Goal: Task Accomplishment & Management: Use online tool/utility

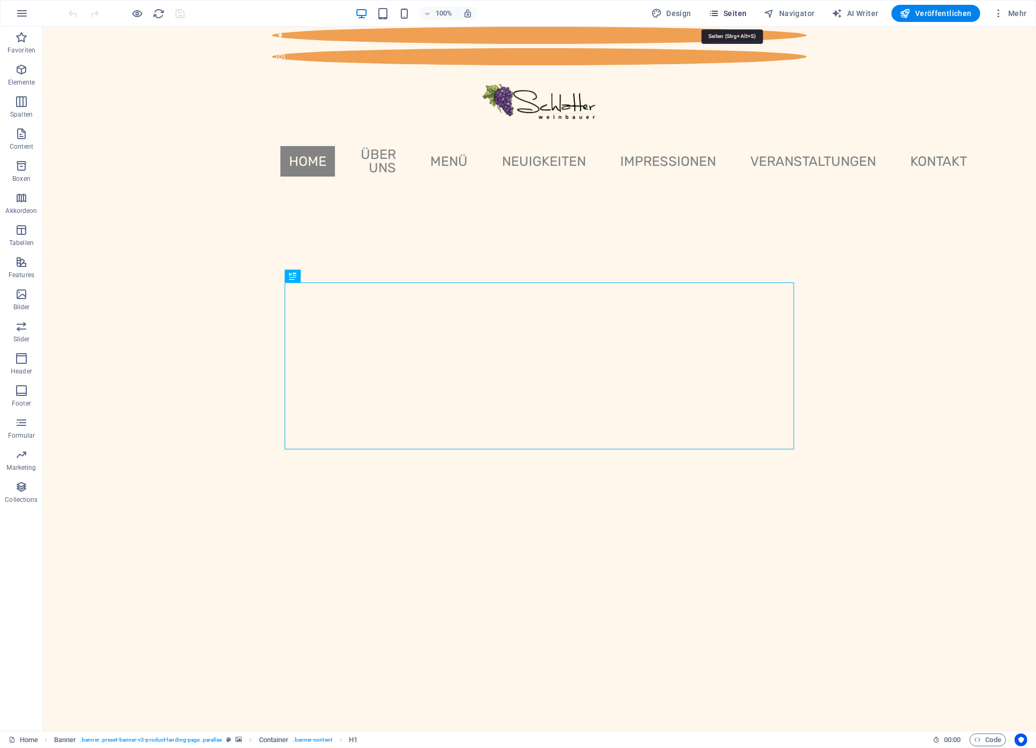
click at [736, 11] on span "Seiten" at bounding box center [727, 13] width 39 height 11
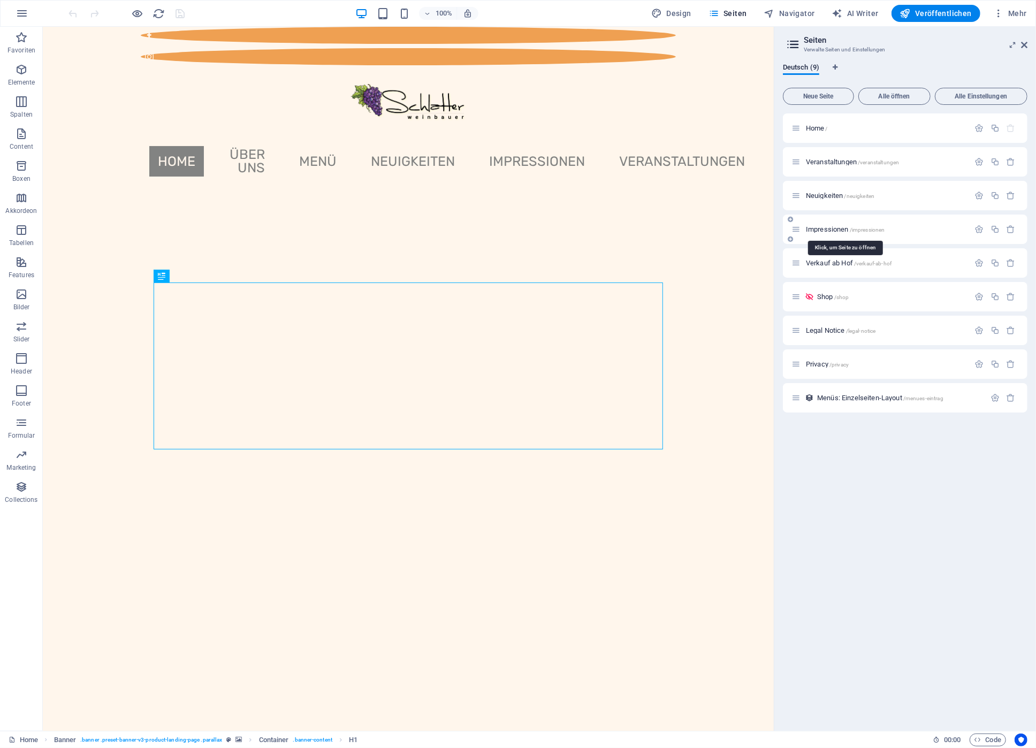
click at [845, 230] on span "Impressionen /impressionen" at bounding box center [845, 229] width 79 height 8
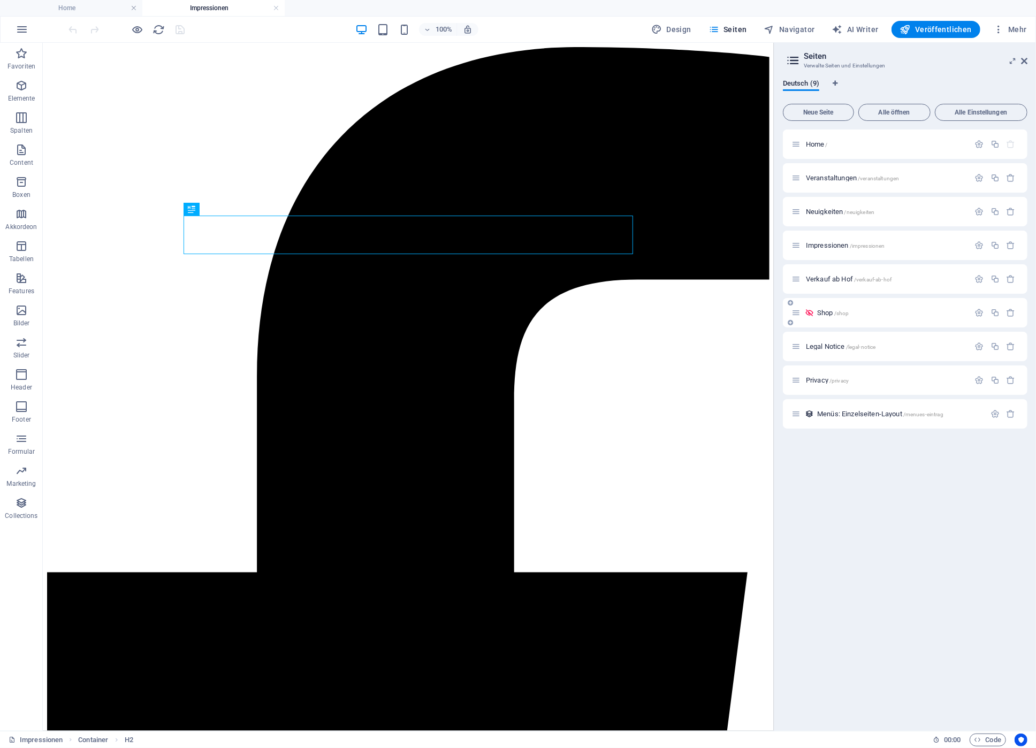
click at [835, 313] on span "/shop" at bounding box center [841, 313] width 15 height 6
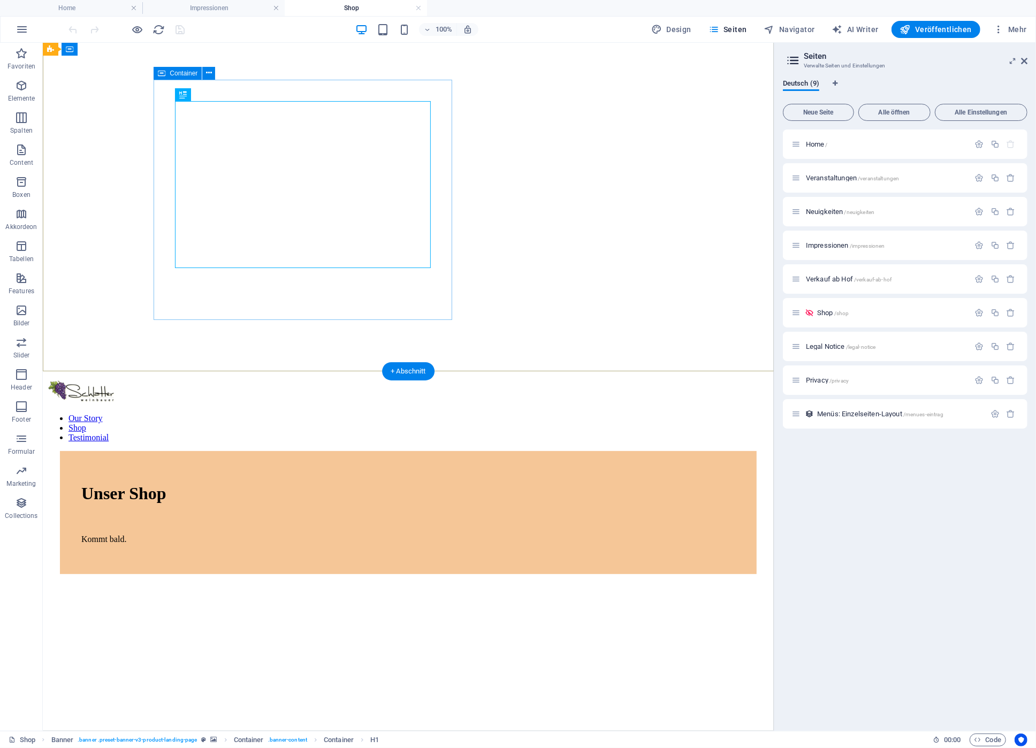
scroll to position [409, 0]
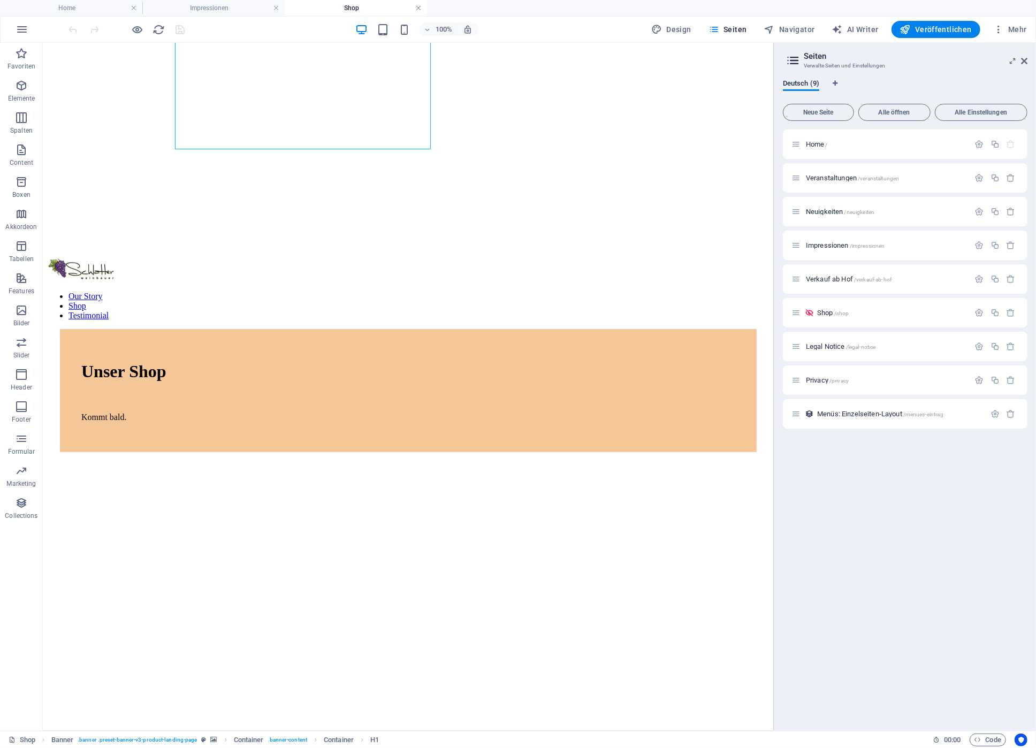
click at [418, 7] on link at bounding box center [418, 8] width 6 height 10
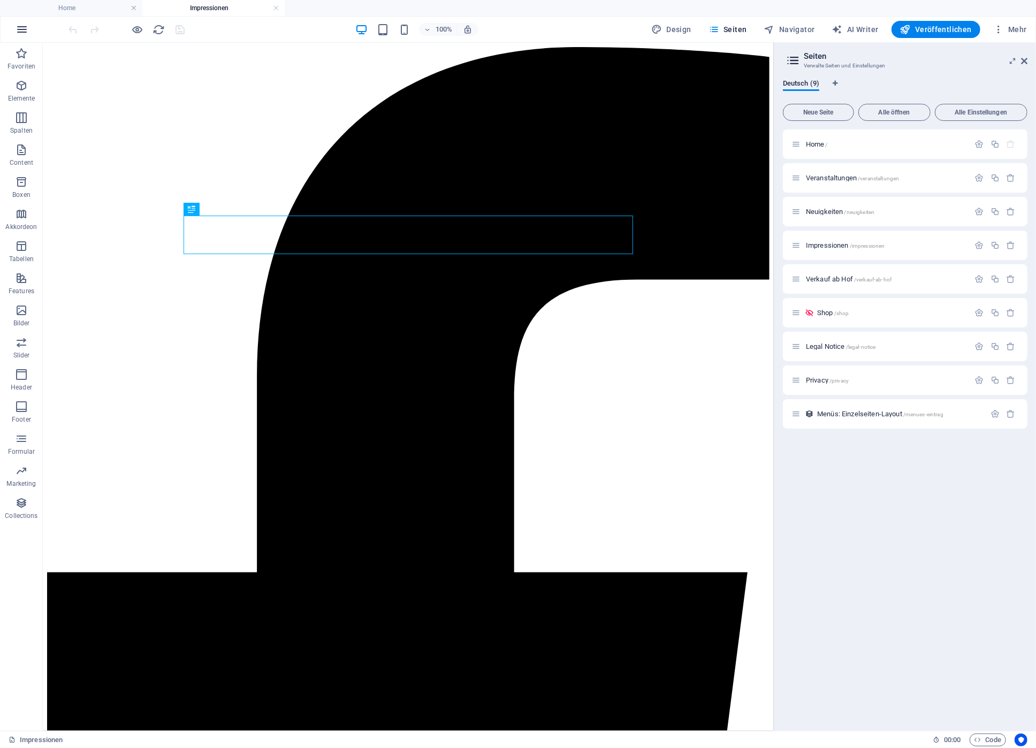
click at [21, 30] on icon "button" at bounding box center [22, 29] width 13 height 13
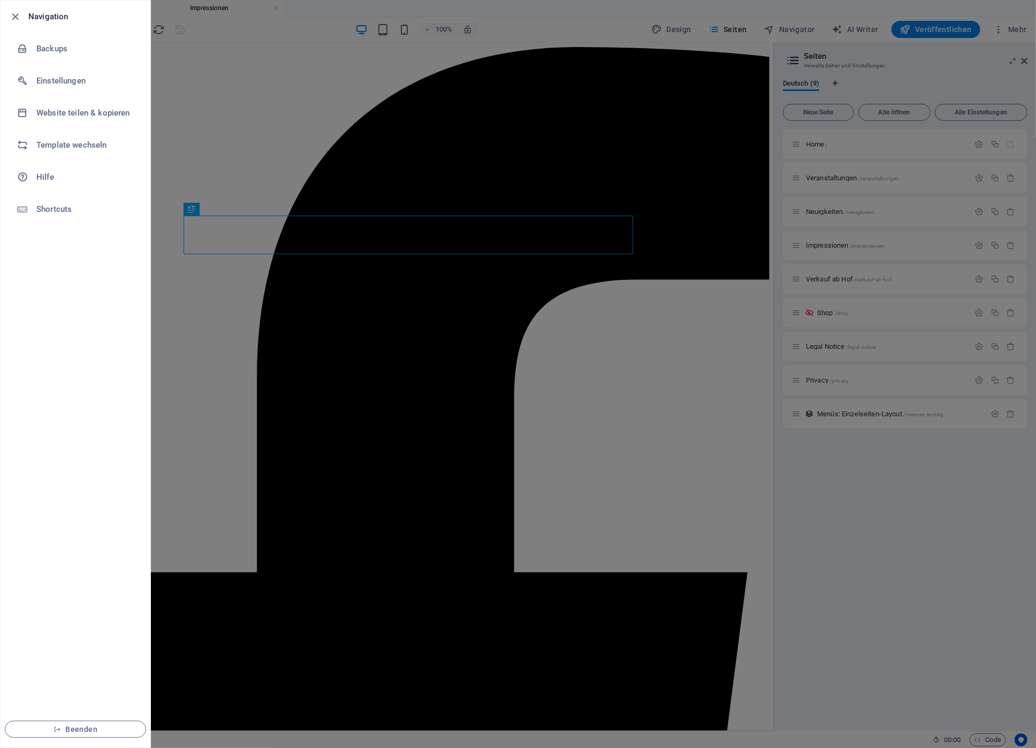
click at [683, 233] on div at bounding box center [518, 374] width 1036 height 748
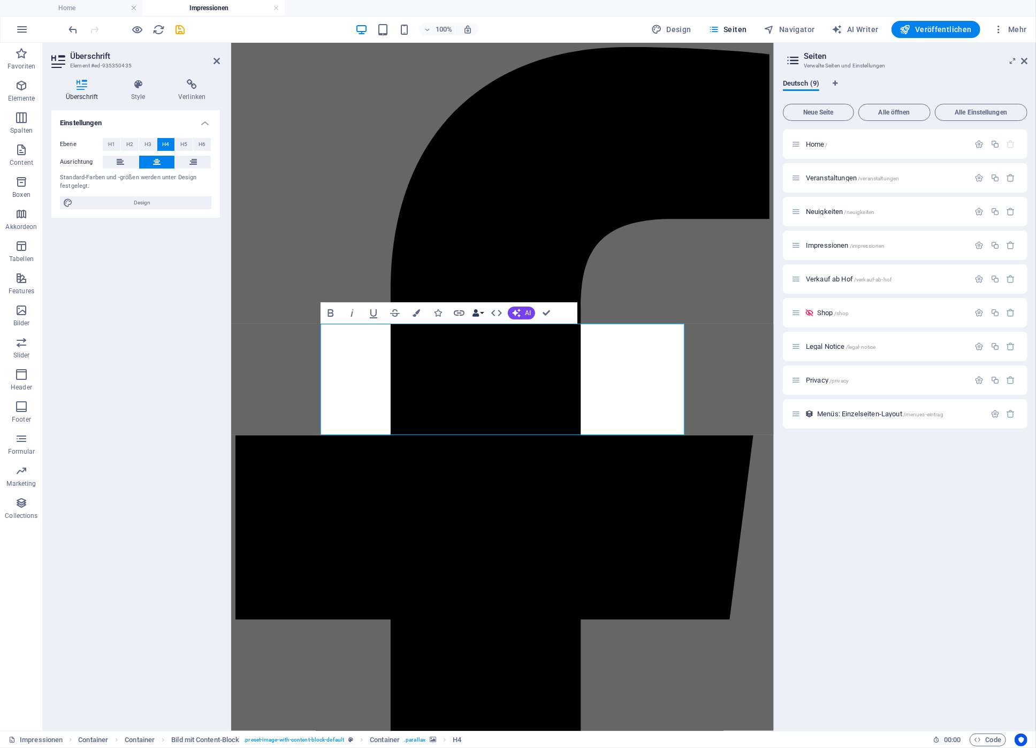
click at [483, 312] on button "Data Bindings" at bounding box center [477, 312] width 15 height 21
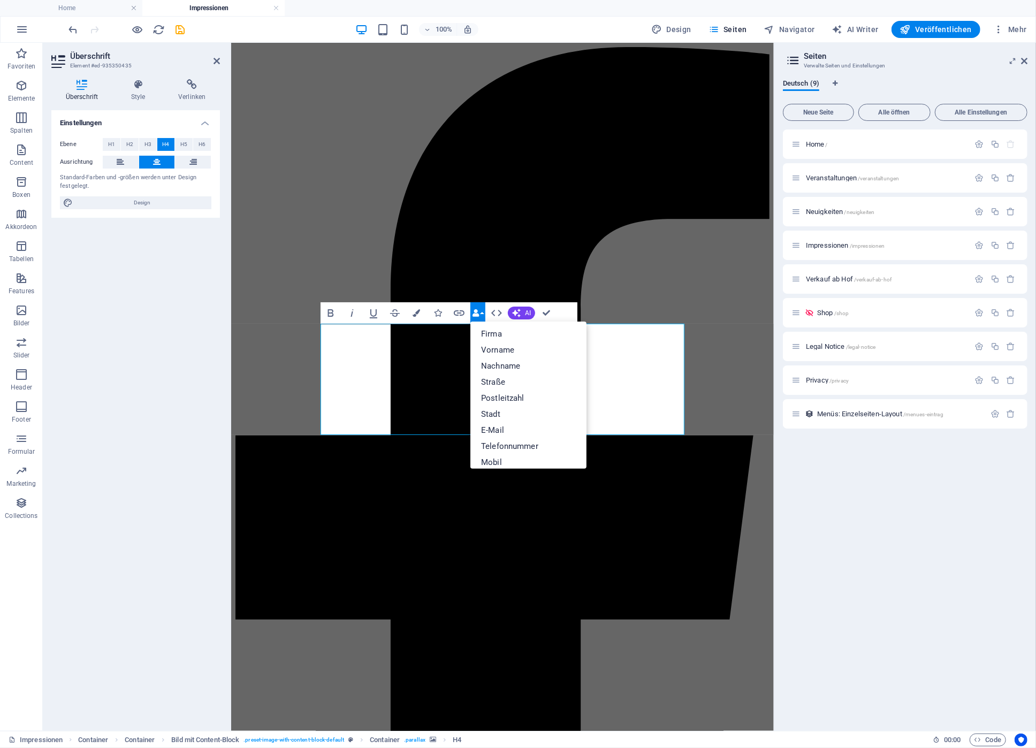
click at [483, 312] on button "Data Bindings" at bounding box center [477, 312] width 15 height 21
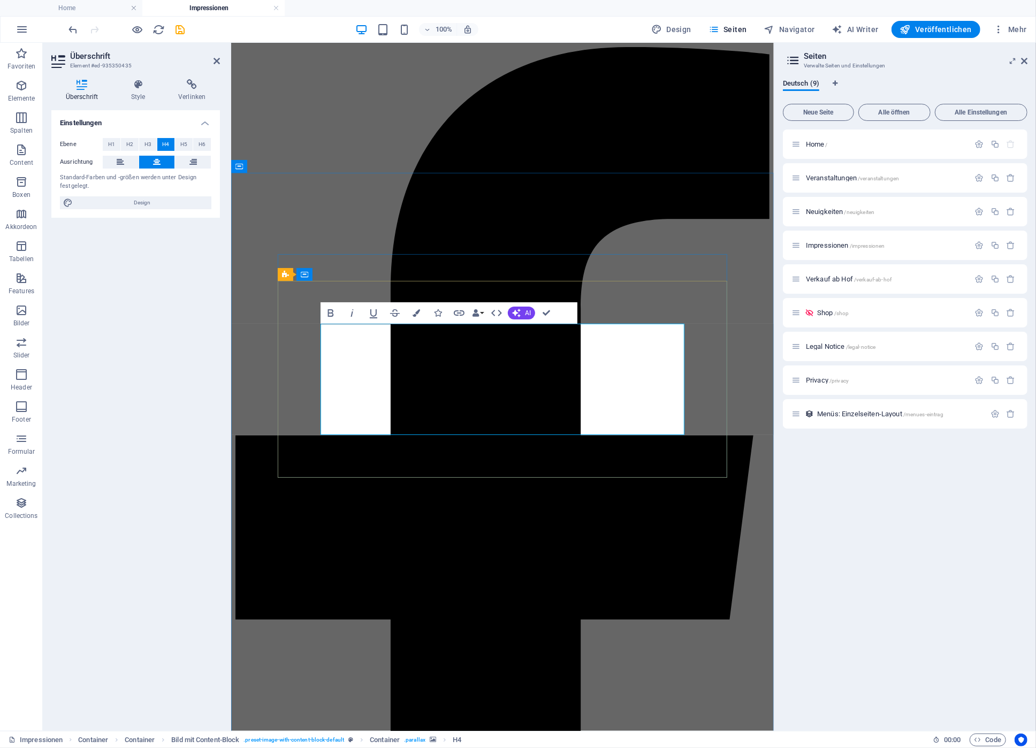
click at [143, 93] on h4 "Style" at bounding box center [140, 90] width 47 height 22
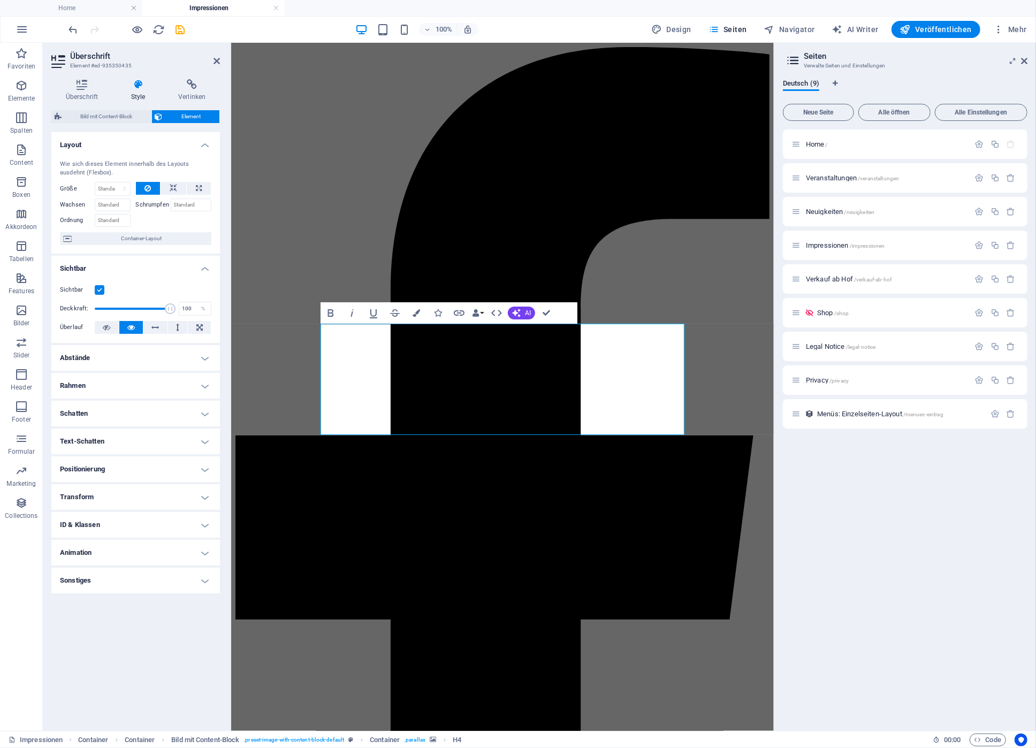
click at [142, 413] on h4 "Schatten" at bounding box center [135, 414] width 169 height 26
click at [154, 433] on span "Außen" at bounding box center [156, 434] width 16 height 13
type input "2"
type input "4"
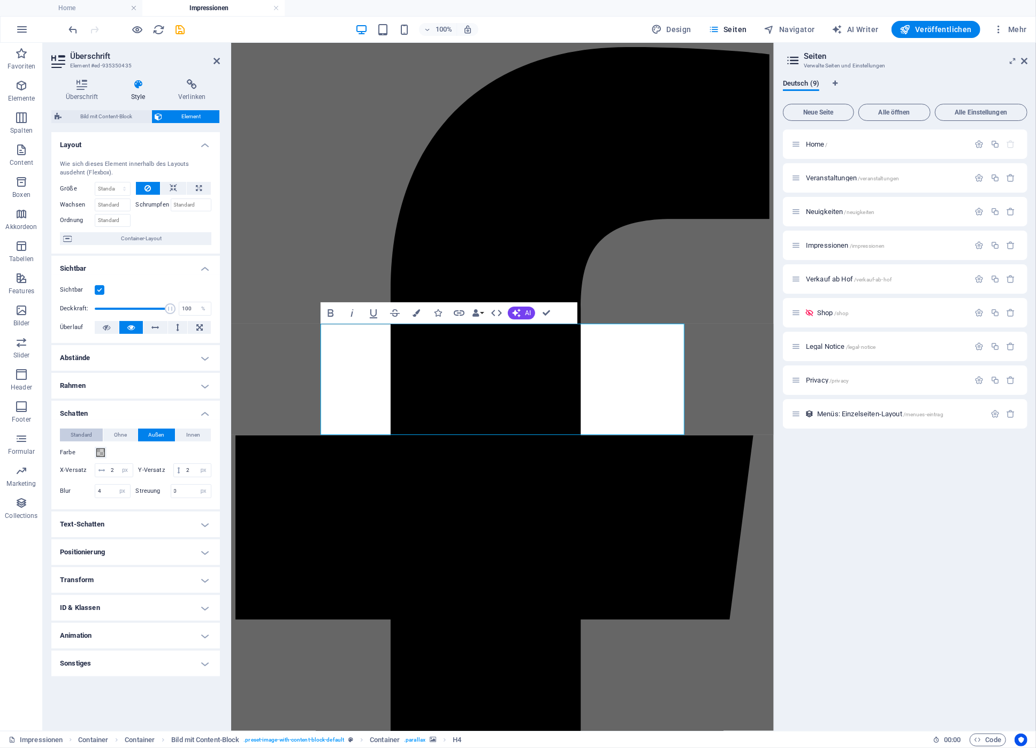
click at [81, 431] on span "Standard" at bounding box center [81, 434] width 21 height 13
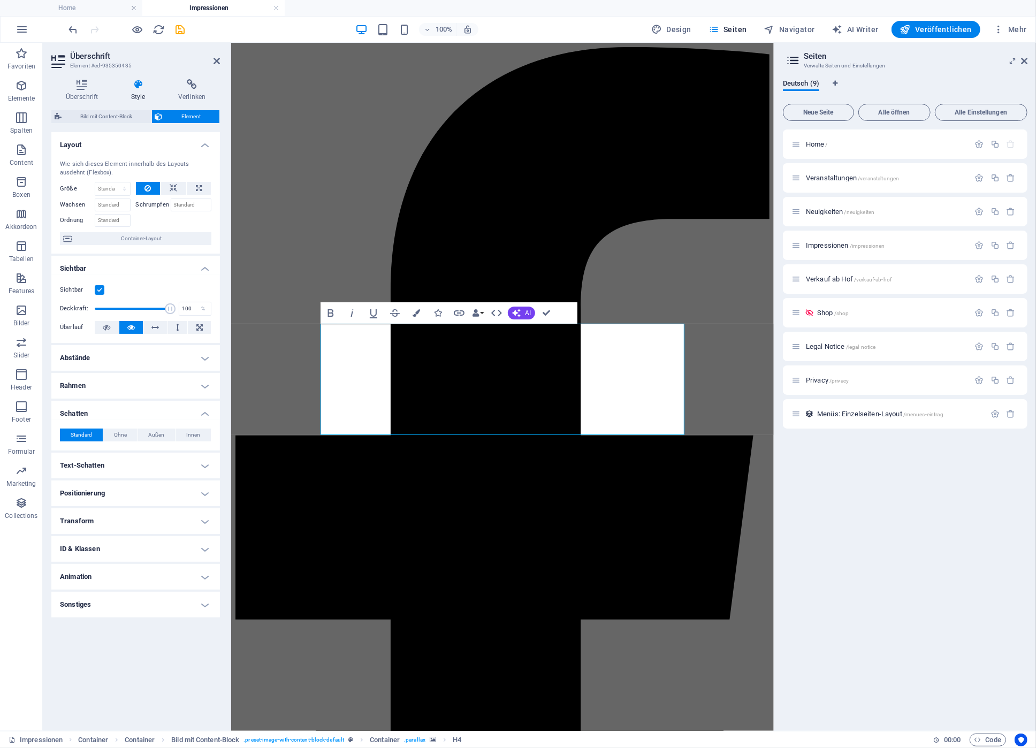
click at [114, 464] on h4 "Text-Schatten" at bounding box center [135, 466] width 169 height 26
click at [193, 487] on span "Außen" at bounding box center [186, 486] width 16 height 13
type input "rgba(0, 0, 0, 0.2)"
type input "2"
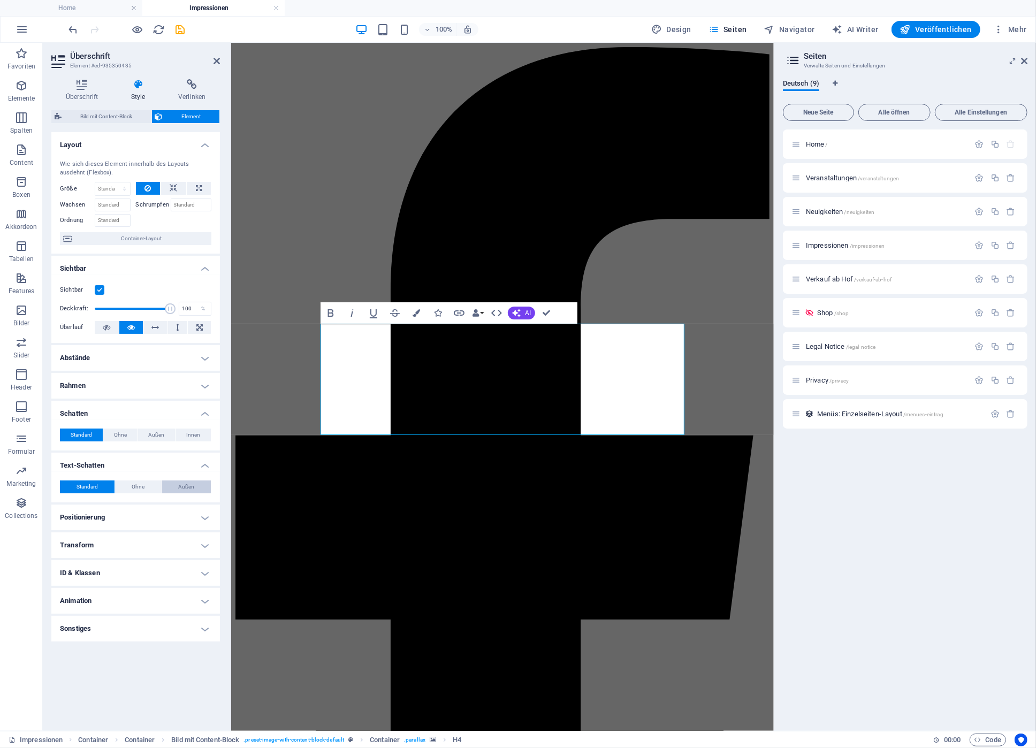
type input "4"
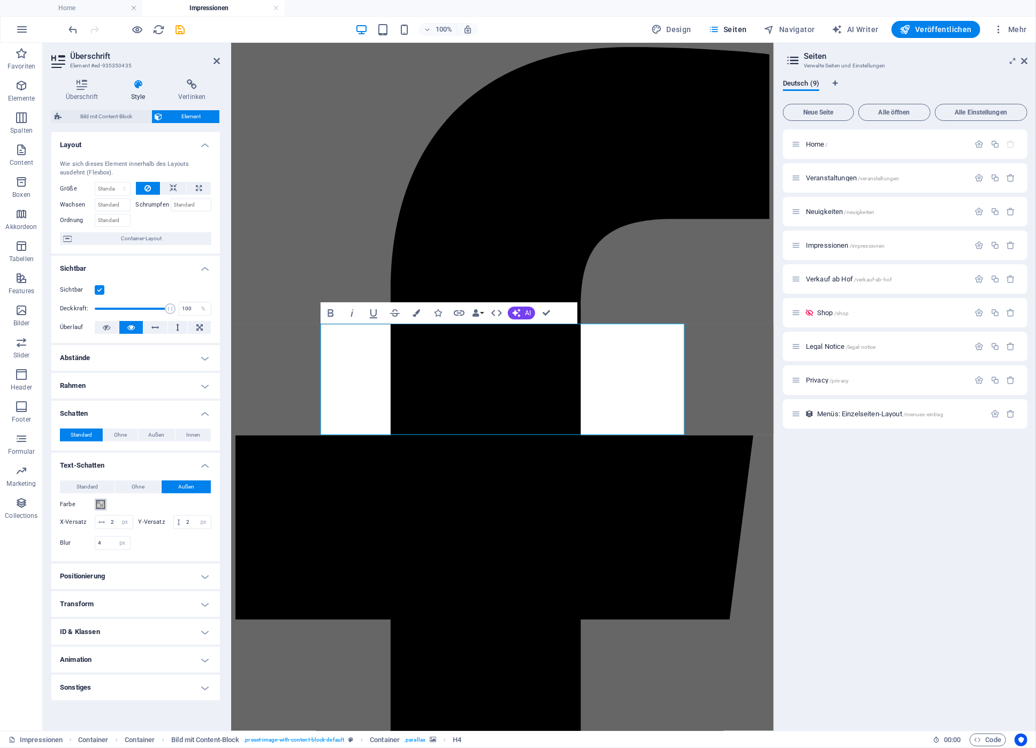
click at [98, 503] on span at bounding box center [100, 504] width 9 height 9
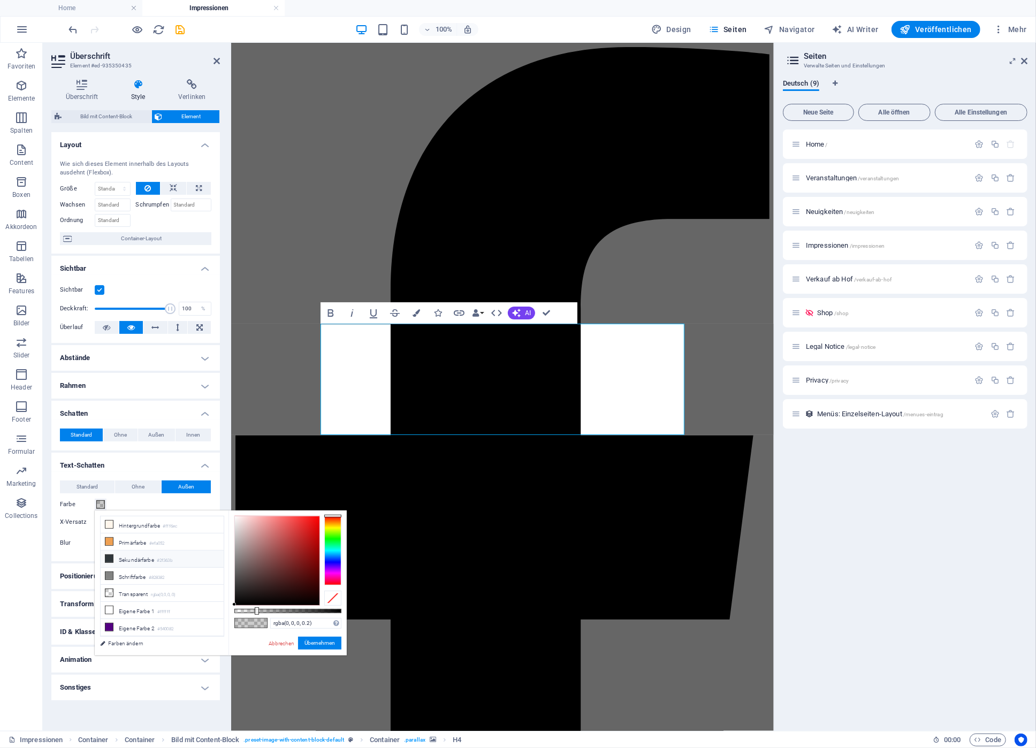
click at [111, 560] on icon at bounding box center [108, 558] width 7 height 7
type input "#2f363b"
click at [316, 644] on button "Übernehmen" at bounding box center [319, 643] width 43 height 13
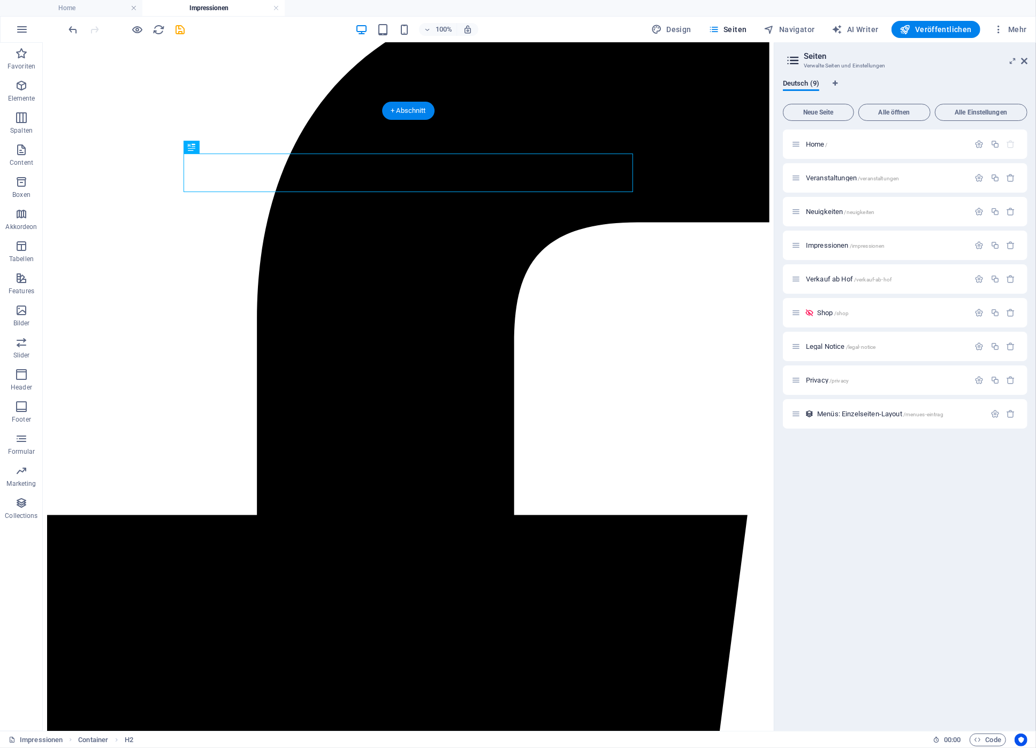
scroll to position [114, 0]
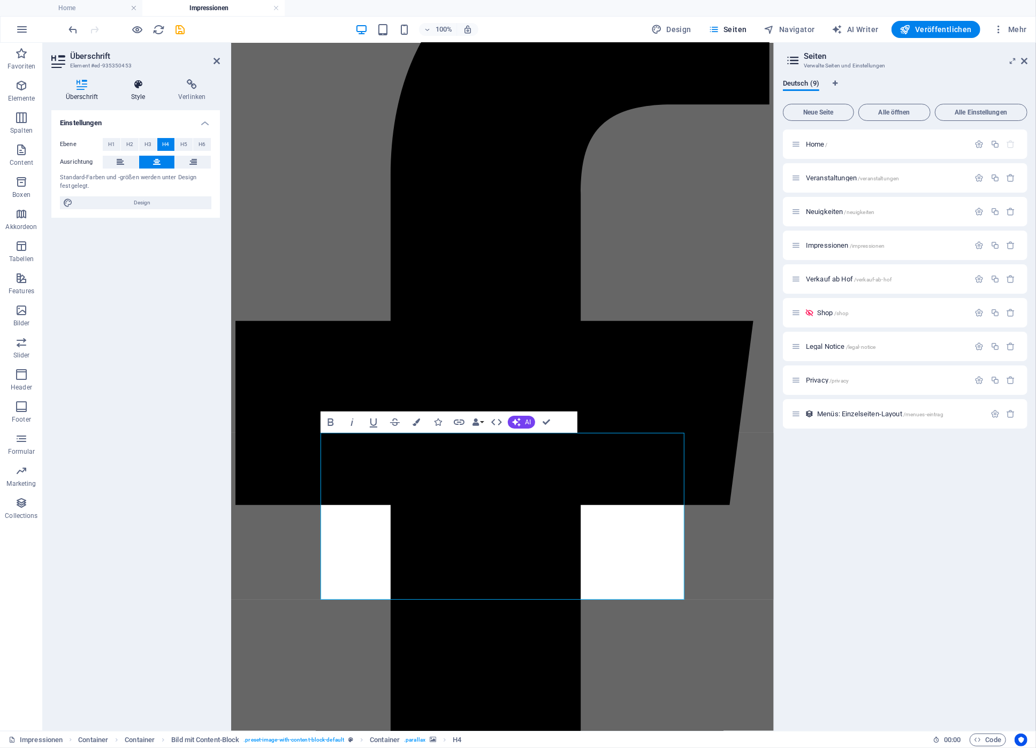
click at [135, 88] on icon at bounding box center [138, 84] width 43 height 11
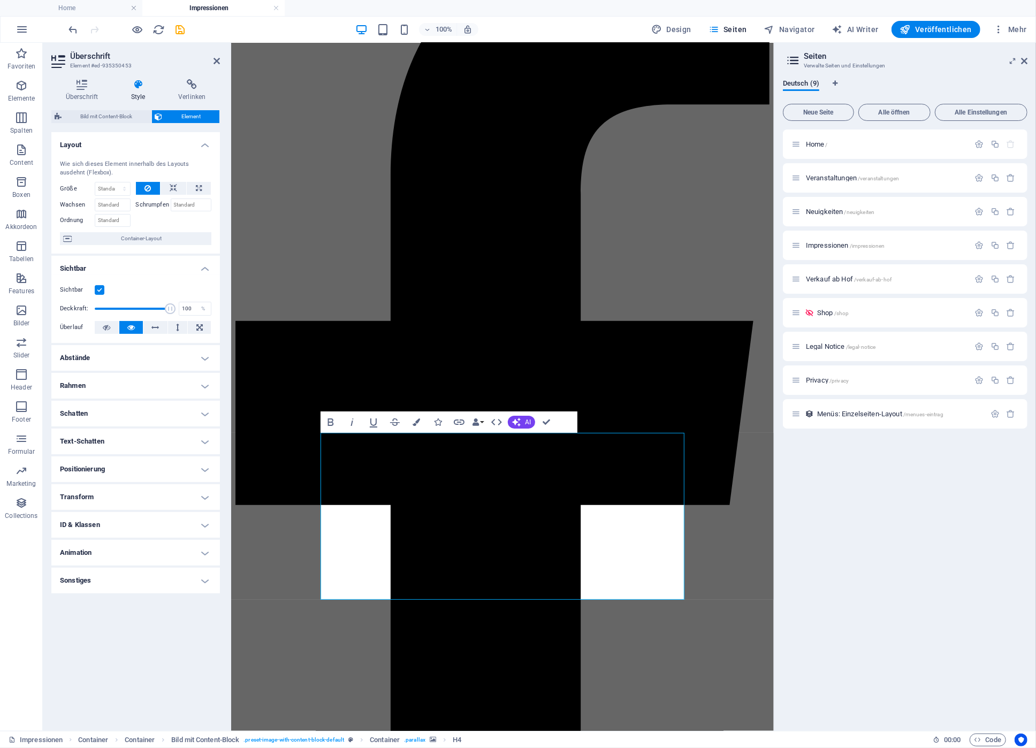
click at [96, 443] on h4 "Text-Schatten" at bounding box center [135, 441] width 169 height 26
click at [183, 466] on span "Außen" at bounding box center [186, 462] width 16 height 13
type input "2"
type input "4"
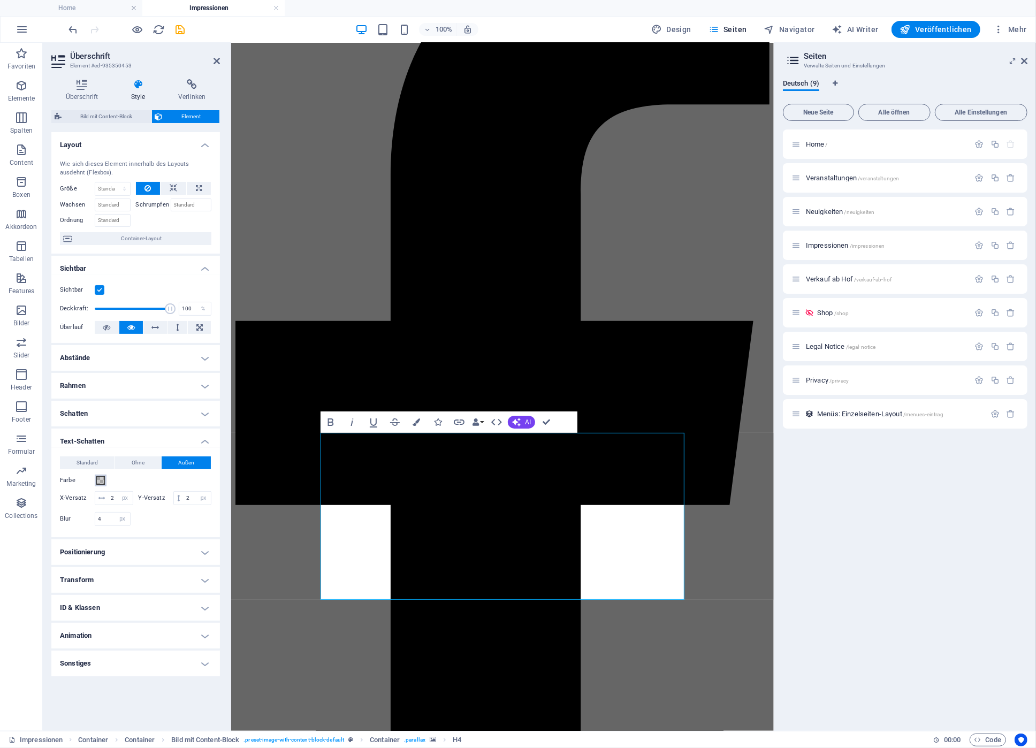
click at [103, 481] on span at bounding box center [100, 480] width 9 height 9
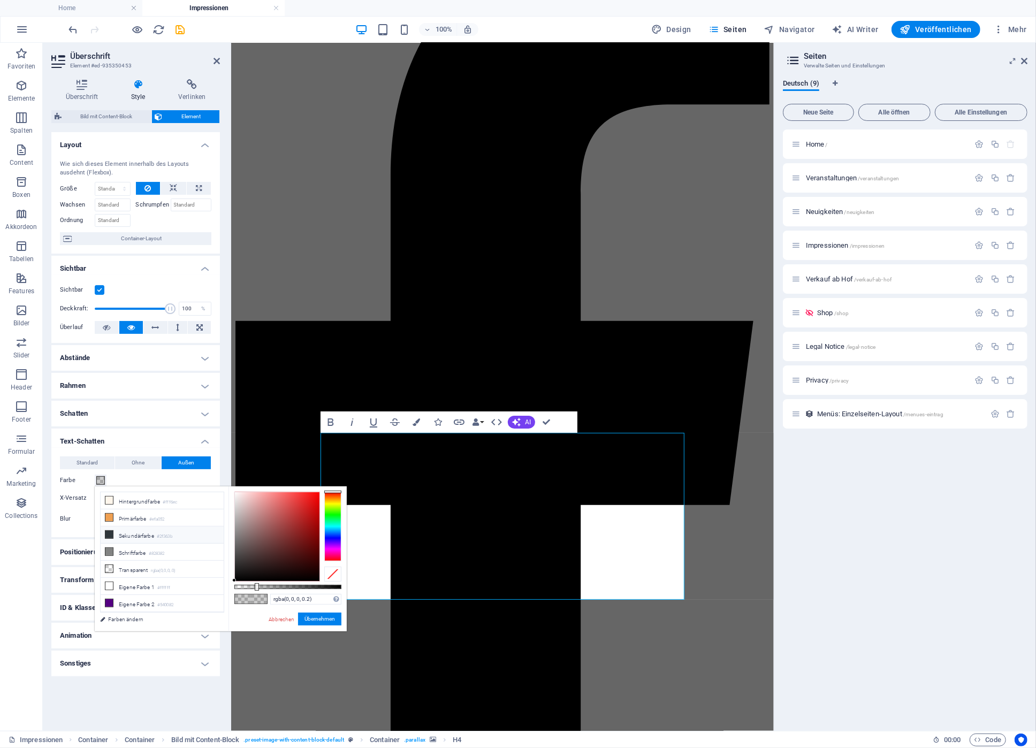
click at [113, 537] on span at bounding box center [109, 534] width 9 height 9
type input "#2f363b"
click at [323, 617] on button "Übernehmen" at bounding box center [319, 618] width 43 height 13
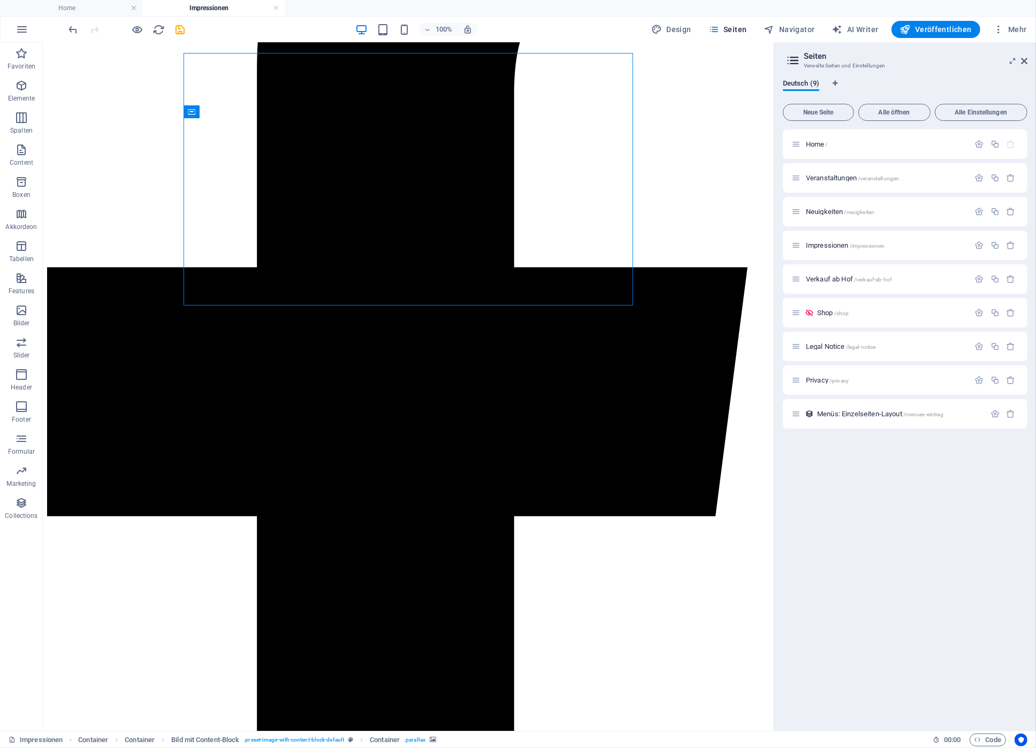
scroll to position [401, 0]
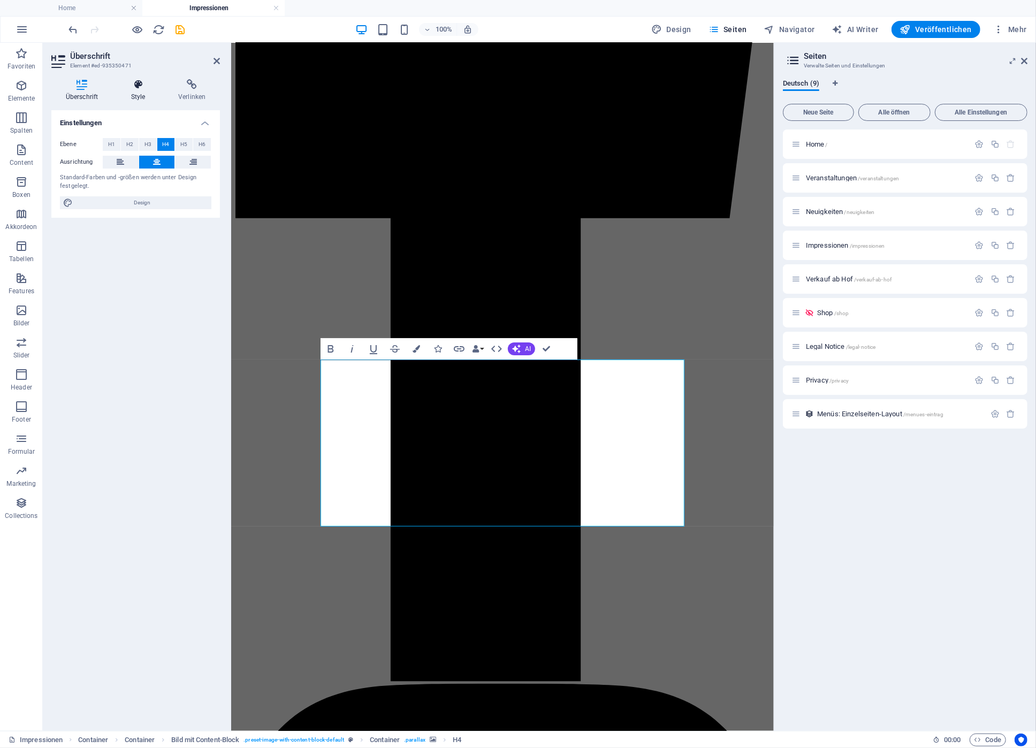
click at [139, 88] on icon at bounding box center [138, 84] width 43 height 11
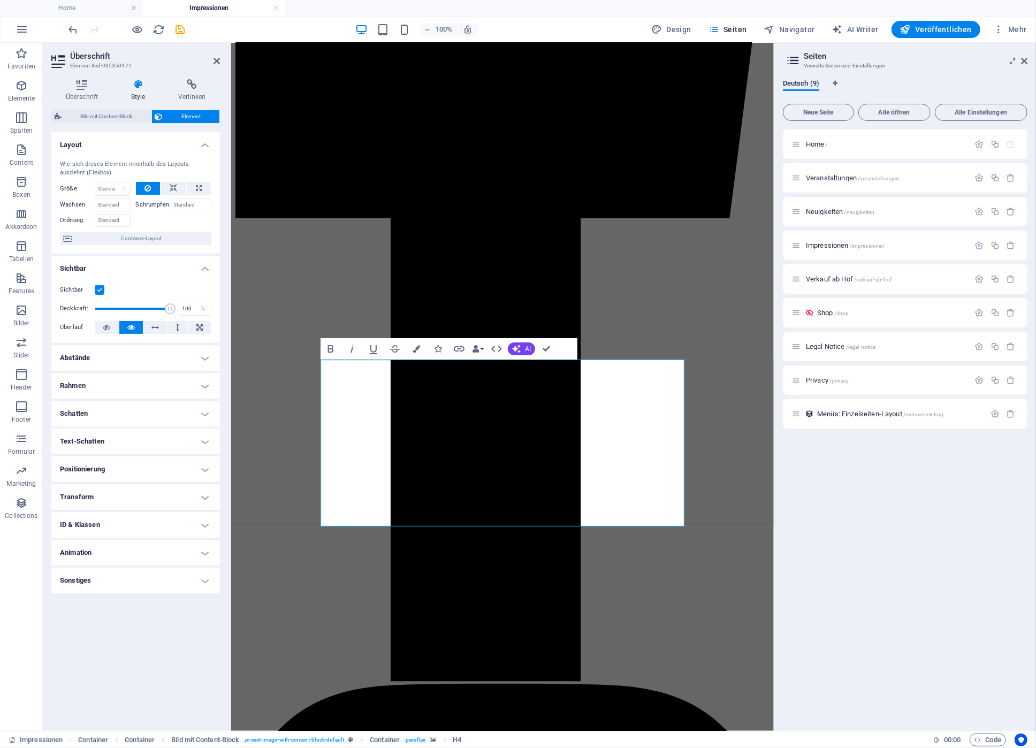
click at [99, 445] on h4 "Text-Schatten" at bounding box center [135, 441] width 169 height 26
click at [177, 461] on button "Außen" at bounding box center [186, 462] width 49 height 13
type input "rgba(0, 0, 0, 0.2)"
type input "2"
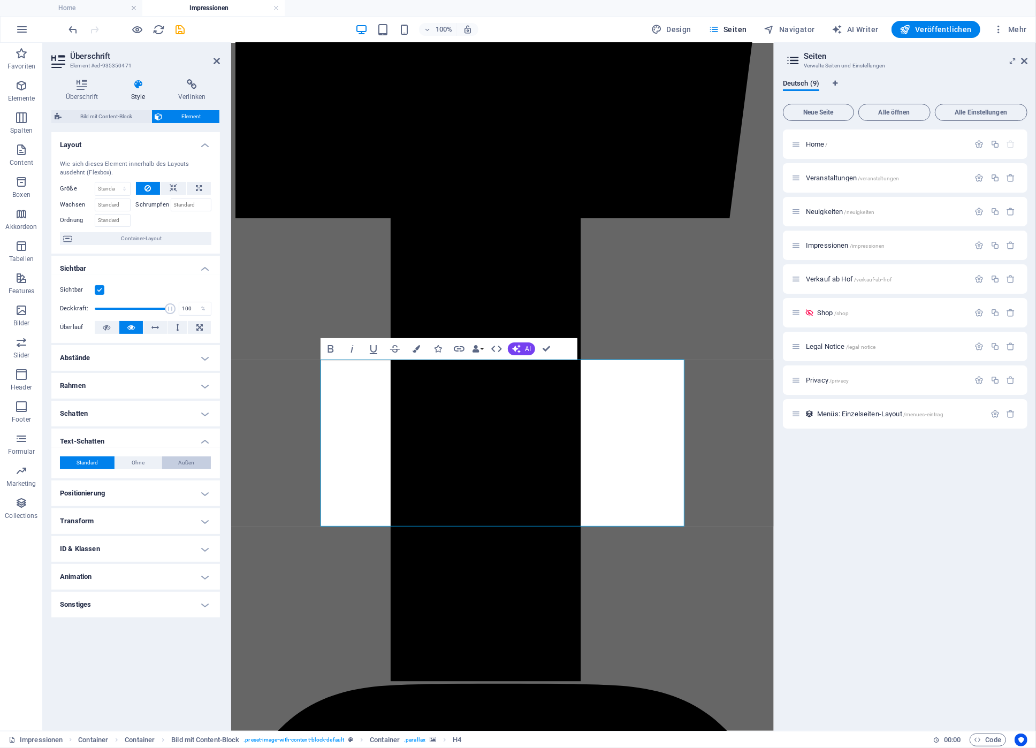
type input "4"
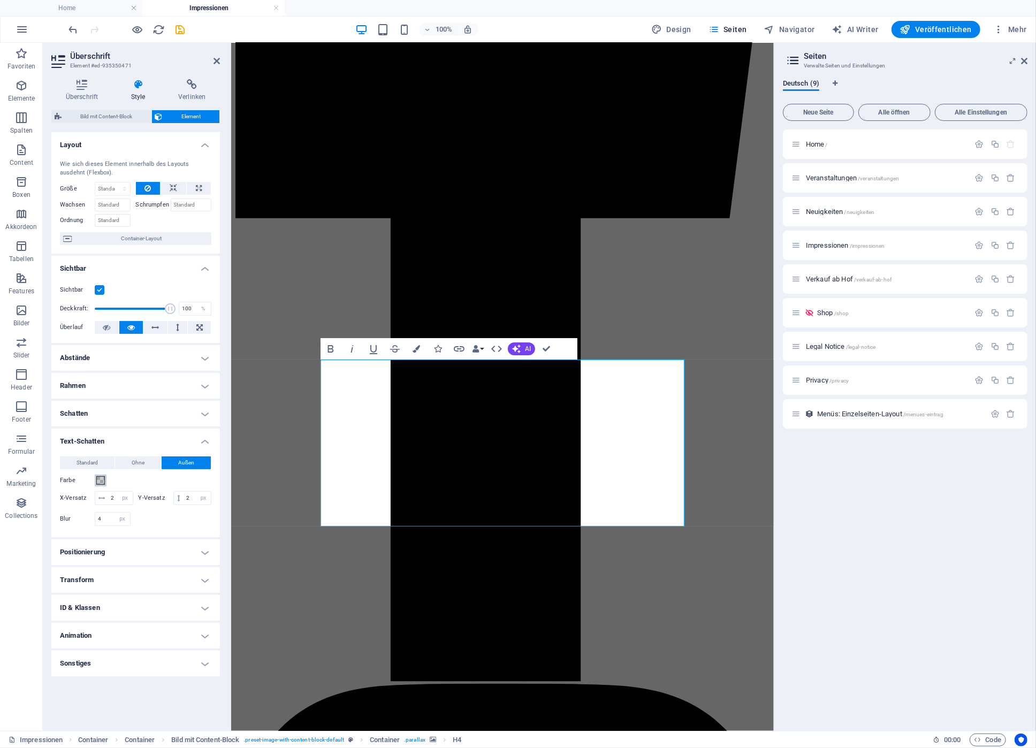
click at [102, 484] on span at bounding box center [100, 480] width 9 height 9
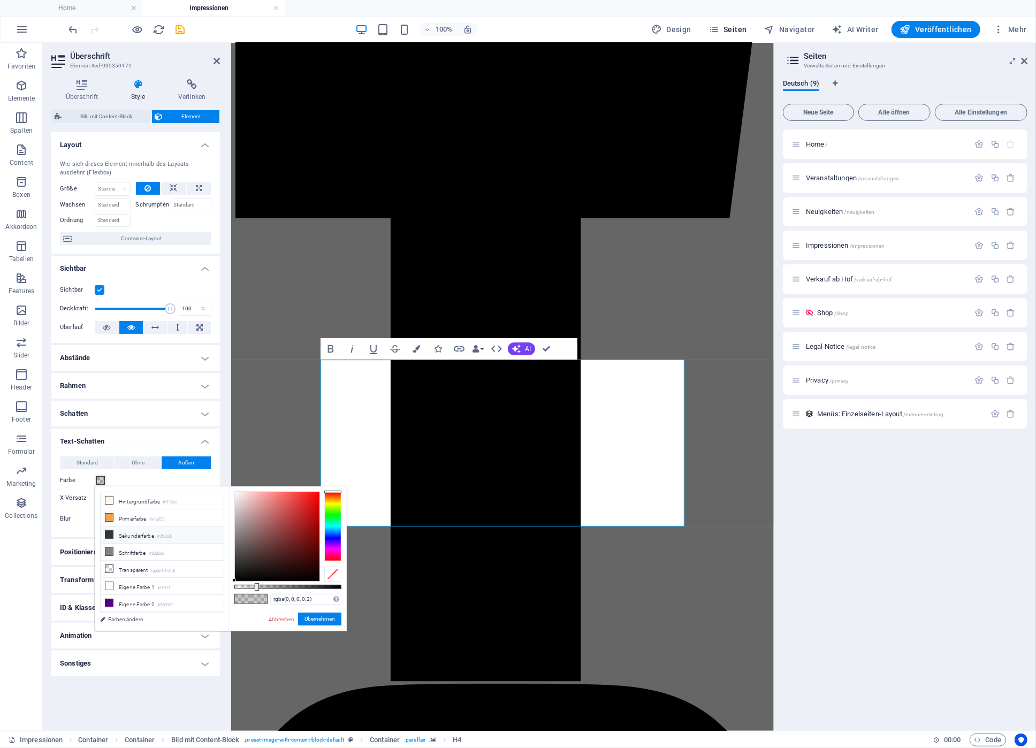
click at [114, 533] on li "Sekundärfarbe #2f363b" at bounding box center [162, 534] width 123 height 17
type input "#2f363b"
click at [325, 621] on button "Übernehmen" at bounding box center [319, 618] width 43 height 13
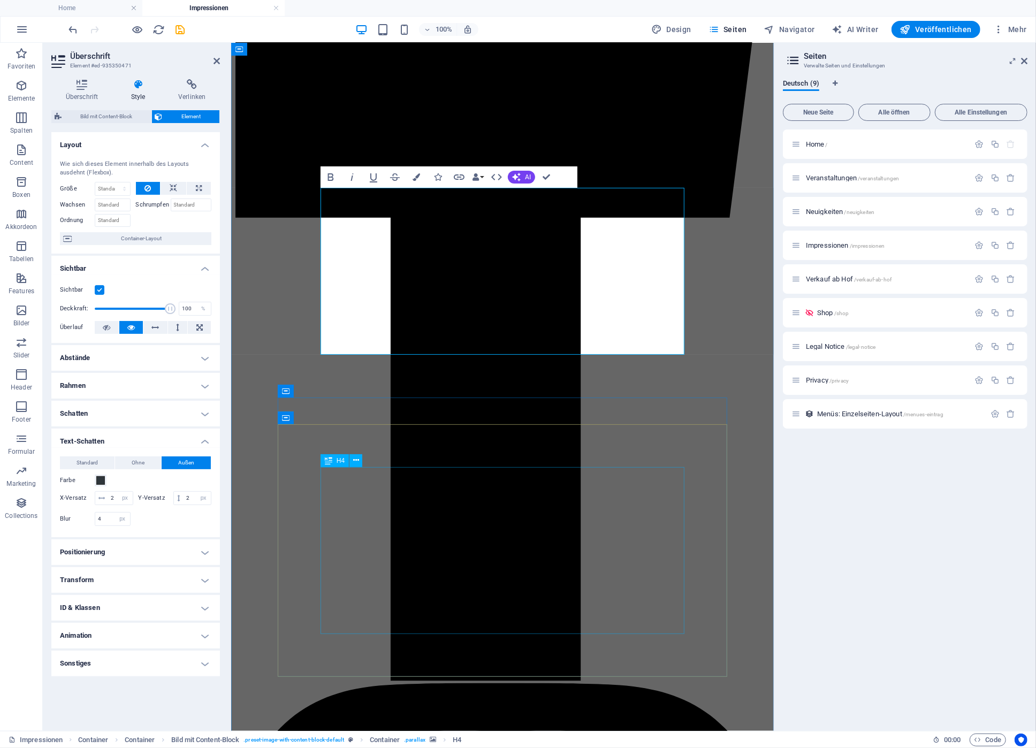
scroll to position [573, 0]
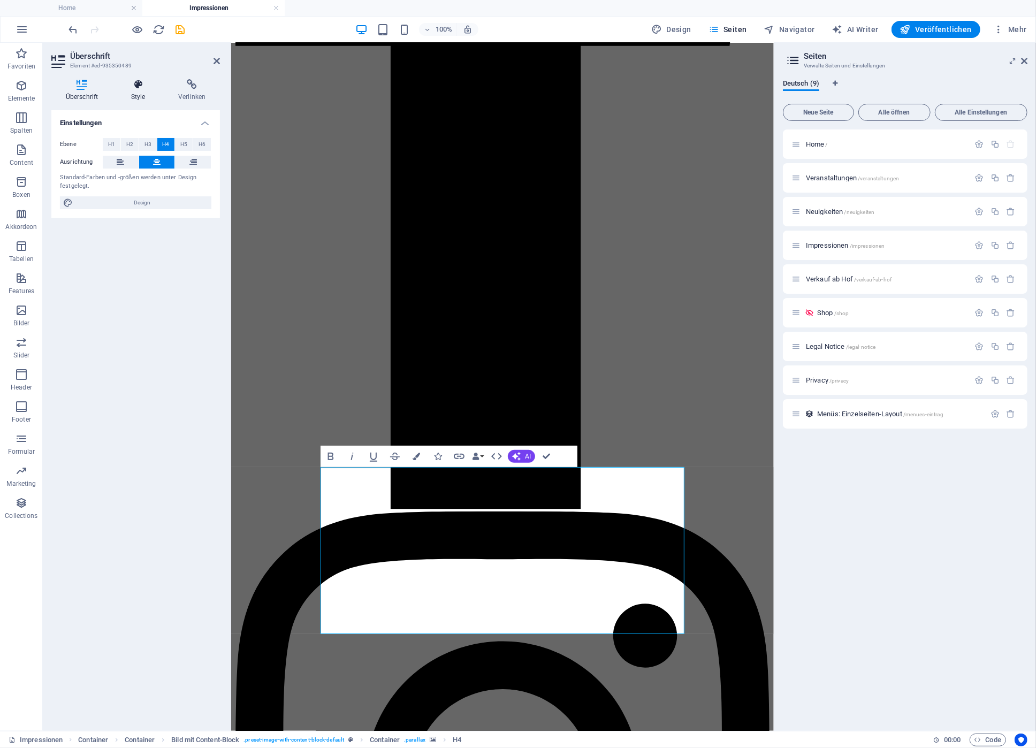
click at [143, 98] on h4 "Style" at bounding box center [140, 90] width 47 height 22
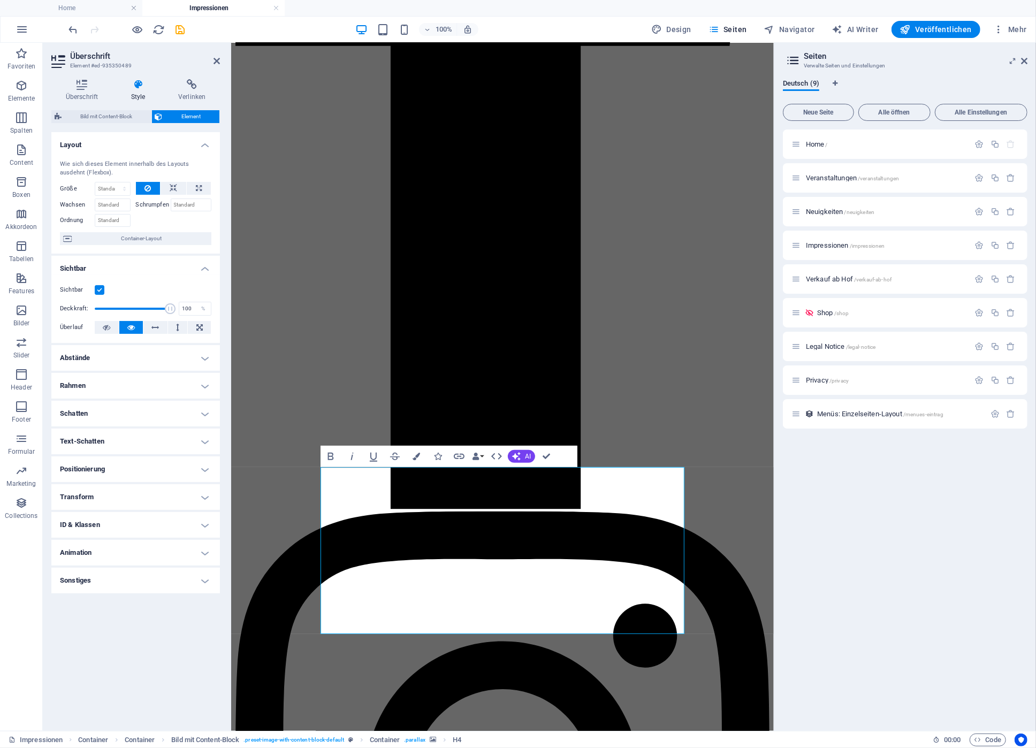
click at [129, 446] on h4 "Text-Schatten" at bounding box center [135, 441] width 169 height 26
click at [187, 459] on span "Außen" at bounding box center [186, 462] width 16 height 13
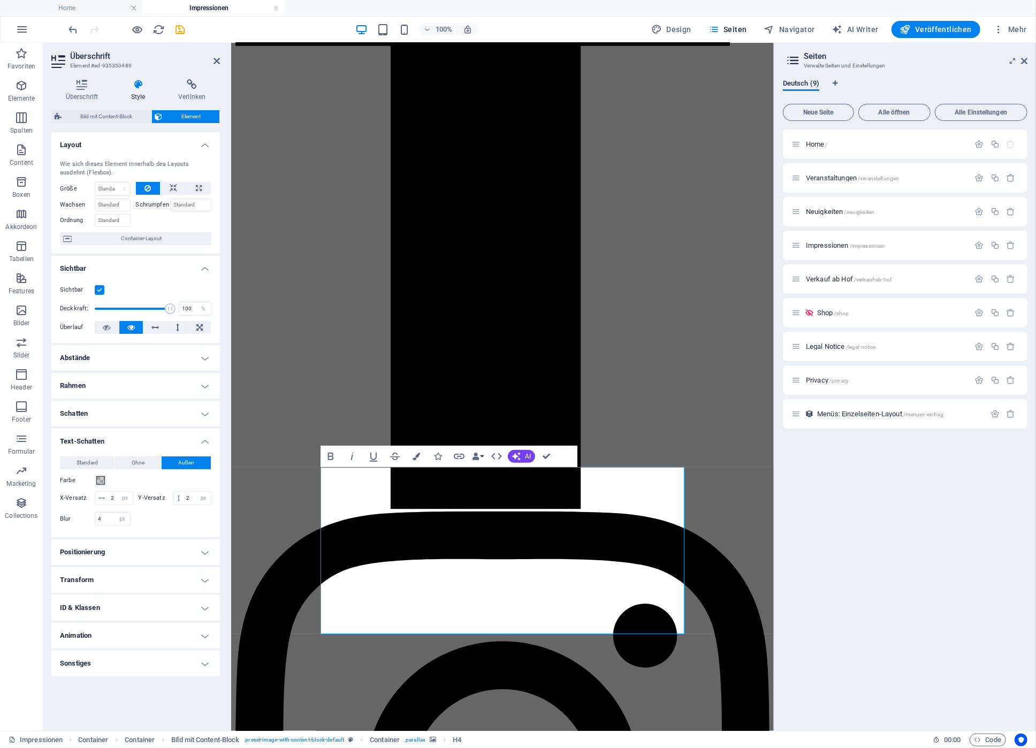
type input "2"
type input "4"
click at [99, 481] on span at bounding box center [100, 480] width 9 height 9
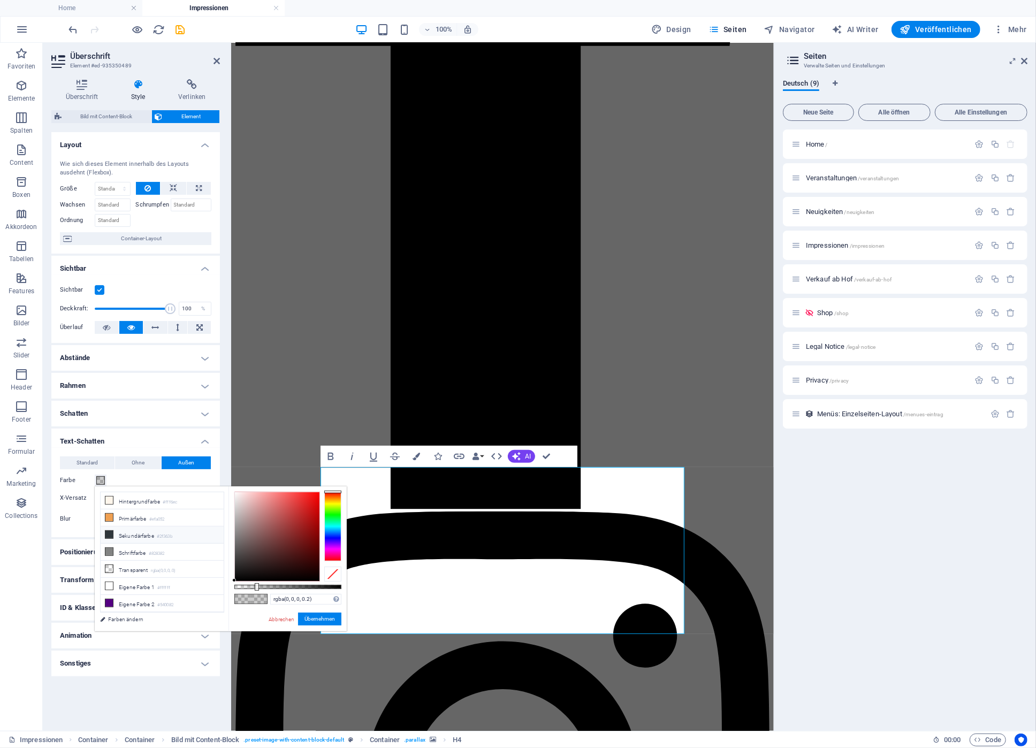
click at [121, 535] on li "Sekundärfarbe #2f363b" at bounding box center [162, 534] width 123 height 17
type input "#2f363b"
click at [328, 622] on button "Übernehmen" at bounding box center [319, 618] width 43 height 13
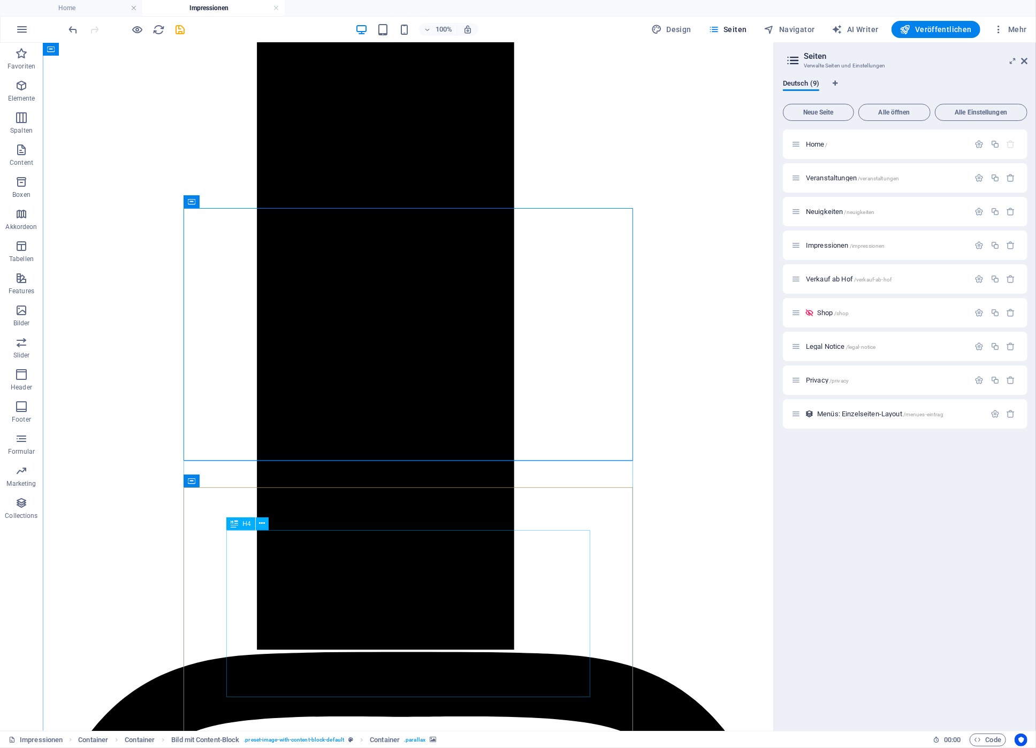
scroll to position [860, 0]
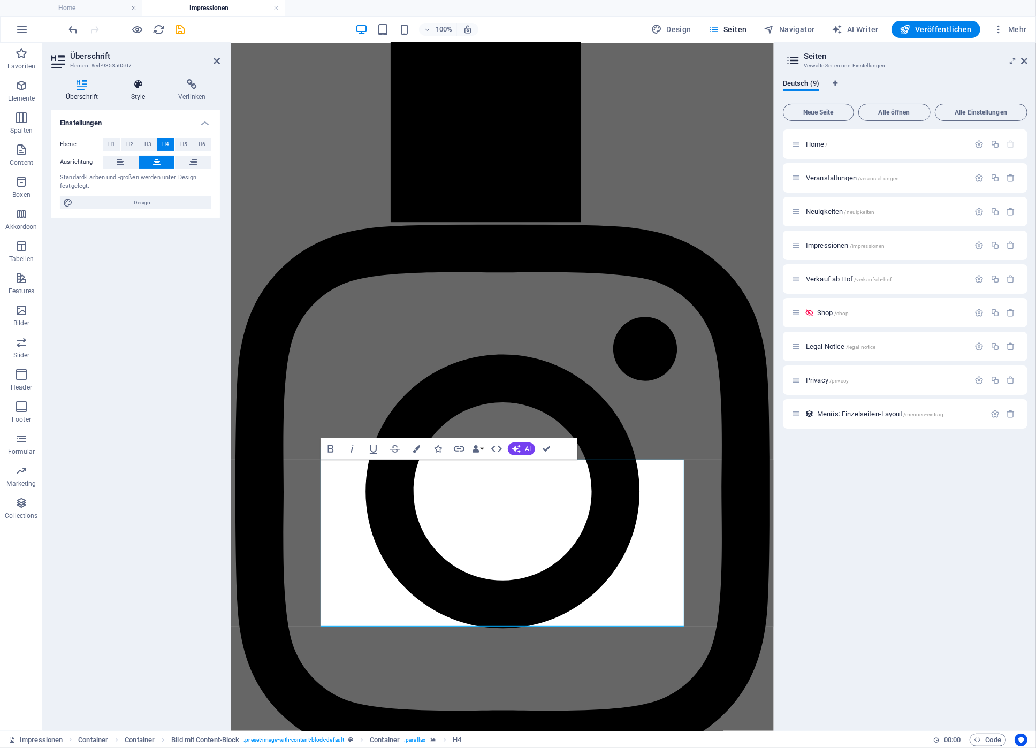
click at [145, 98] on h4 "Style" at bounding box center [140, 90] width 47 height 22
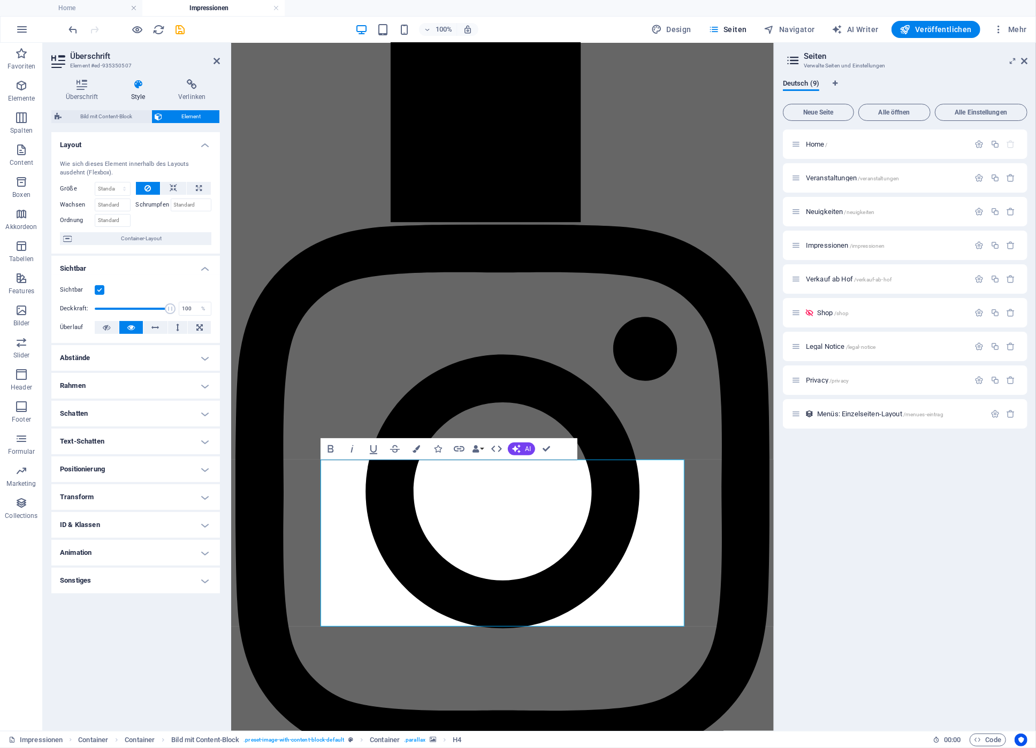
click at [132, 441] on h4 "Text-Schatten" at bounding box center [135, 441] width 169 height 26
click at [195, 462] on button "Außen" at bounding box center [186, 462] width 49 height 13
type input "rgba(0, 0, 0, 0.2)"
type input "2"
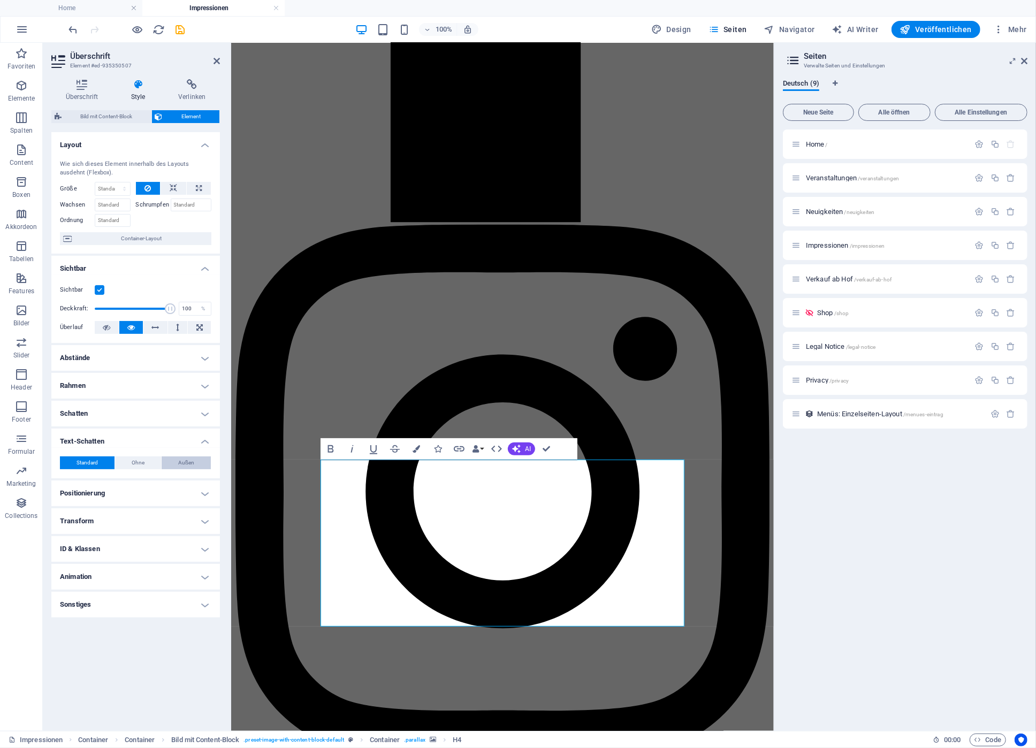
type input "4"
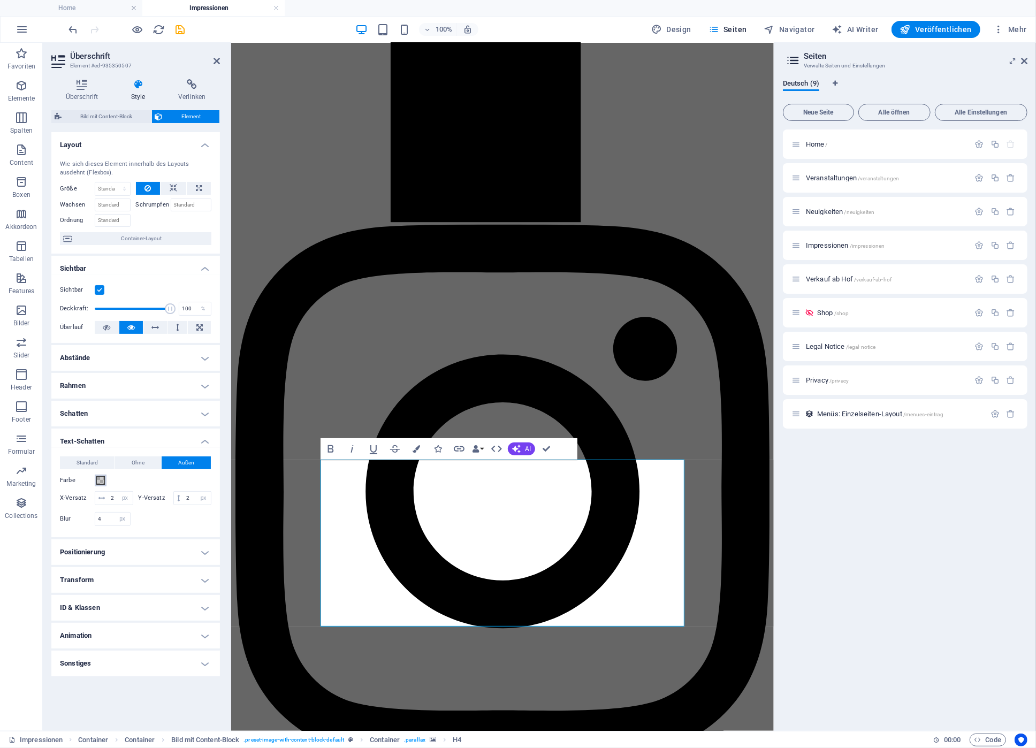
click at [102, 483] on span at bounding box center [100, 480] width 9 height 9
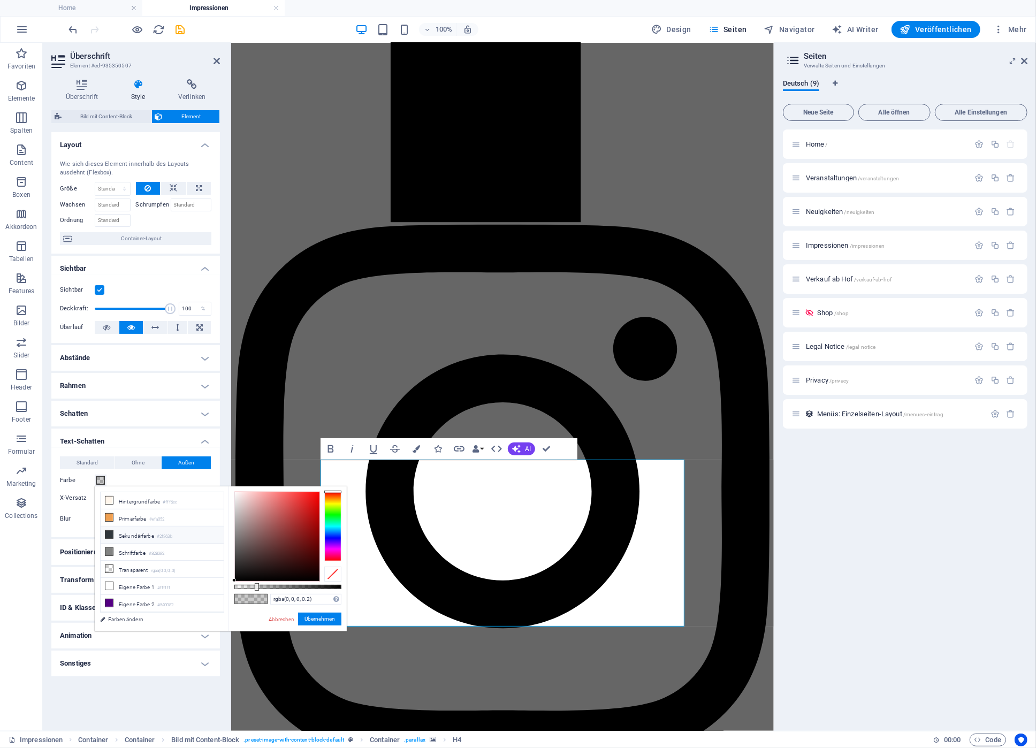
click at [117, 535] on li "Sekundärfarbe #2f363b" at bounding box center [162, 534] width 123 height 17
type input "#2f363b"
click at [319, 618] on button "Übernehmen" at bounding box center [319, 618] width 43 height 13
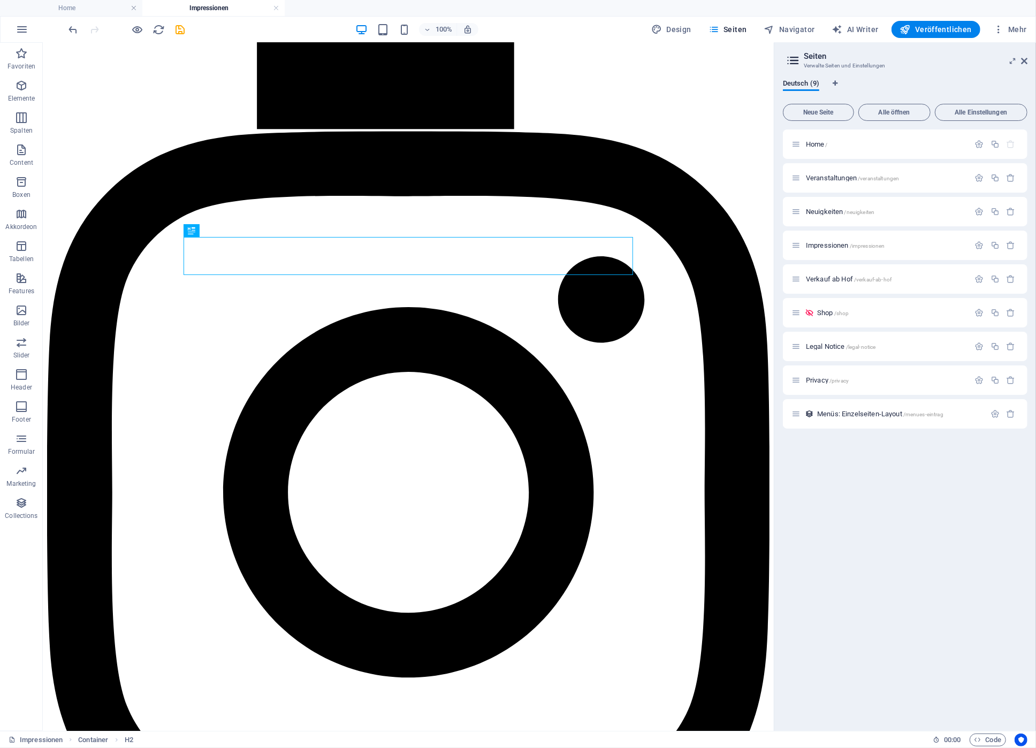
scroll to position [1319, 0]
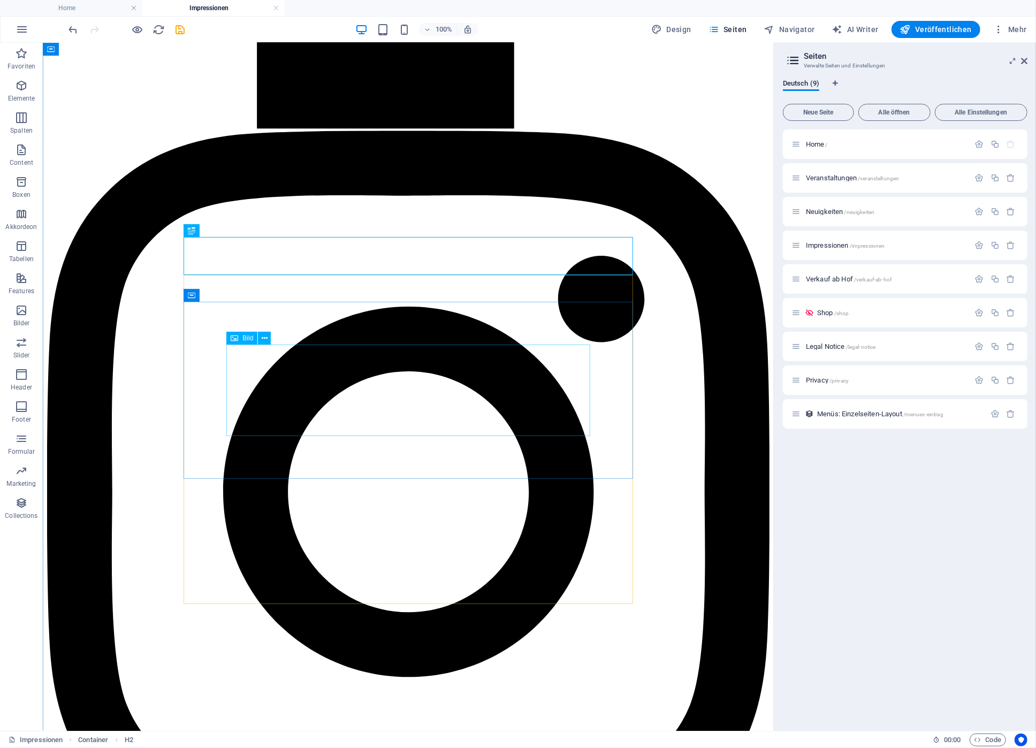
click at [263, 336] on icon at bounding box center [265, 338] width 6 height 11
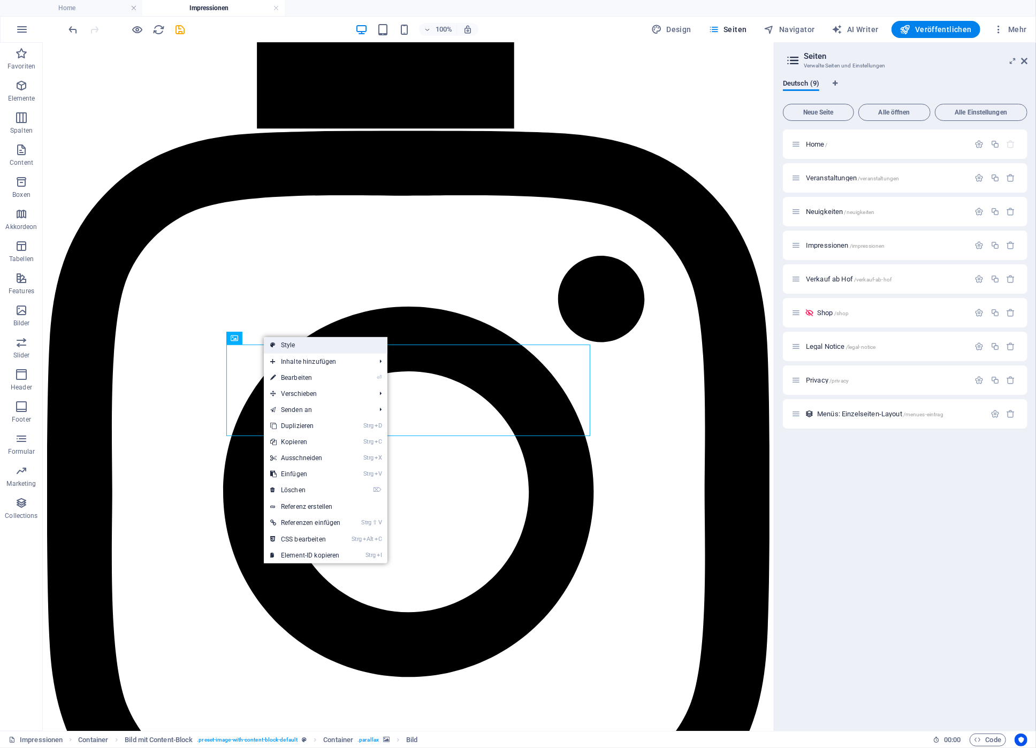
click at [291, 343] on link "Style" at bounding box center [326, 345] width 124 height 16
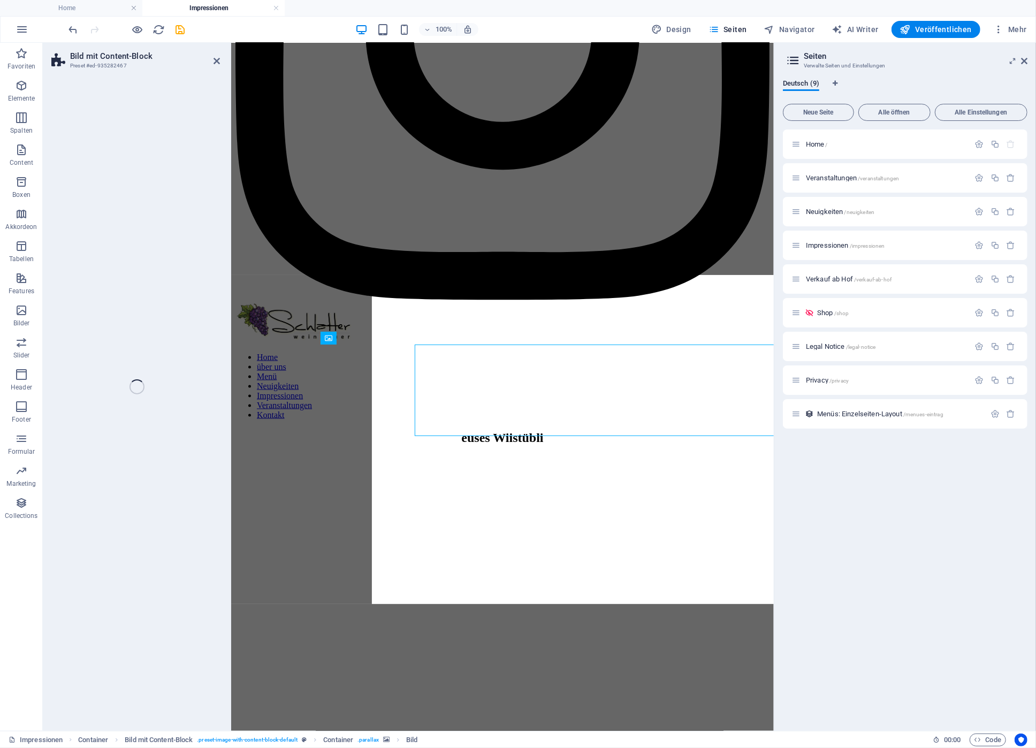
select select "rem"
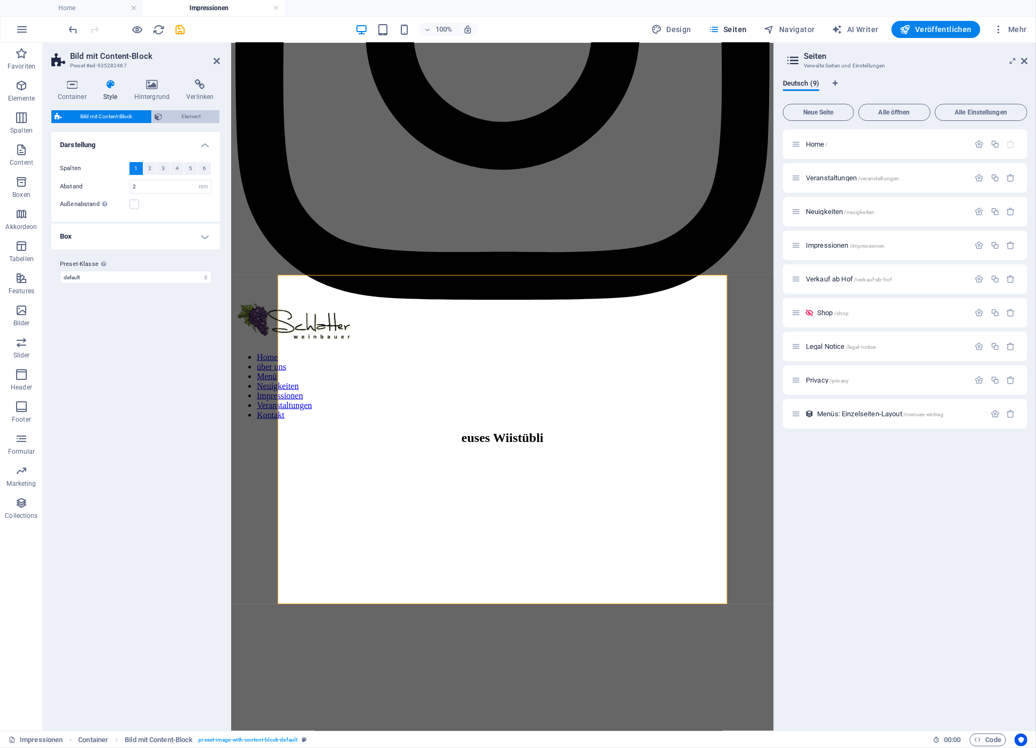
click at [190, 116] on span "Element" at bounding box center [191, 116] width 51 height 13
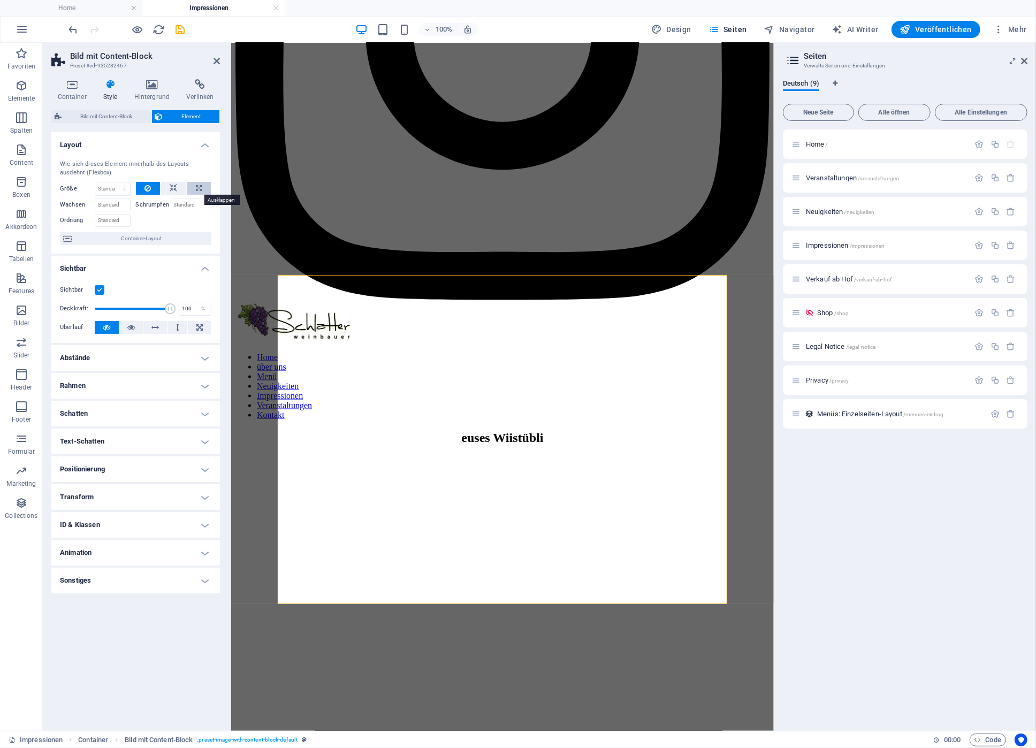
click at [193, 188] on button at bounding box center [199, 188] width 24 height 13
type input "100"
select select "%"
click at [173, 185] on icon at bounding box center [173, 188] width 7 height 13
select select "DISABLED_OPTION_VALUE"
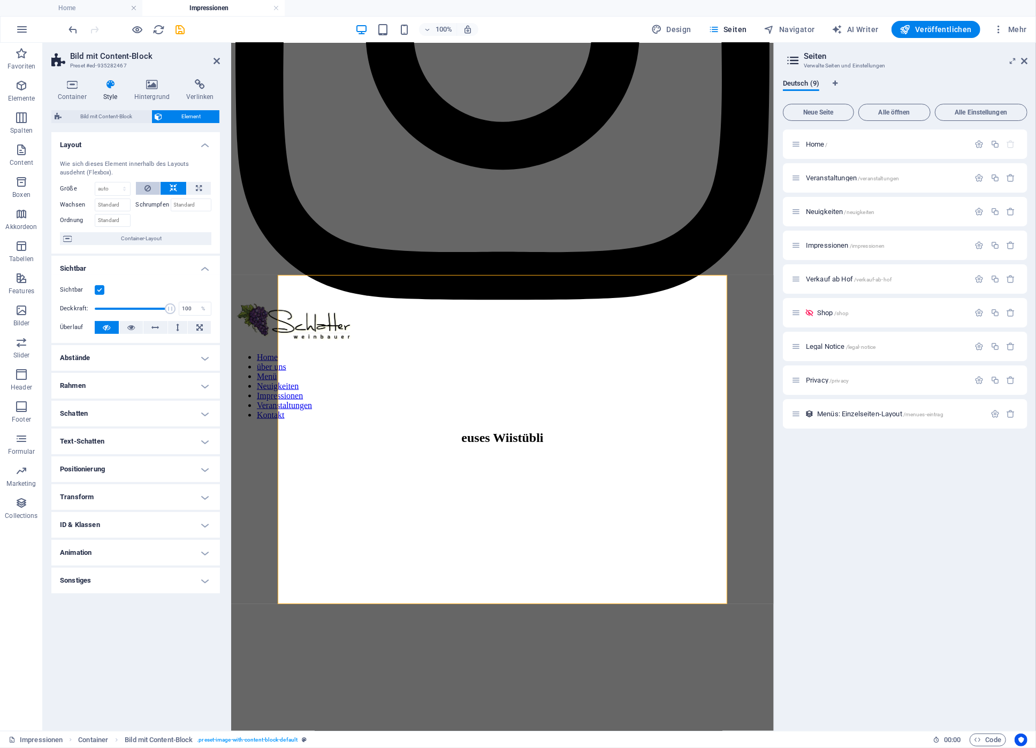
click at [150, 186] on icon at bounding box center [147, 188] width 6 height 13
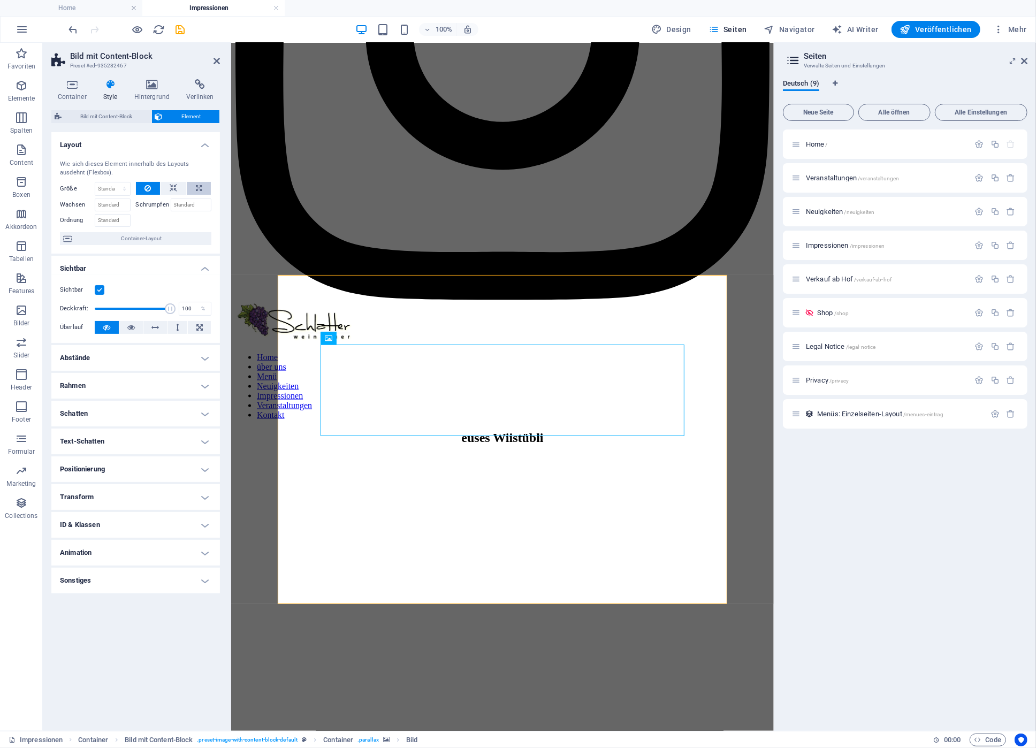
click at [200, 188] on icon at bounding box center [199, 188] width 6 height 13
type input "100"
select select "%"
click at [149, 185] on icon at bounding box center [147, 188] width 6 height 13
select select "DISABLED_OPTION_VALUE"
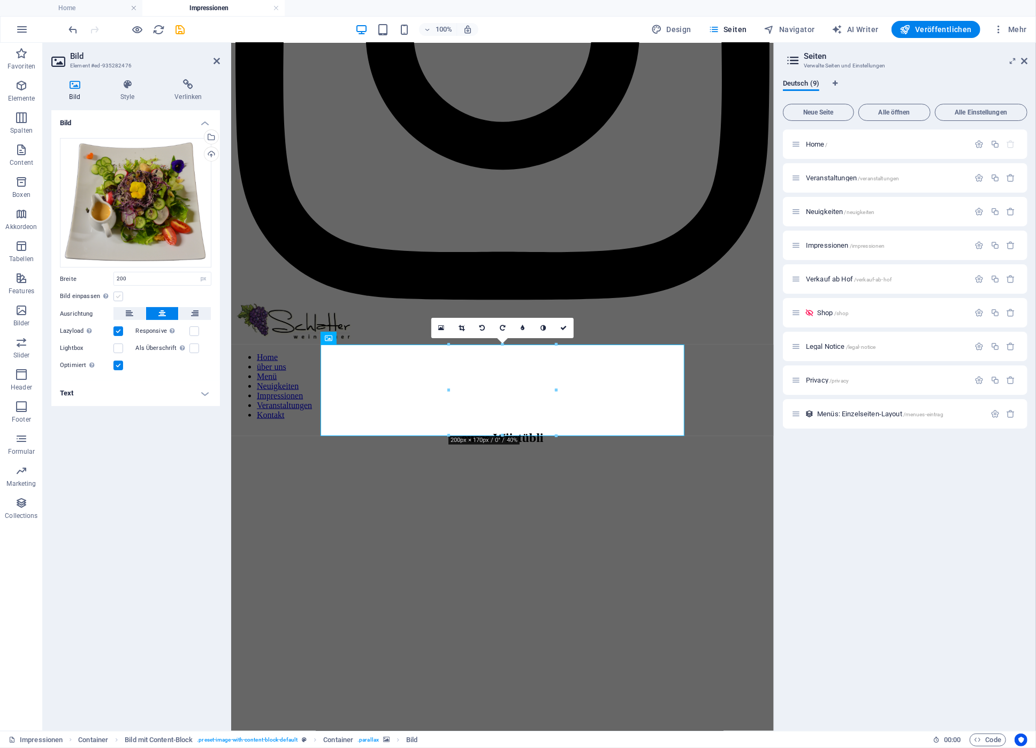
click at [119, 296] on label at bounding box center [118, 297] width 10 height 10
click at [0, 0] on input "Bild einpassen Bild automatisch anhand einer fixen Breite und Höhe einpassen" at bounding box center [0, 0] width 0 height 0
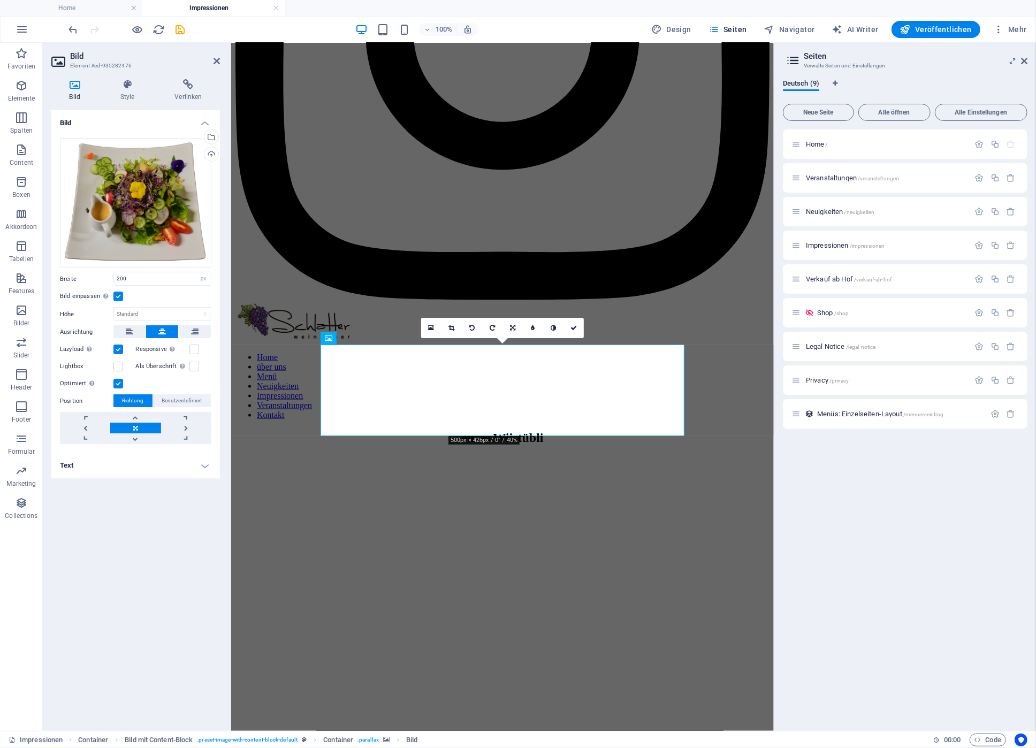
click at [119, 296] on label at bounding box center [118, 297] width 10 height 10
click at [0, 0] on input "Bild einpassen Bild automatisch anhand einer fixen Breite und Höhe einpassen" at bounding box center [0, 0] width 0 height 0
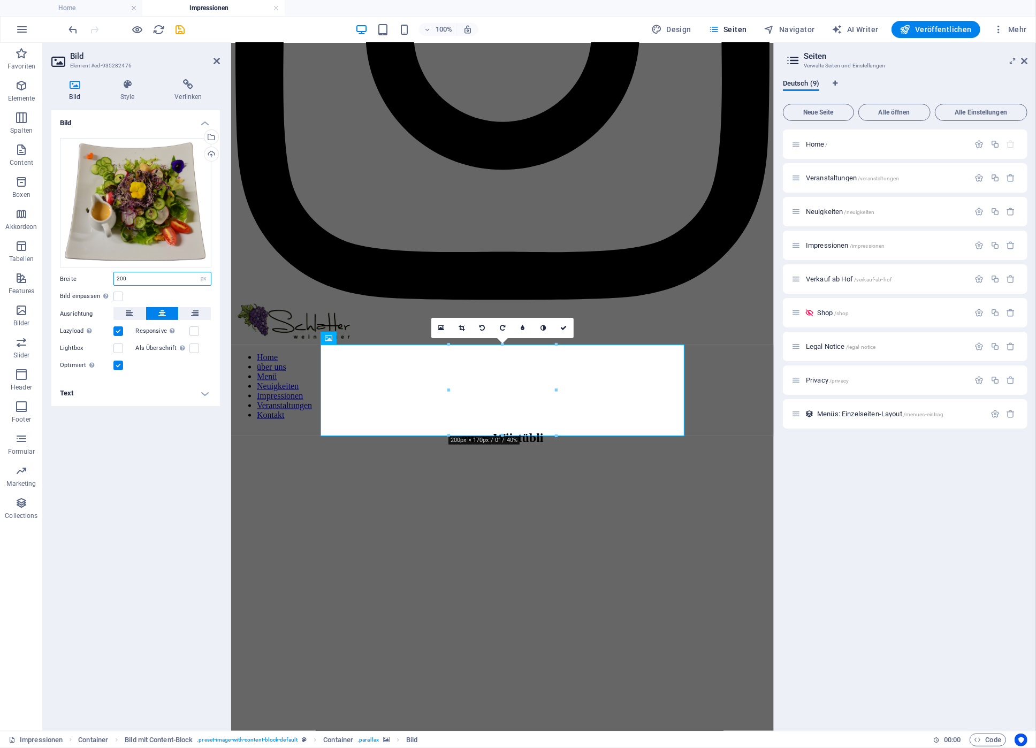
click at [149, 279] on input "200" at bounding box center [162, 278] width 97 height 13
select select "rem"
click option "rem" at bounding box center [0, 0] width 0 height 0
click at [136, 277] on input "12.5" at bounding box center [162, 278] width 97 height 13
drag, startPoint x: 136, startPoint y: 277, endPoint x: 104, endPoint y: 277, distance: 32.1
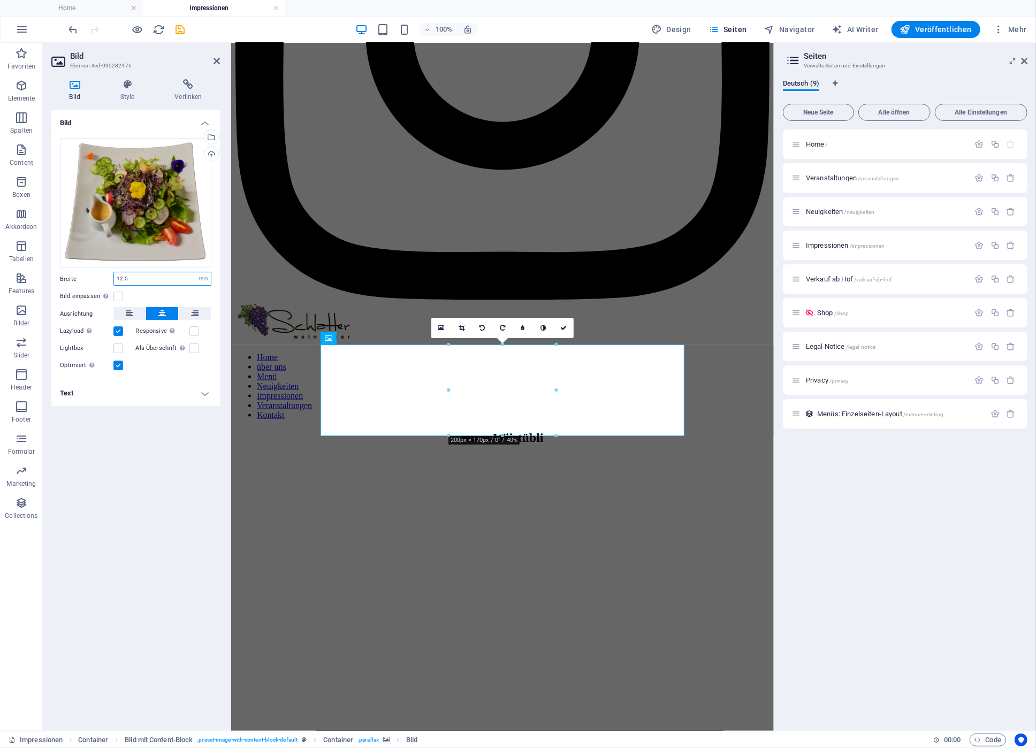
click at [114, 277] on input "12.5" at bounding box center [162, 278] width 97 height 13
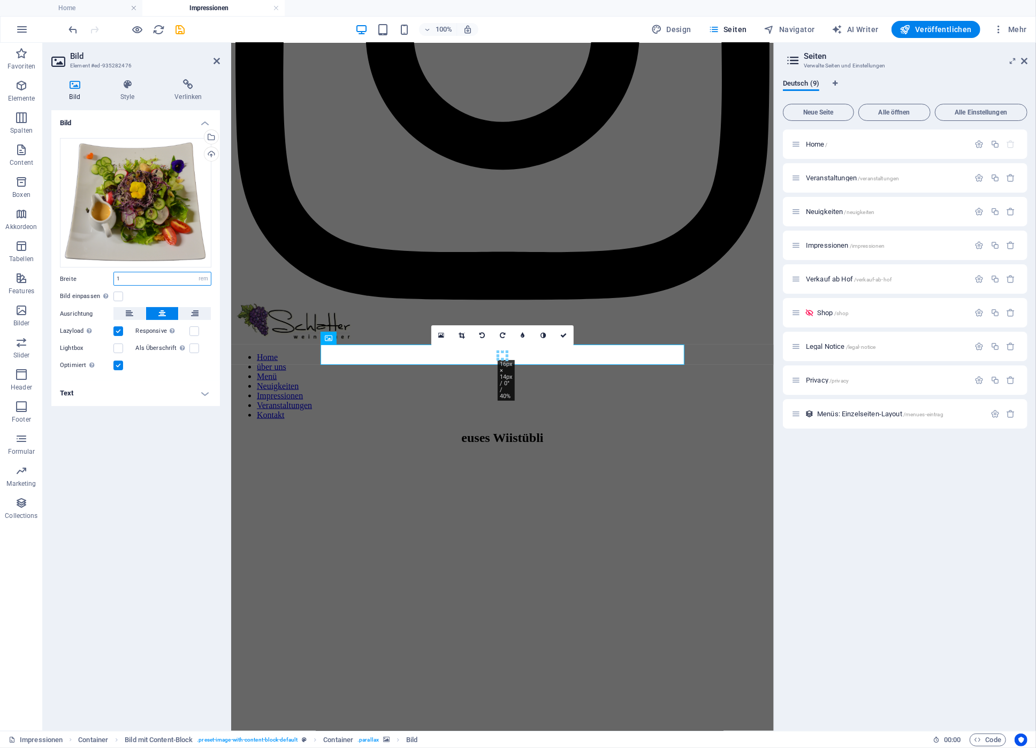
drag, startPoint x: 132, startPoint y: 280, endPoint x: 101, endPoint y: 276, distance: 31.3
click at [114, 276] on input "1" at bounding box center [162, 278] width 97 height 13
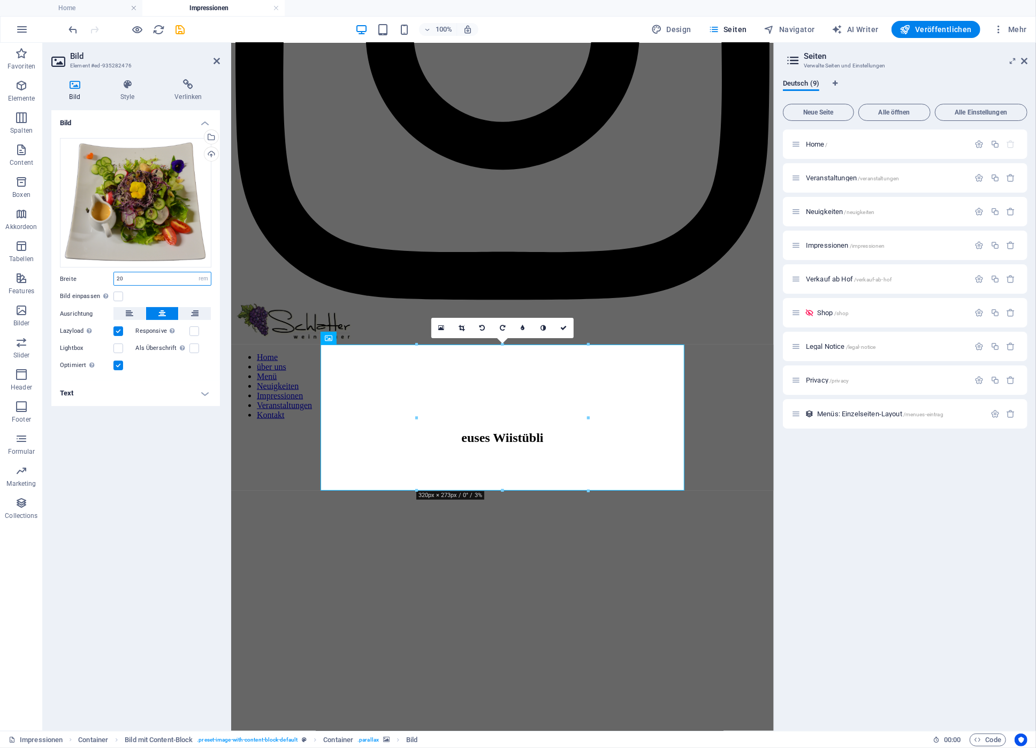
drag, startPoint x: 129, startPoint y: 282, endPoint x: 102, endPoint y: 278, distance: 28.2
click at [114, 278] on input "20" at bounding box center [162, 278] width 97 height 13
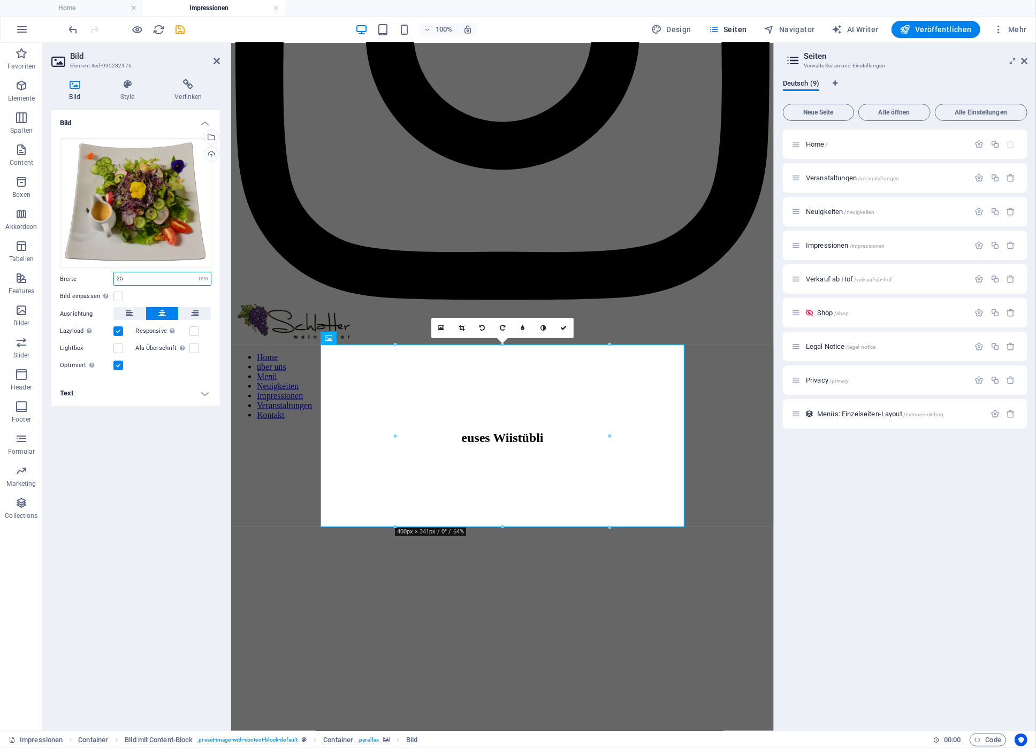
type input "25"
click at [183, 472] on div "Bild Ziehe Dateien zum Hochladen hierher oder klicke hier, um aus Dateien oder …" at bounding box center [135, 416] width 169 height 612
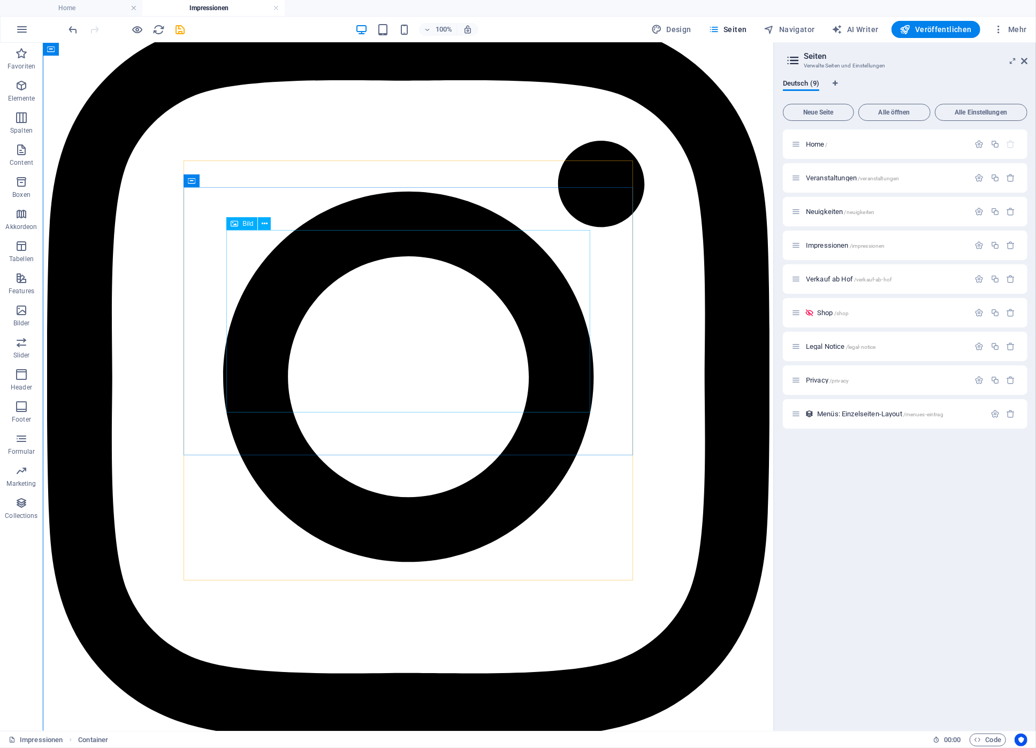
scroll to position [1720, 0]
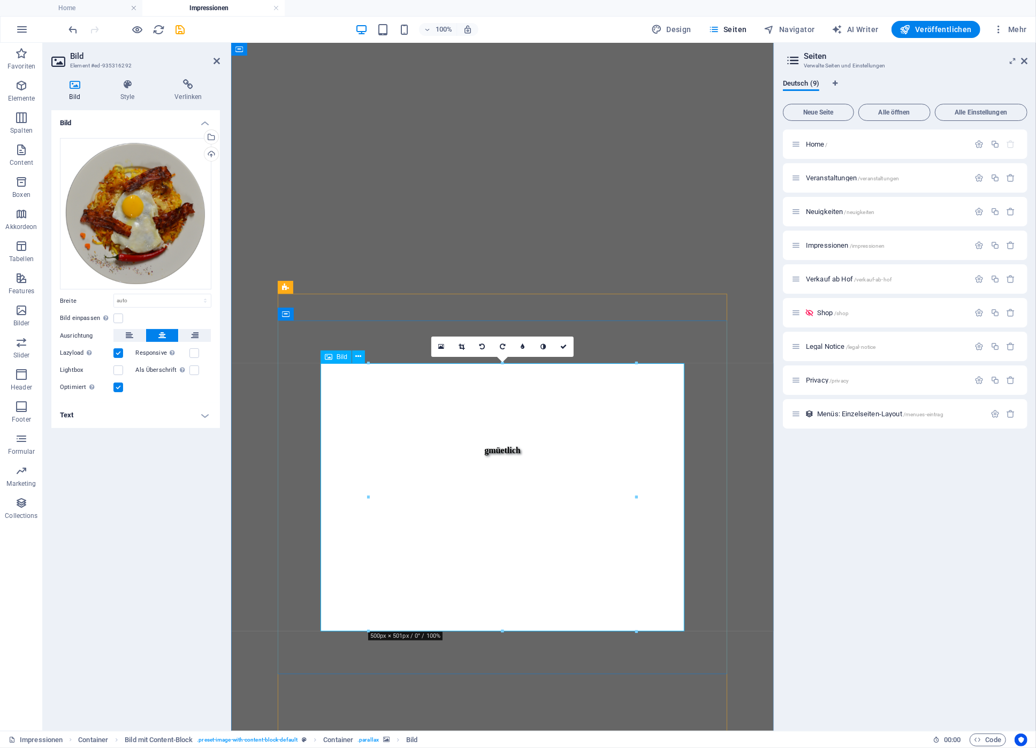
click at [212, 483] on div "Bild Ziehe Dateien zum Hochladen hierher oder klicke hier, um aus Dateien oder …" at bounding box center [135, 416] width 169 height 612
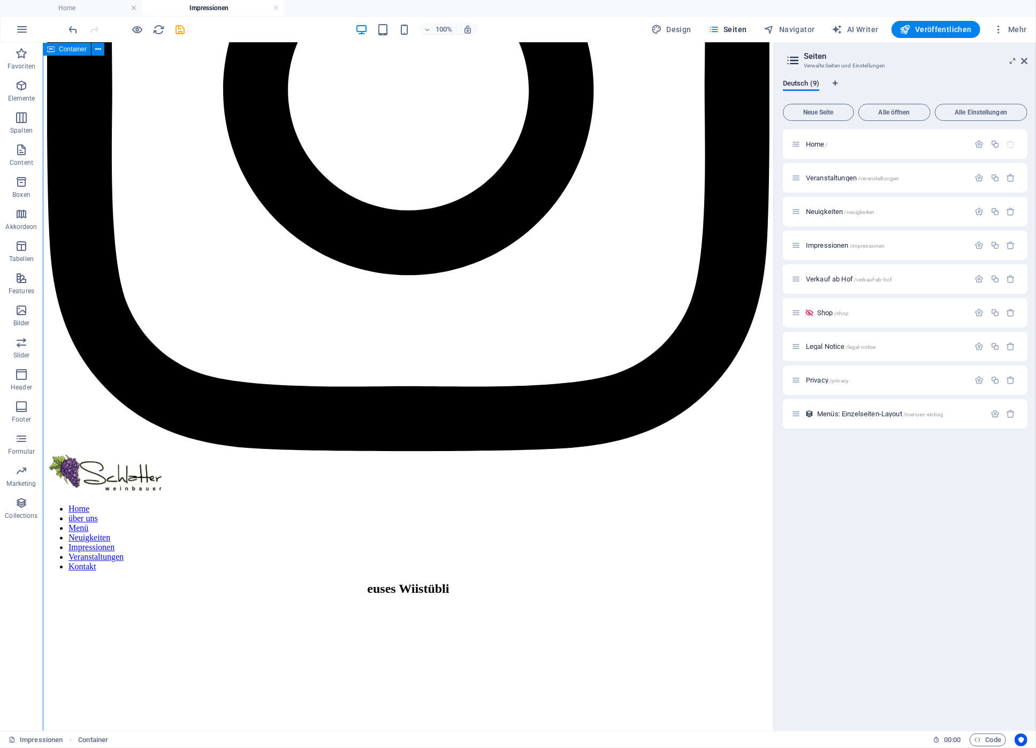
scroll to position [1434, 0]
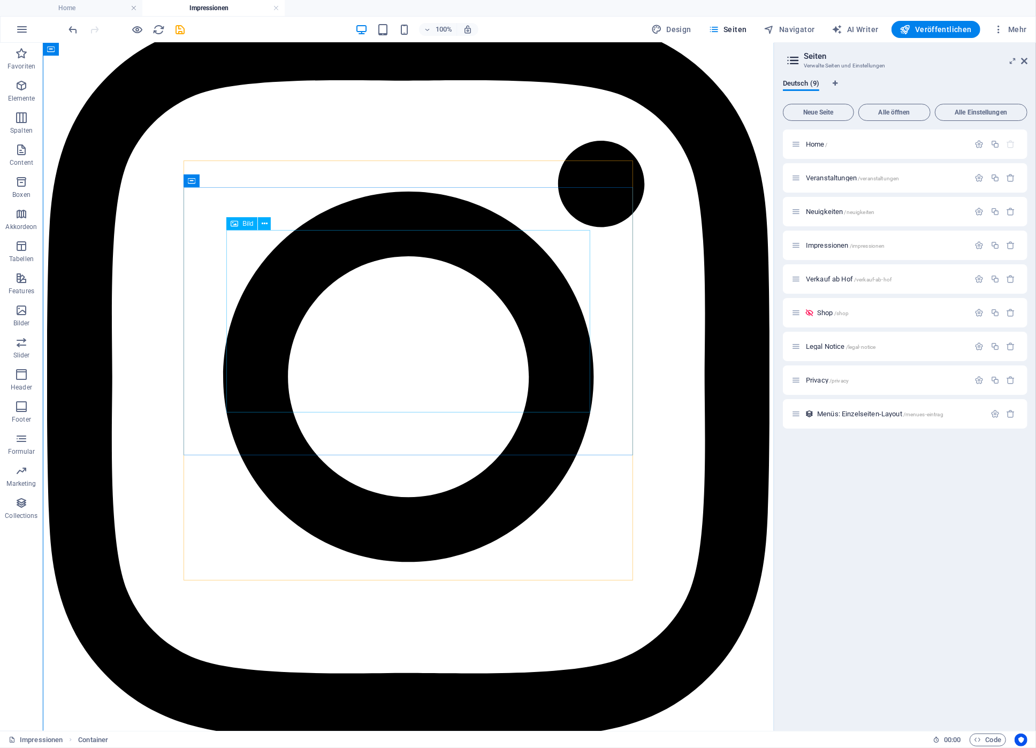
select select "rem"
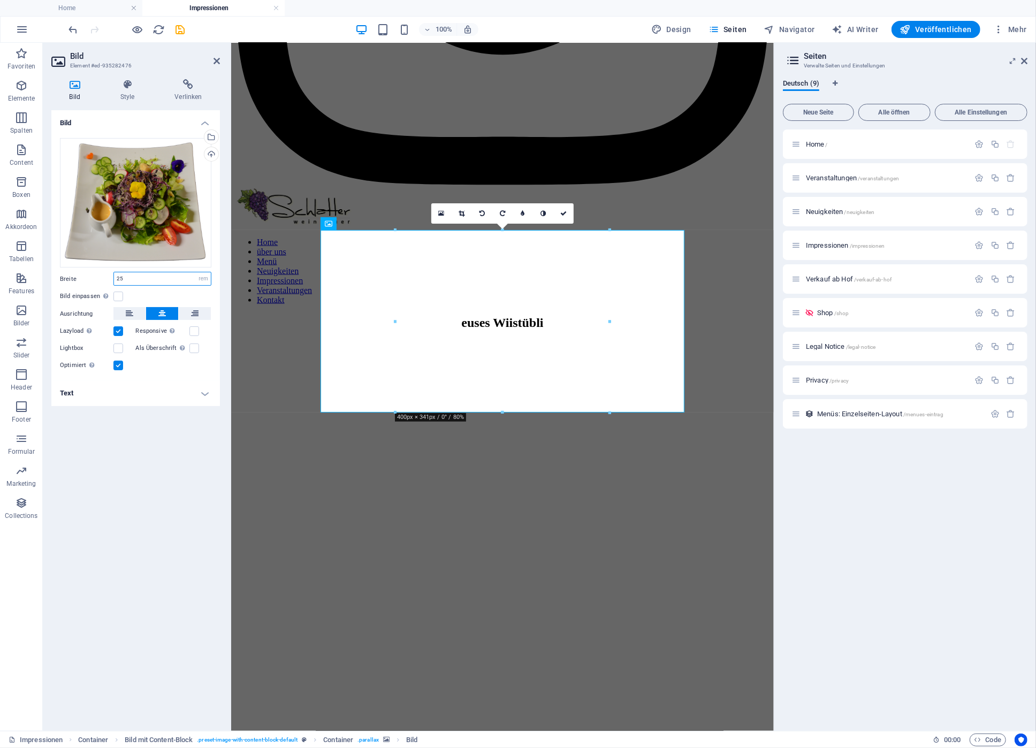
click at [174, 282] on input "25" at bounding box center [162, 278] width 97 height 13
drag, startPoint x: 187, startPoint y: 279, endPoint x: 50, endPoint y: 271, distance: 137.1
click at [114, 272] on input "25" at bounding box center [162, 278] width 97 height 13
click at [196, 272] on select "Standard auto px rem % em vh vw" at bounding box center [203, 278] width 15 height 13
click option "auto" at bounding box center [0, 0] width 0 height 0
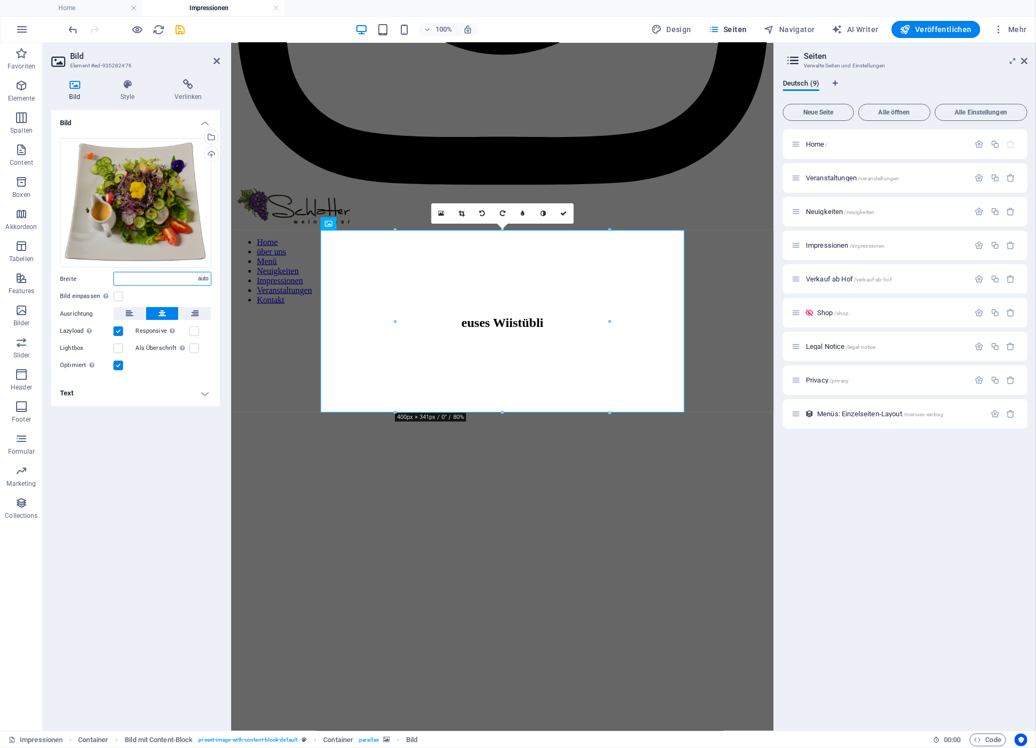
select select "DISABLED_OPTION_VALUE"
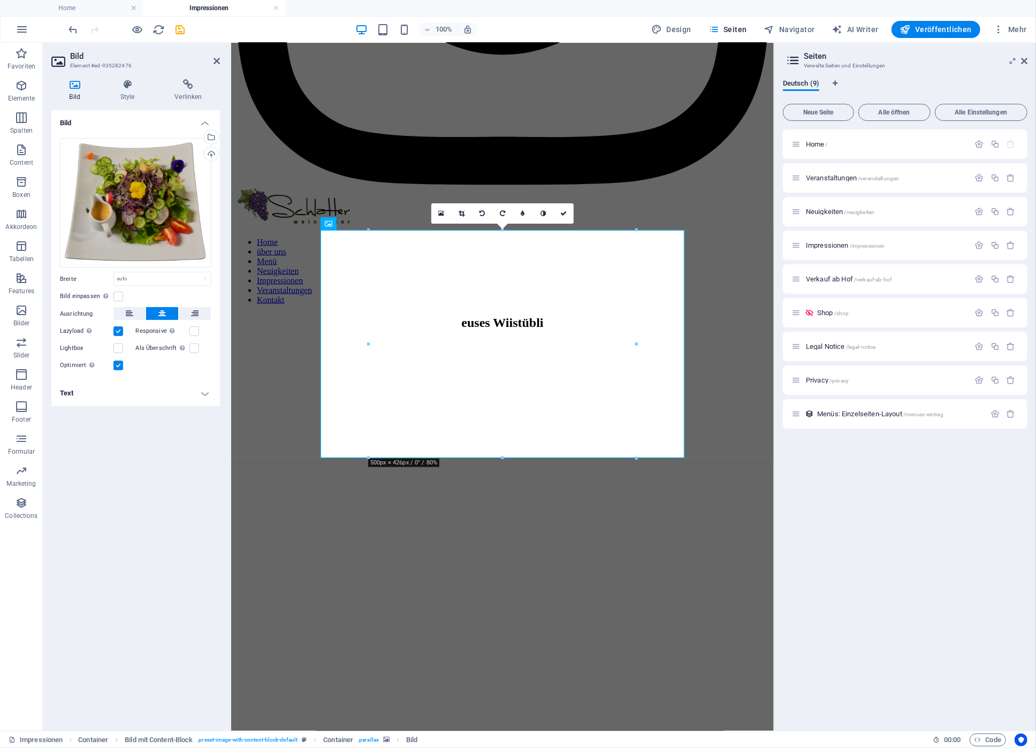
click at [138, 452] on div "Bild Ziehe Dateien zum Hochladen hierher oder klicke hier, um aus Dateien oder …" at bounding box center [135, 416] width 169 height 612
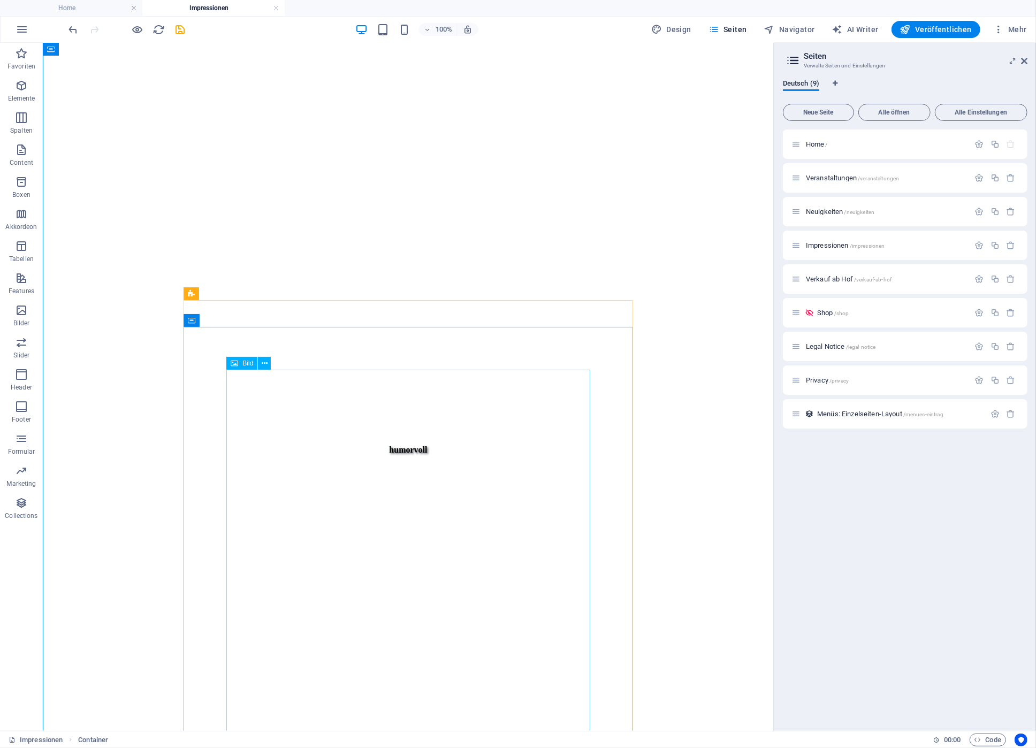
scroll to position [2867, 0]
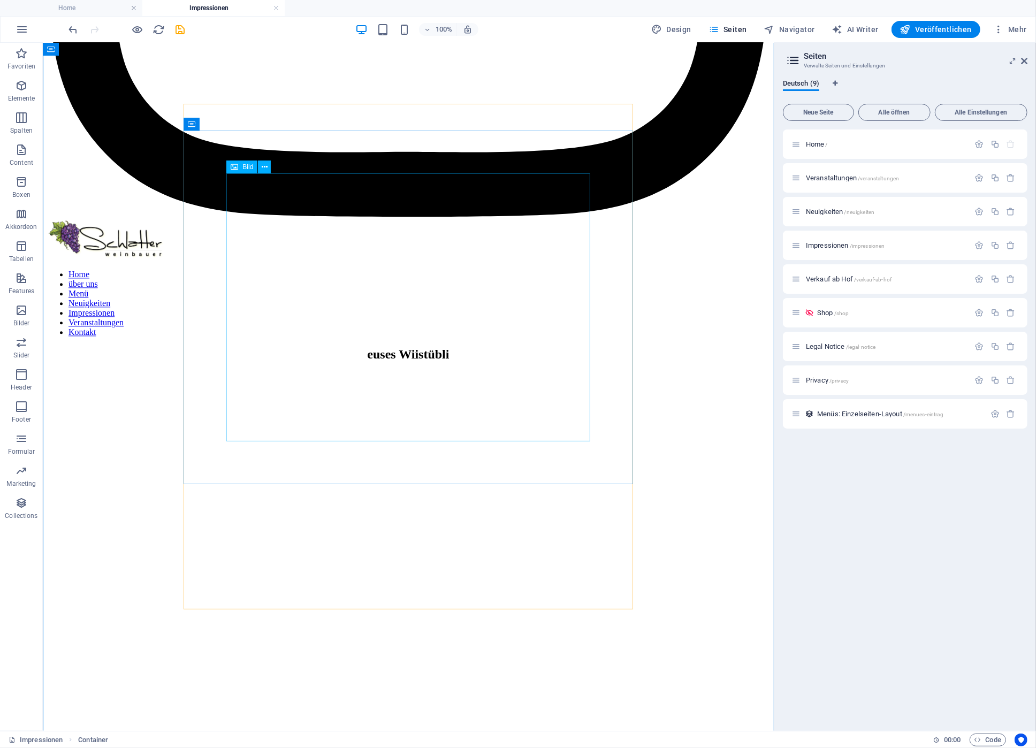
scroll to position [1949, 0]
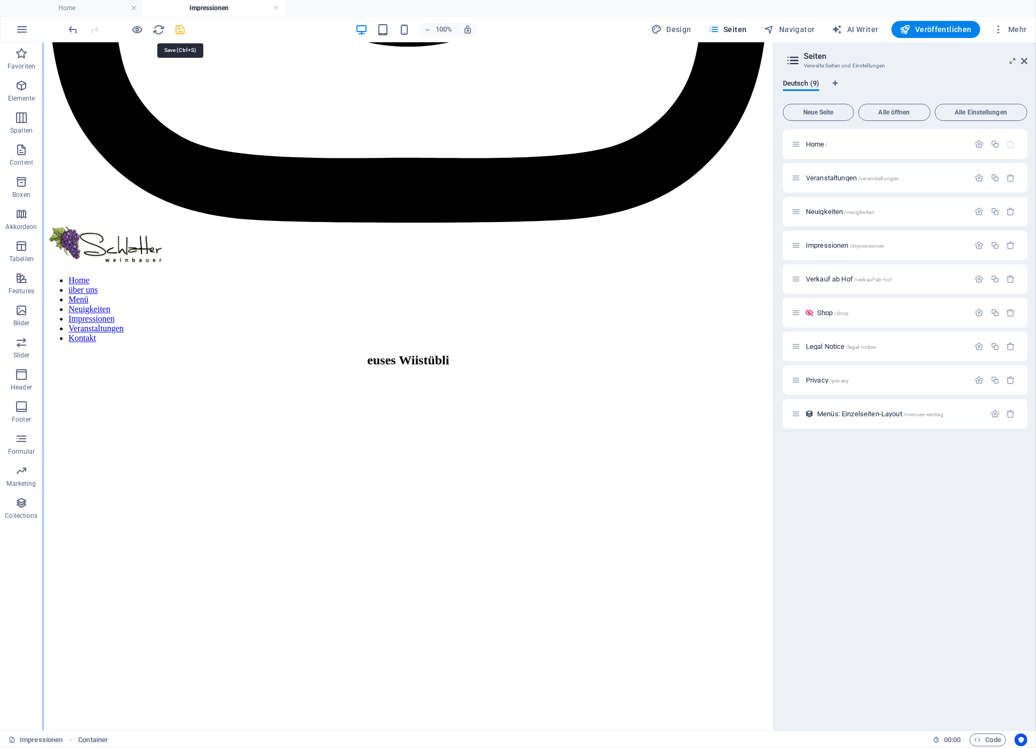
click at [176, 28] on icon "save" at bounding box center [180, 30] width 12 height 12
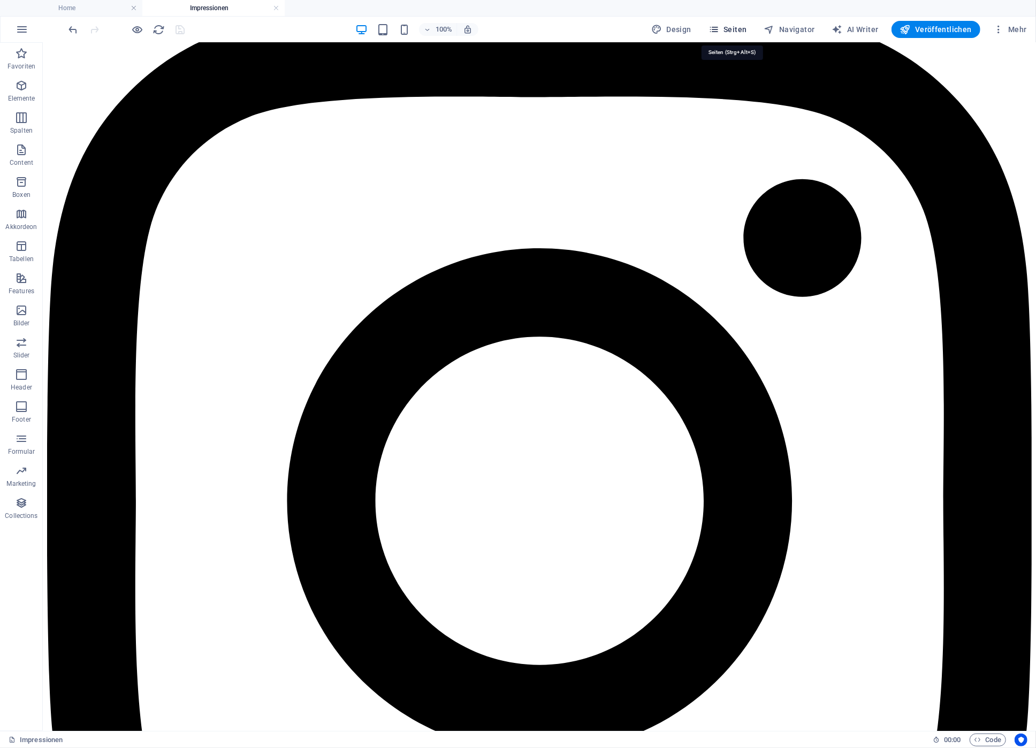
click at [747, 30] on span "Seiten" at bounding box center [727, 29] width 39 height 11
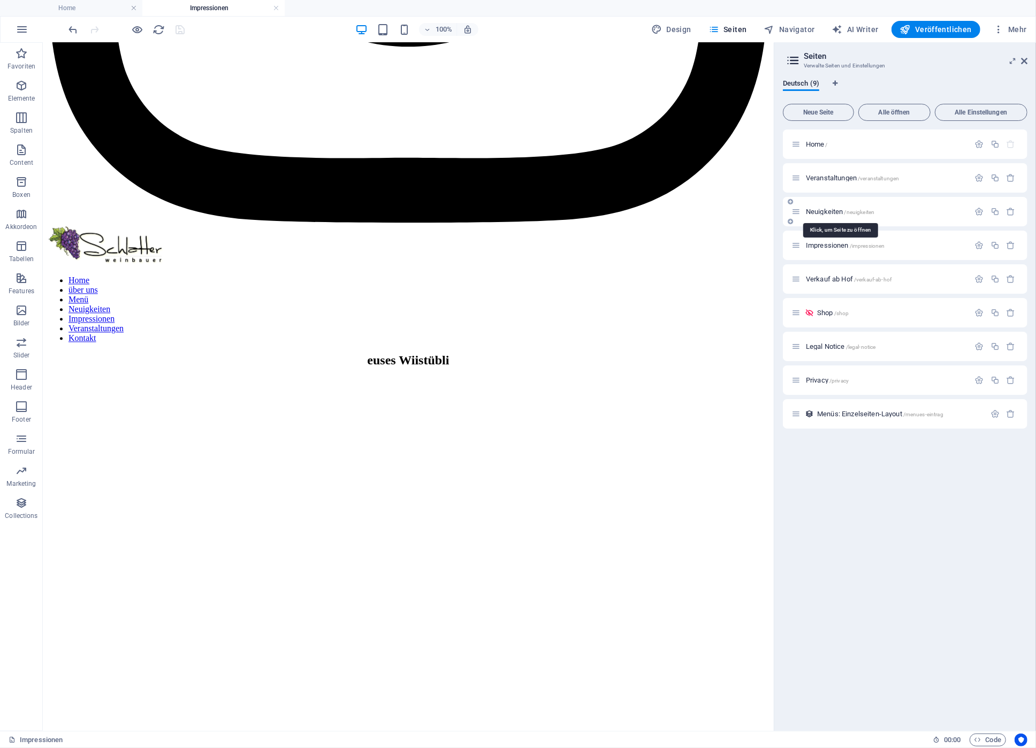
click at [838, 213] on span "Neuigkeiten /neuigkeiten" at bounding box center [840, 212] width 68 height 8
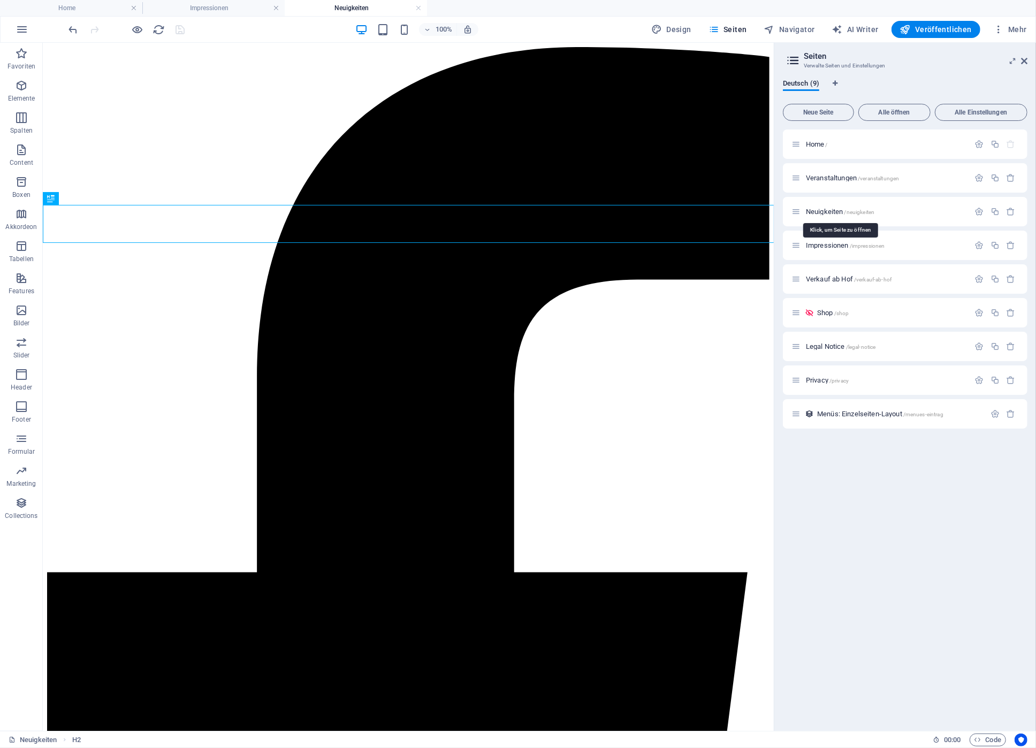
scroll to position [0, 0]
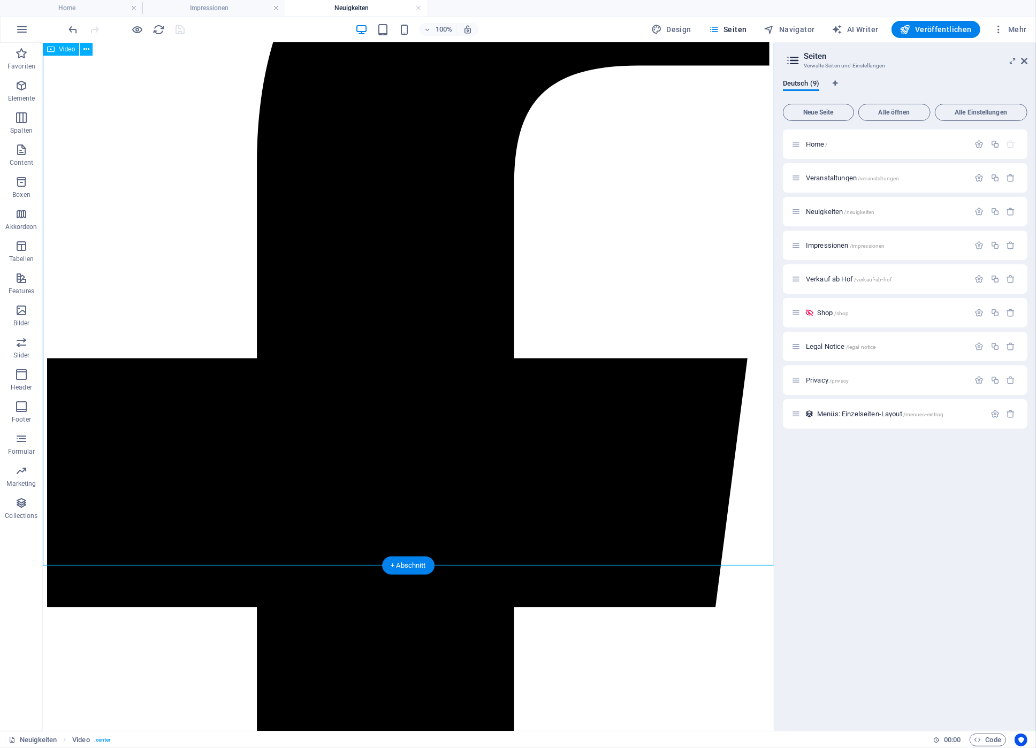
scroll to position [114, 0]
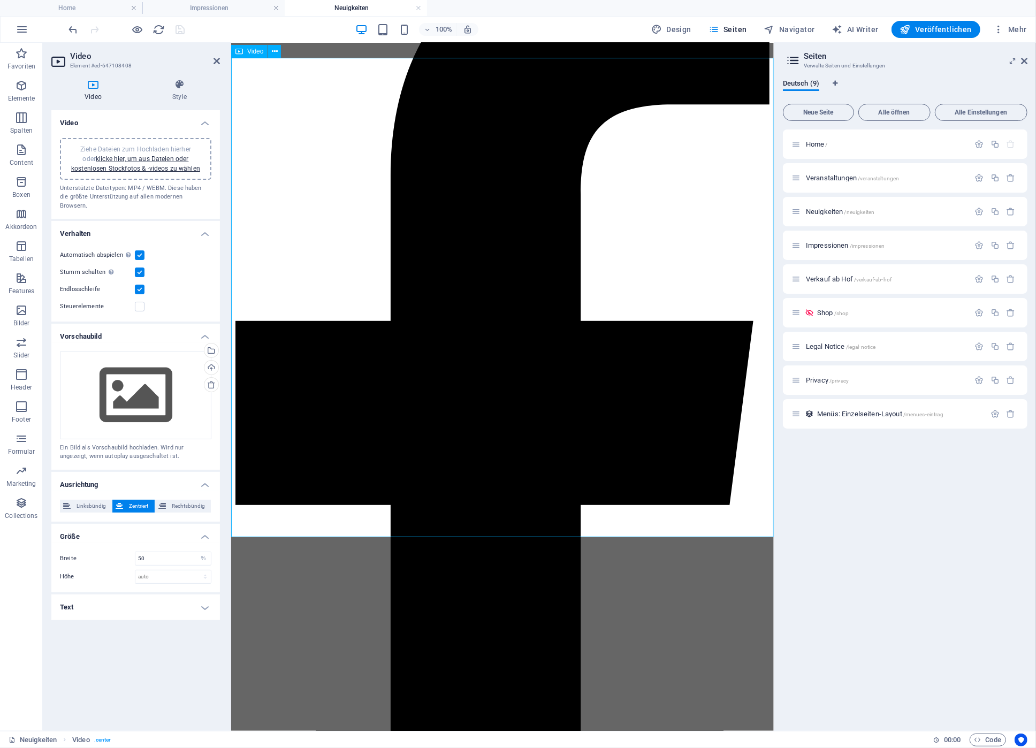
click at [158, 552] on input "50" at bounding box center [172, 558] width 75 height 13
click at [196, 552] on select "auto px %" at bounding box center [203, 558] width 15 height 13
select select "auto"
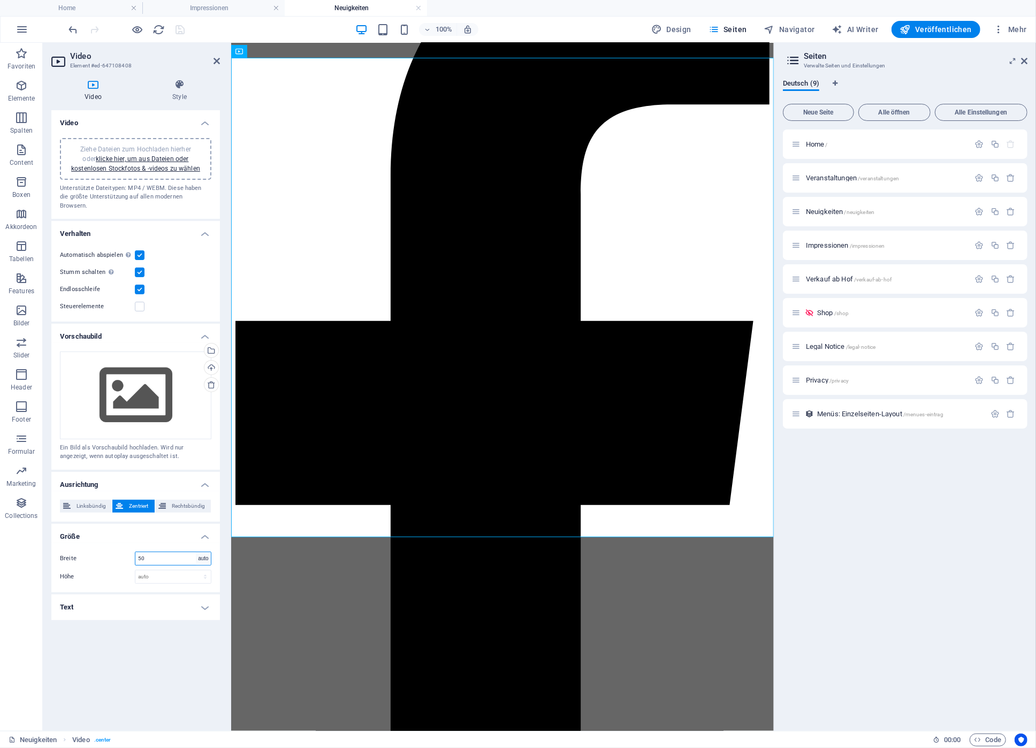
click option "auto" at bounding box center [0, 0] width 0 height 0
select select "DISABLED_OPTION_VALUE"
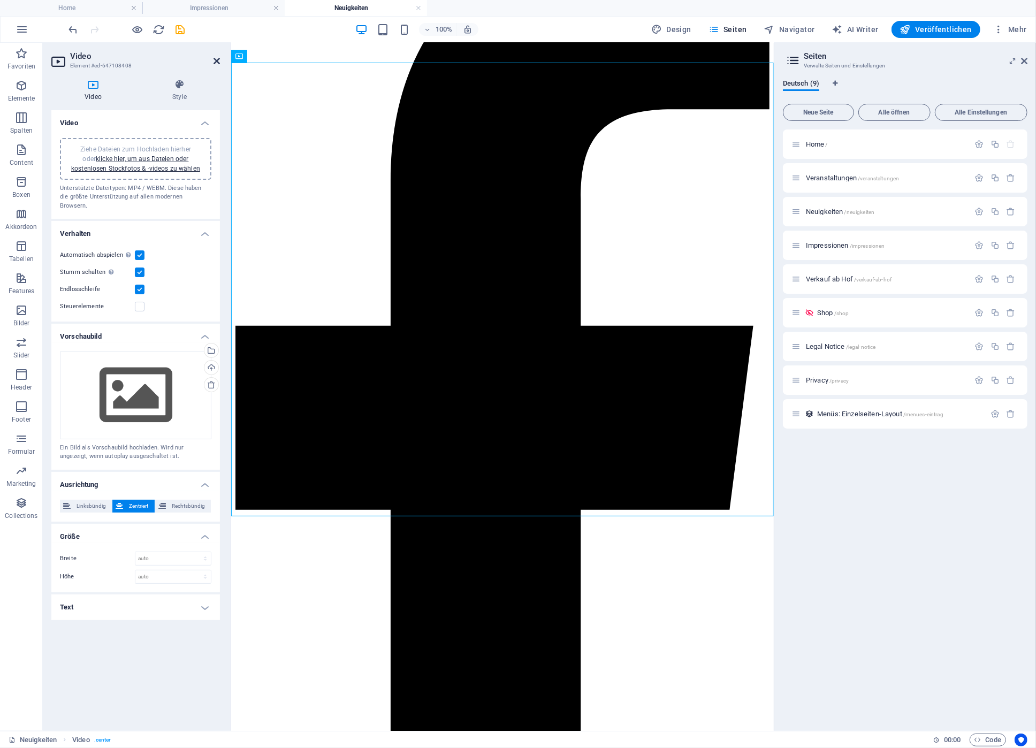
click at [218, 61] on icon at bounding box center [216, 61] width 6 height 9
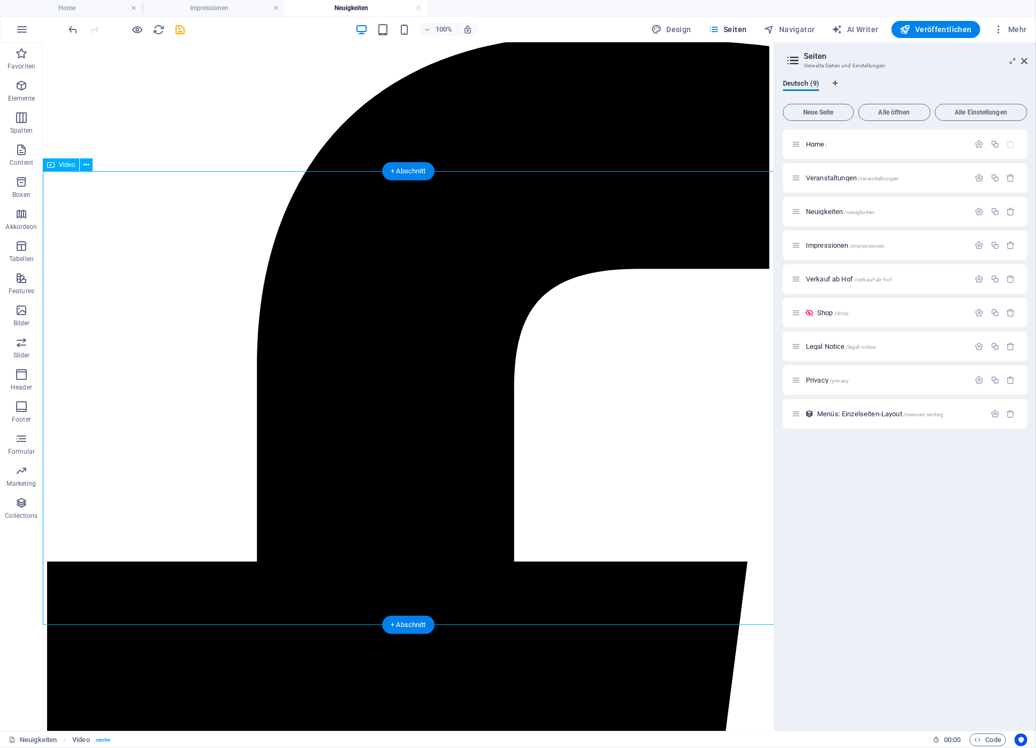
scroll to position [0, 0]
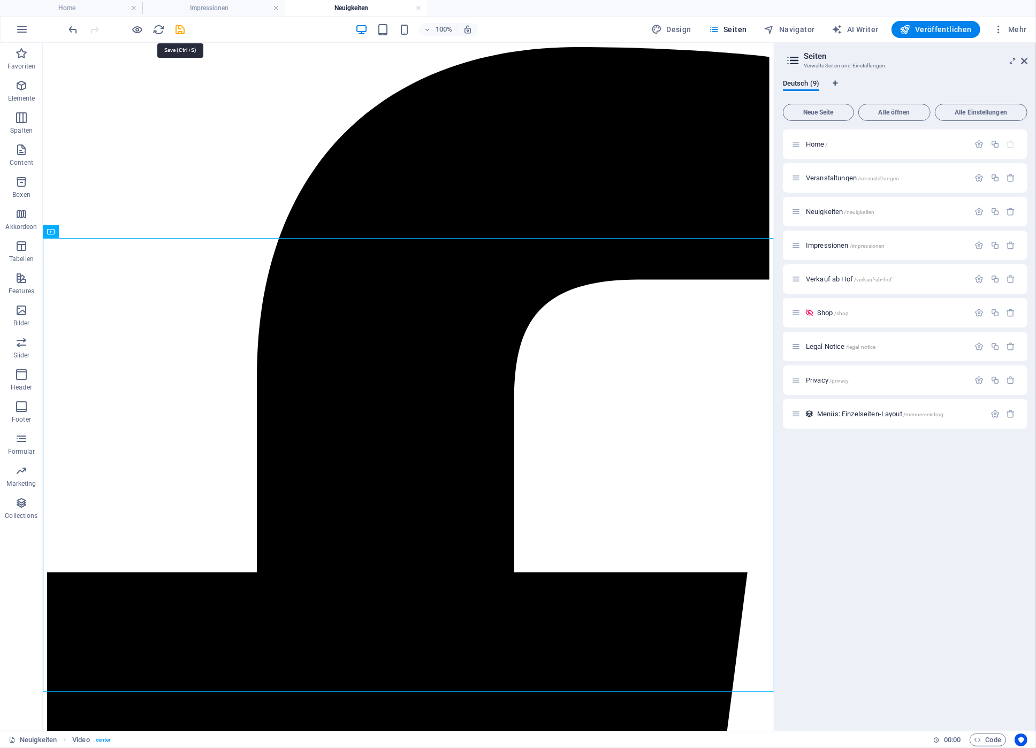
click at [181, 31] on icon "save" at bounding box center [180, 30] width 12 height 12
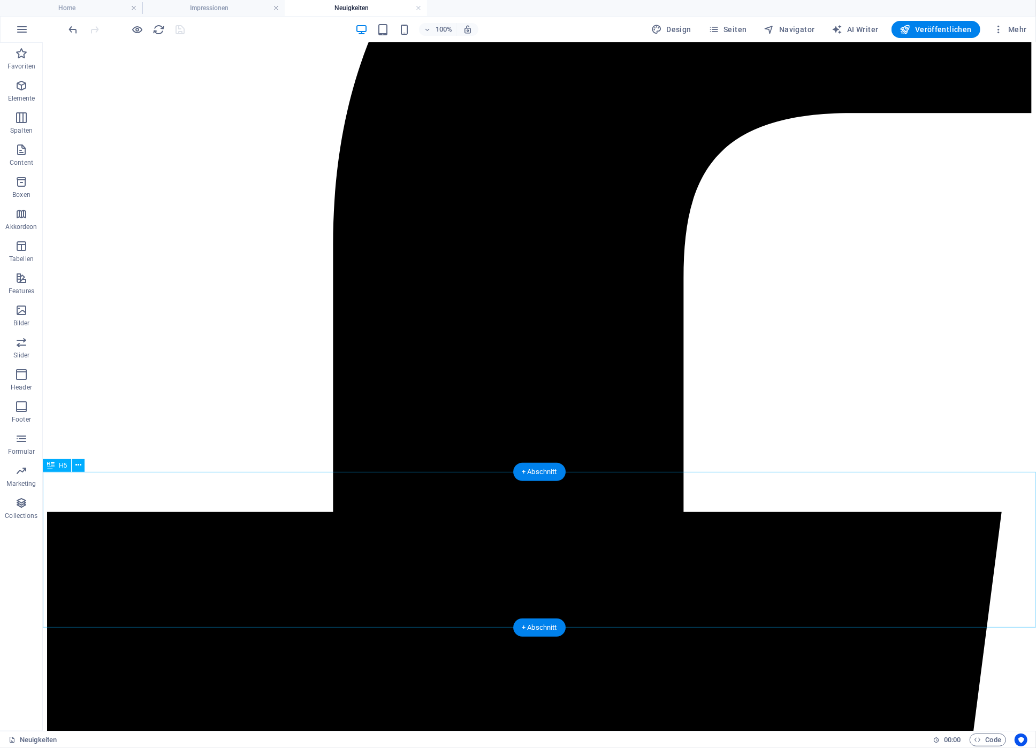
scroll to position [229, 0]
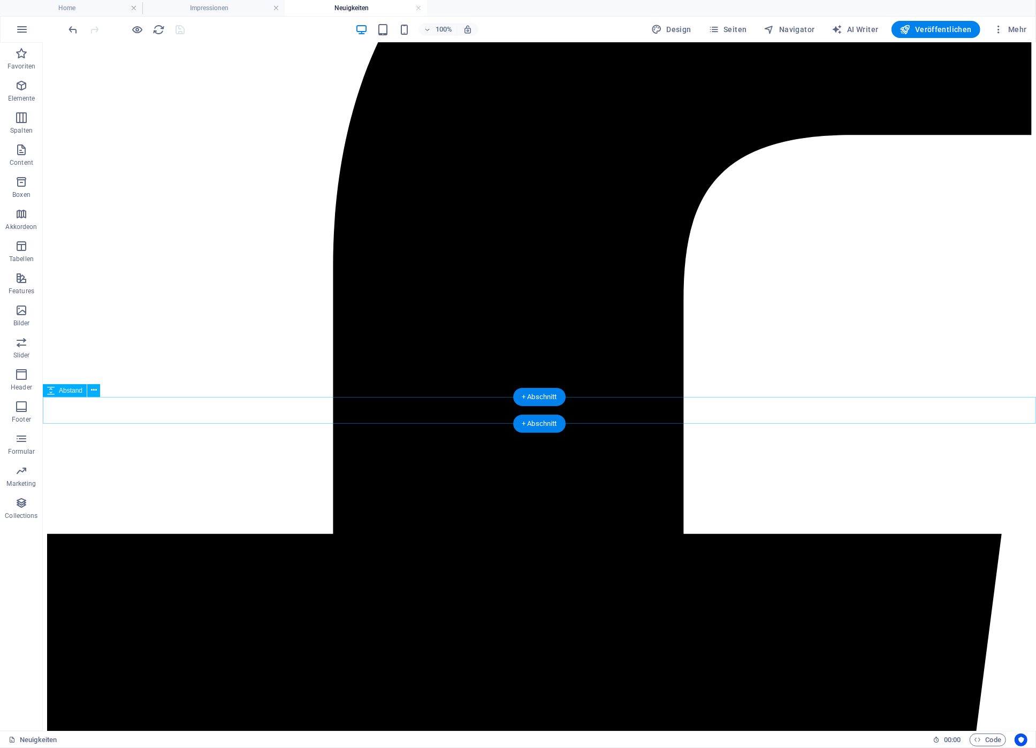
select select "px"
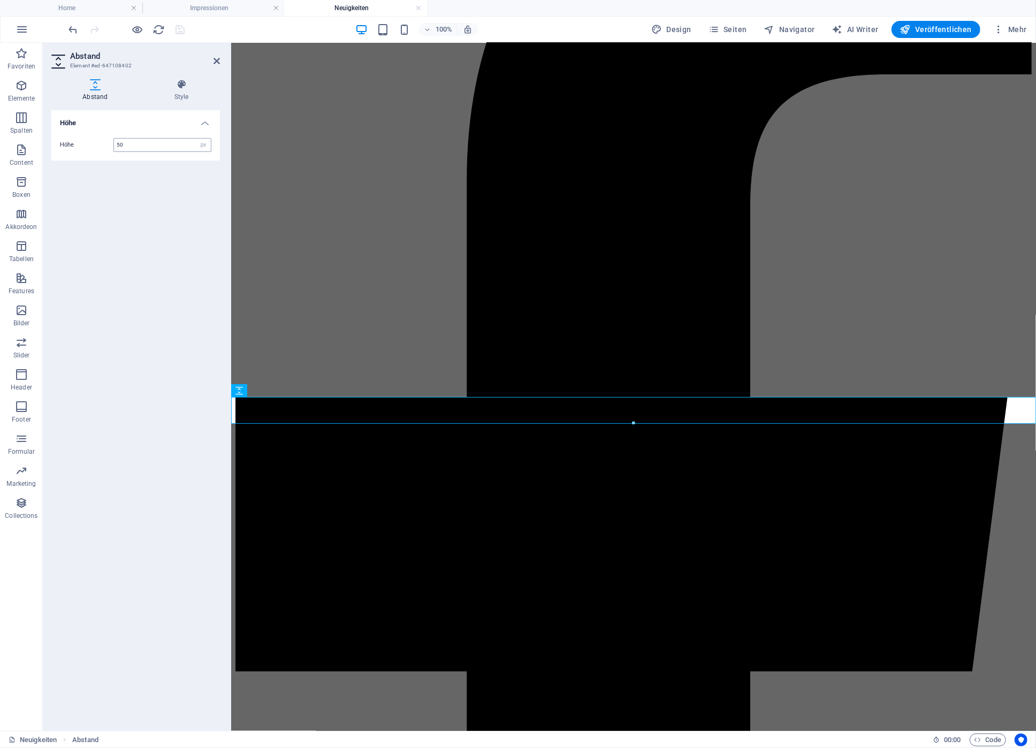
drag, startPoint x: 148, startPoint y: 143, endPoint x: 87, endPoint y: 143, distance: 61.0
click at [114, 143] on input "50" at bounding box center [162, 145] width 97 height 13
type input "100"
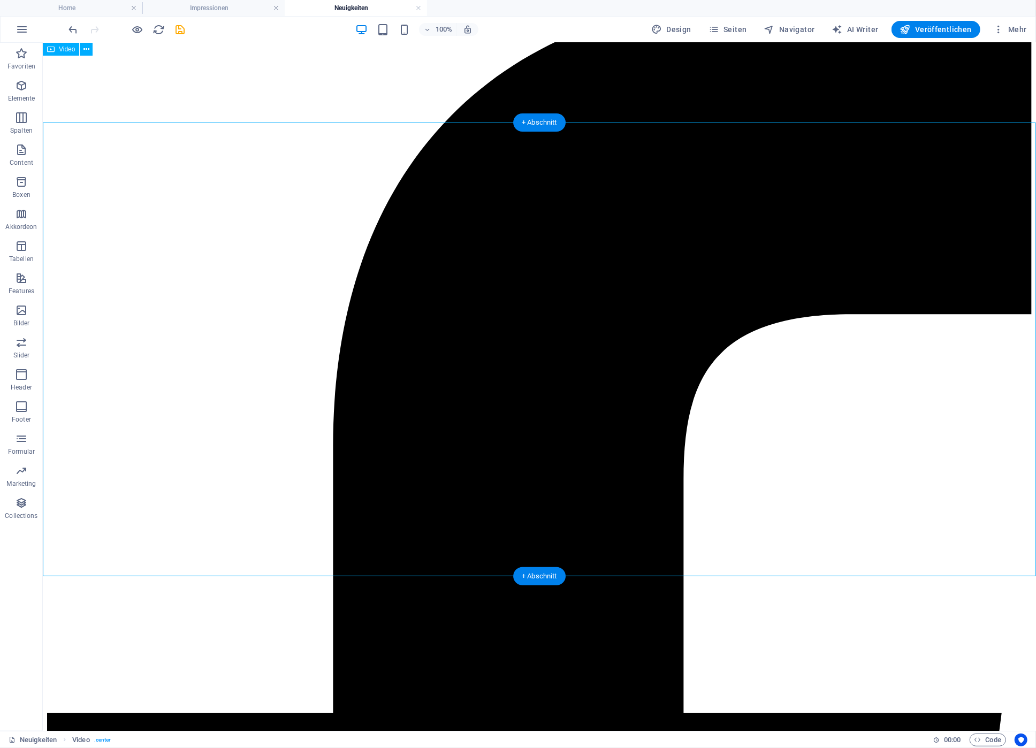
scroll to position [0, 0]
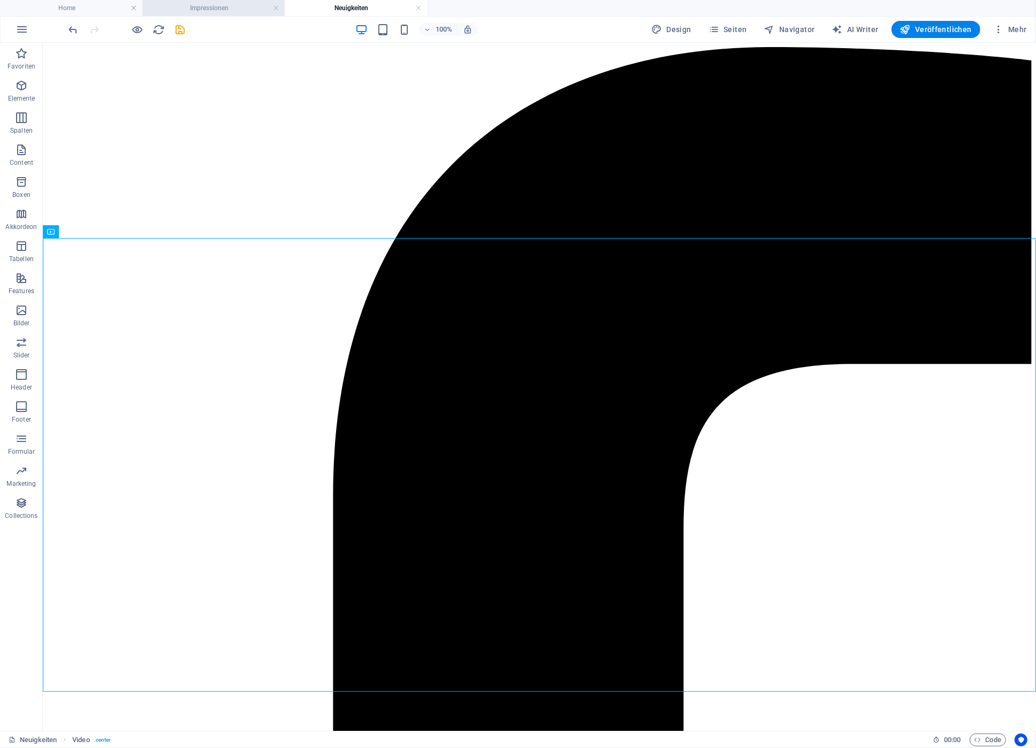
click at [195, 7] on h4 "Impressionen" at bounding box center [213, 8] width 142 height 12
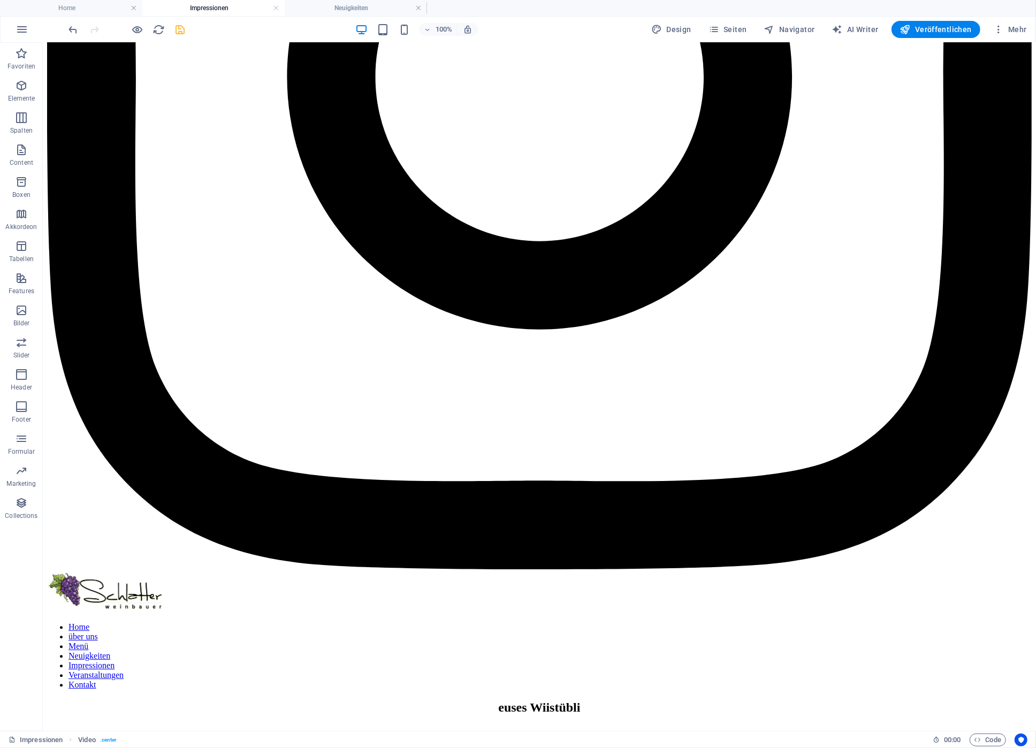
scroll to position [2523, 0]
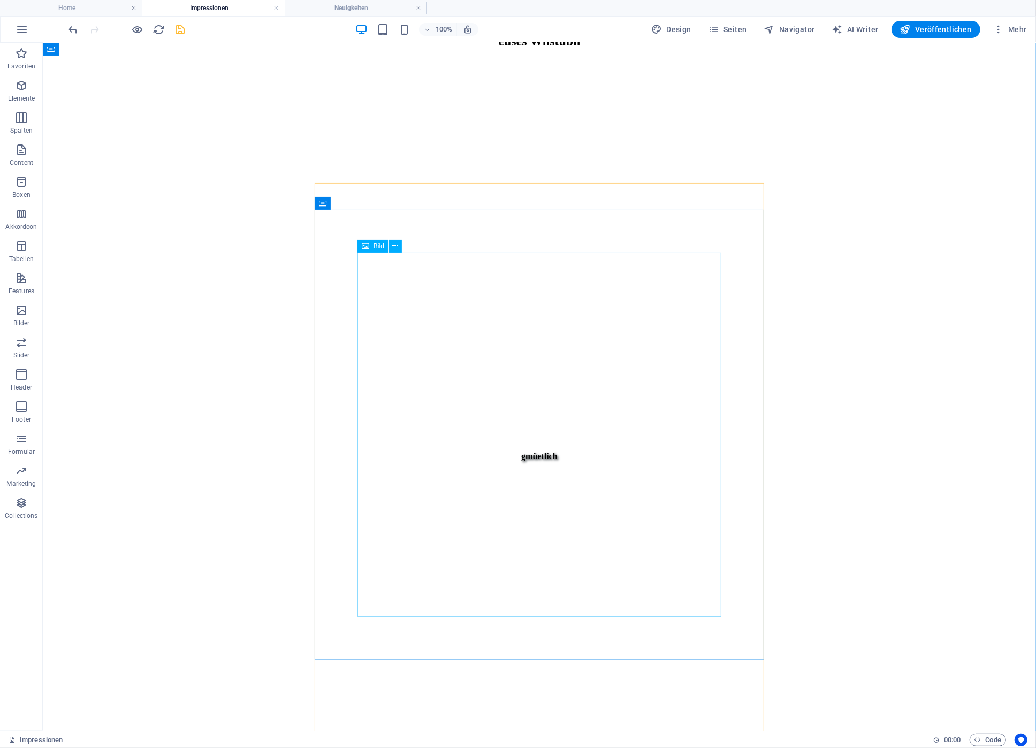
scroll to position [2695, 0]
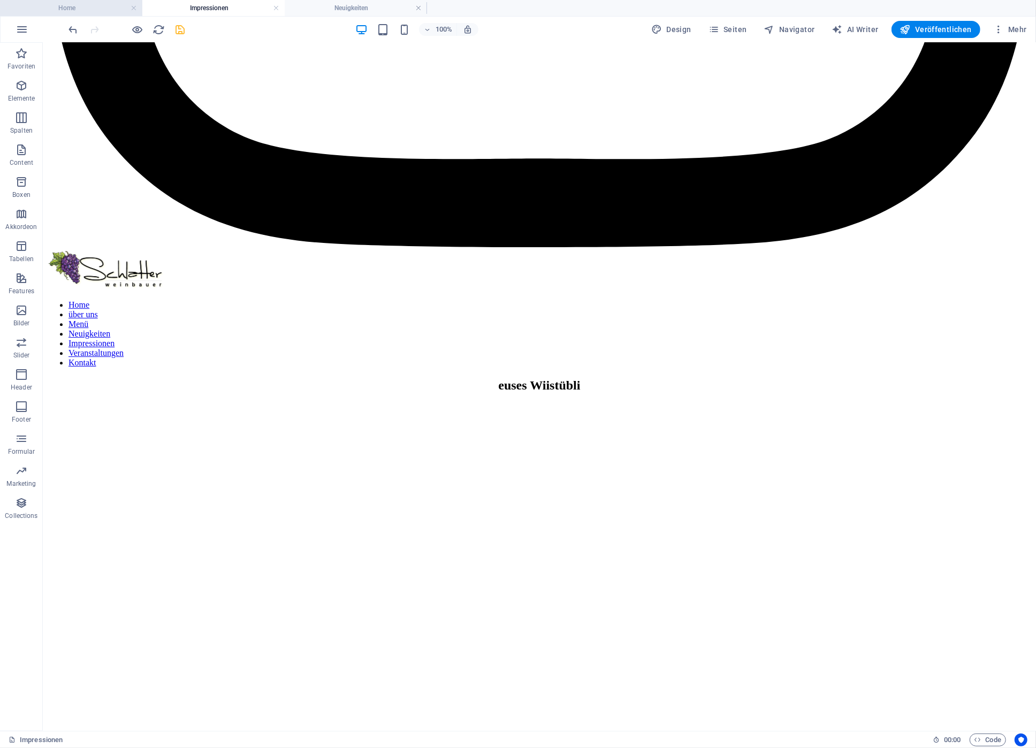
click at [75, 8] on h4 "Home" at bounding box center [71, 8] width 142 height 12
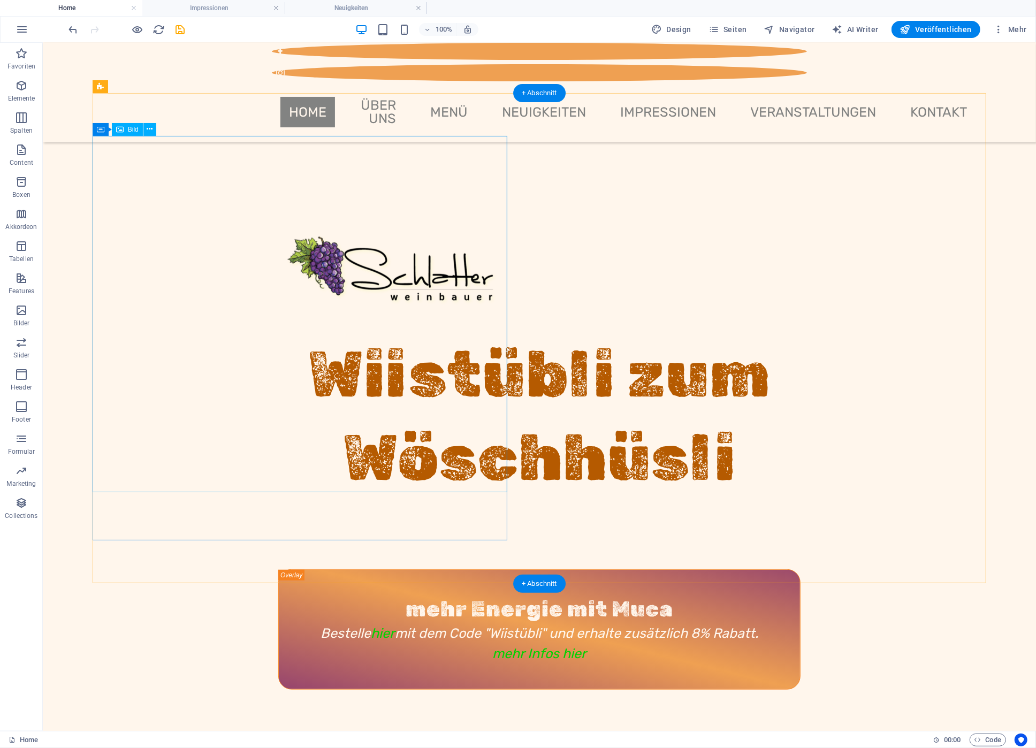
scroll to position [458, 0]
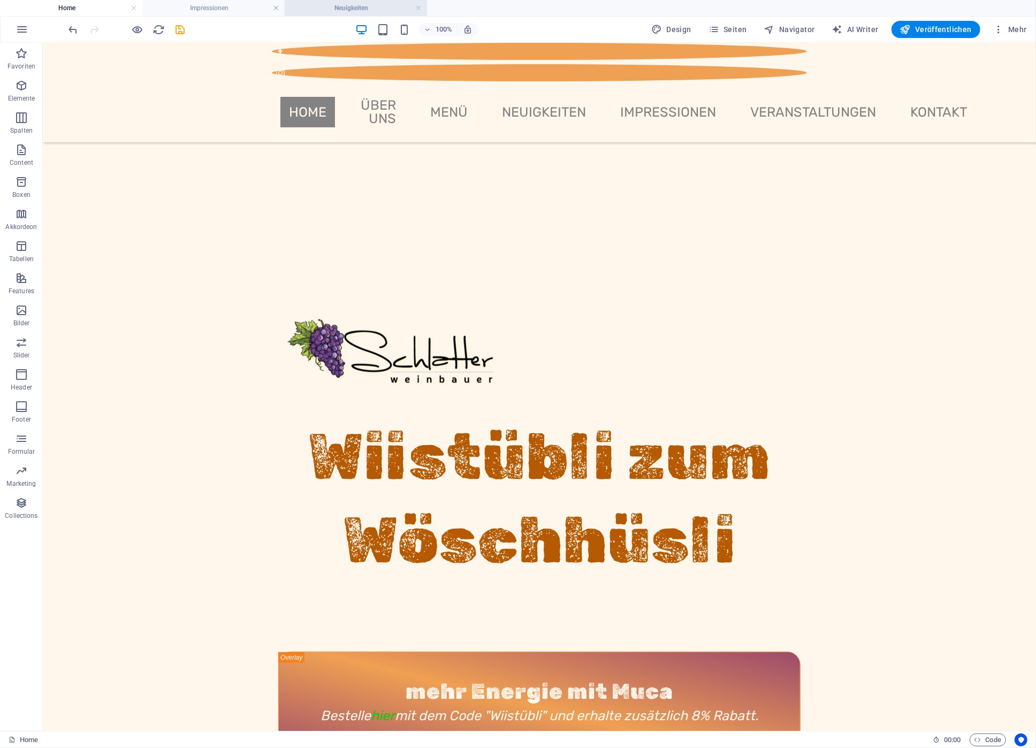
click at [297, 13] on h4 "Neuigkeiten" at bounding box center [356, 8] width 142 height 12
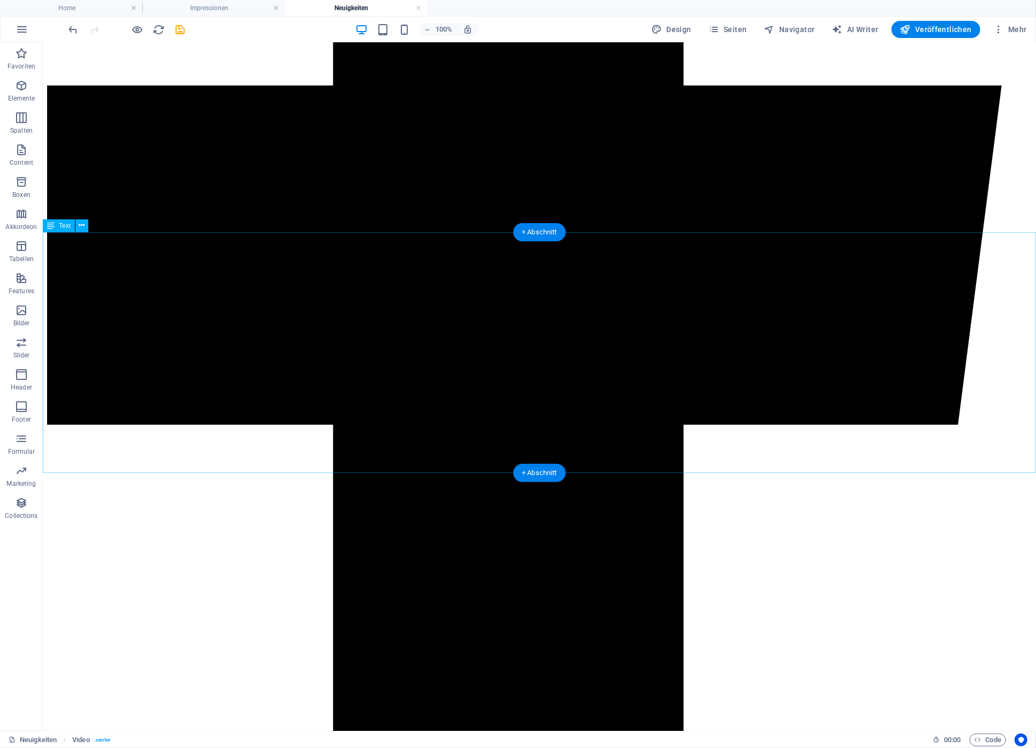
scroll to position [680, 0]
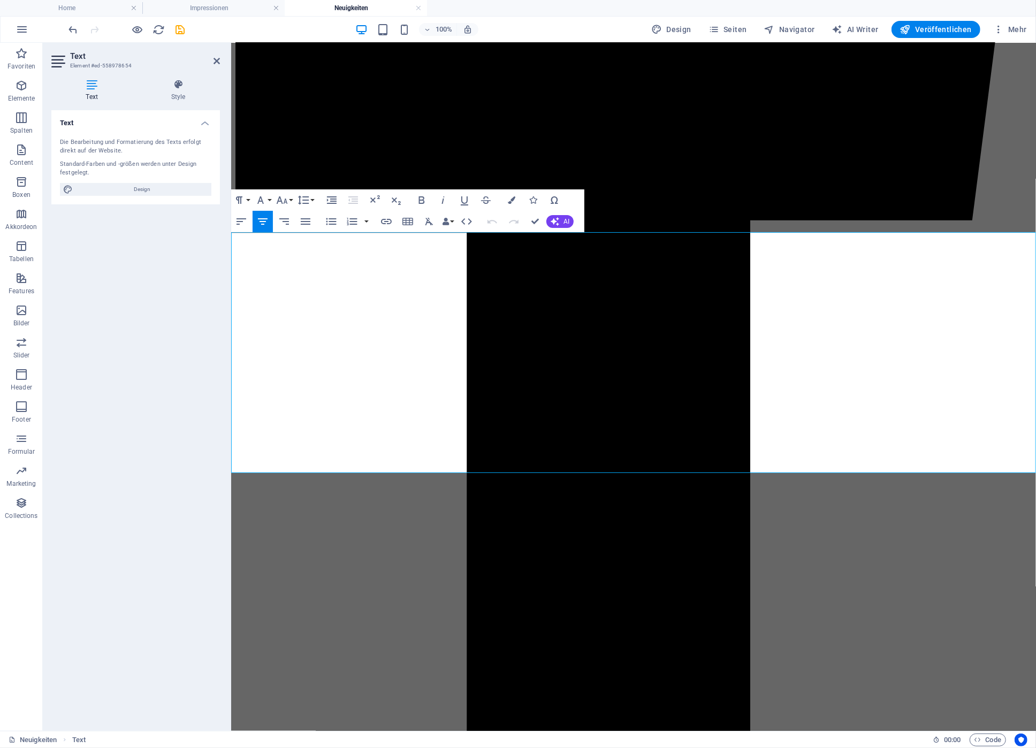
drag, startPoint x: 348, startPoint y: 382, endPoint x: 440, endPoint y: 378, distance: 91.6
click at [511, 200] on icon "button" at bounding box center [511, 199] width 7 height 7
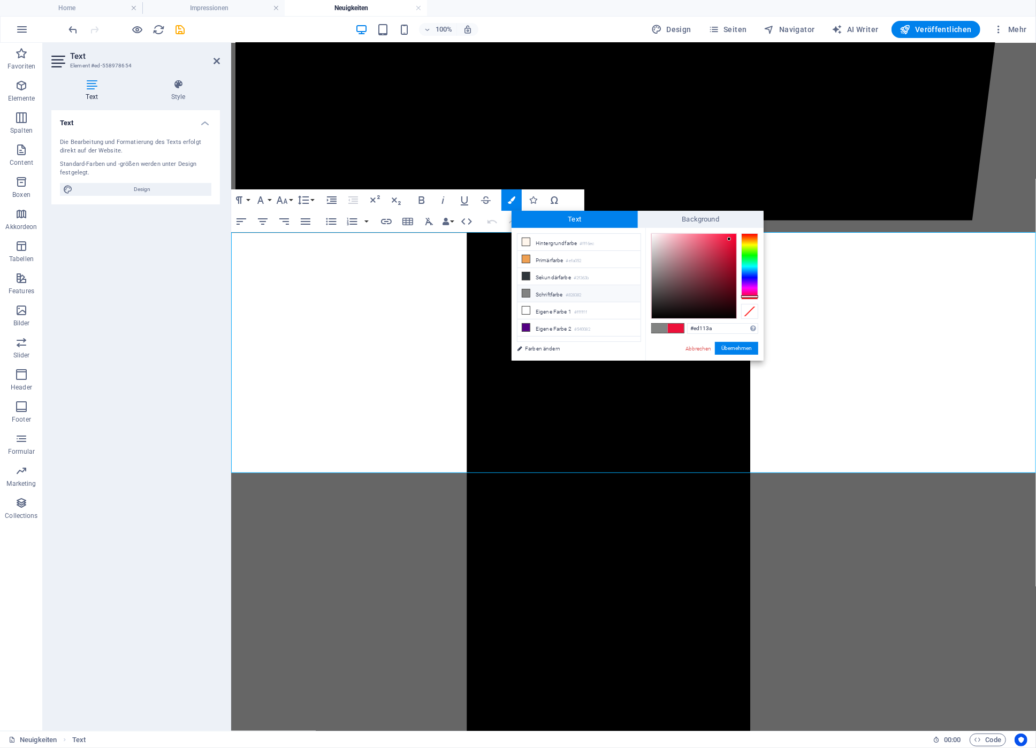
click at [537, 292] on li "Schriftfarbe #828382" at bounding box center [578, 293] width 123 height 17
click at [729, 343] on button "Übernehmen" at bounding box center [736, 348] width 43 height 13
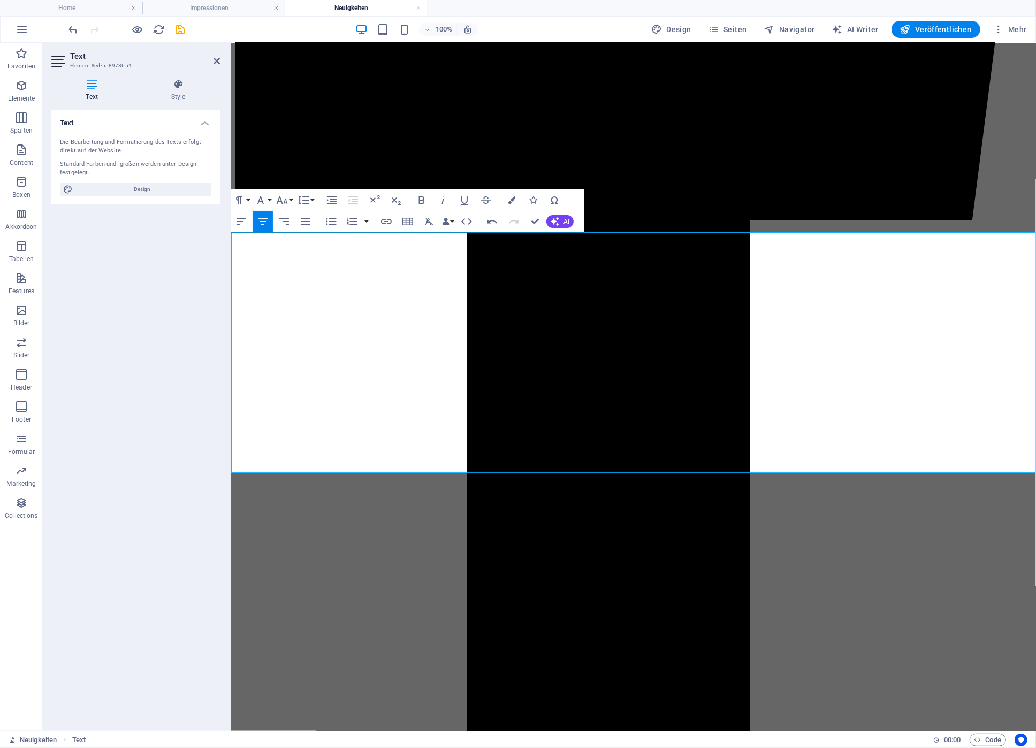
drag, startPoint x: 515, startPoint y: 382, endPoint x: 598, endPoint y: 379, distance: 82.5
drag, startPoint x: 512, startPoint y: 385, endPoint x: 598, endPoint y: 374, distance: 85.7
click at [511, 200] on icon "button" at bounding box center [511, 199] width 7 height 7
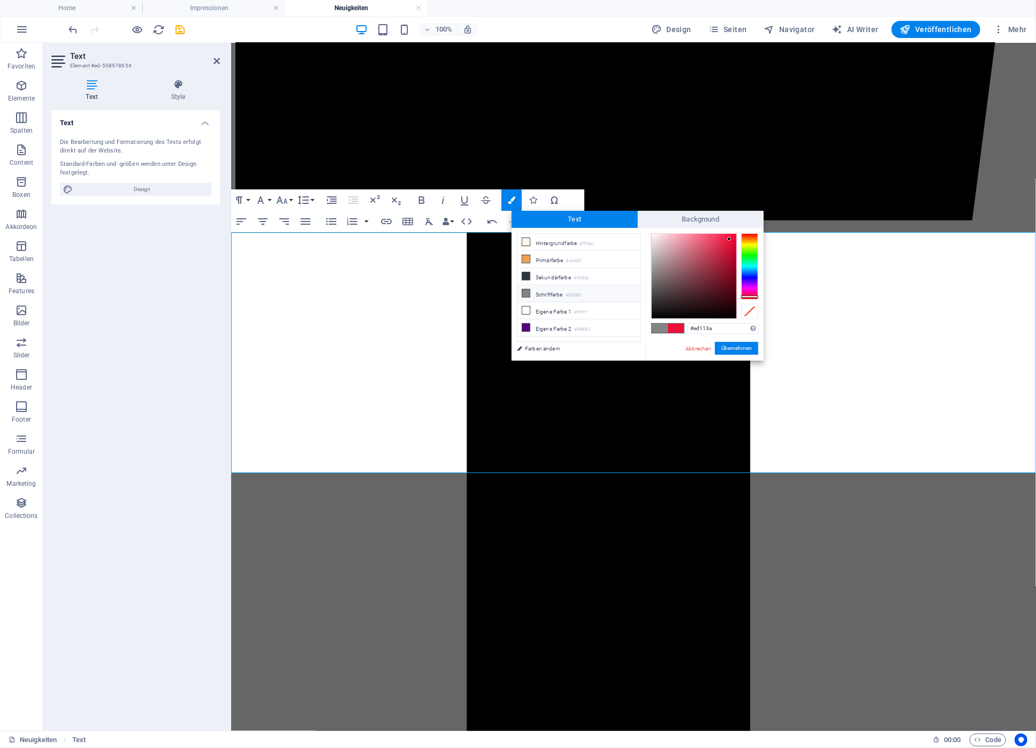
click at [544, 291] on li "Schriftfarbe #828382" at bounding box center [578, 293] width 123 height 17
click at [725, 344] on button "Übernehmen" at bounding box center [736, 348] width 43 height 13
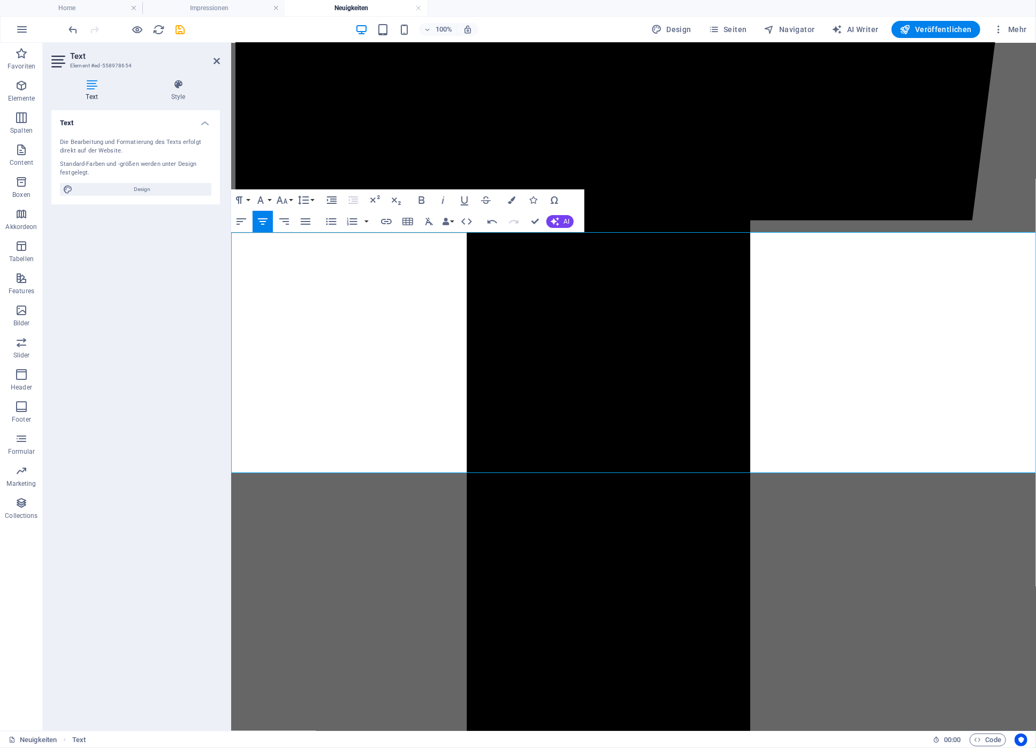
drag, startPoint x: 633, startPoint y: 380, endPoint x: 771, endPoint y: 382, distance: 138.0
click at [507, 198] on button "Colors" at bounding box center [511, 199] width 20 height 21
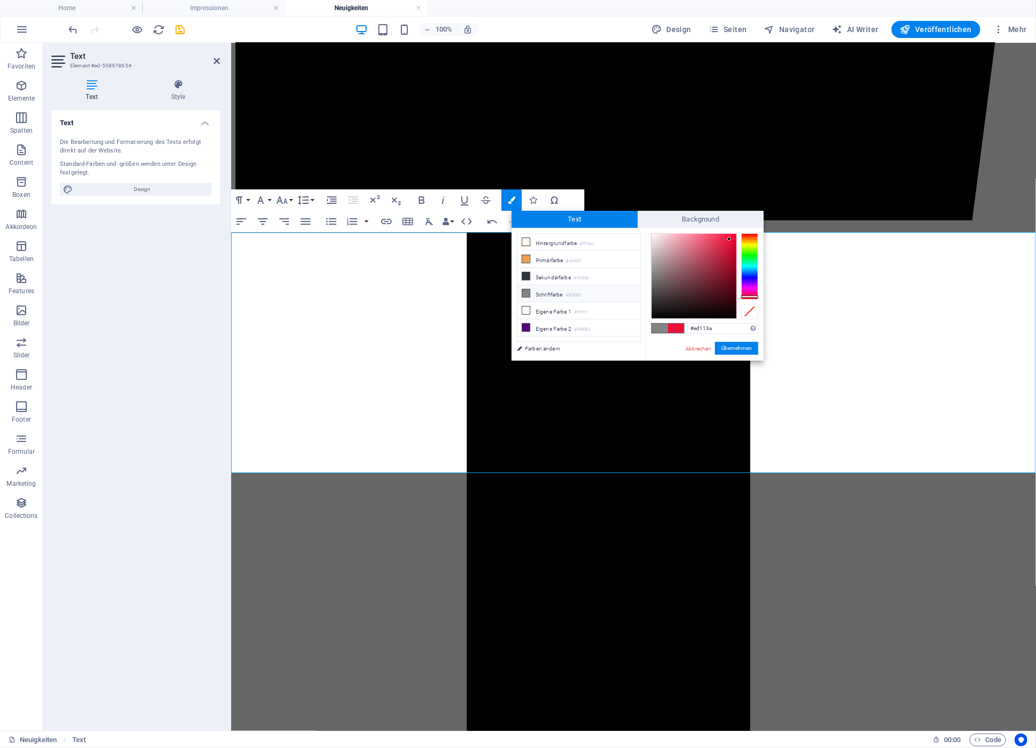
click at [526, 295] on icon at bounding box center [525, 292] width 7 height 7
click at [729, 346] on button "Übernehmen" at bounding box center [736, 348] width 43 height 13
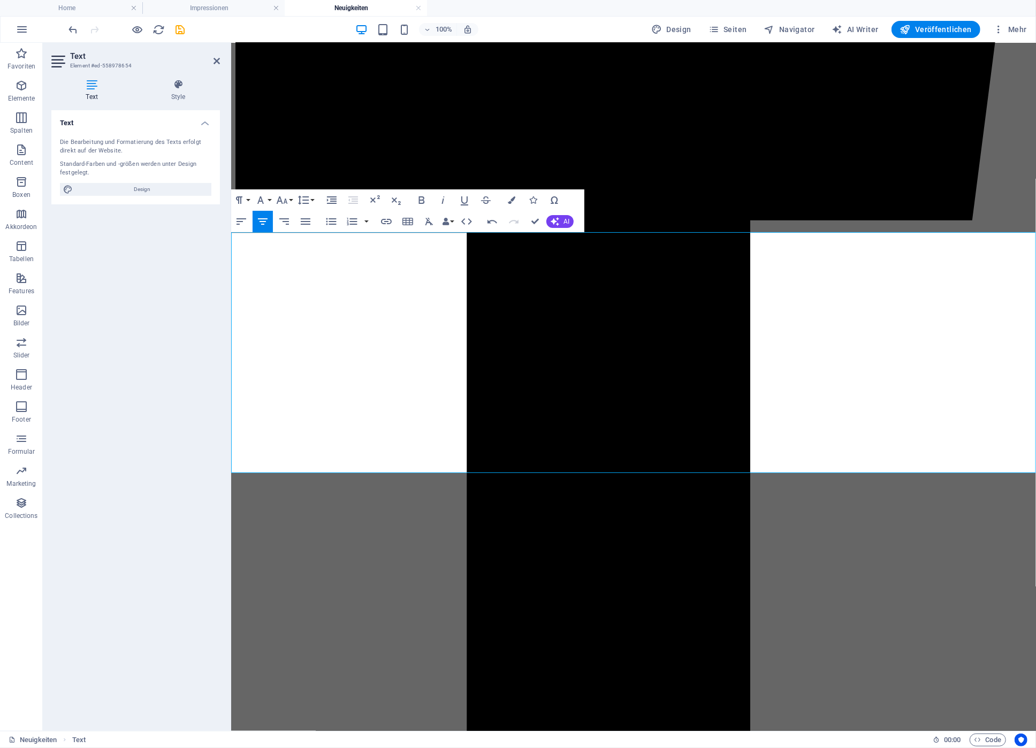
drag, startPoint x: 597, startPoint y: 401, endPoint x: 655, endPoint y: 403, distance: 57.8
click at [515, 202] on icon "button" at bounding box center [511, 199] width 7 height 7
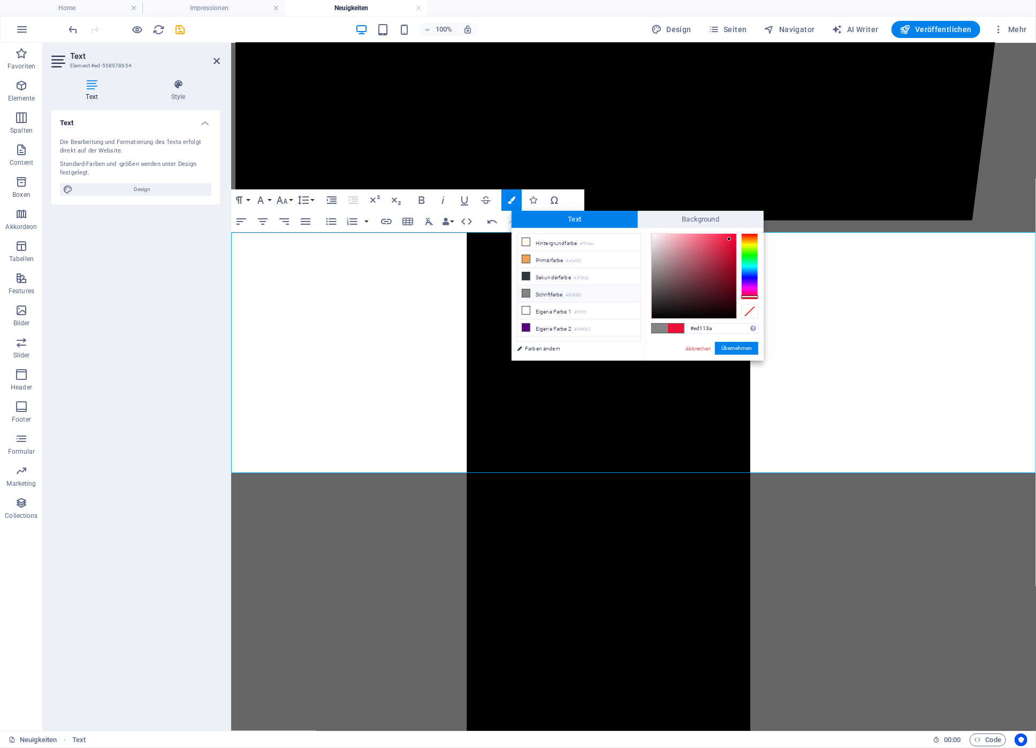
click at [544, 293] on li "Schriftfarbe #828382" at bounding box center [578, 293] width 123 height 17
type input "#828382"
click at [721, 344] on button "Übernehmen" at bounding box center [736, 348] width 43 height 13
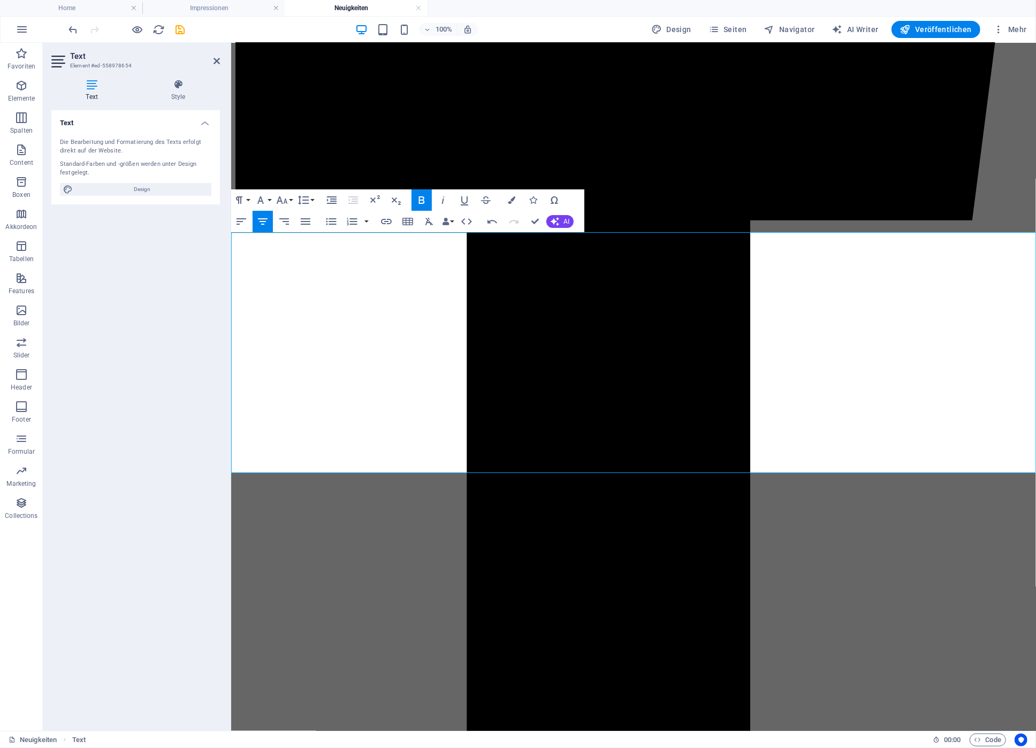
drag, startPoint x: 373, startPoint y: 421, endPoint x: 440, endPoint y: 419, distance: 66.4
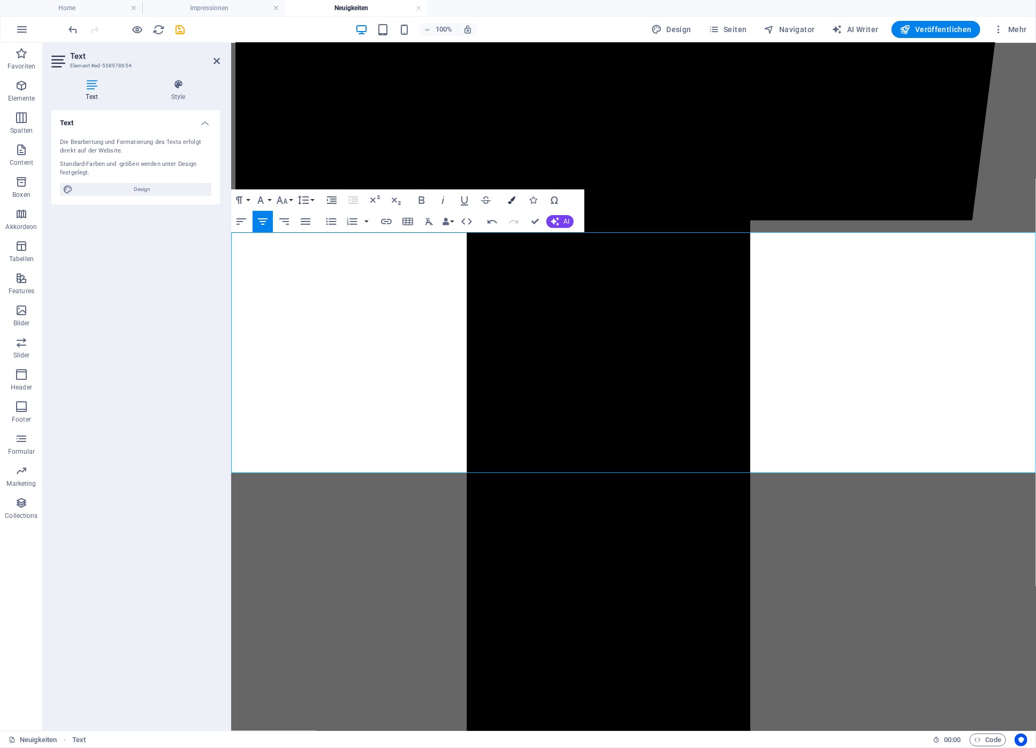
click at [508, 199] on icon "button" at bounding box center [511, 199] width 7 height 7
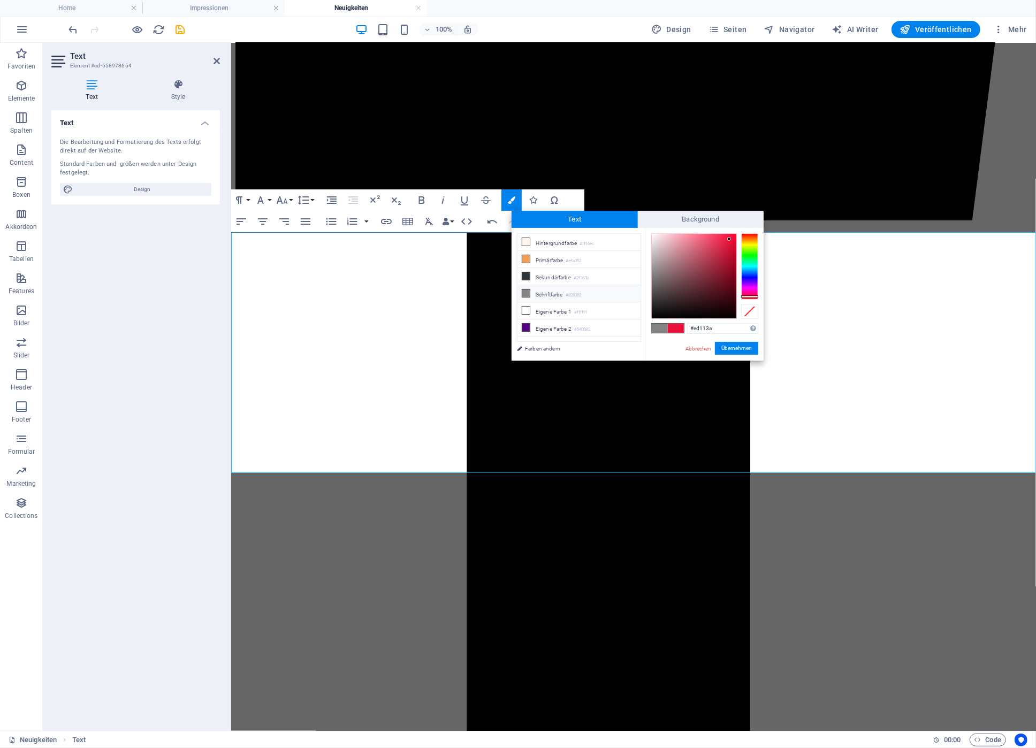
click at [549, 293] on li "Schriftfarbe #828382" at bounding box center [578, 293] width 123 height 17
click at [736, 347] on button "Übernehmen" at bounding box center [736, 348] width 43 height 13
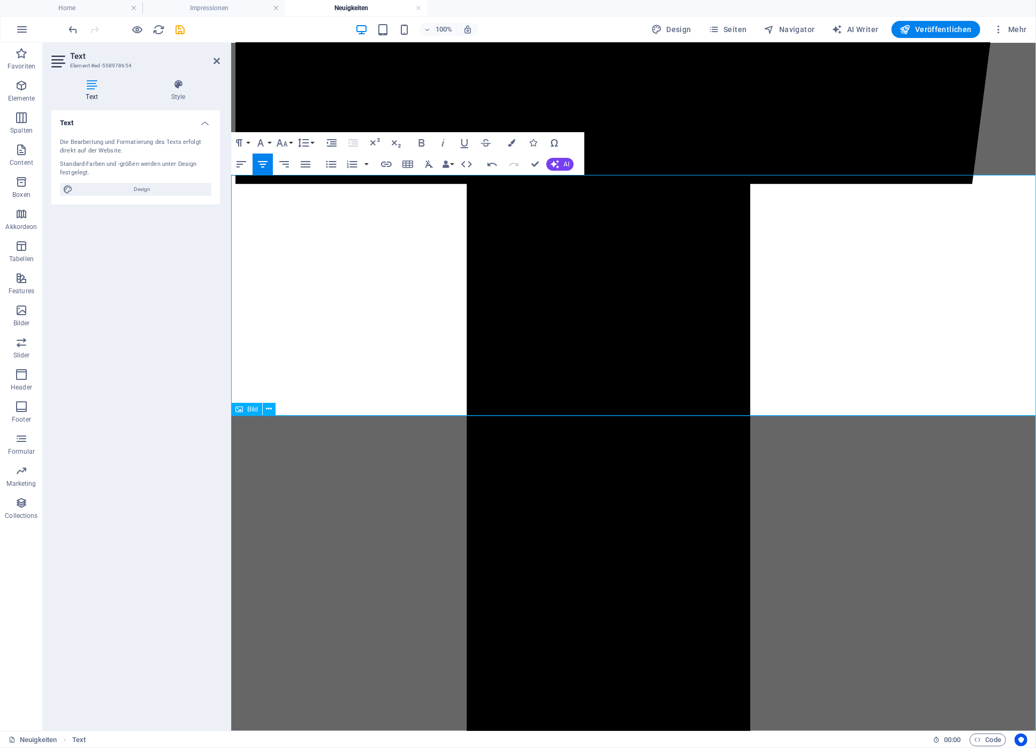
scroll to position [737, 0]
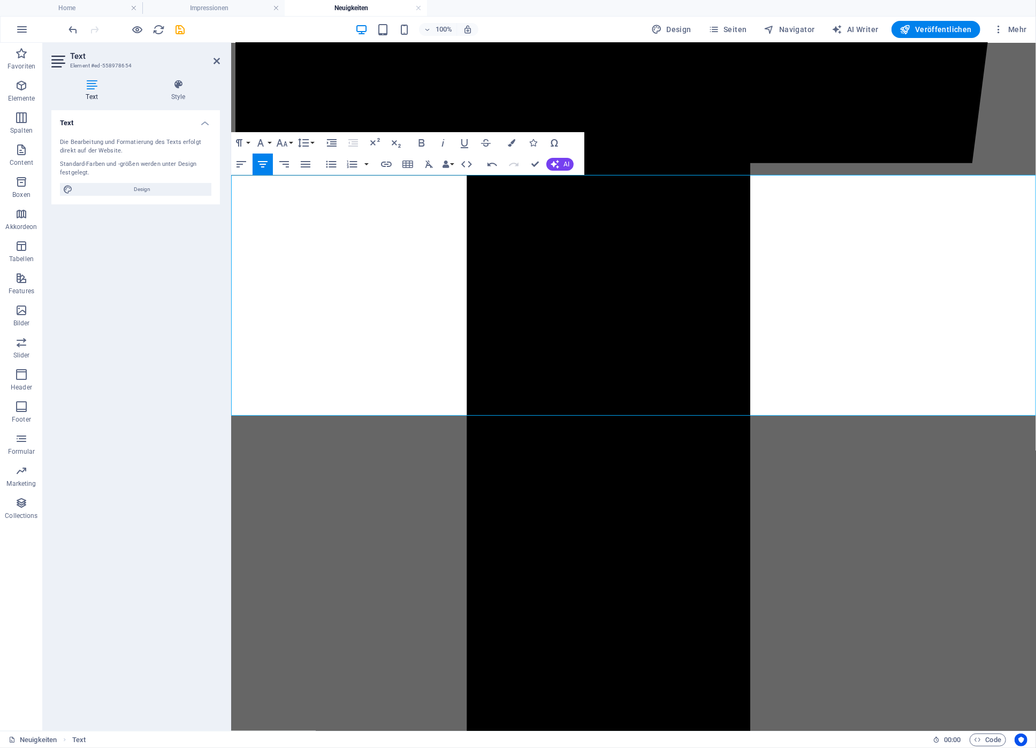
drag, startPoint x: 604, startPoint y: 326, endPoint x: 628, endPoint y: 326, distance: 24.1
click at [510, 140] on icon "button" at bounding box center [511, 142] width 7 height 7
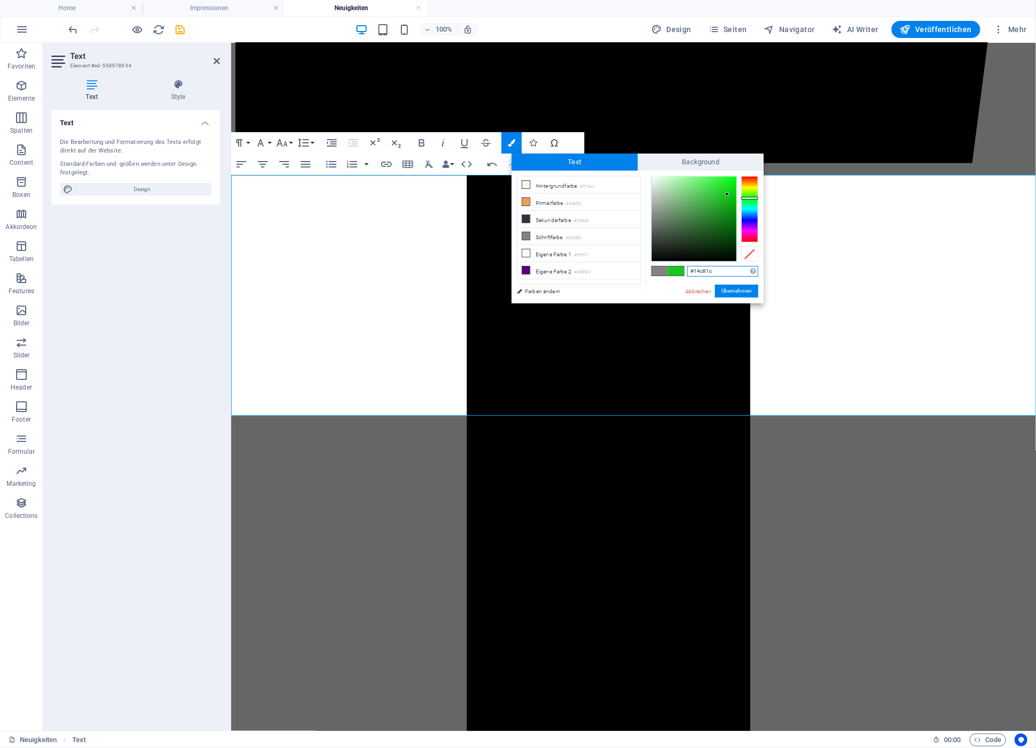
drag, startPoint x: 732, startPoint y: 185, endPoint x: 727, endPoint y: 194, distance: 10.6
click at [727, 194] on div at bounding box center [727, 194] width 4 height 4
click at [563, 270] on li "Eigene Farbe 2 #540082" at bounding box center [578, 270] width 123 height 17
click at [740, 287] on button "Übernehmen" at bounding box center [736, 291] width 43 height 13
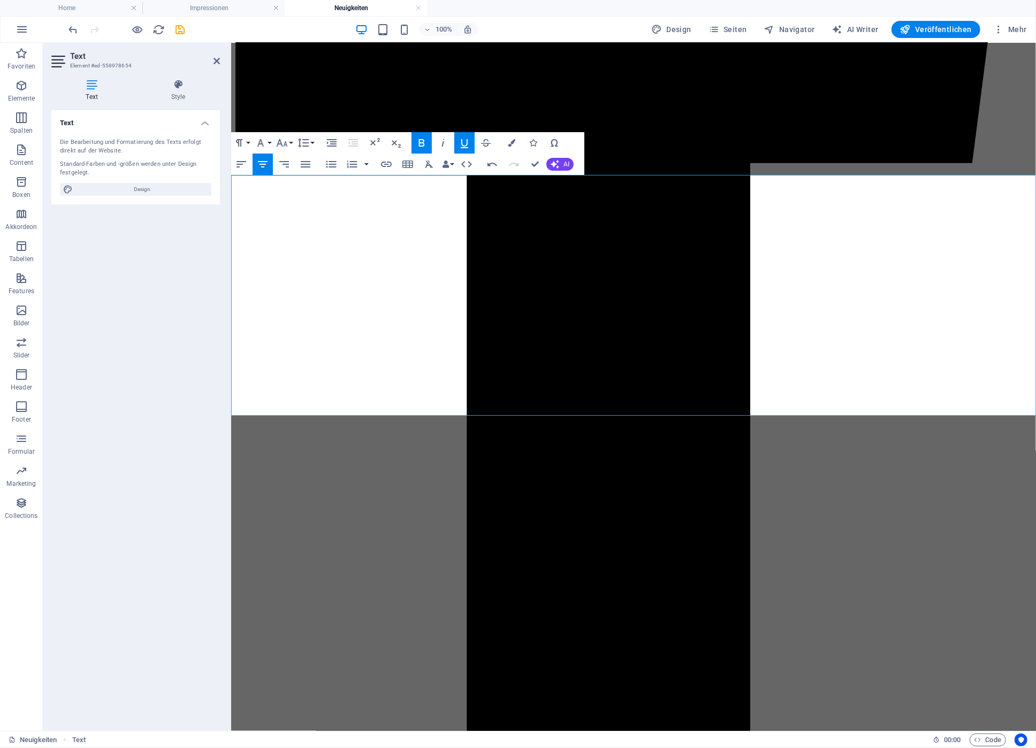
drag, startPoint x: 442, startPoint y: 323, endPoint x: 498, endPoint y: 324, distance: 56.2
drag, startPoint x: 439, startPoint y: 325, endPoint x: 513, endPoint y: 324, distance: 74.4
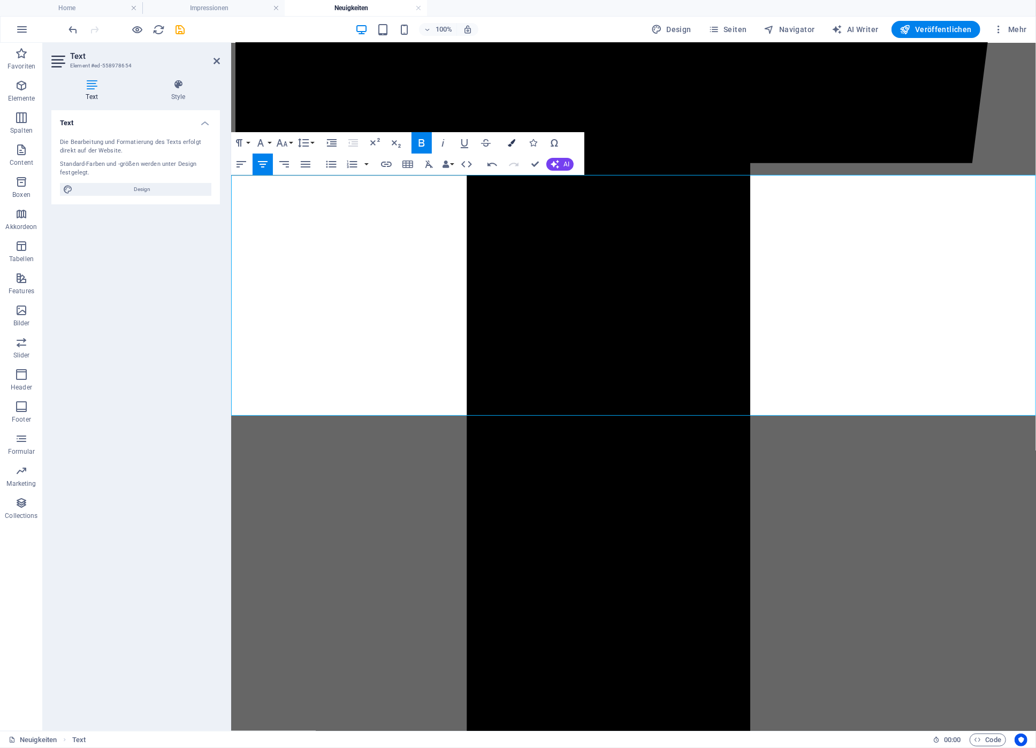
click at [511, 140] on icon "button" at bounding box center [511, 142] width 7 height 7
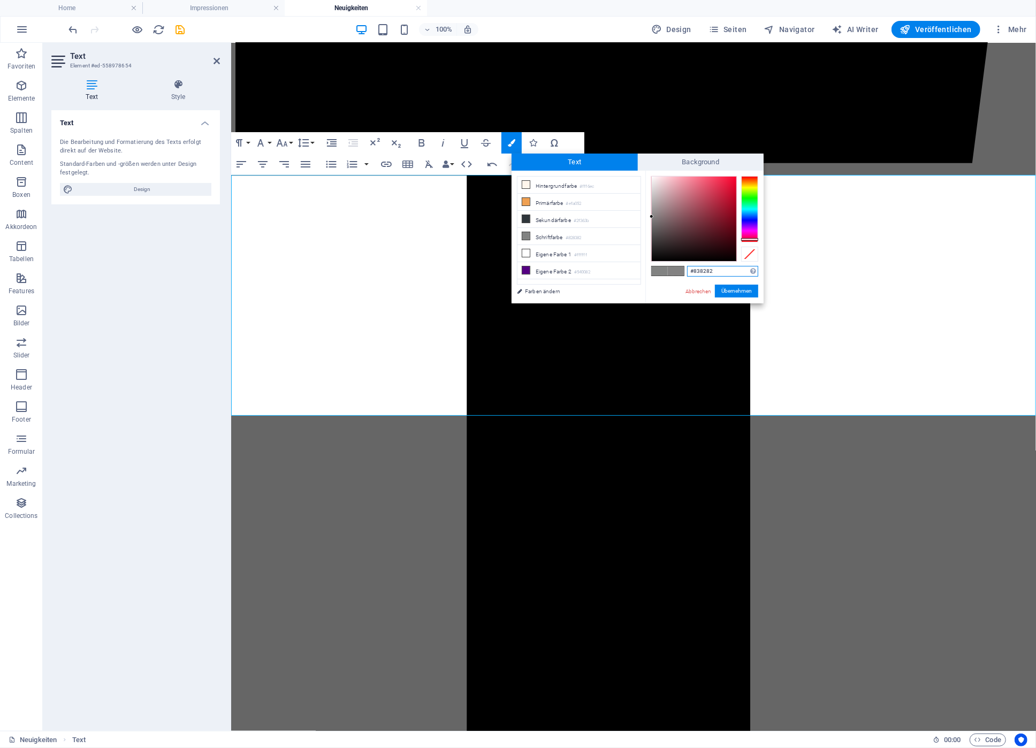
drag, startPoint x: 747, startPoint y: 233, endPoint x: 748, endPoint y: 239, distance: 5.9
click at [748, 239] on div at bounding box center [749, 209] width 17 height 66
drag, startPoint x: 711, startPoint y: 183, endPoint x: 730, endPoint y: 183, distance: 18.7
click at [730, 183] on div at bounding box center [694, 219] width 85 height 85
drag, startPoint x: 723, startPoint y: 272, endPoint x: 690, endPoint y: 274, distance: 33.3
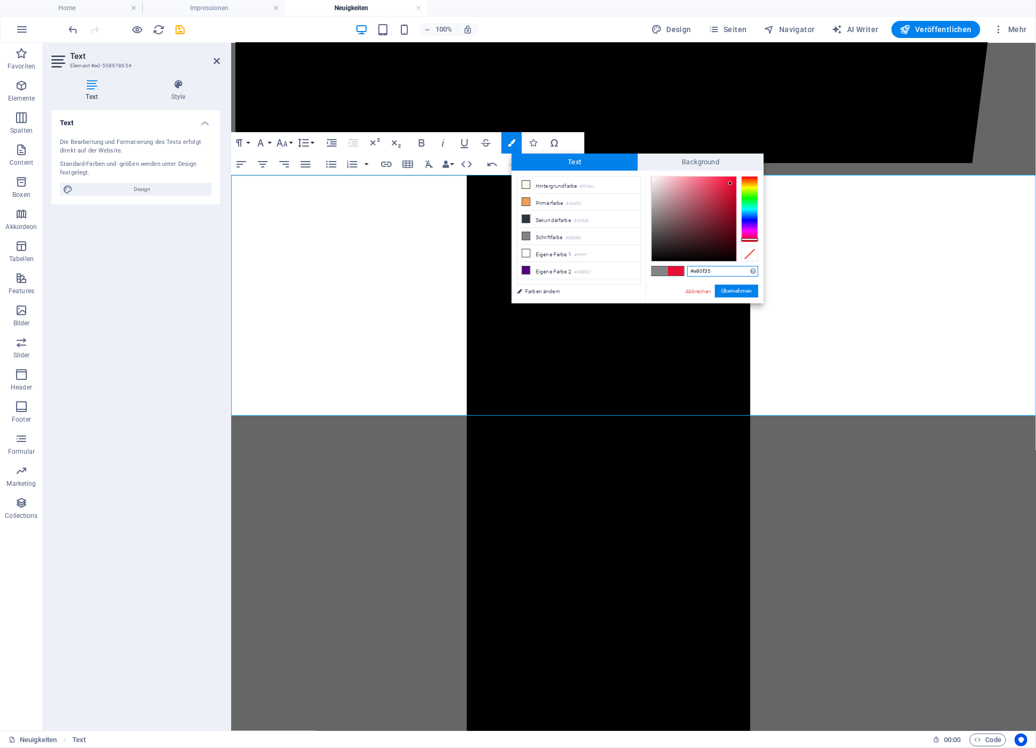
click at [690, 274] on input "#e80f35" at bounding box center [722, 271] width 71 height 11
drag, startPoint x: 718, startPoint y: 270, endPoint x: 668, endPoint y: 267, distance: 50.3
click at [687, 267] on input "#e80f35" at bounding box center [722, 271] width 71 height 11
copy p "Mit dem Code "Wiistübli" ​"
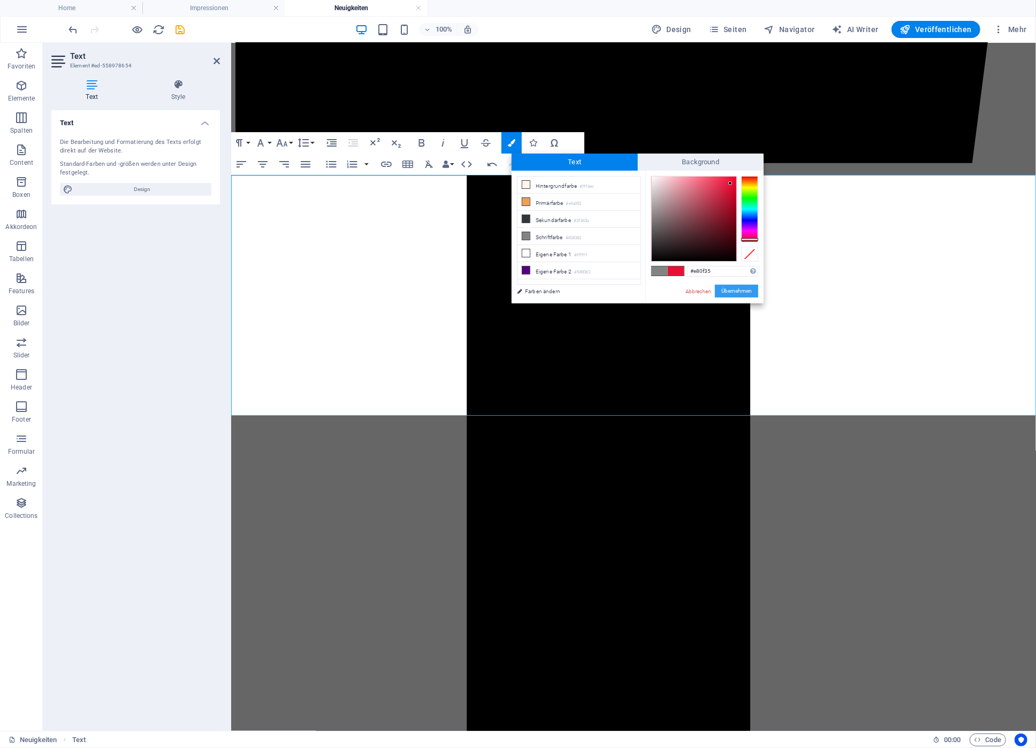
click at [737, 292] on button "Übernehmen" at bounding box center [736, 291] width 43 height 13
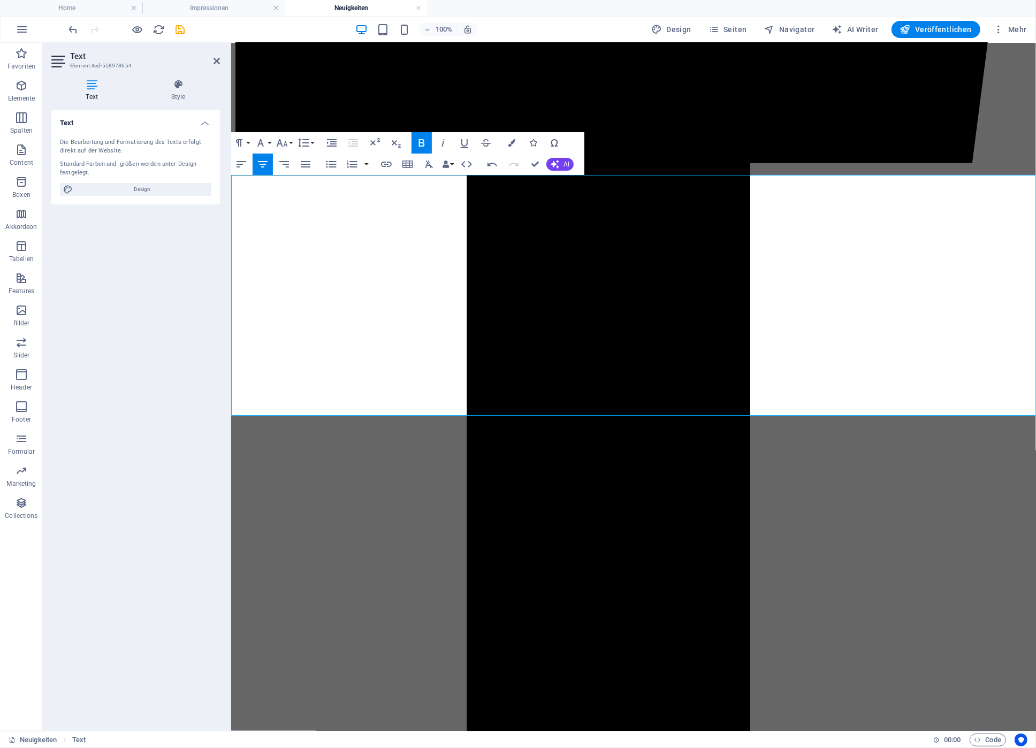
drag, startPoint x: 442, startPoint y: 323, endPoint x: 509, endPoint y: 318, distance: 67.5
drag, startPoint x: 441, startPoint y: 323, endPoint x: 510, endPoint y: 323, distance: 69.0
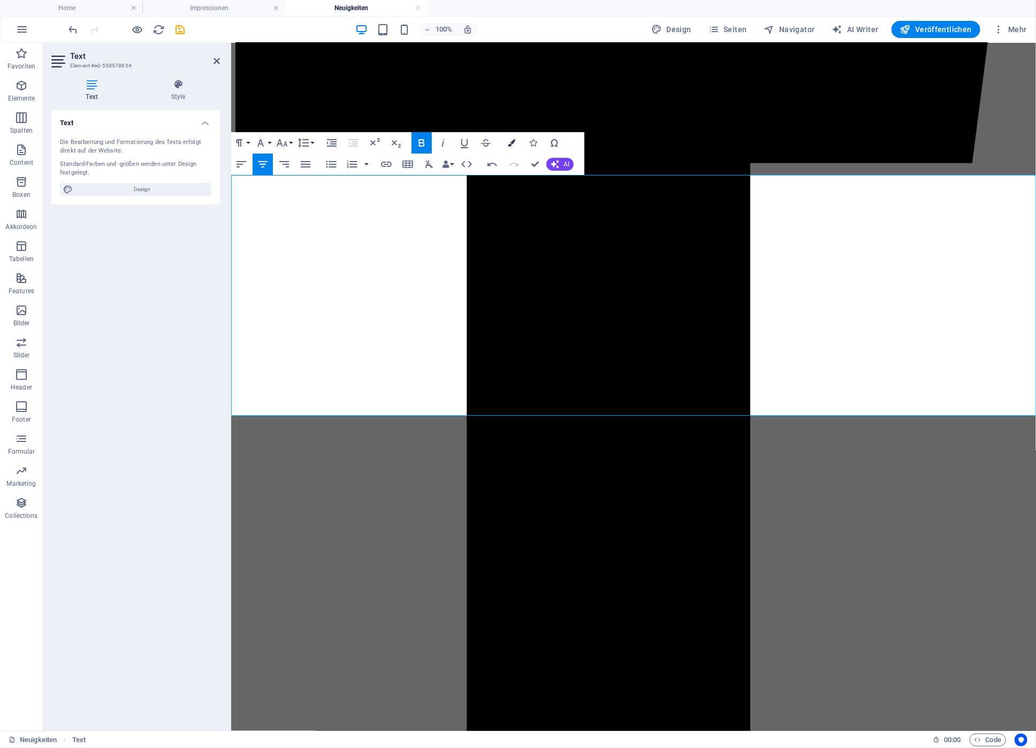
click at [510, 144] on icon "button" at bounding box center [511, 142] width 7 height 7
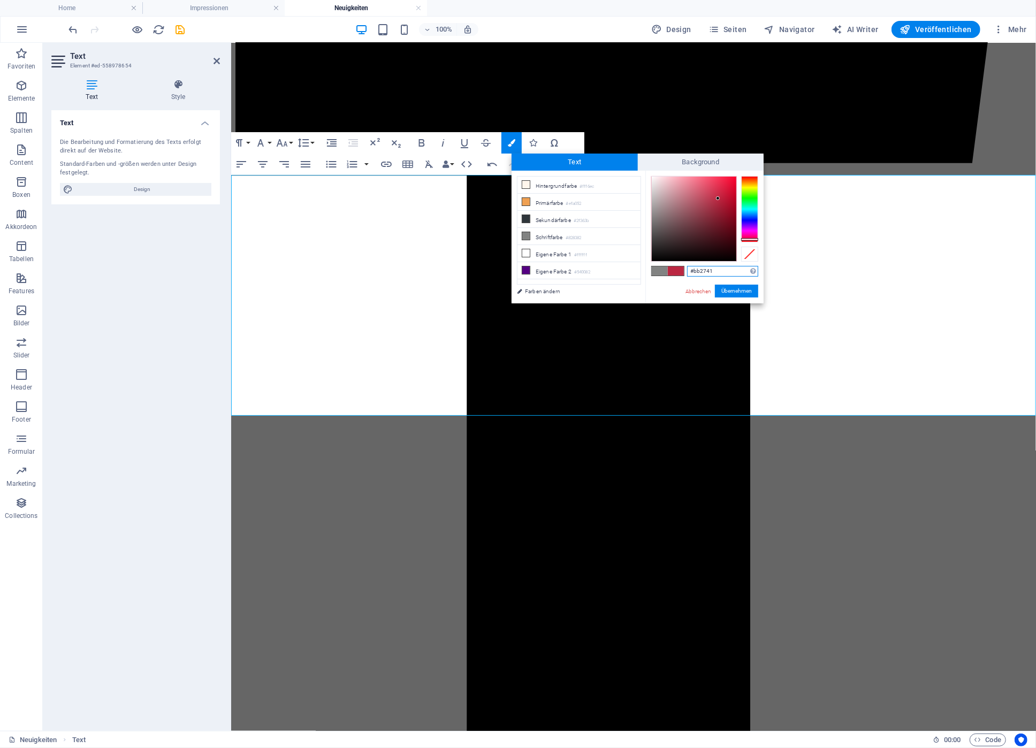
drag, startPoint x: 727, startPoint y: 184, endPoint x: 718, endPoint y: 198, distance: 17.1
click at [718, 198] on div at bounding box center [694, 219] width 85 height 85
drag, startPoint x: 721, startPoint y: 269, endPoint x: 676, endPoint y: 272, distance: 45.0
click at [687, 272] on input "#bb2741" at bounding box center [722, 271] width 71 height 11
copy span "​ "Wiistübli""
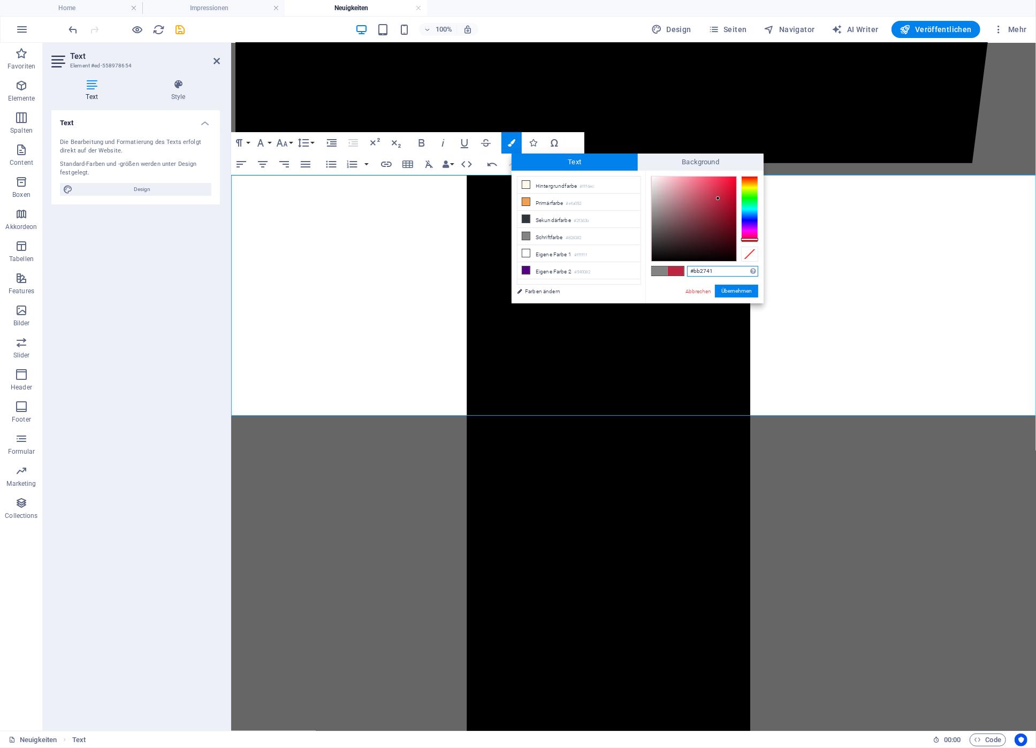
click at [730, 272] on input "#bb2741" at bounding box center [722, 271] width 71 height 11
click at [733, 292] on button "Übernehmen" at bounding box center [736, 291] width 43 height 13
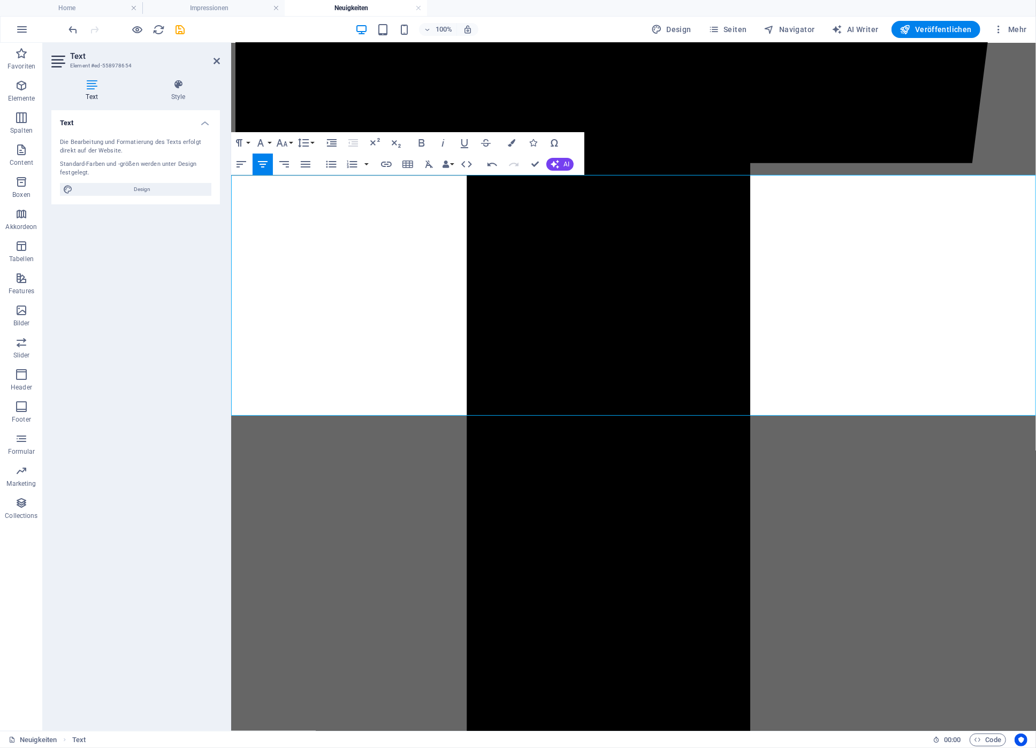
drag, startPoint x: 442, startPoint y: 321, endPoint x: 486, endPoint y: 326, distance: 44.6
drag, startPoint x: 440, startPoint y: 323, endPoint x: 512, endPoint y: 325, distance: 72.2
click at [517, 143] on button "Colors" at bounding box center [511, 142] width 20 height 21
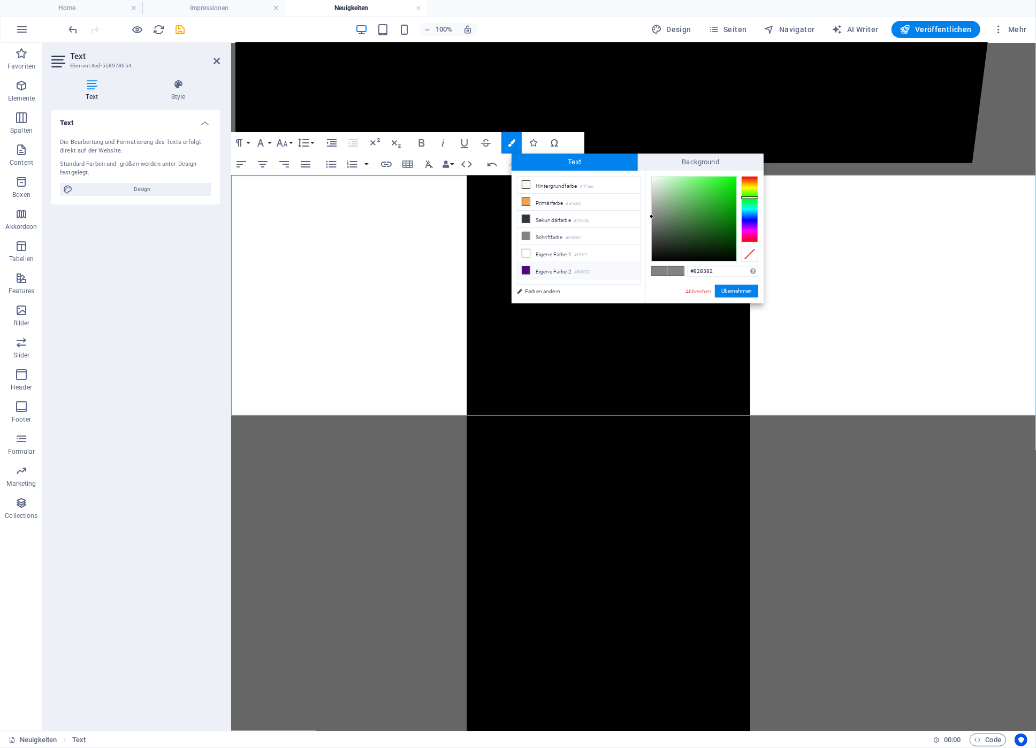
click at [538, 269] on li "Eigene Farbe 2 #540082" at bounding box center [578, 270] width 123 height 17
click at [741, 294] on button "Übernehmen" at bounding box center [736, 291] width 43 height 13
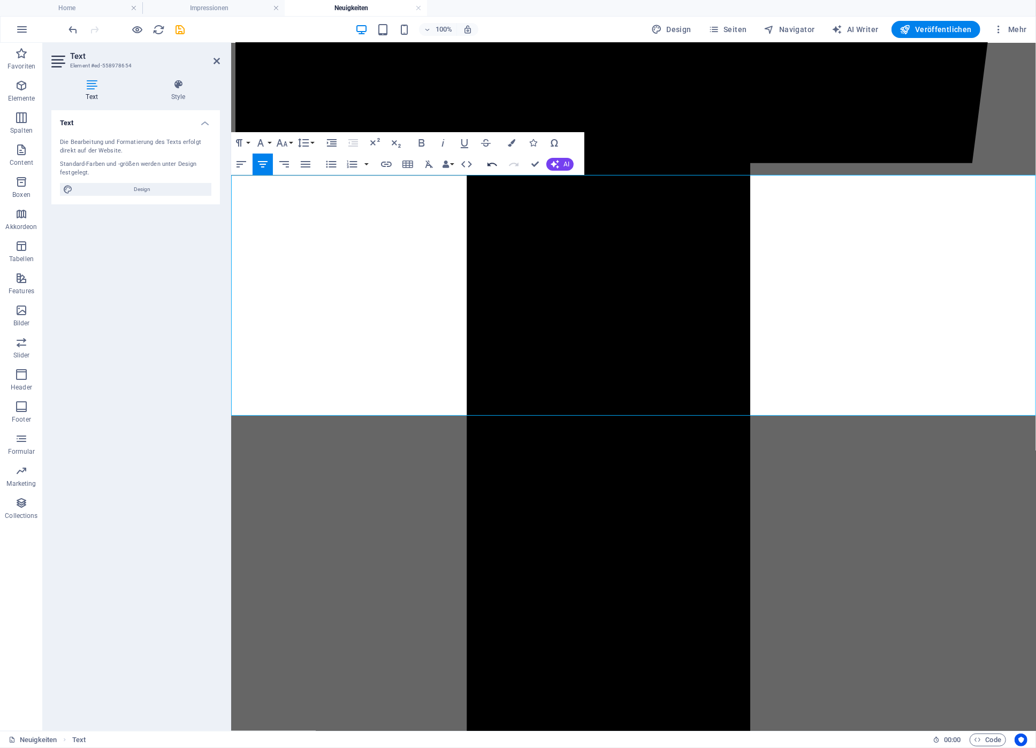
click at [486, 163] on icon "button" at bounding box center [492, 164] width 13 height 13
drag, startPoint x: 441, startPoint y: 320, endPoint x: 510, endPoint y: 323, distance: 69.1
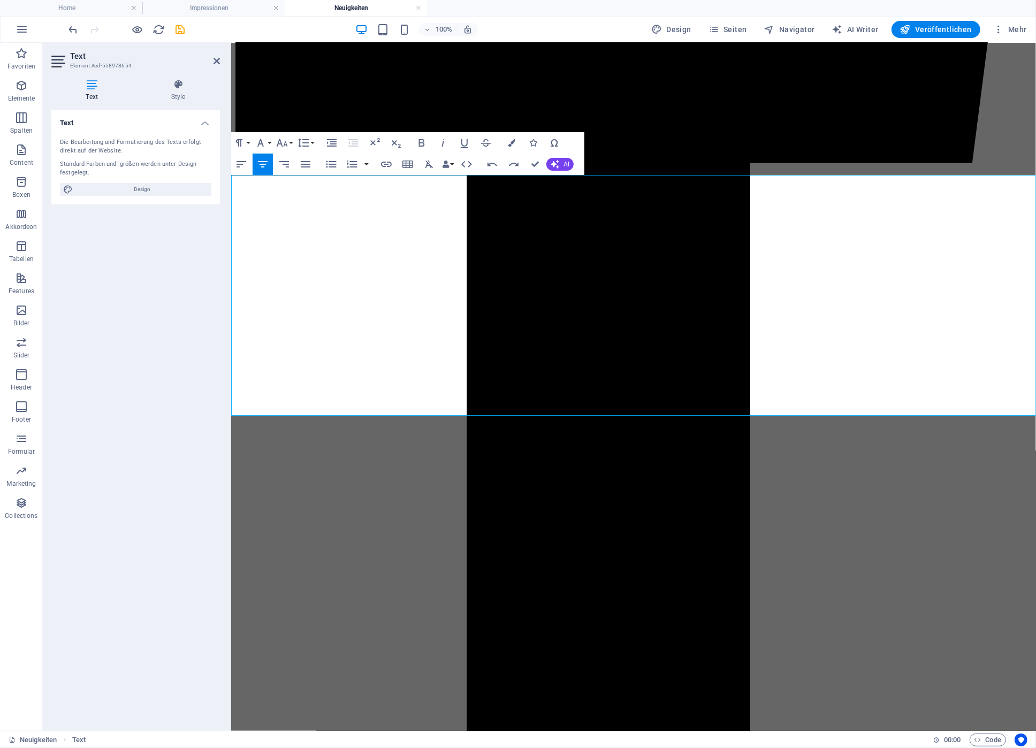
click at [510, 141] on icon "button" at bounding box center [511, 142] width 7 height 7
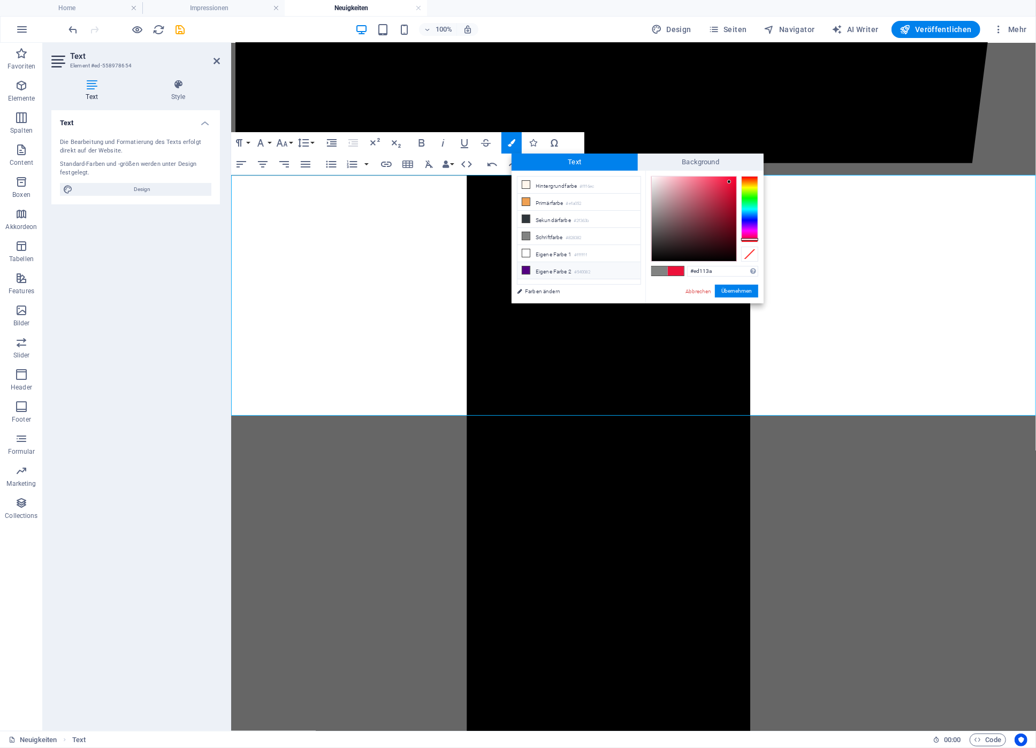
click at [522, 267] on span at bounding box center [526, 270] width 9 height 9
click at [733, 289] on button "Übernehmen" at bounding box center [736, 291] width 43 height 13
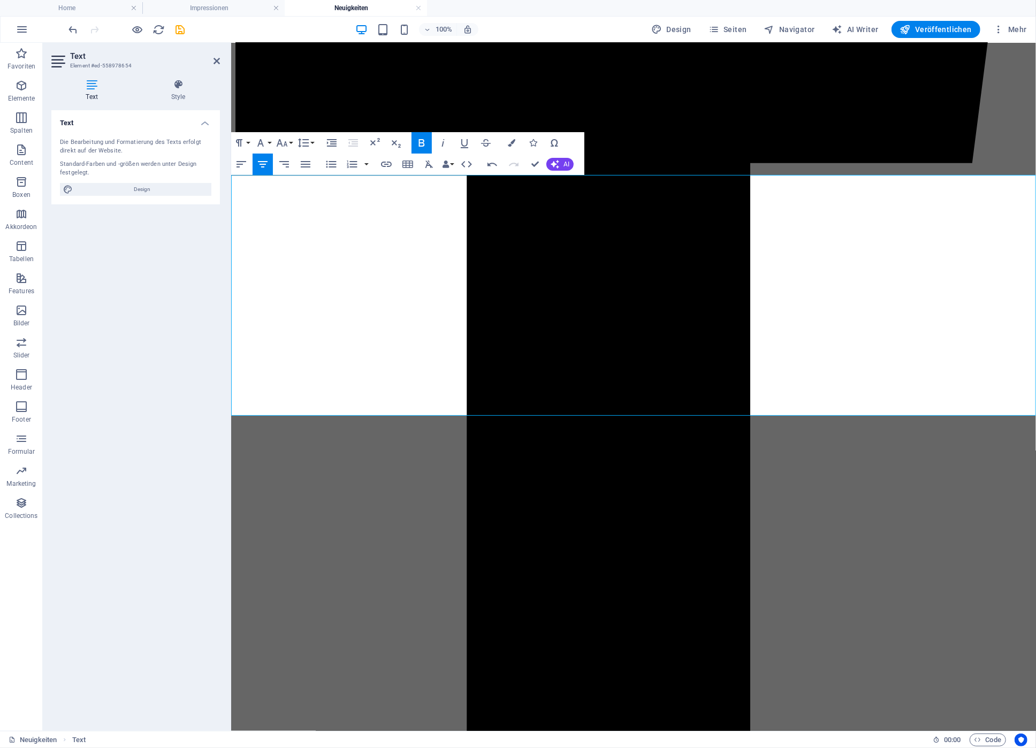
drag, startPoint x: 773, startPoint y: 326, endPoint x: 915, endPoint y: 326, distance: 141.8
click at [514, 145] on icon "button" at bounding box center [511, 142] width 7 height 7
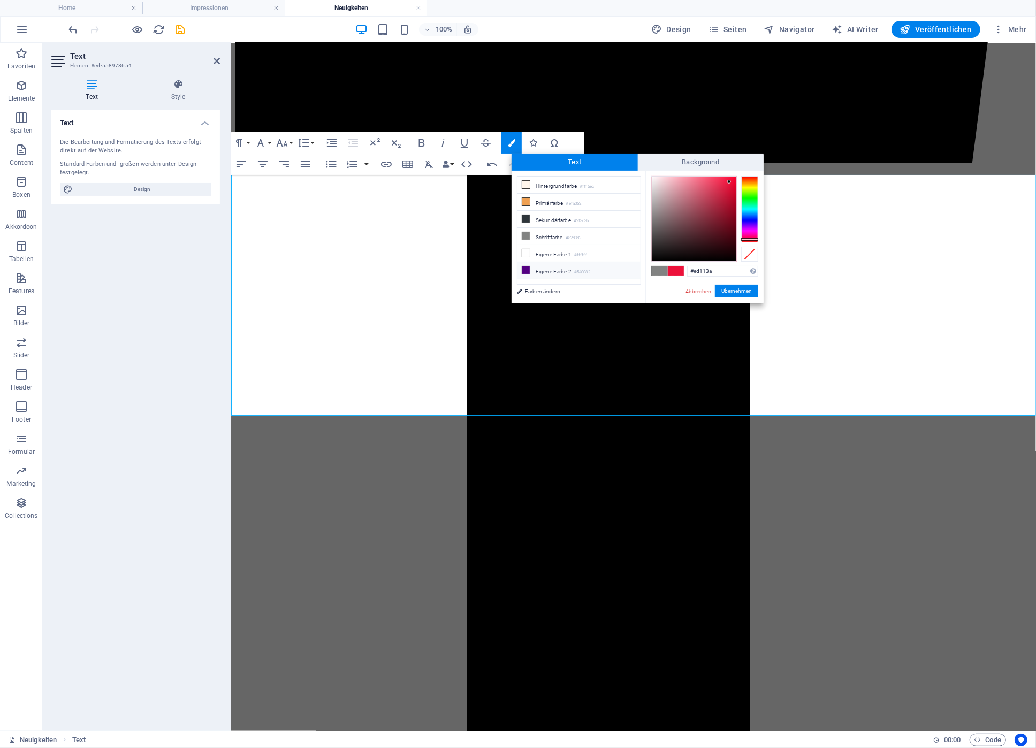
click at [526, 270] on icon at bounding box center [525, 269] width 7 height 7
type input "#540082"
click at [729, 284] on div "#540082 Unterstützte Formate: #0852ed rgb(8, 82, 237) rgba(8, 82, 237, 90%) hsv…" at bounding box center [704, 315] width 118 height 288
click at [728, 289] on button "Übernehmen" at bounding box center [736, 291] width 43 height 13
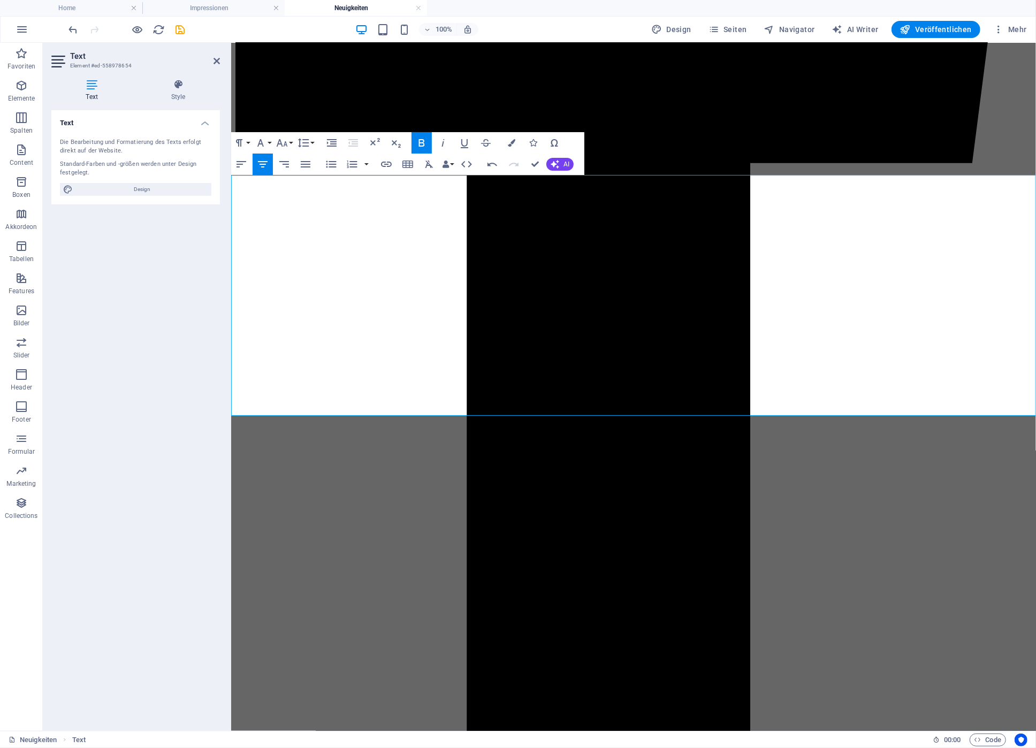
click at [175, 29] on icon "save" at bounding box center [180, 30] width 12 height 12
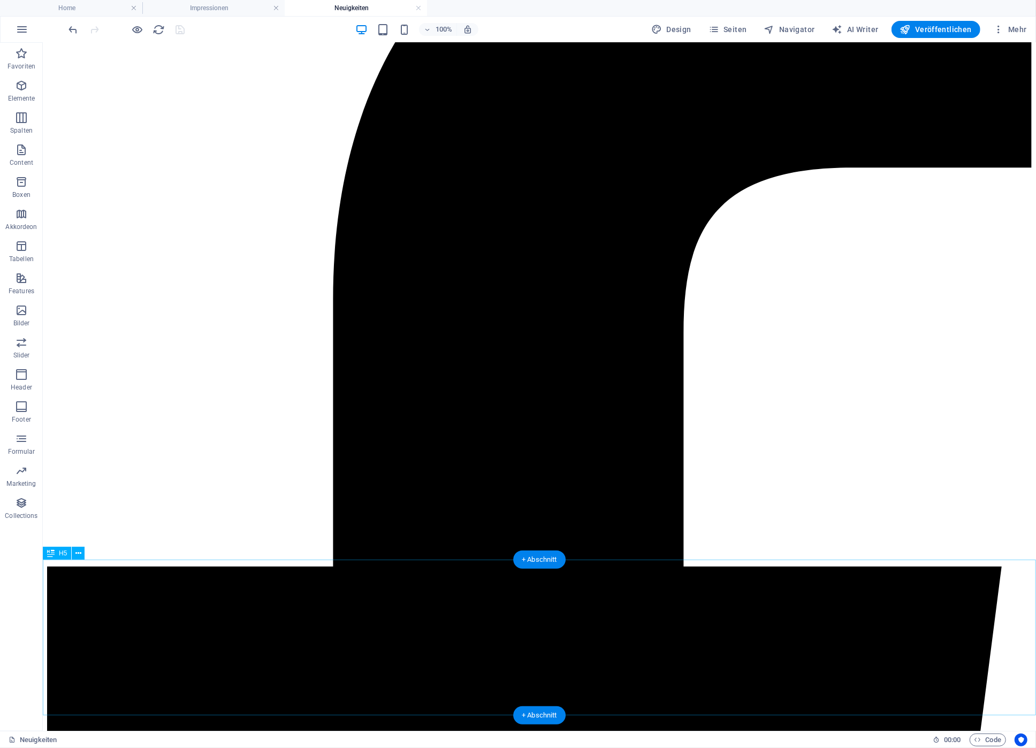
scroll to position [0, 0]
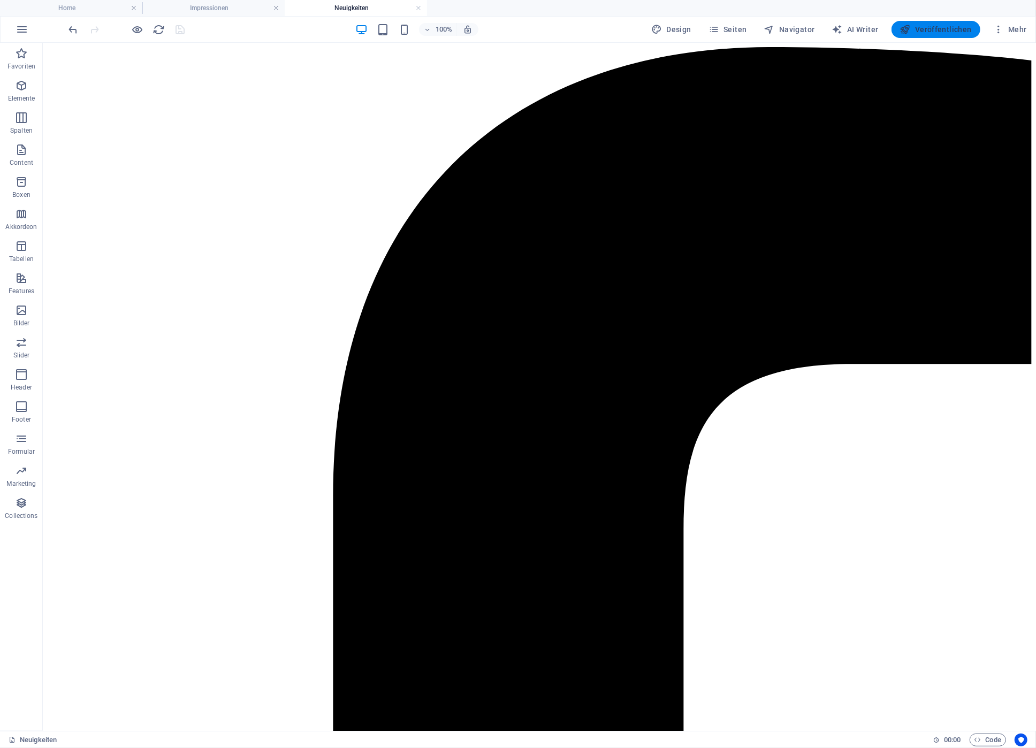
click at [910, 28] on icon "button" at bounding box center [905, 29] width 11 height 11
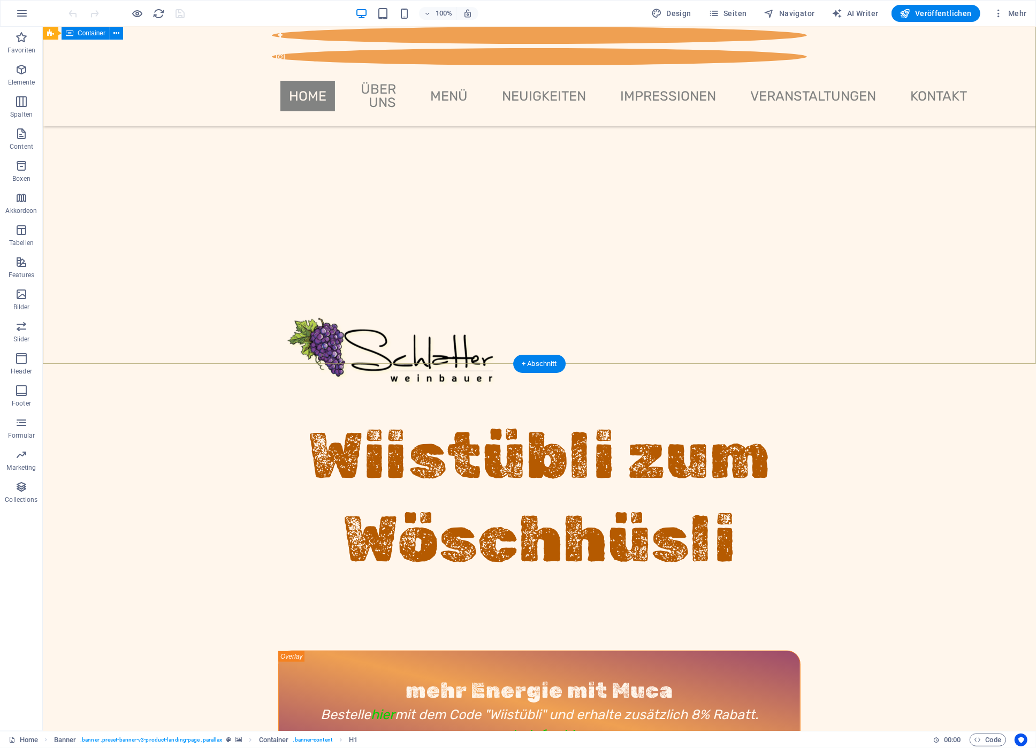
scroll to position [516, 0]
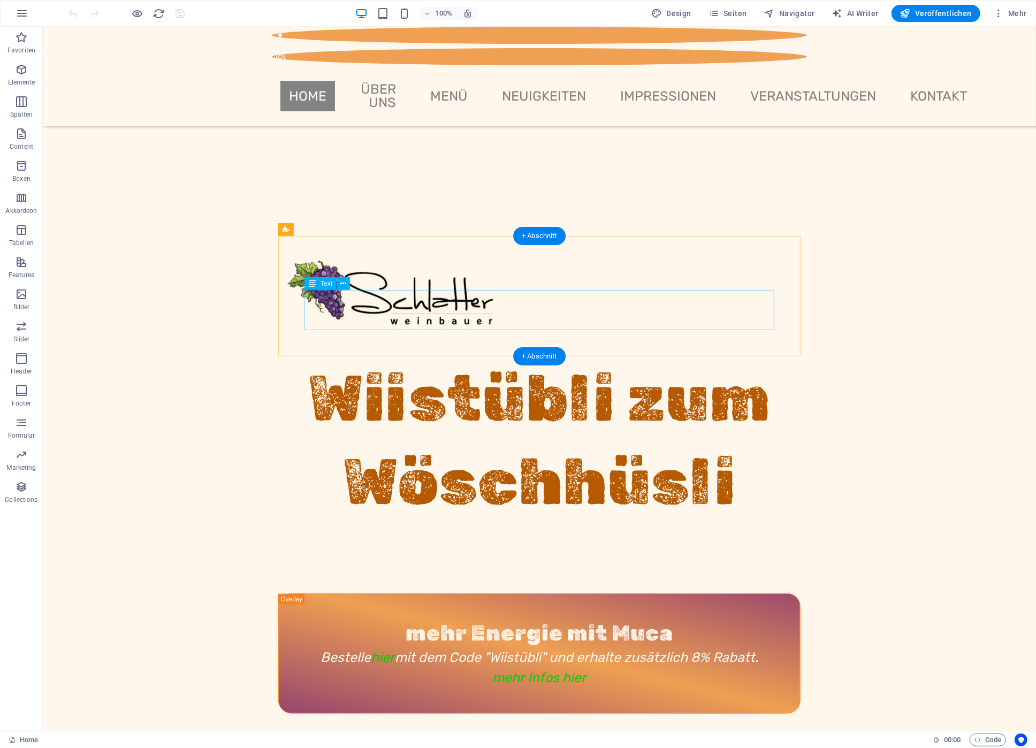
click at [531, 647] on div "Bestelle hier mit dem Code "Wiistübli" und erhalte zusätzlich 8% Rabatt. mehr I…" at bounding box center [539, 667] width 470 height 40
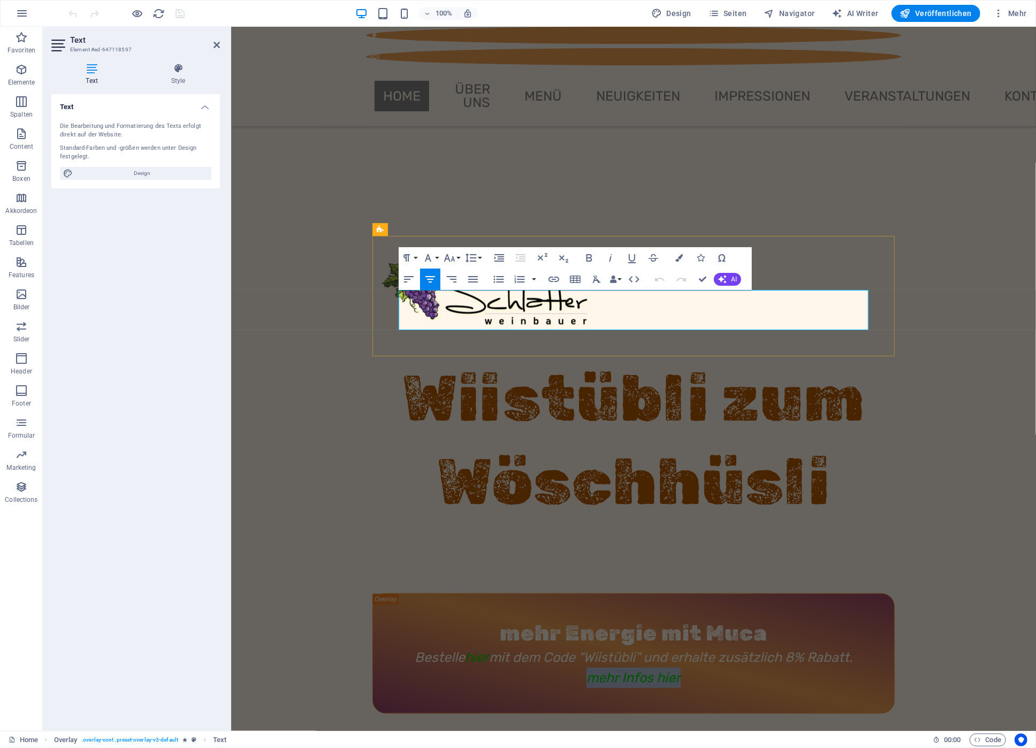
drag, startPoint x: 583, startPoint y: 317, endPoint x: 687, endPoint y: 316, distance: 104.9
click at [687, 668] on p "mehr Infos hier" at bounding box center [633, 678] width 470 height 20
click at [678, 262] on icon "button" at bounding box center [678, 257] width 7 height 7
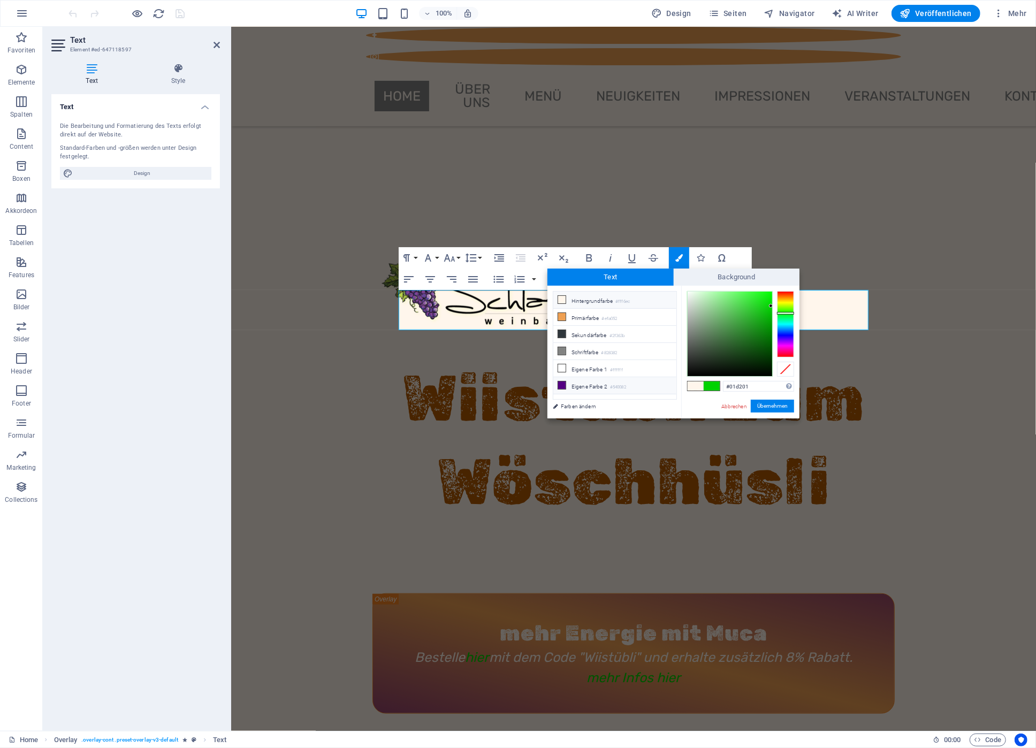
click at [571, 384] on li "Eigene Farbe 2 #540082" at bounding box center [614, 385] width 123 height 17
drag, startPoint x: 768, startPoint y: 405, endPoint x: 537, endPoint y: 379, distance: 232.6
click at [768, 405] on button "Übernehmen" at bounding box center [771, 406] width 43 height 13
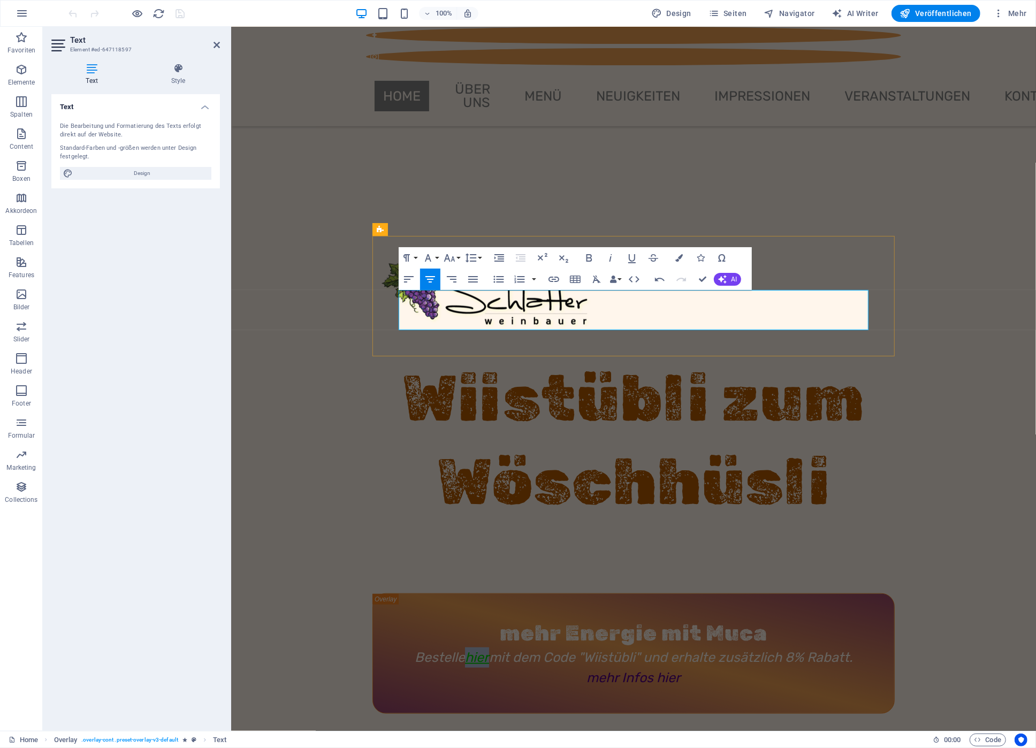
drag, startPoint x: 489, startPoint y: 301, endPoint x: 465, endPoint y: 298, distance: 24.2
click at [465, 649] on span "hier" at bounding box center [476, 657] width 24 height 16
click at [675, 259] on button "Colors" at bounding box center [679, 257] width 20 height 21
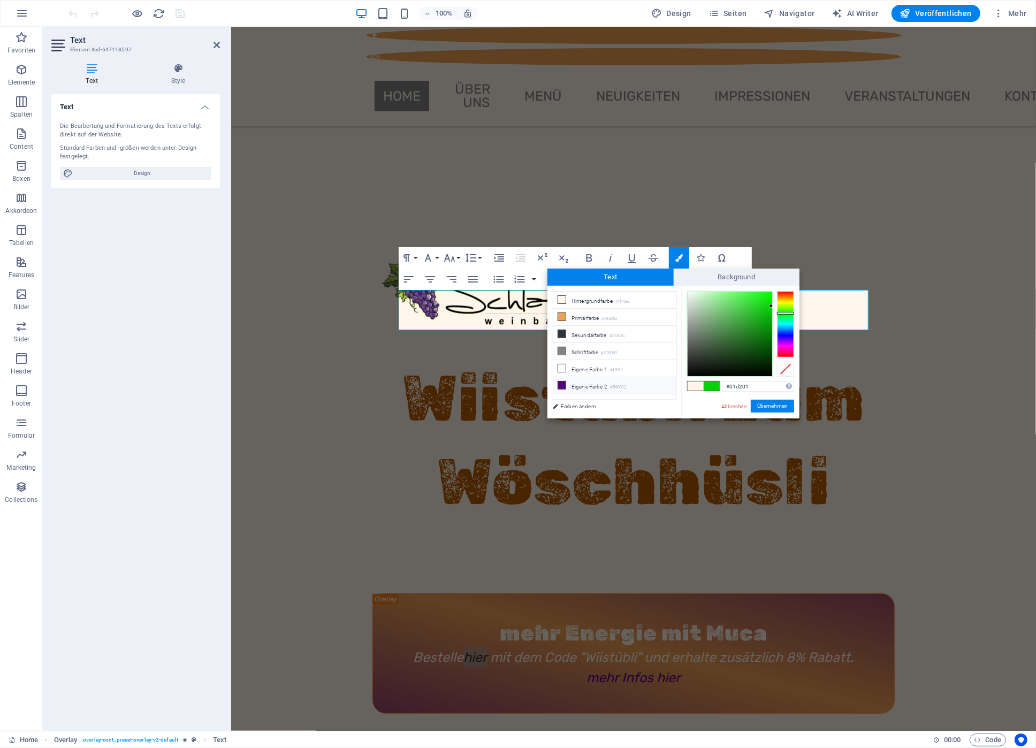
click at [577, 385] on li "Eigene Farbe 2 #540082" at bounding box center [614, 385] width 123 height 17
type input "#540082"
click at [777, 401] on button "Übernehmen" at bounding box center [771, 406] width 43 height 13
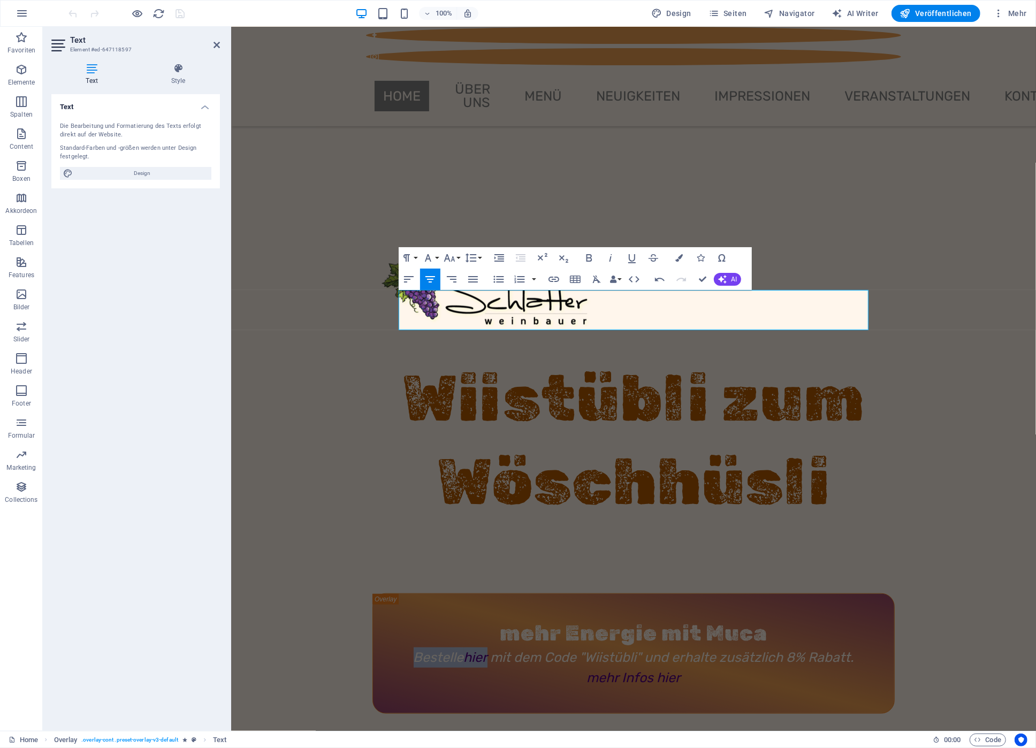
click at [570, 593] on div "mehr Energie mit Muca Bestelle hier mit dem Code "Wiistübli" und erhalte zusätz…" at bounding box center [633, 653] width 522 height 120
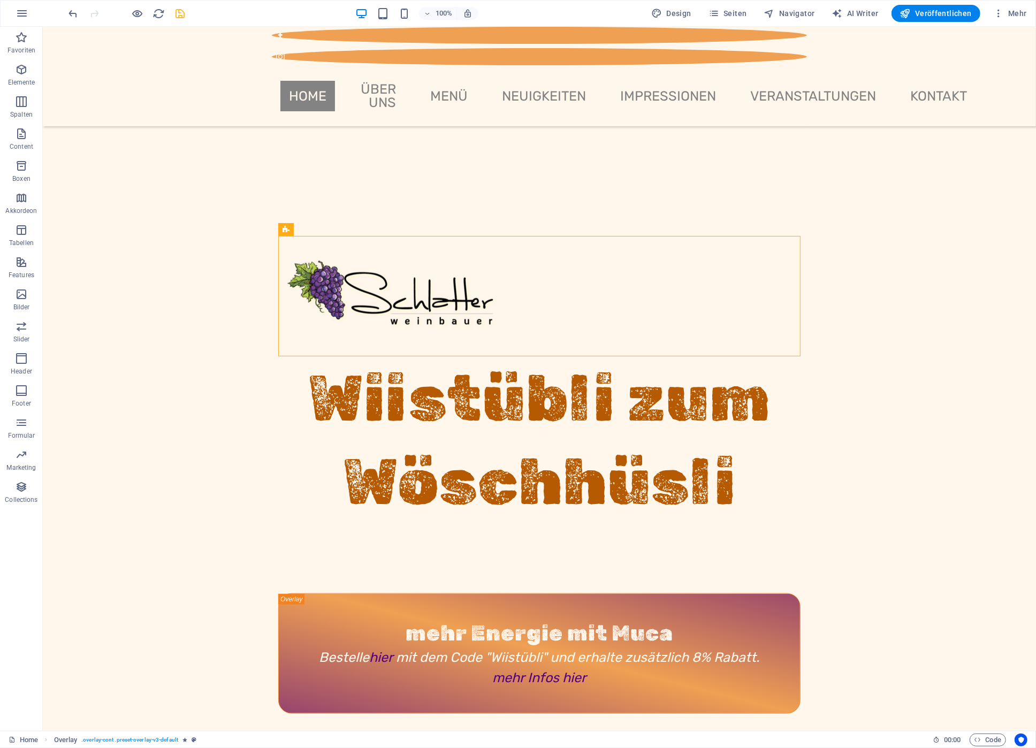
click at [181, 13] on icon "save" at bounding box center [180, 13] width 12 height 12
checkbox input "false"
click at [704, 647] on div "Bestelle hier mit dem Code "Wiistübli" und erhalte zusätzlich 8% Rabatt. mehr I…" at bounding box center [539, 667] width 470 height 40
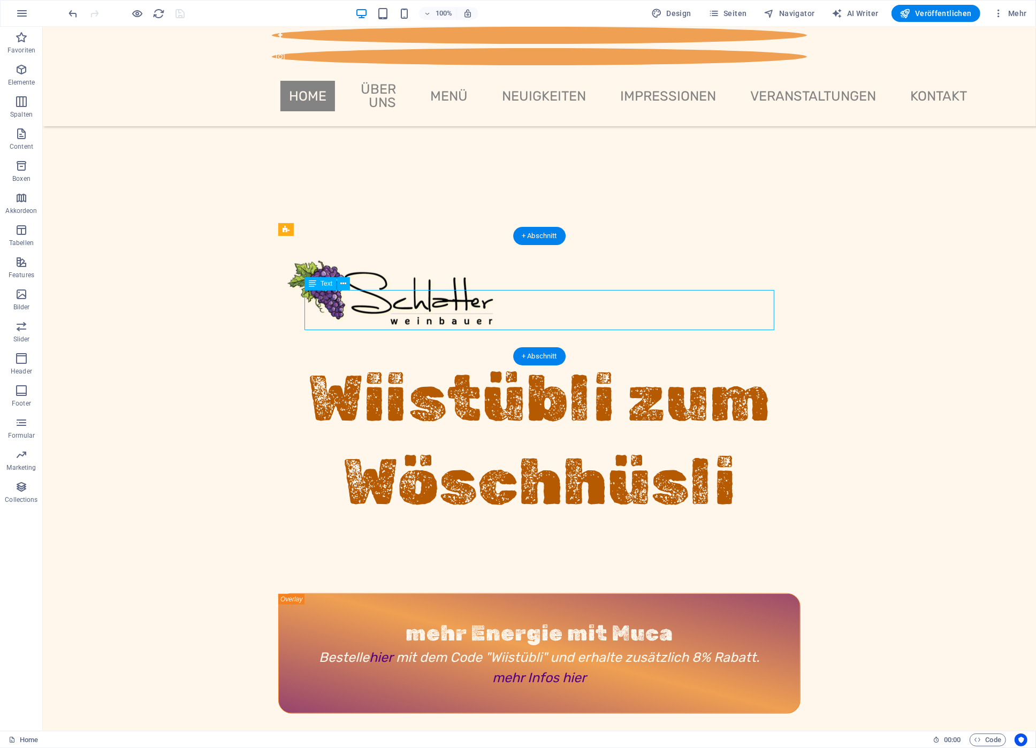
click at [704, 647] on div "Bestelle hier mit dem Code "Wiistübli" und erhalte zusätzlich 8% Rabatt. mehr I…" at bounding box center [539, 667] width 470 height 40
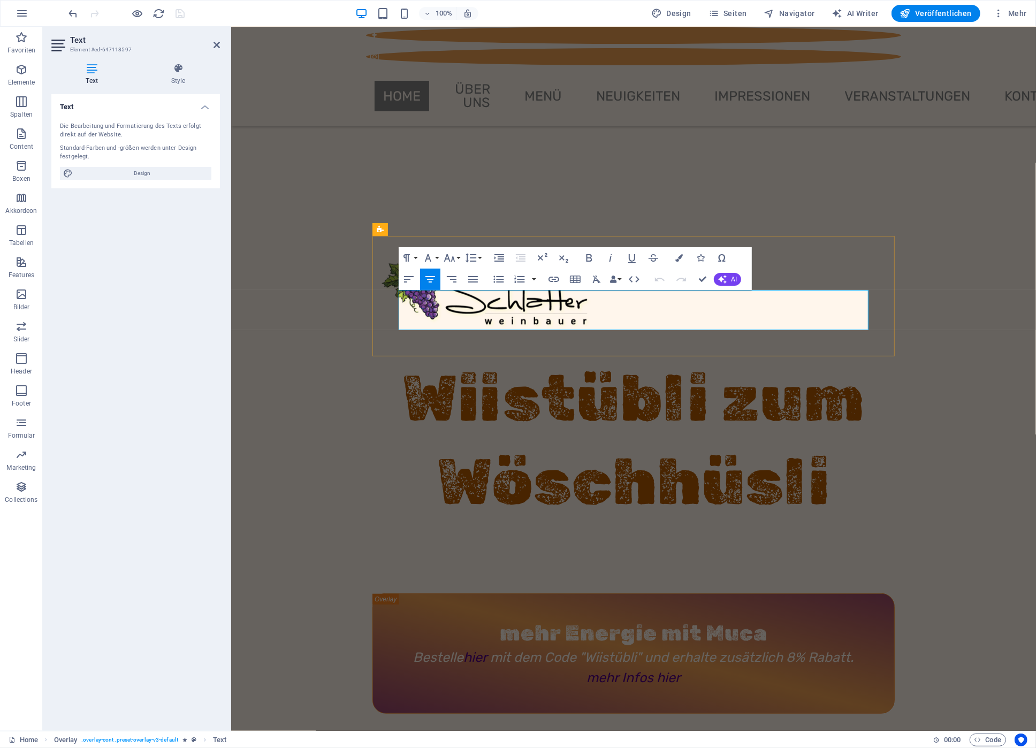
click at [798, 647] on p "Bestelle hier mit dem Code "Wiistübli" und erhalte zusätzlich 8% Rabatt." at bounding box center [633, 657] width 470 height 20
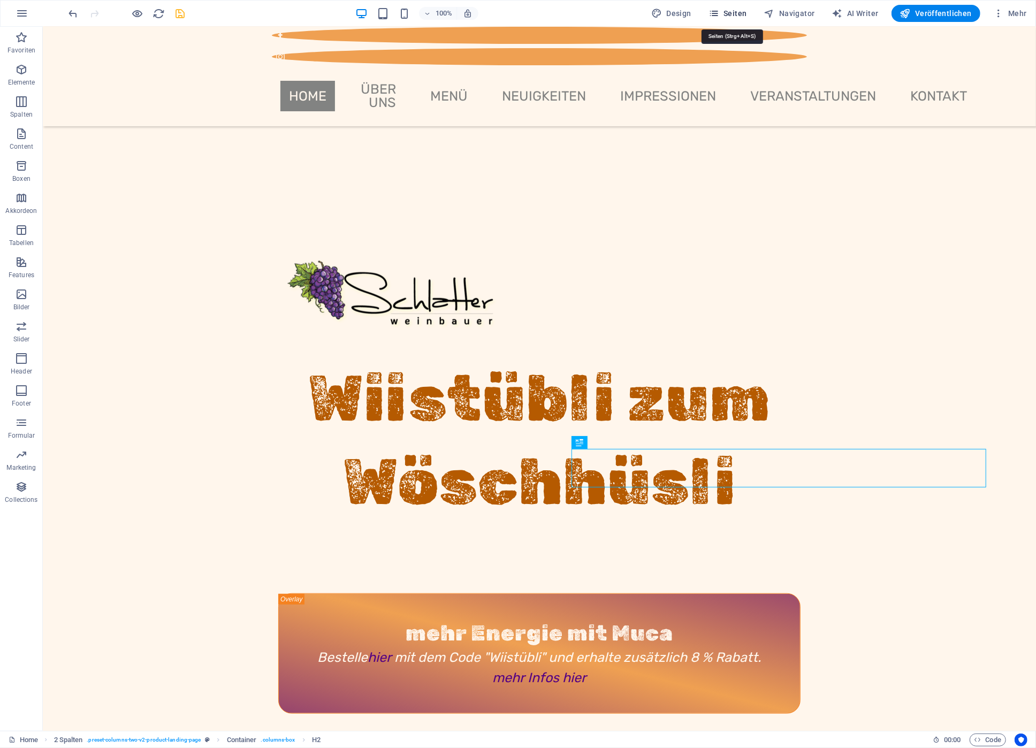
click at [739, 11] on span "Seiten" at bounding box center [727, 13] width 39 height 11
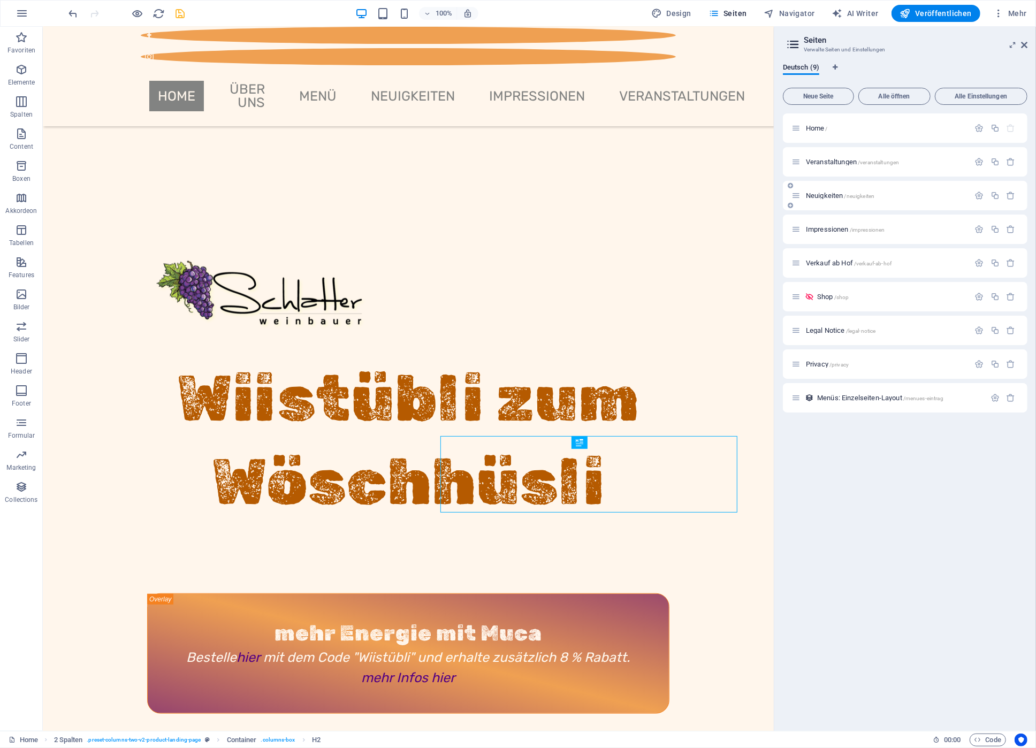
click at [832, 203] on div "Neuigkeiten /neuigkeiten" at bounding box center [905, 195] width 244 height 29
click at [829, 195] on span "Neuigkeiten /neuigkeiten" at bounding box center [840, 196] width 68 height 8
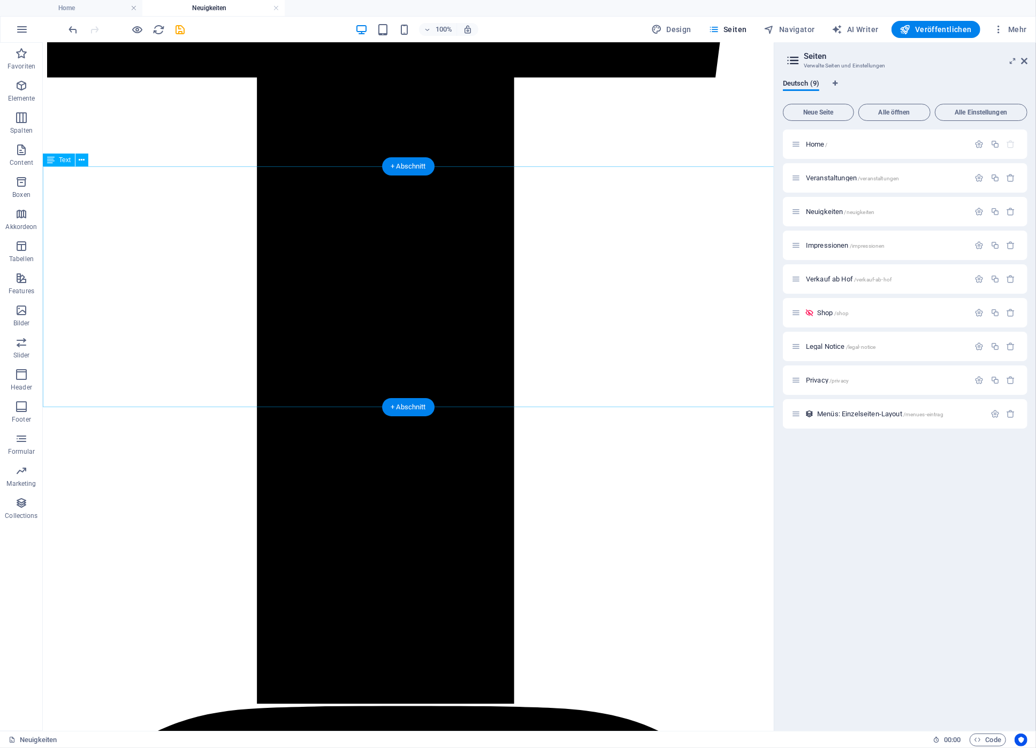
scroll to position [745, 0]
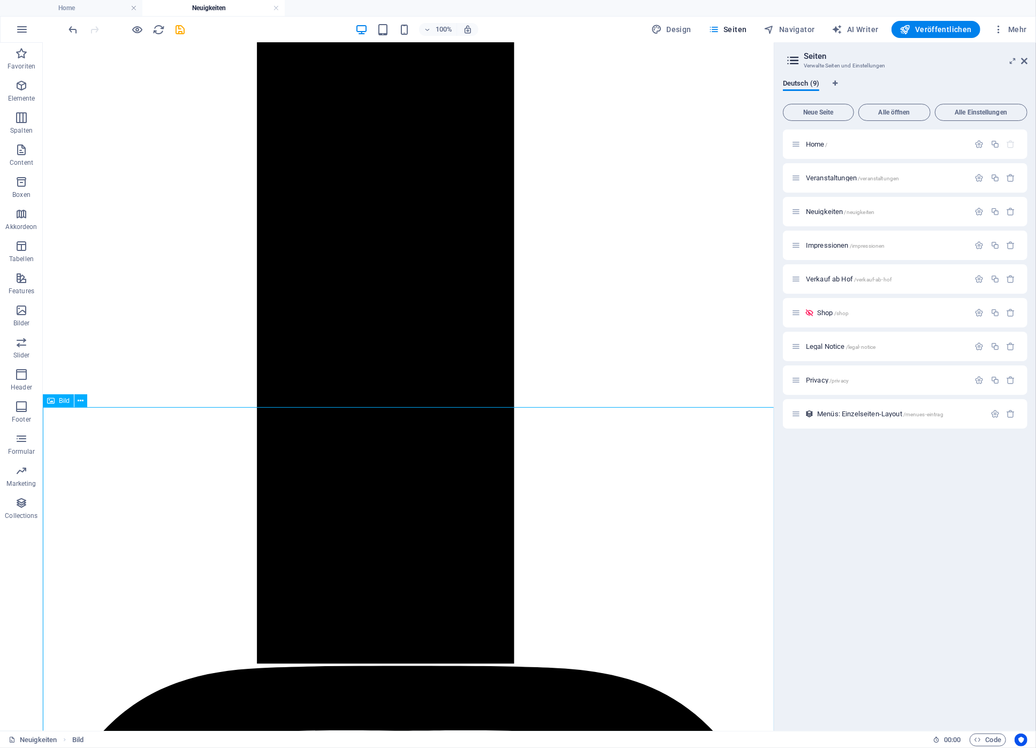
scroll to position [745, 0]
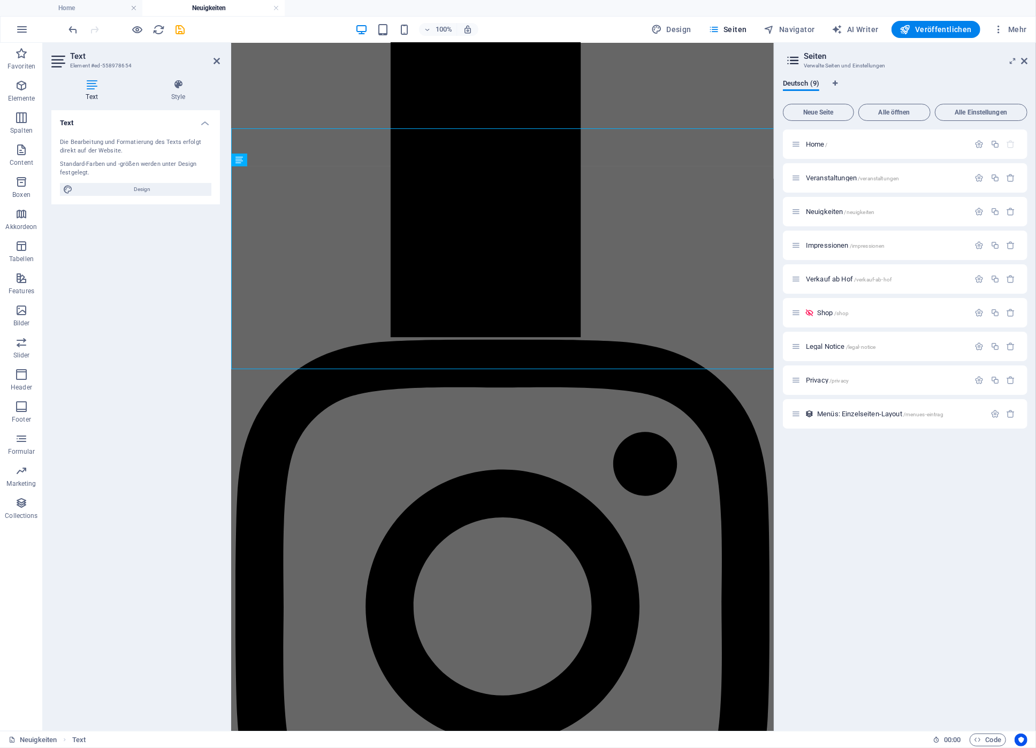
scroll to position [784, 0]
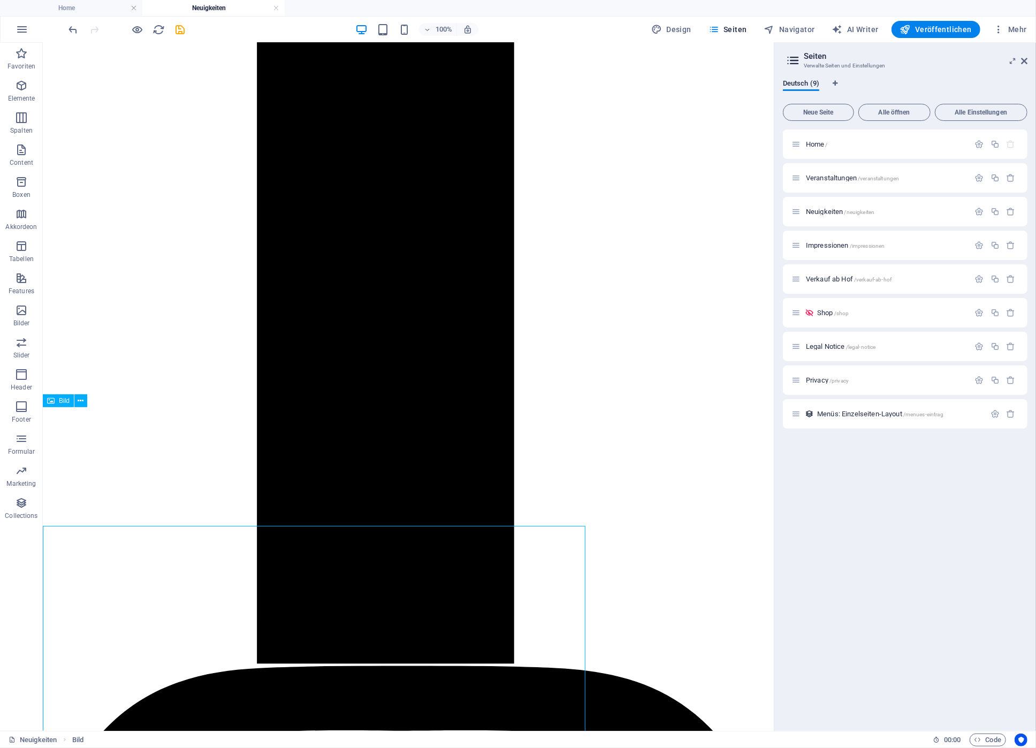
scroll to position [745, 0]
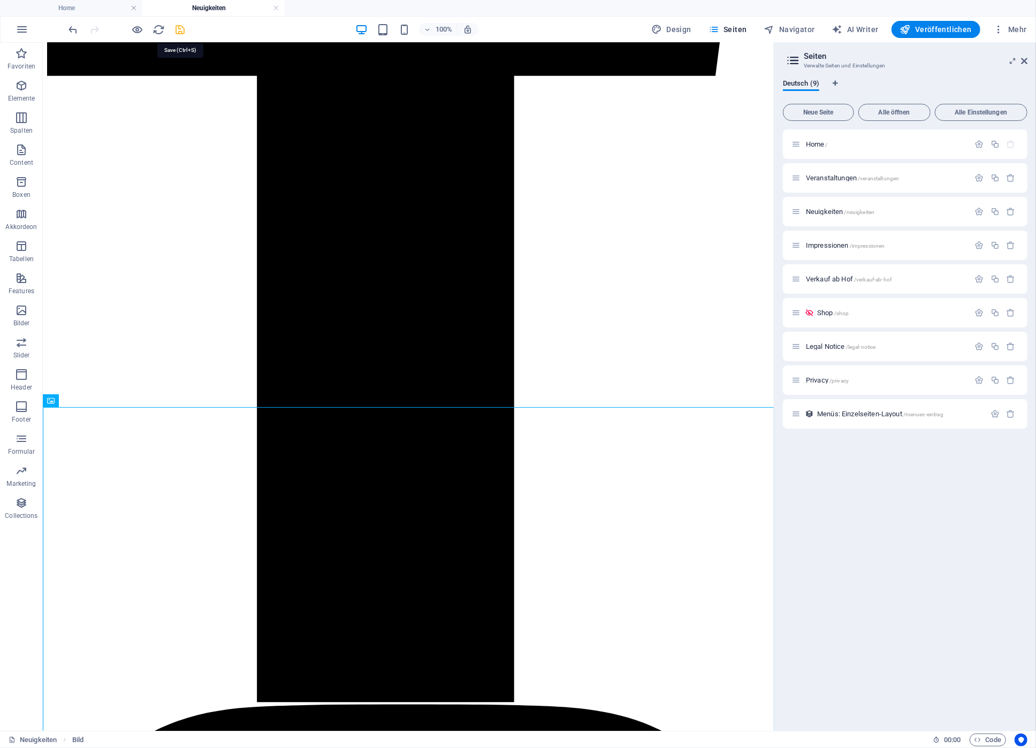
click at [178, 28] on icon "save" at bounding box center [180, 30] width 12 height 12
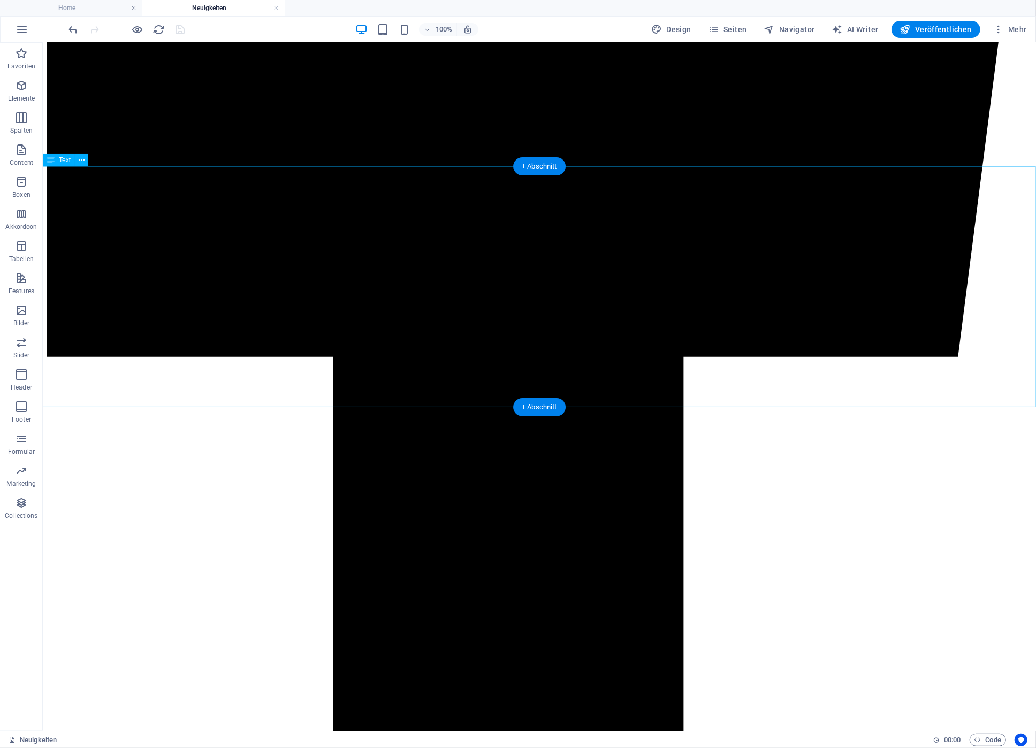
drag, startPoint x: 991, startPoint y: 68, endPoint x: 887, endPoint y: 363, distance: 312.0
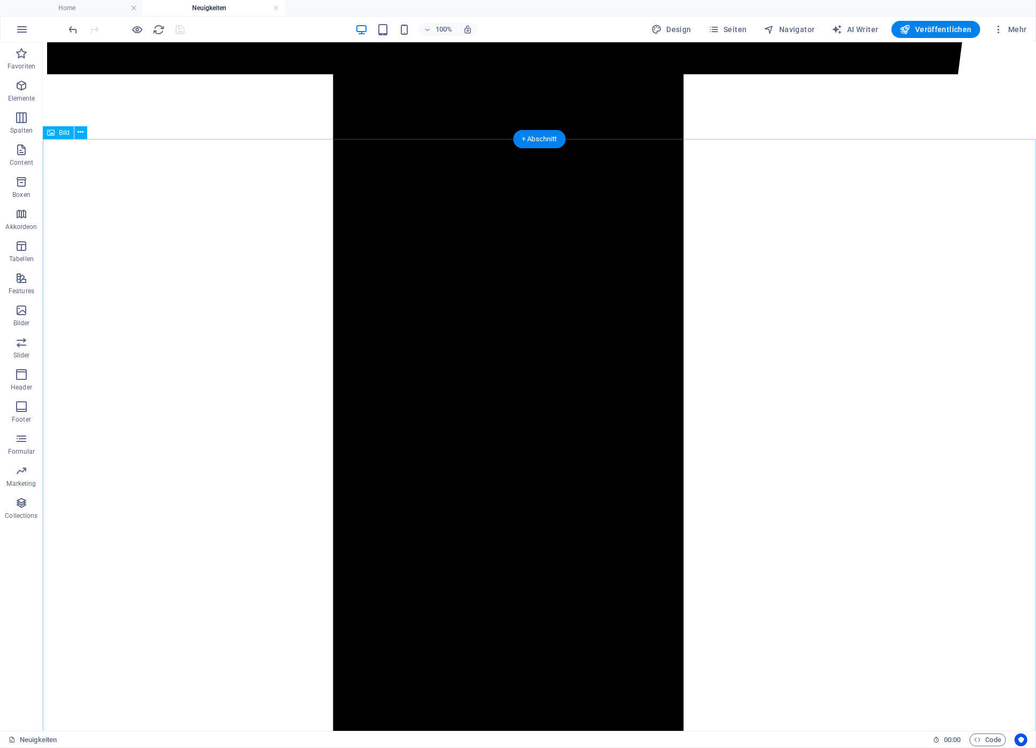
scroll to position [1032, 0]
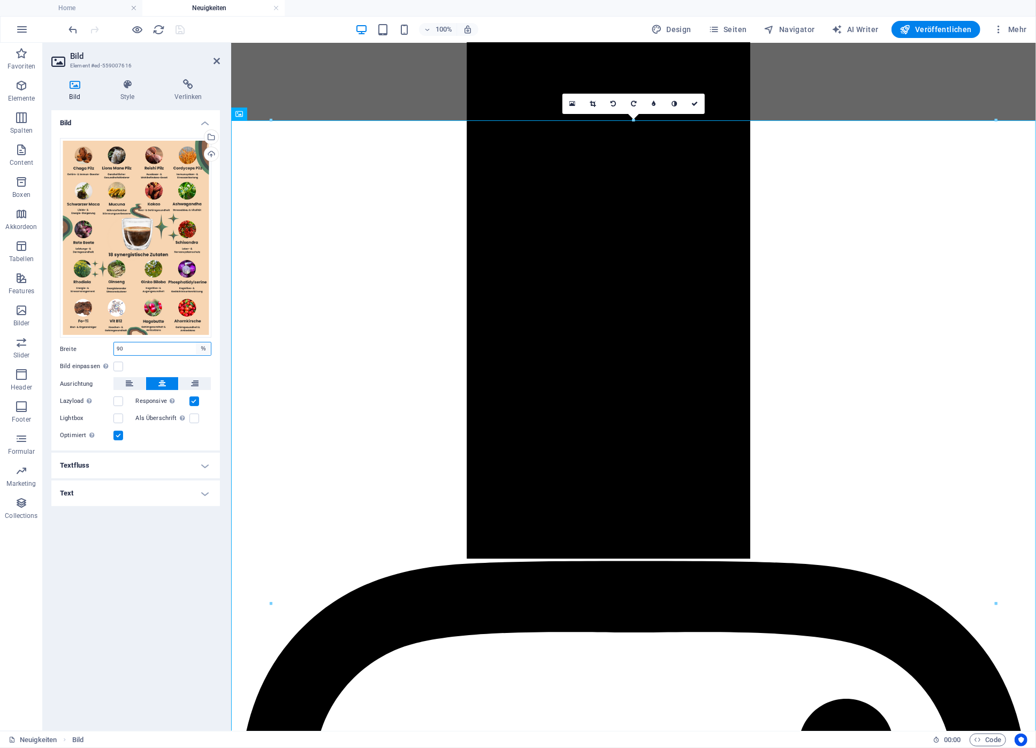
click at [196, 342] on select "Standard auto px rem % em vh vw" at bounding box center [203, 348] width 15 height 13
select select "auto"
click option "auto" at bounding box center [0, 0] width 0 height 0
click at [114, 342] on select "Standard auto px rem % em vh vw" at bounding box center [162, 348] width 97 height 13
select select "%"
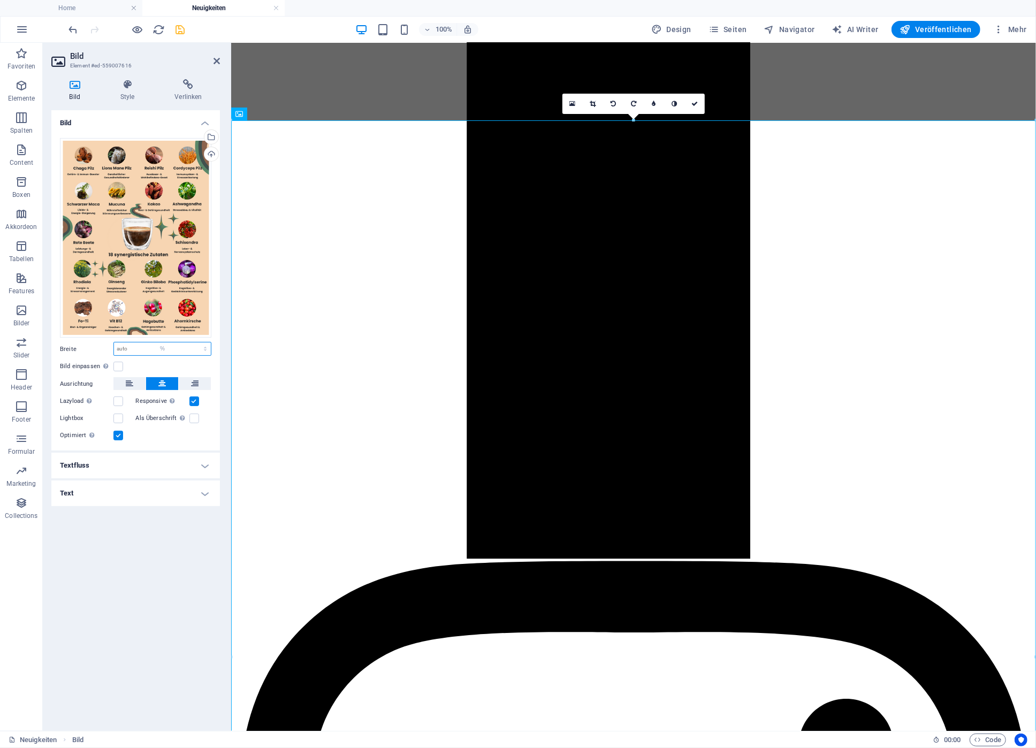
click option "%" at bounding box center [0, 0] width 0 height 0
drag, startPoint x: 142, startPoint y: 354, endPoint x: 89, endPoint y: 345, distance: 54.2
click at [114, 345] on input "100" at bounding box center [162, 348] width 97 height 13
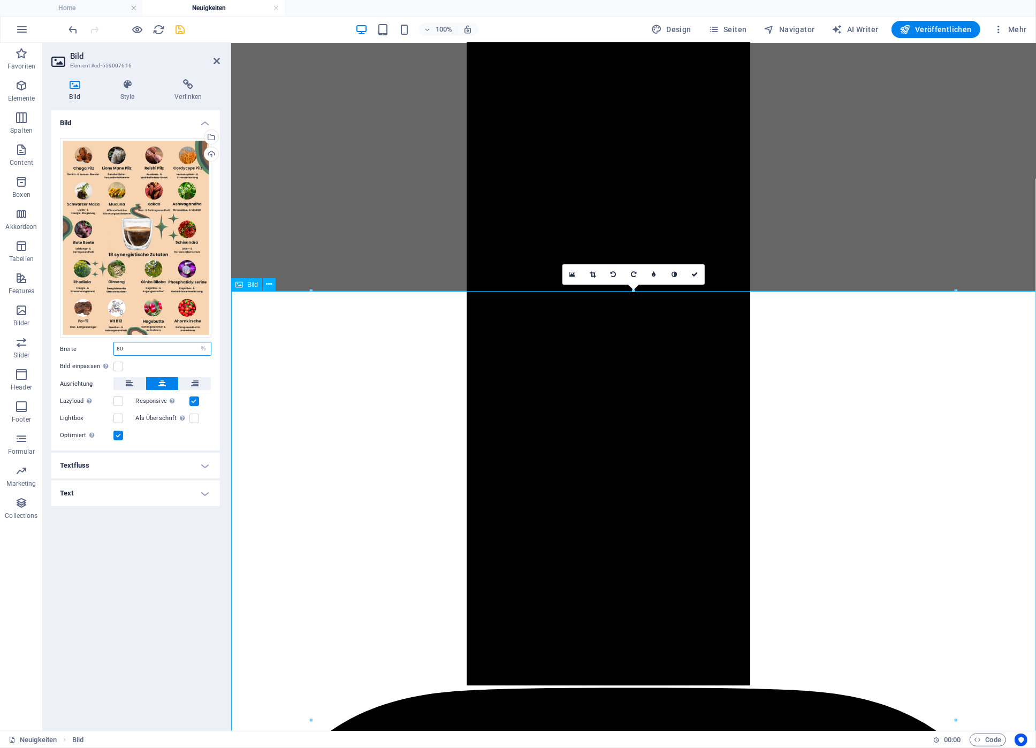
scroll to position [802, 0]
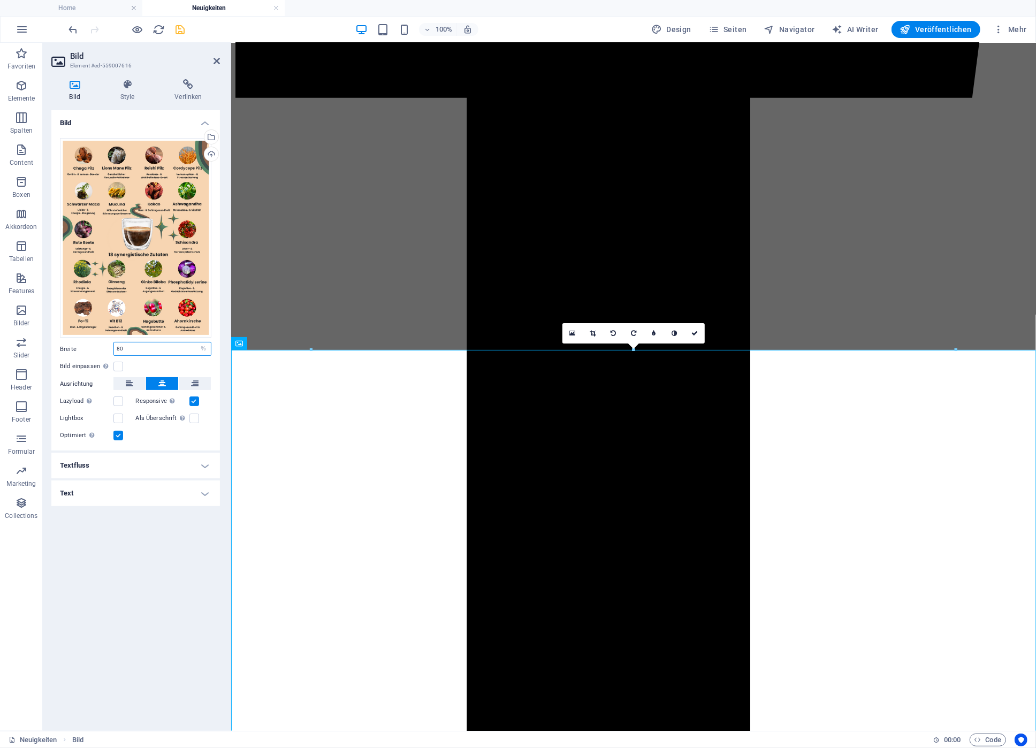
drag, startPoint x: 135, startPoint y: 348, endPoint x: 87, endPoint y: 348, distance: 47.6
click at [114, 348] on input "80" at bounding box center [162, 348] width 97 height 13
type input "90"
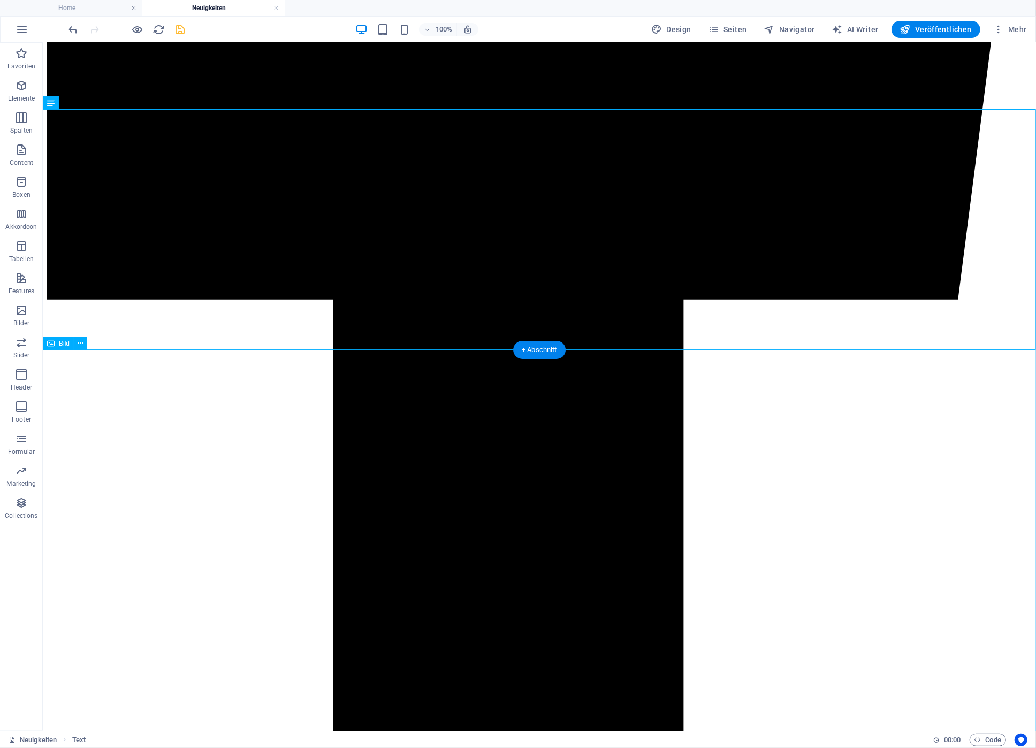
select select "%"
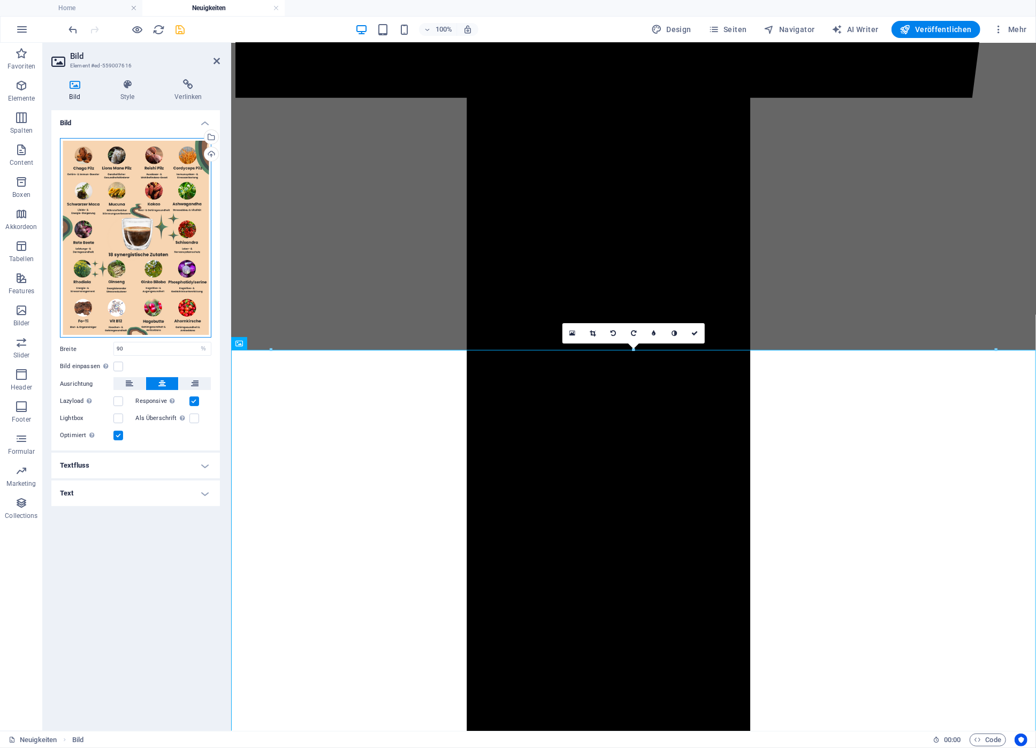
click at [116, 254] on div "Ziehe Dateien zum Hochladen hierher oder klicke hier, um aus Dateien oder koste…" at bounding box center [135, 238] width 151 height 200
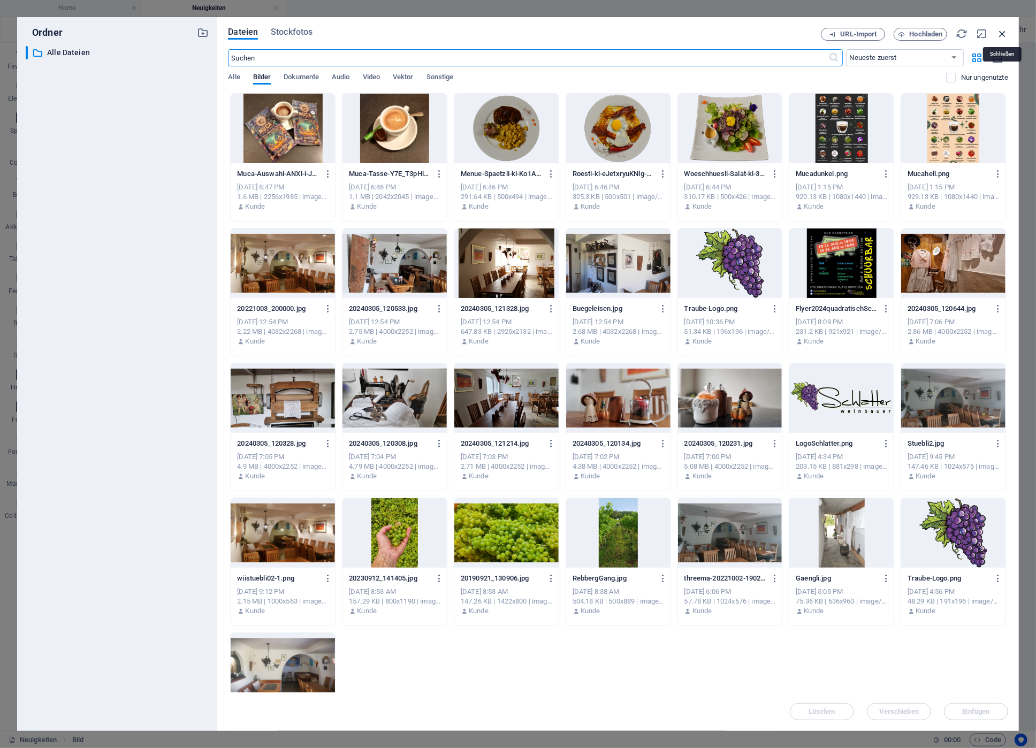
click at [1003, 32] on icon "button" at bounding box center [1002, 34] width 12 height 12
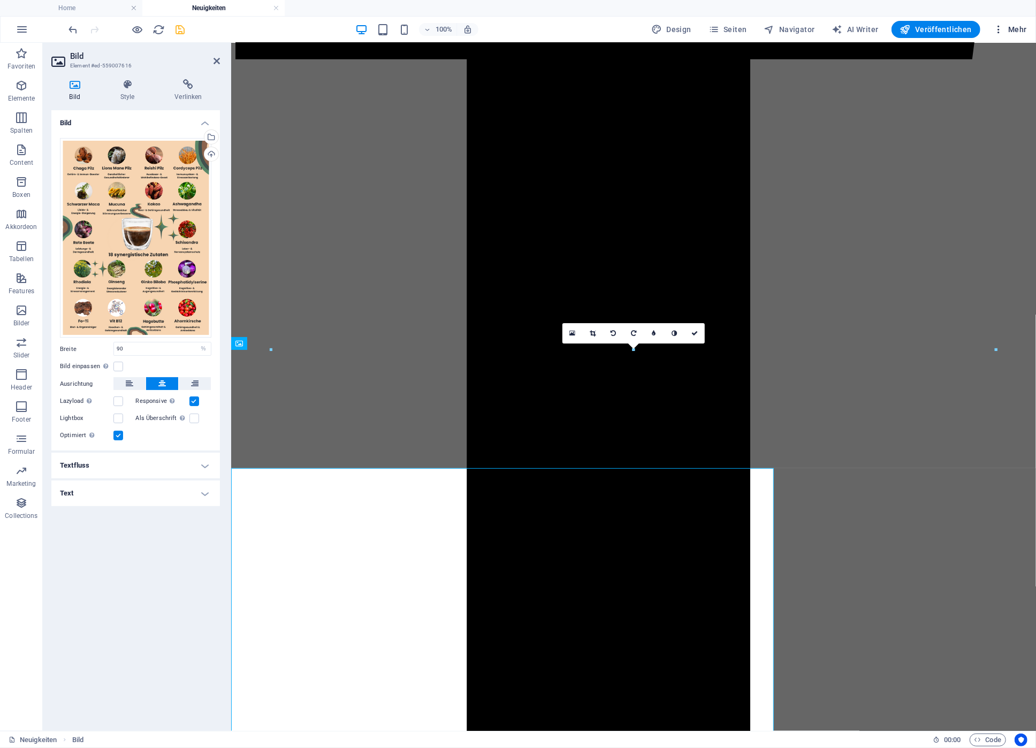
scroll to position [802, 0]
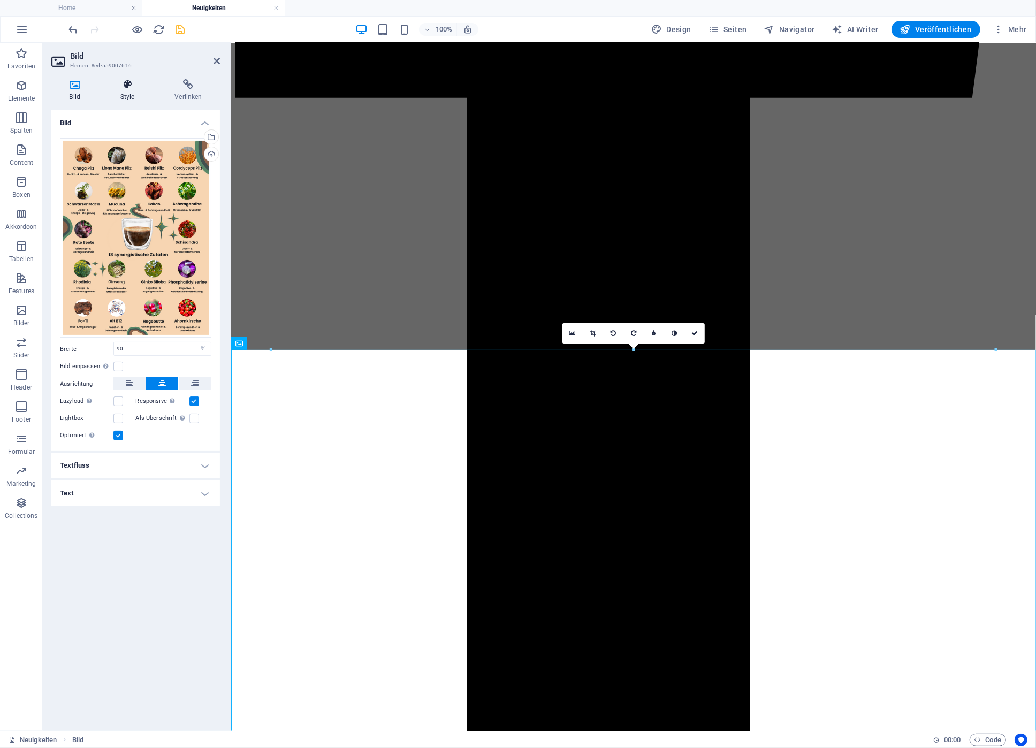
click at [129, 93] on h4 "Style" at bounding box center [129, 90] width 55 height 22
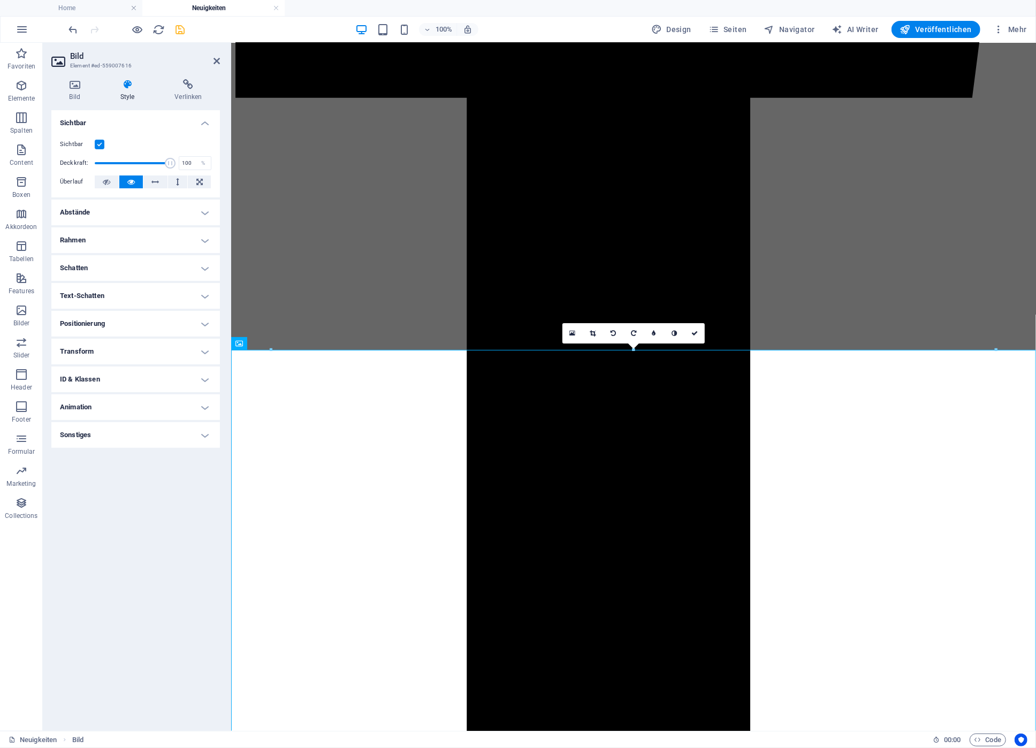
click at [114, 266] on h4 "Schatten" at bounding box center [135, 268] width 169 height 26
click at [157, 288] on span "Außen" at bounding box center [156, 289] width 16 height 13
type input "rgba(0, 0, 0, 0.2)"
type input "2"
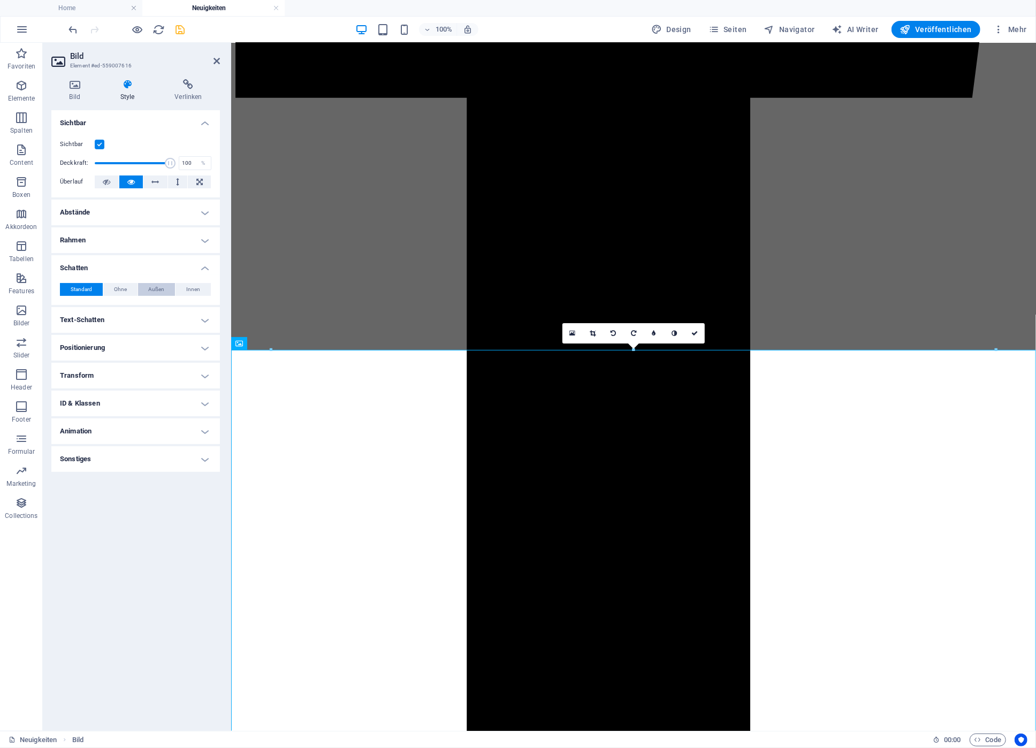
type input "4"
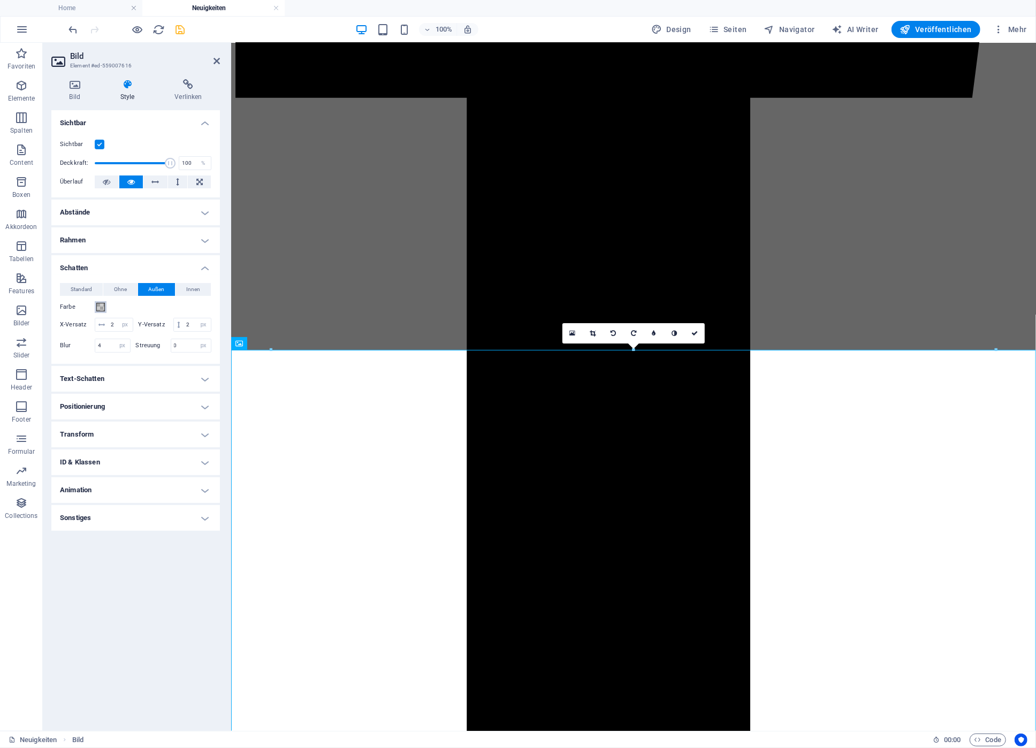
click at [102, 306] on span at bounding box center [100, 307] width 9 height 9
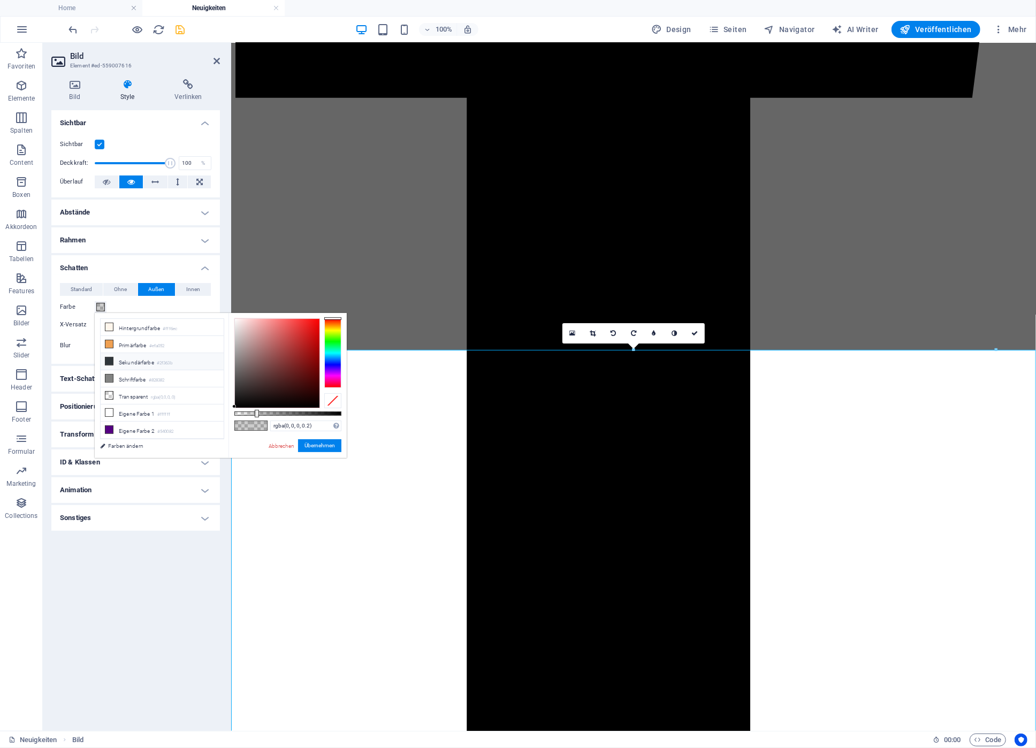
click at [122, 360] on li "Sekundärfarbe #2f363b" at bounding box center [162, 361] width 123 height 17
type input "#2f363b"
click at [318, 446] on button "Übernehmen" at bounding box center [319, 445] width 43 height 13
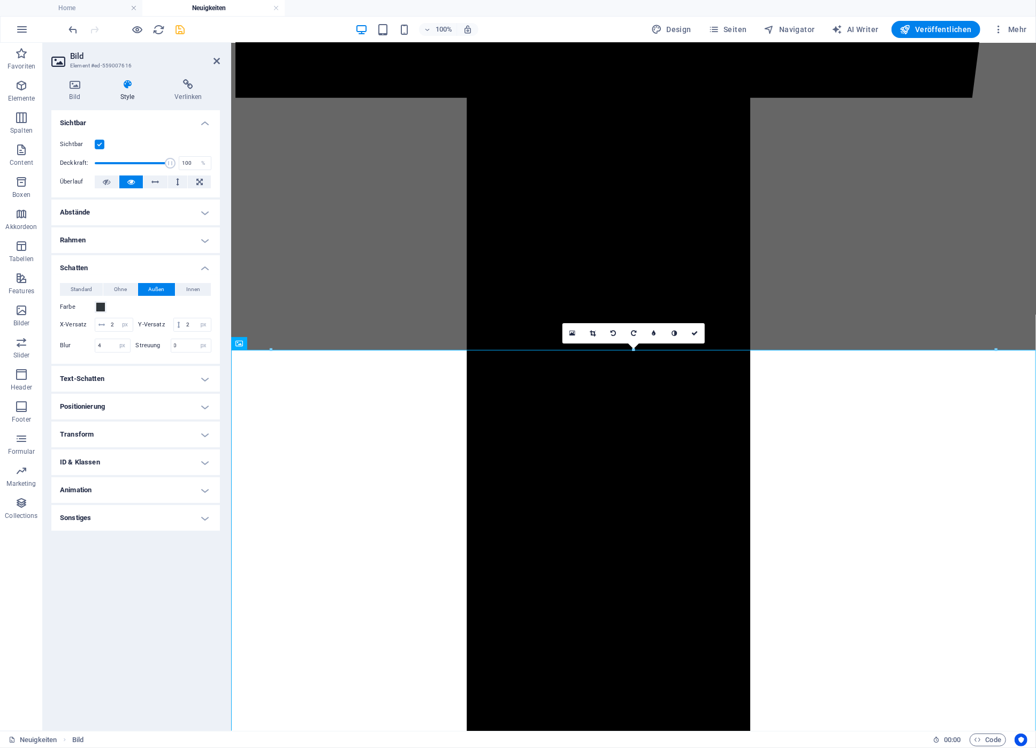
click at [158, 566] on div "Layout Wie sich dieses Element innerhalb des Layouts ausdehnt (Flexbox). Größe …" at bounding box center [135, 416] width 169 height 612
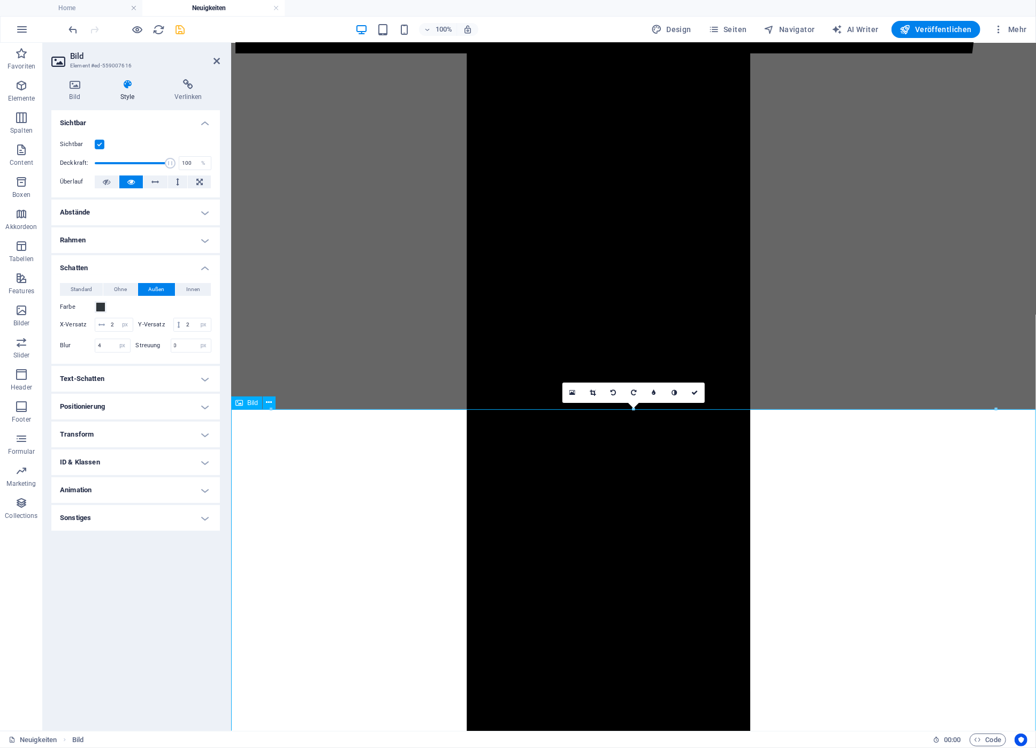
scroll to position [688, 0]
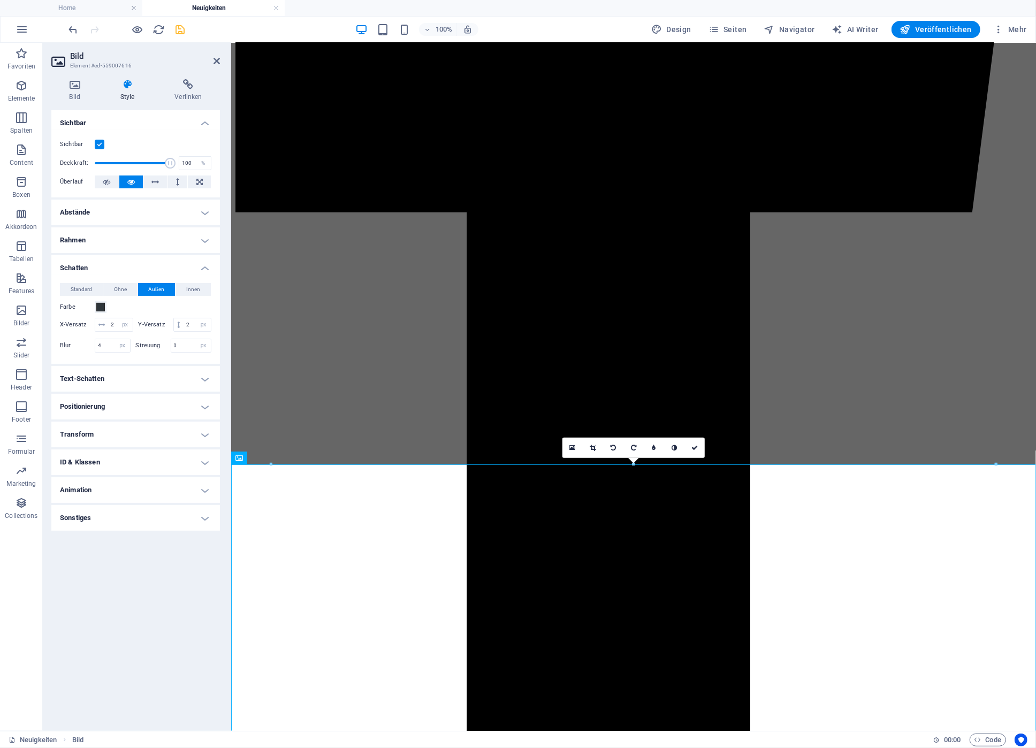
click at [128, 97] on h4 "Style" at bounding box center [129, 90] width 55 height 22
click at [76, 98] on h4 "Bild" at bounding box center [76, 90] width 51 height 22
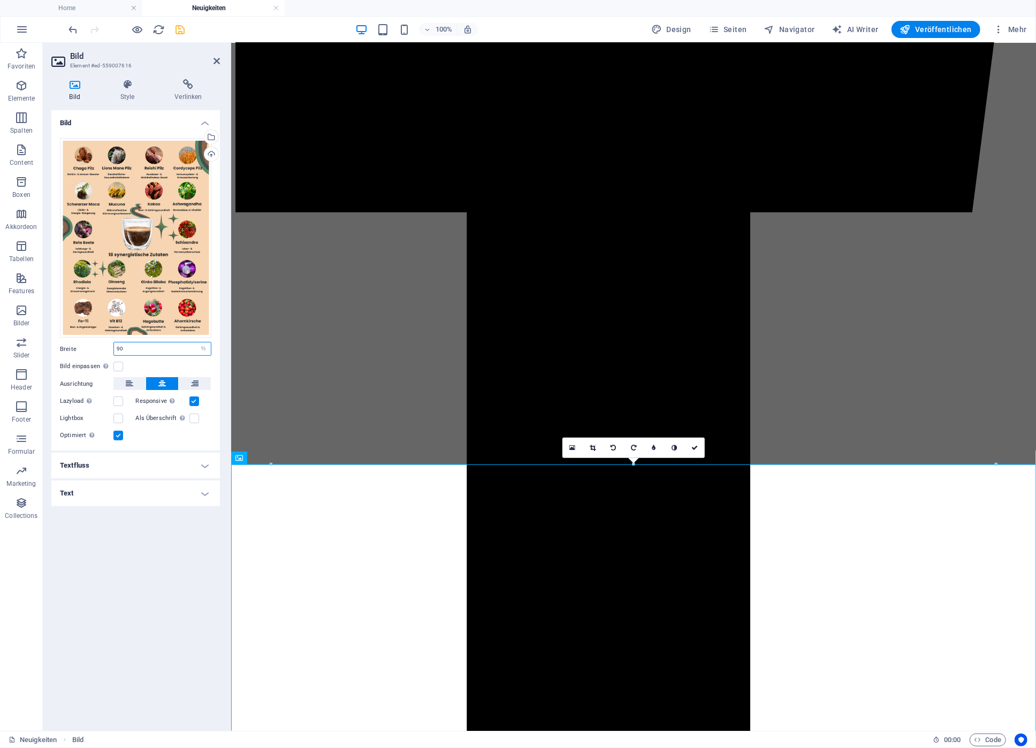
drag, startPoint x: 121, startPoint y: 348, endPoint x: 73, endPoint y: 341, distance: 48.6
click at [114, 342] on input "90" at bounding box center [162, 348] width 97 height 13
type input "80"
click at [181, 27] on icon "save" at bounding box center [180, 30] width 12 height 12
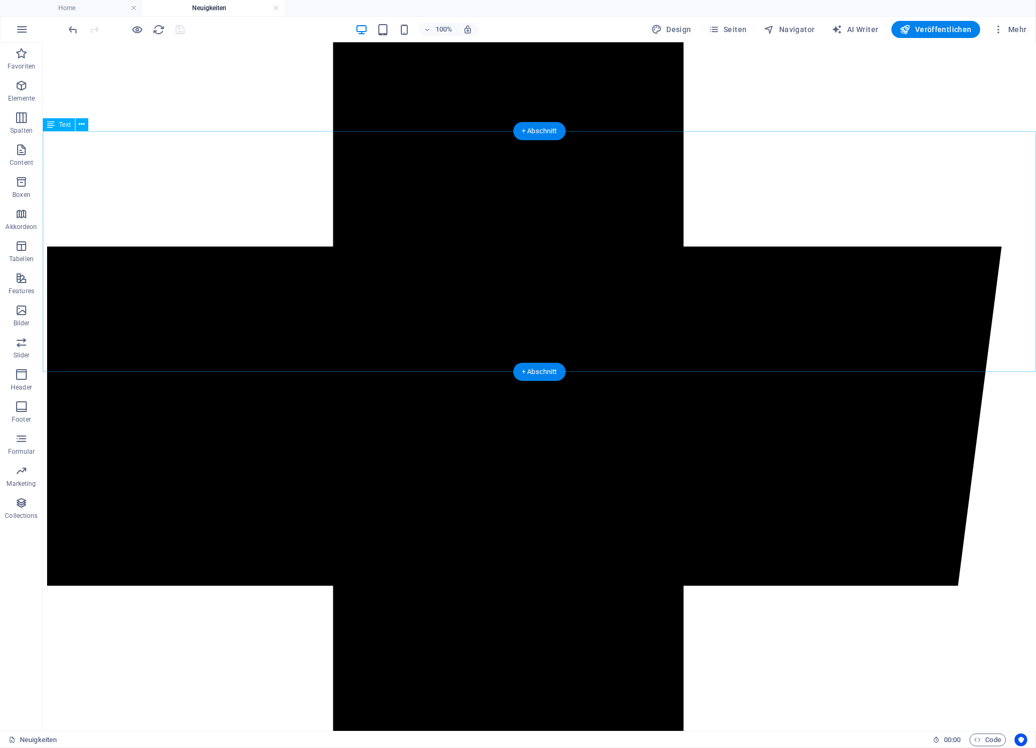
scroll to position [516, 0]
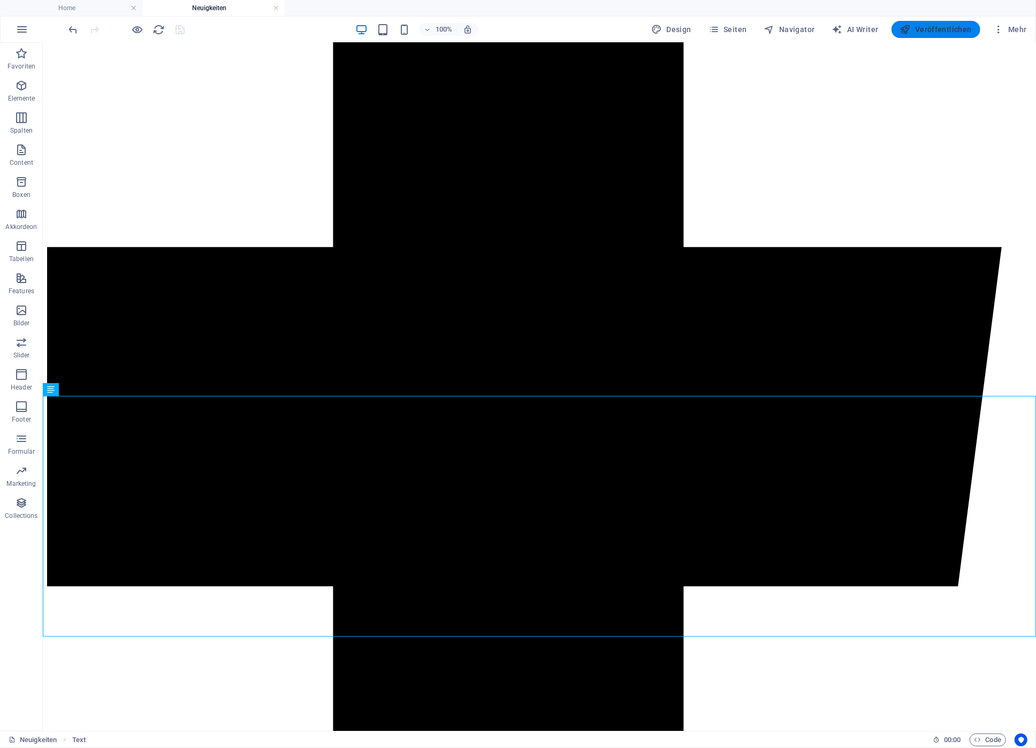
click at [961, 27] on span "Veröffentlichen" at bounding box center [936, 29] width 72 height 11
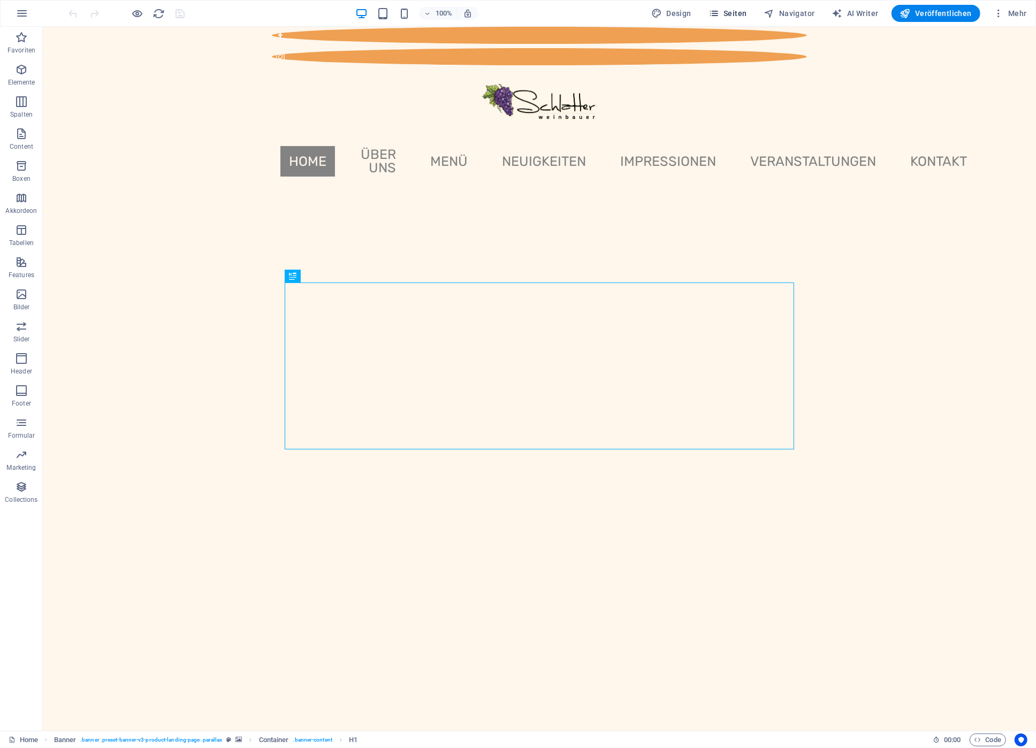
click at [727, 11] on span "Seiten" at bounding box center [727, 13] width 39 height 11
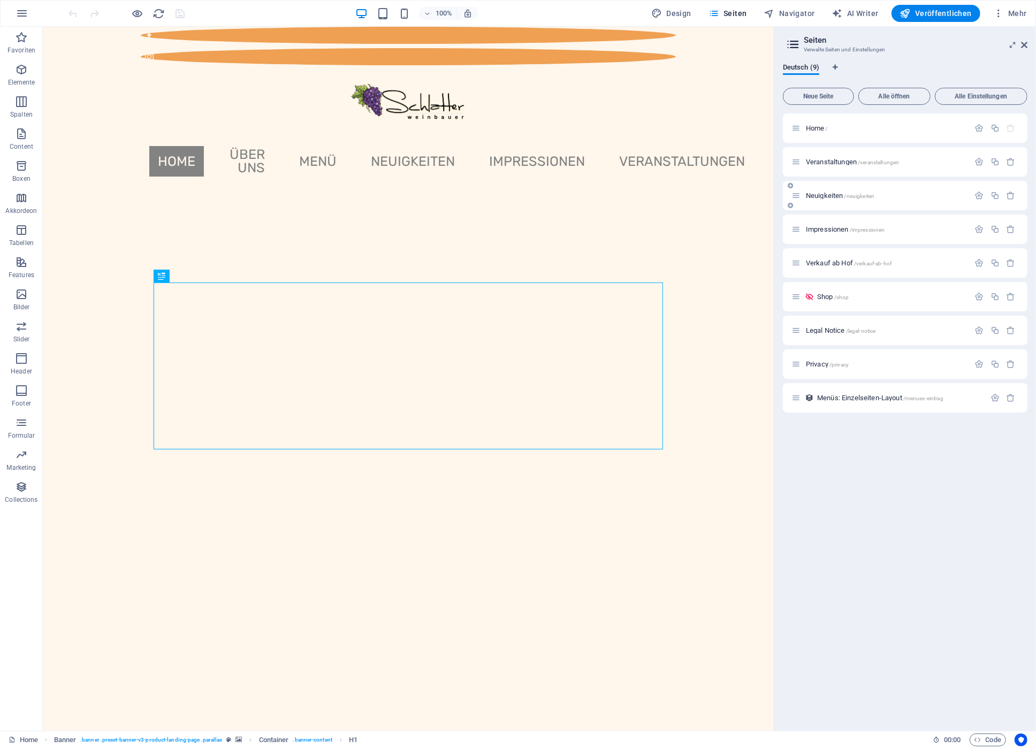
click at [835, 200] on div "Neuigkeiten /neuigkeiten" at bounding box center [880, 195] width 178 height 12
click at [830, 194] on span "Neuigkeiten /neuigkeiten" at bounding box center [840, 196] width 68 height 8
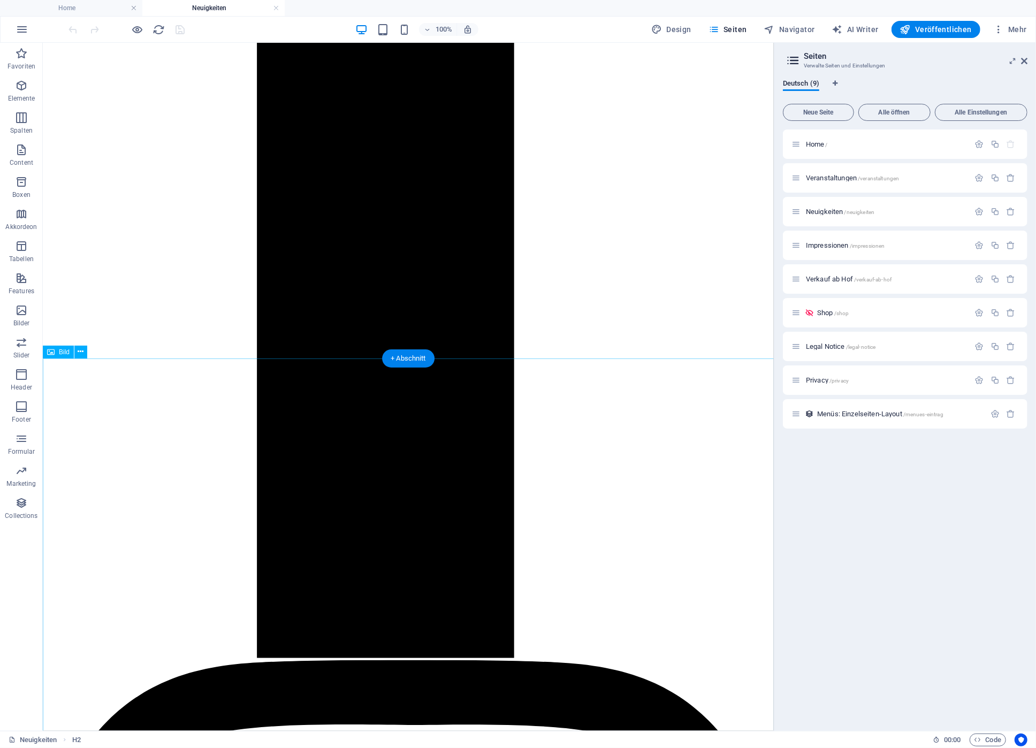
scroll to position [794, 0]
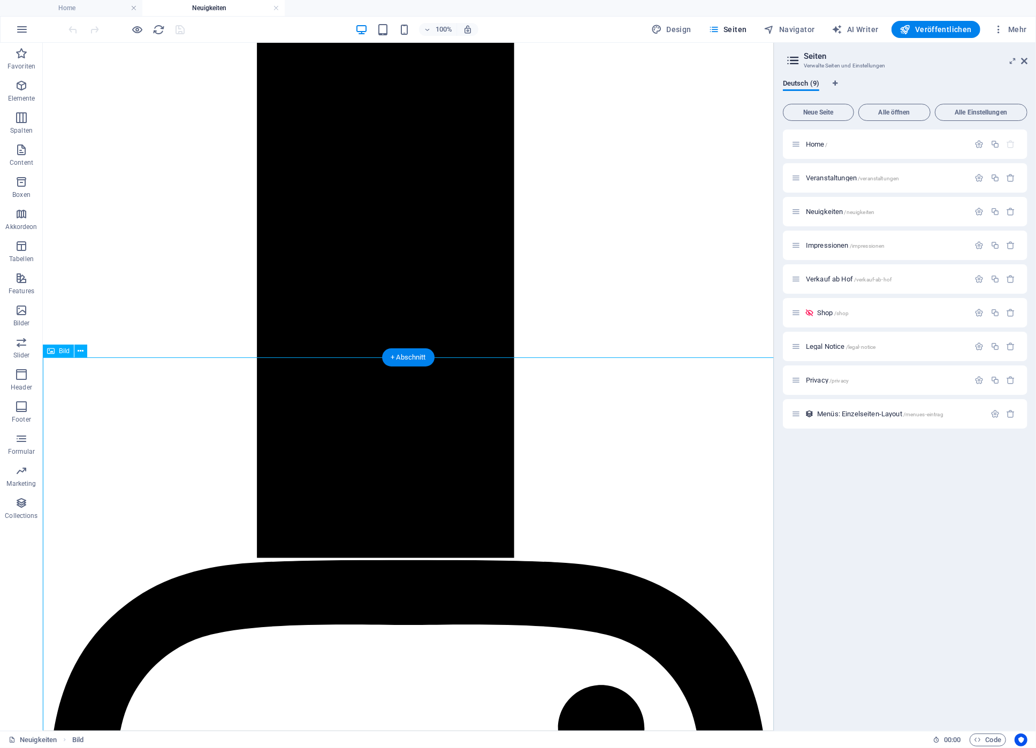
scroll to position [967, 0]
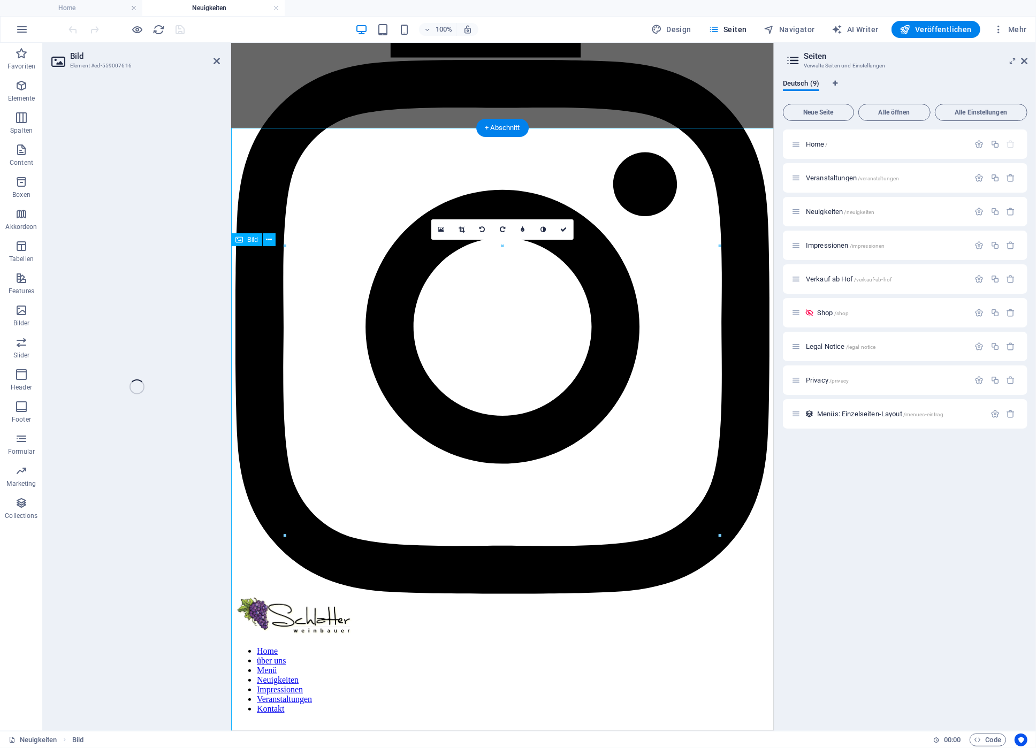
select select "%"
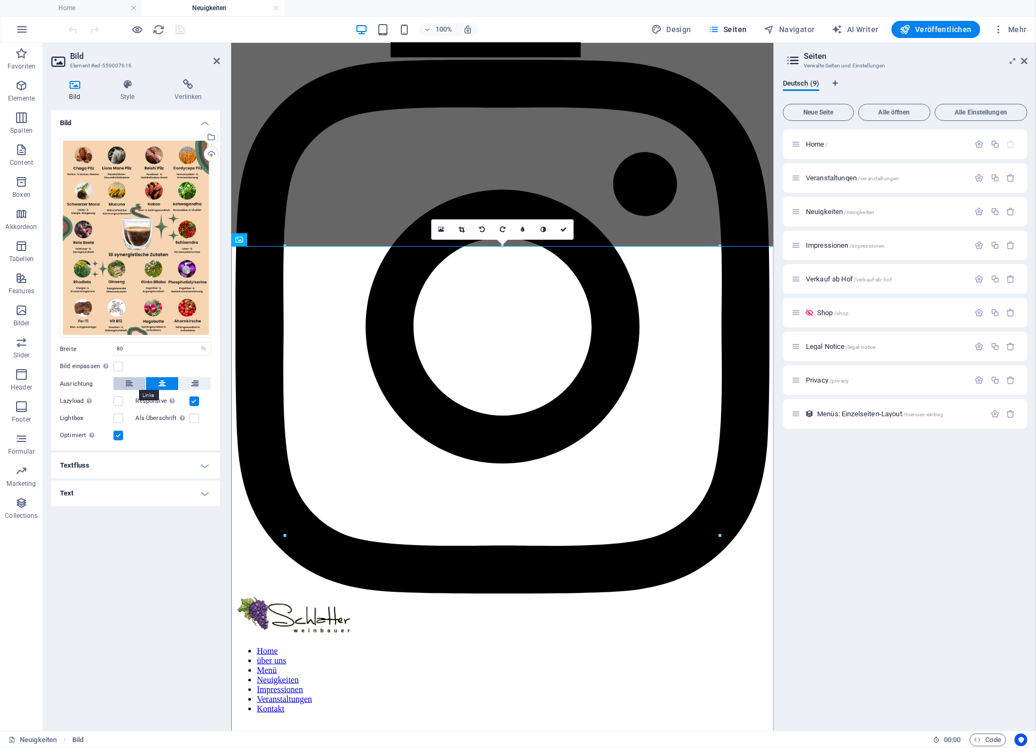
click at [135, 384] on button at bounding box center [129, 383] width 32 height 13
click at [155, 381] on button at bounding box center [162, 383] width 32 height 13
click at [119, 418] on label at bounding box center [118, 418] width 10 height 10
click at [0, 0] on input "Lightbox" at bounding box center [0, 0] width 0 height 0
click at [119, 418] on label at bounding box center [118, 418] width 10 height 10
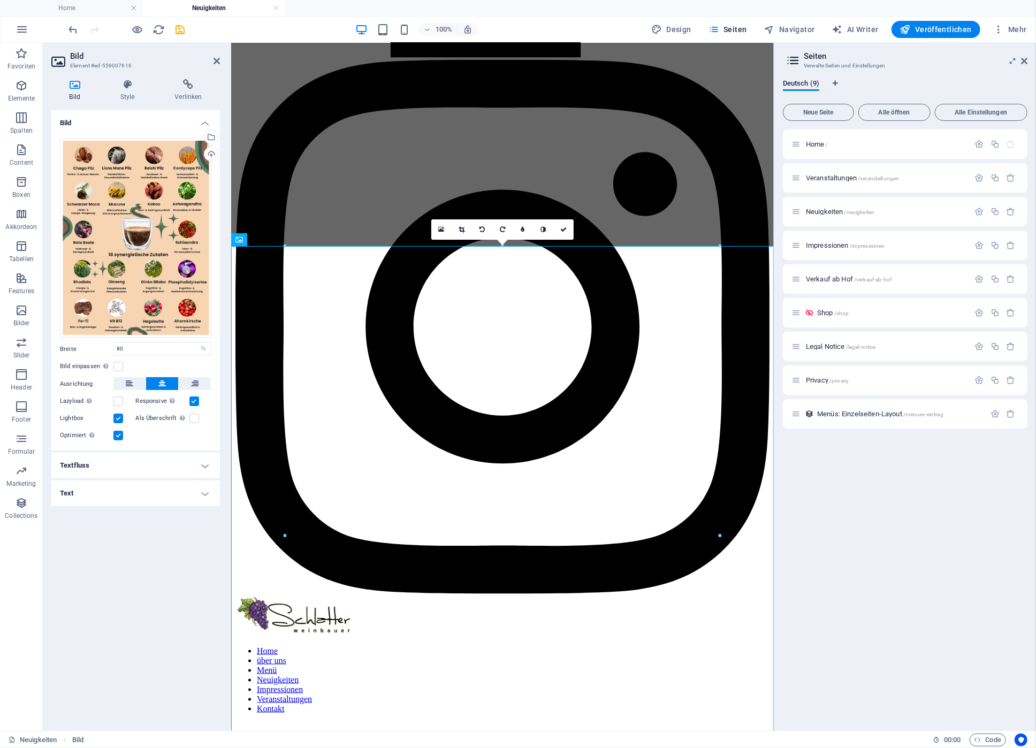
click at [0, 0] on input "Lightbox" at bounding box center [0, 0] width 0 height 0
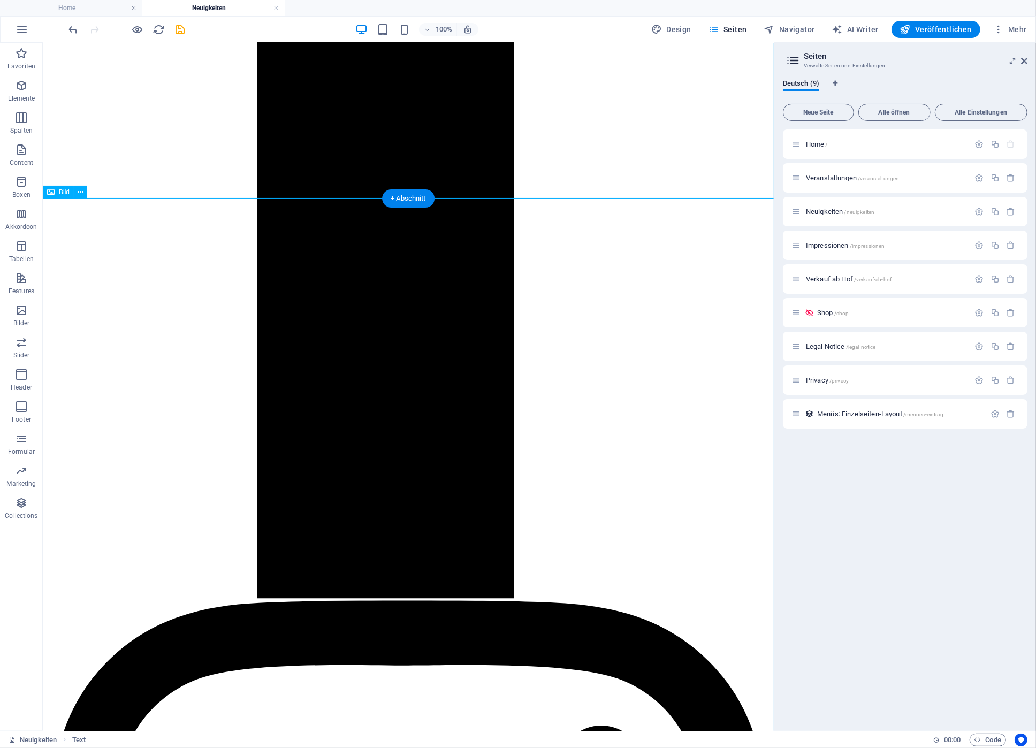
scroll to position [737, 0]
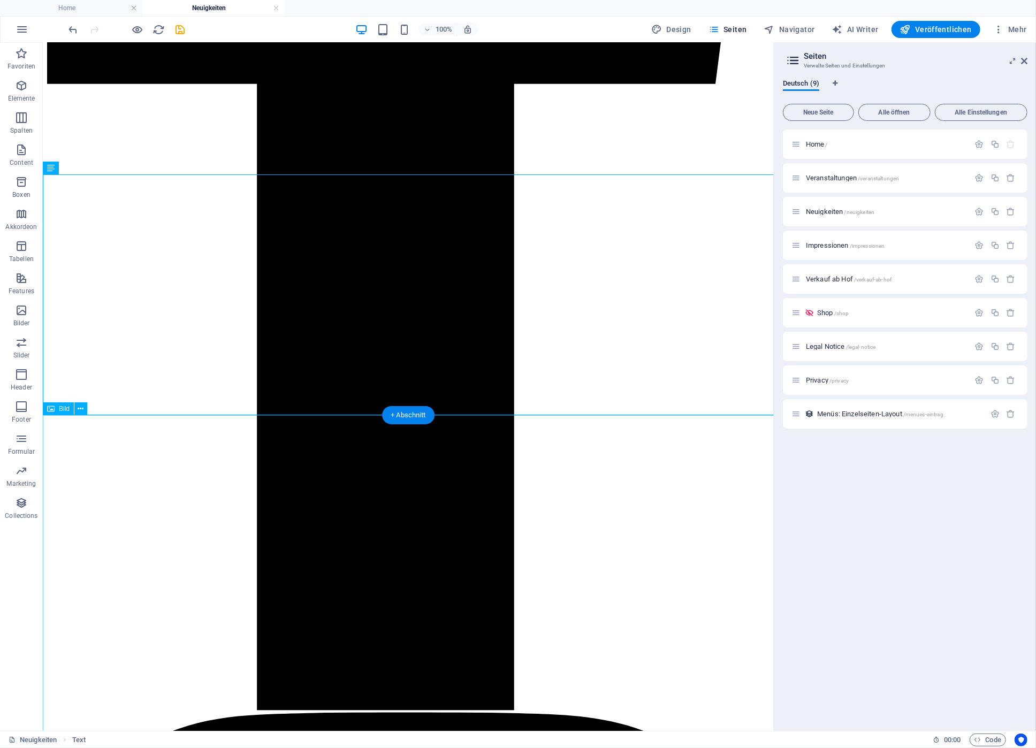
click at [180, 26] on icon "save" at bounding box center [180, 30] width 12 height 12
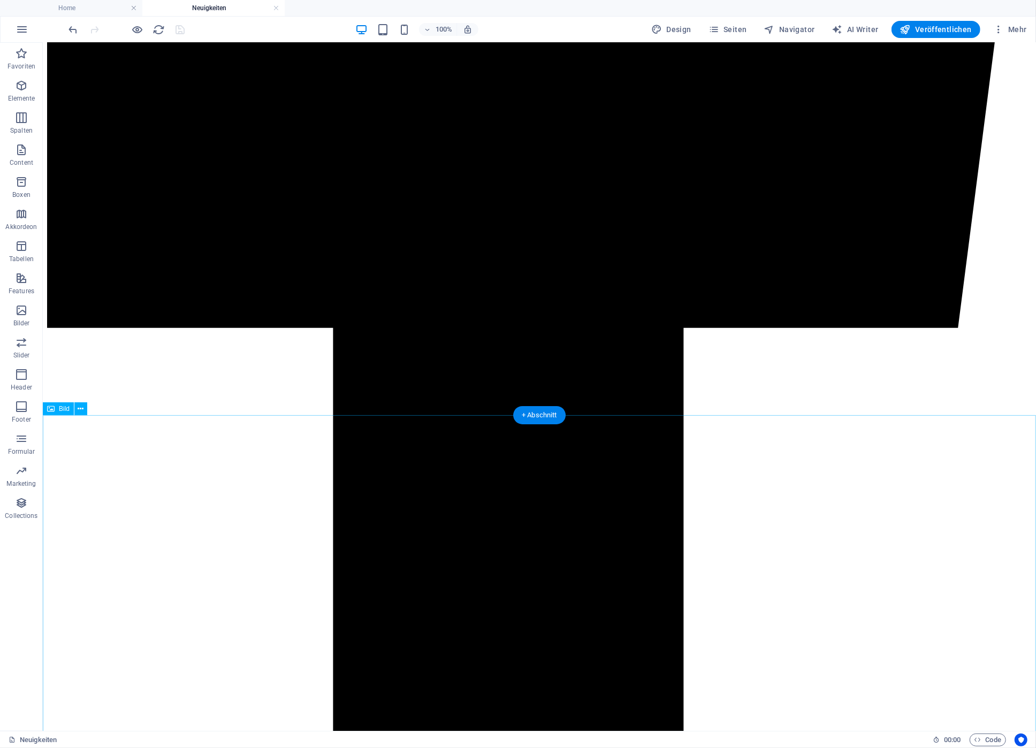
scroll to position [794, 0]
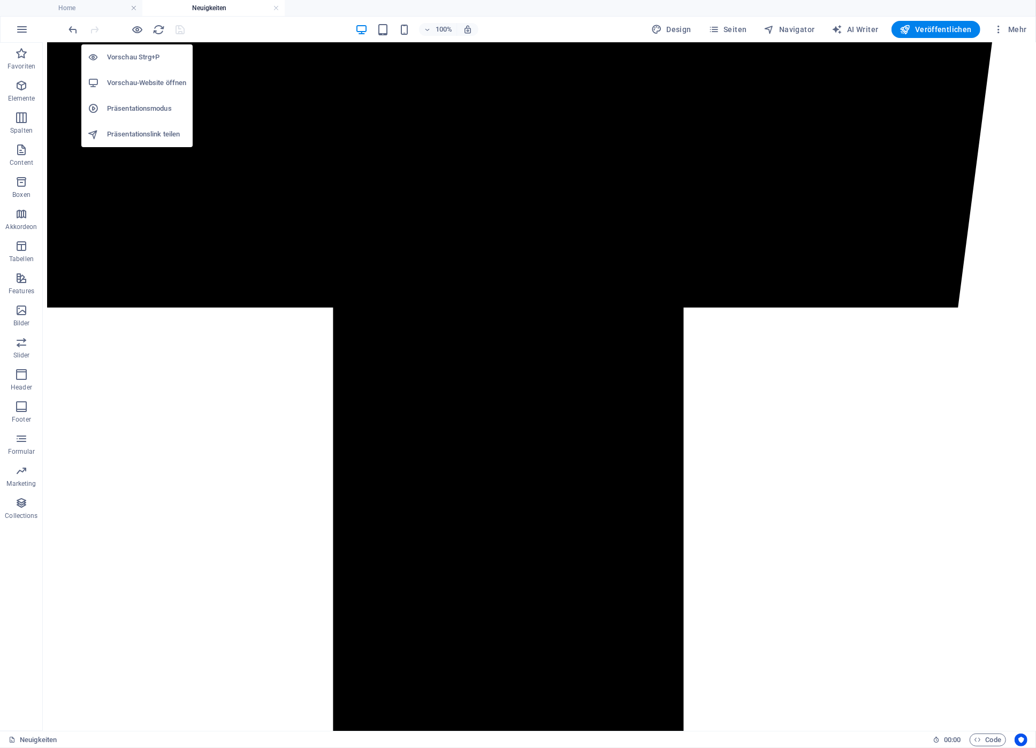
click at [134, 55] on h6 "Vorschau Strg+P" at bounding box center [146, 57] width 79 height 13
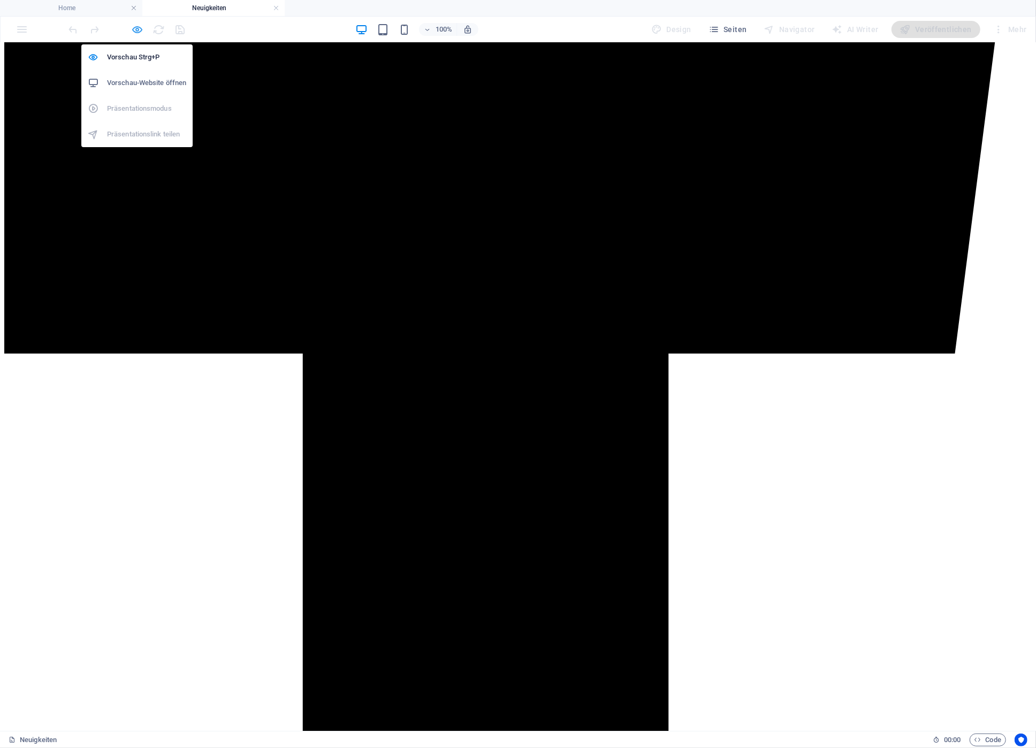
click at [136, 28] on icon "button" at bounding box center [138, 30] width 12 height 12
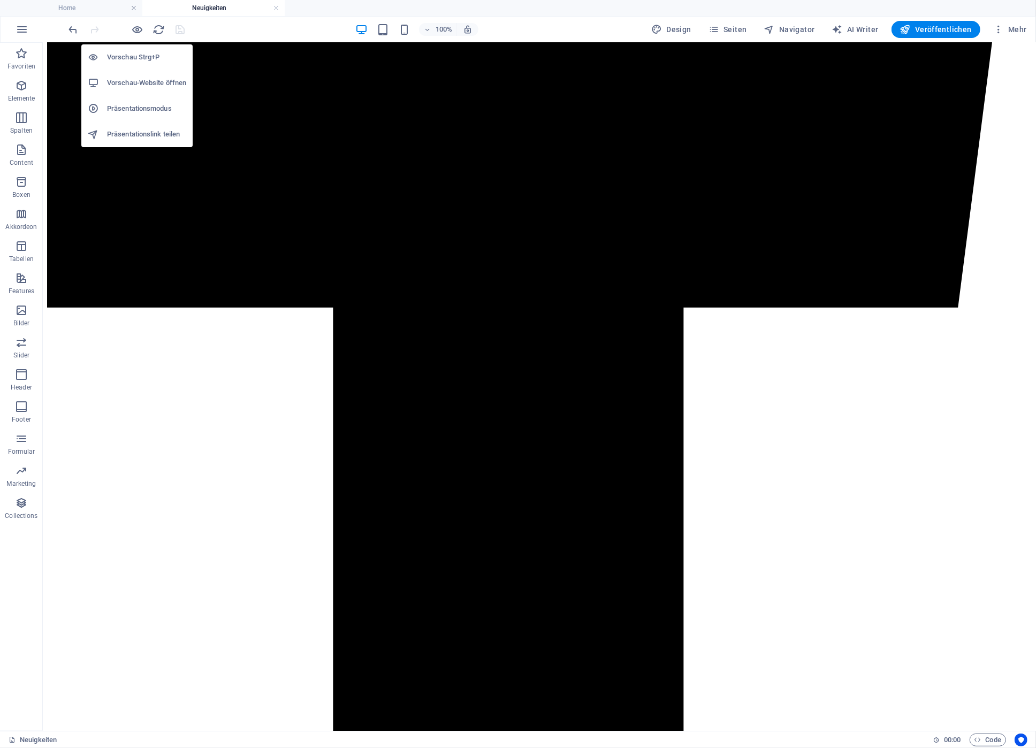
click at [133, 84] on h6 "Vorschau-Website öffnen" at bounding box center [146, 82] width 79 height 13
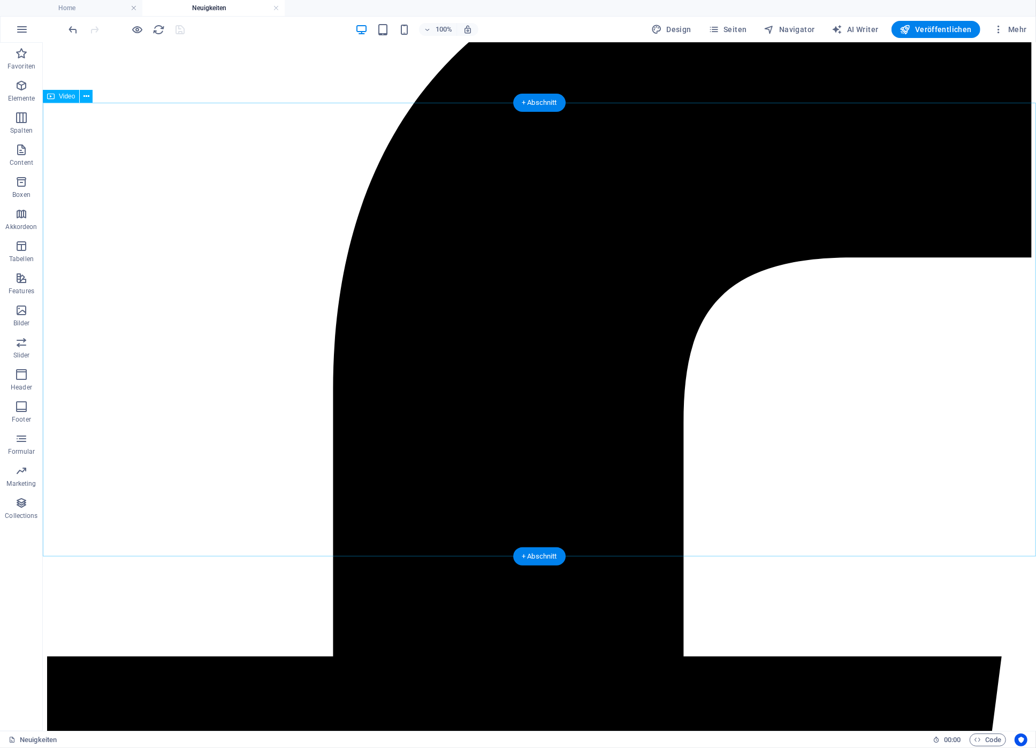
scroll to position [0, 0]
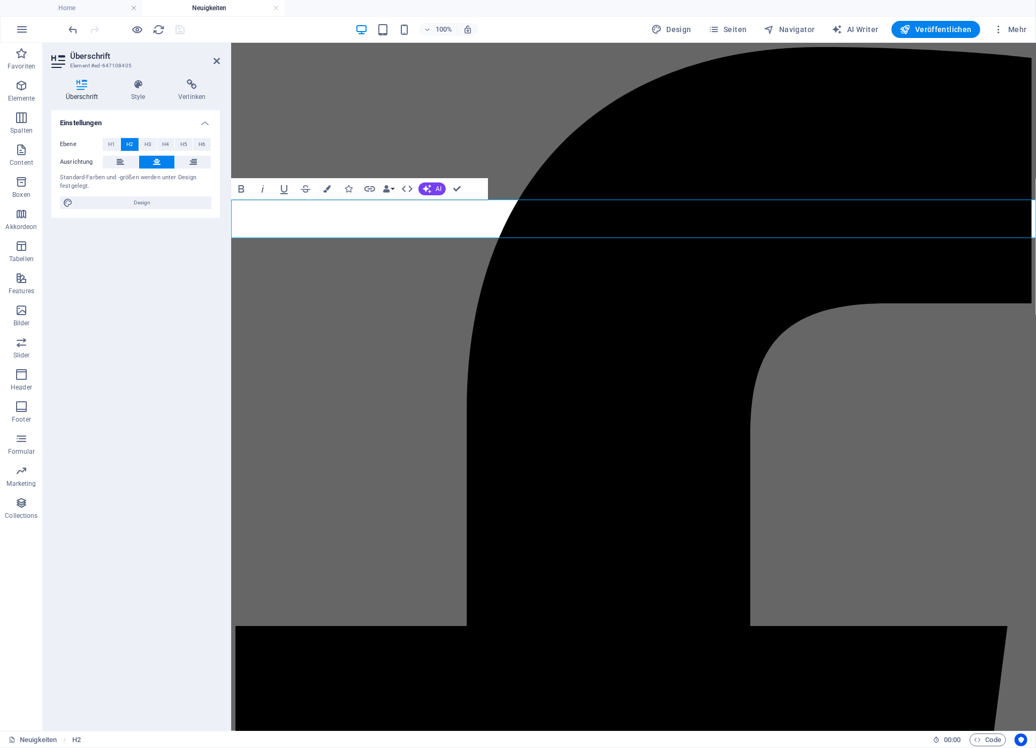
drag, startPoint x: 588, startPoint y: 218, endPoint x: 717, endPoint y: 211, distance: 129.1
click at [328, 188] on icon "button" at bounding box center [326, 188] width 7 height 7
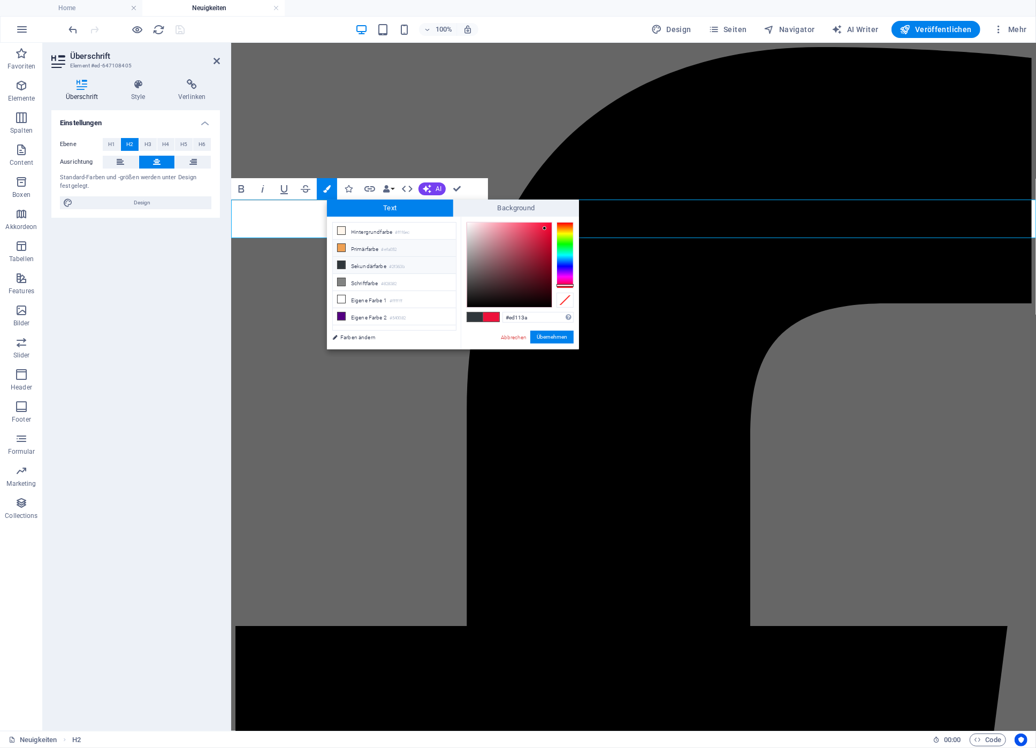
click at [357, 247] on li "Primärfarbe #efa052" at bounding box center [394, 248] width 123 height 17
type input "#efa052"
click at [546, 336] on button "Übernehmen" at bounding box center [551, 337] width 43 height 13
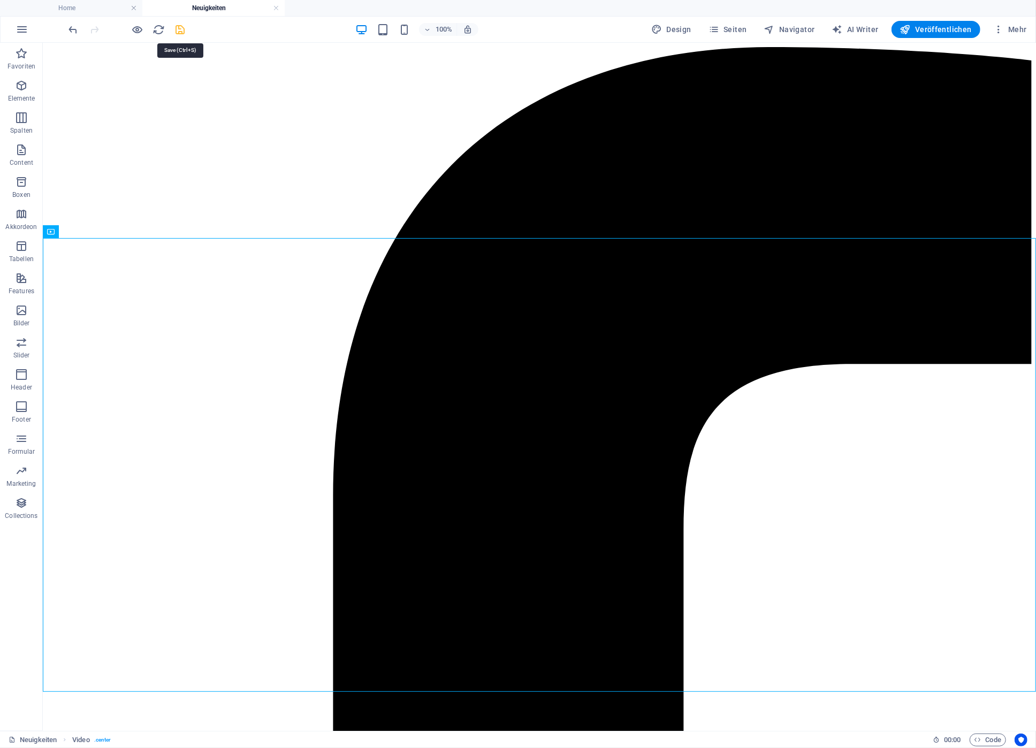
click at [178, 25] on icon "save" at bounding box center [180, 30] width 12 height 12
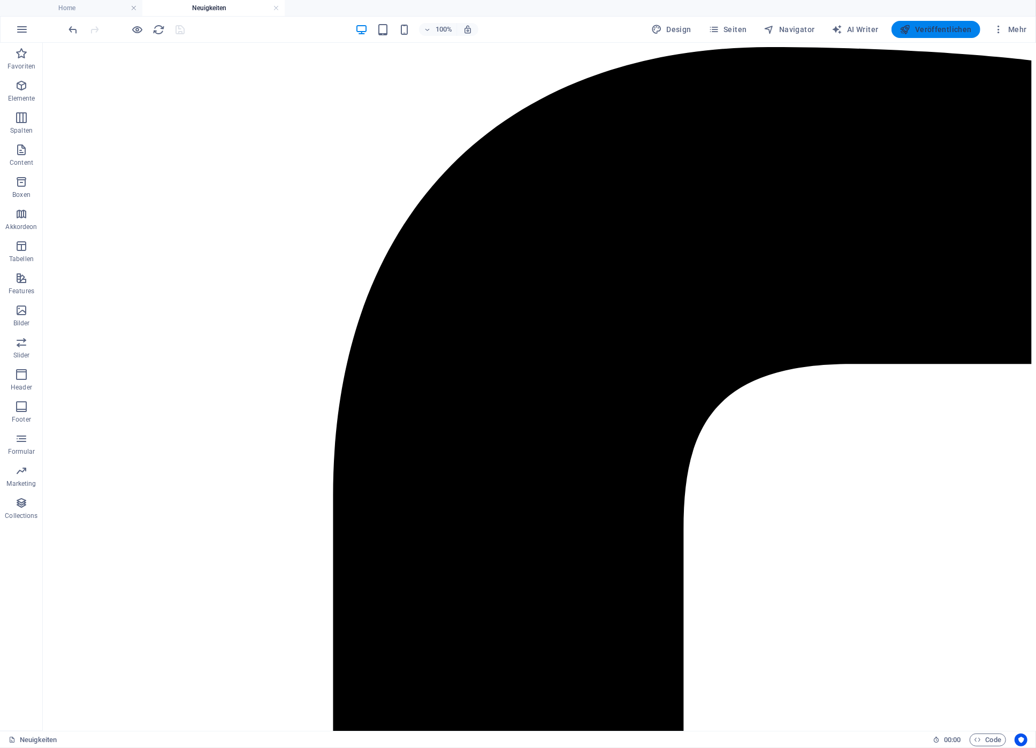
click at [932, 27] on span "Veröffentlichen" at bounding box center [936, 29] width 72 height 11
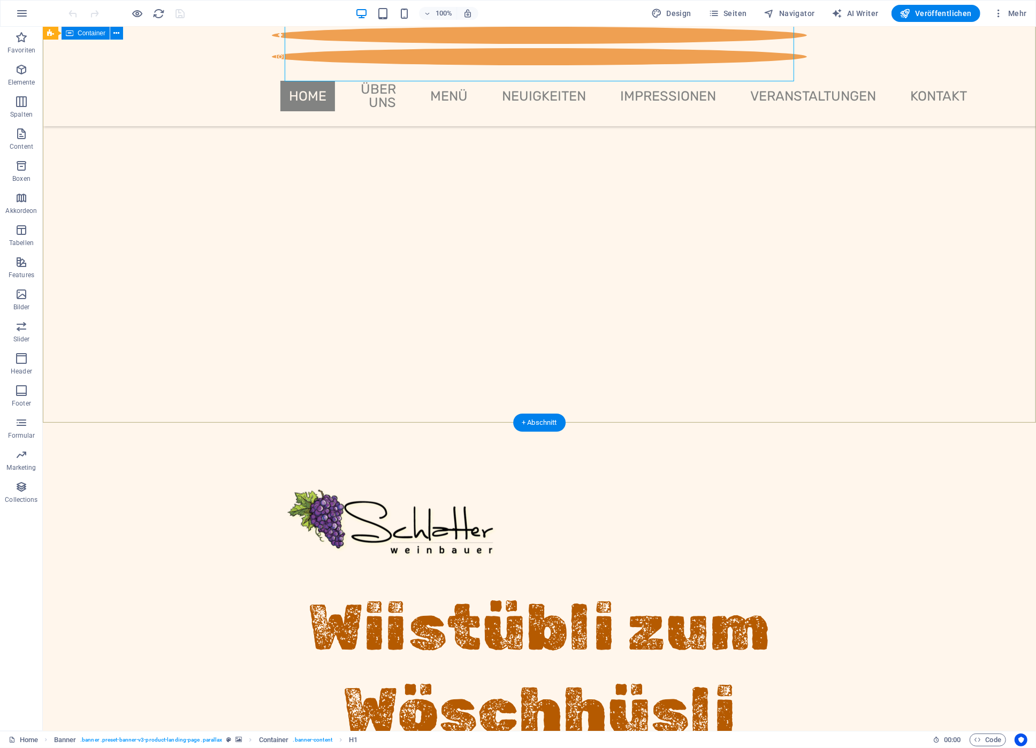
scroll to position [516, 0]
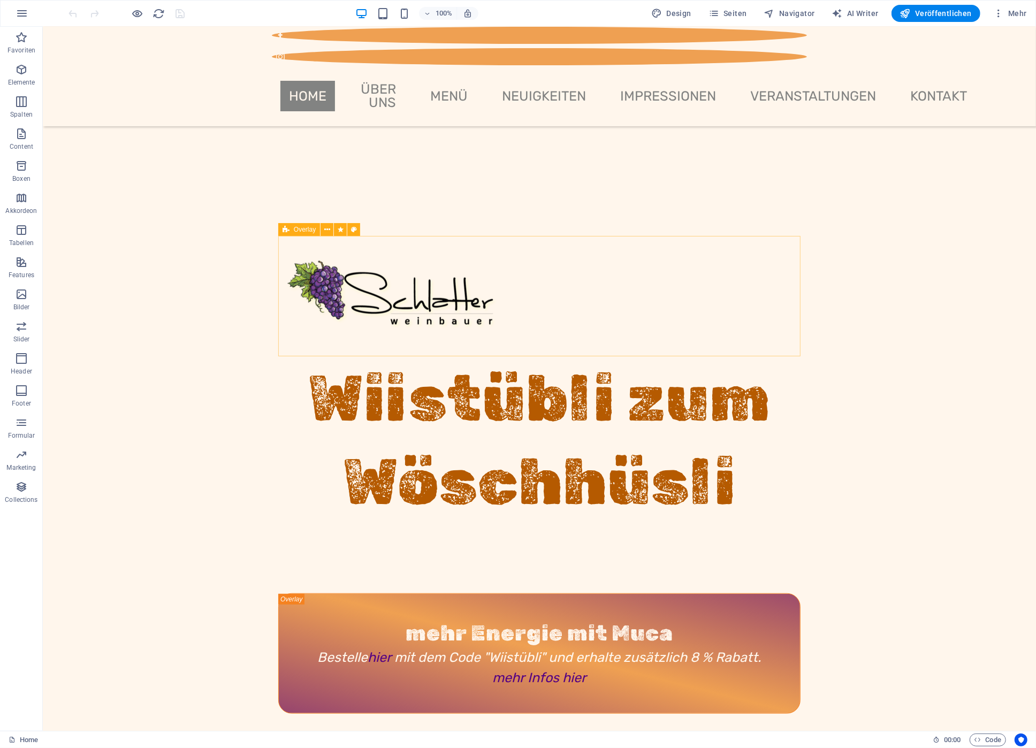
click at [302, 231] on span "Overlay" at bounding box center [305, 229] width 22 height 6
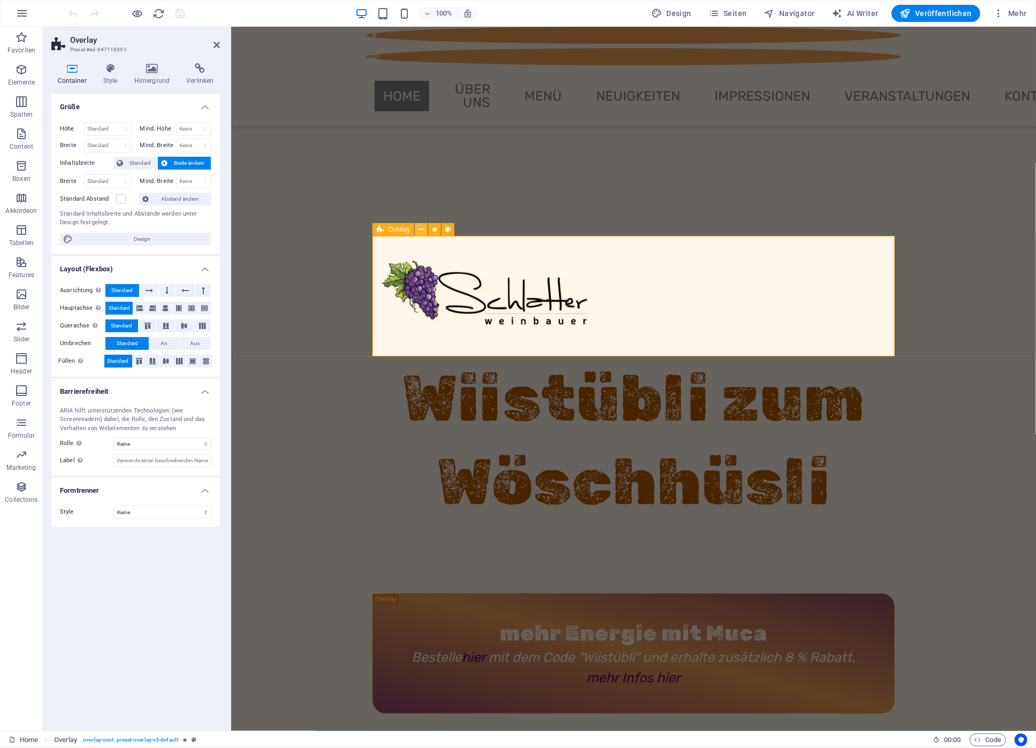
click at [422, 229] on icon at bounding box center [421, 229] width 6 height 11
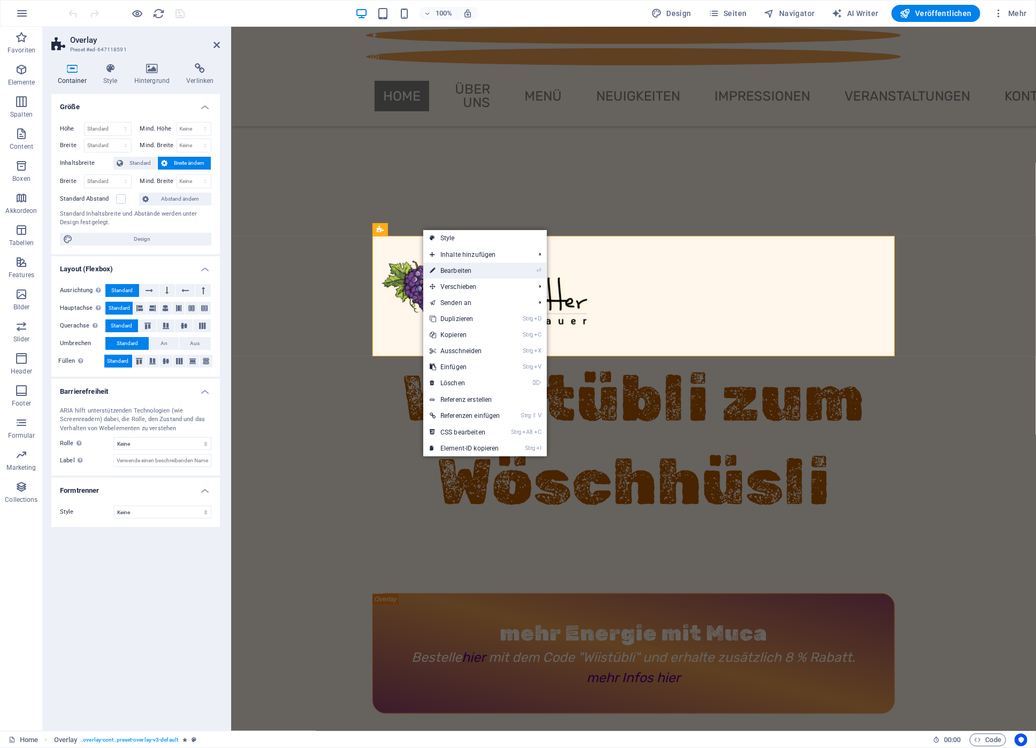
click at [448, 272] on link "⏎ Bearbeiten" at bounding box center [464, 271] width 83 height 16
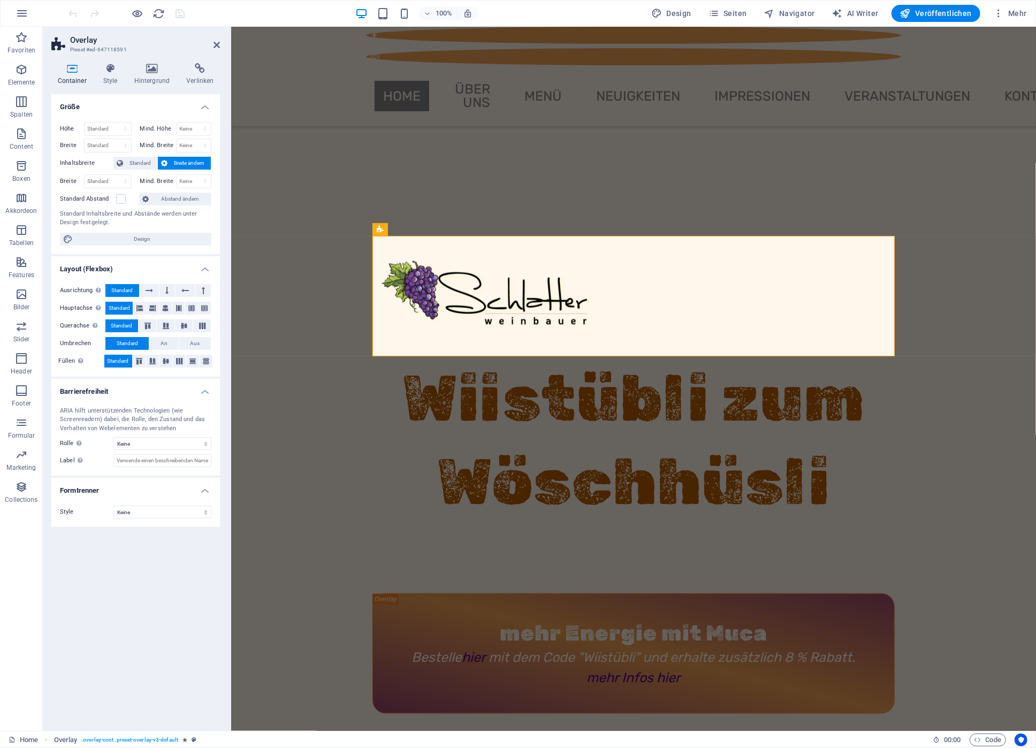
click at [76, 78] on h4 "Container" at bounding box center [73, 74] width 45 height 22
click at [111, 78] on h4 "Style" at bounding box center [112, 74] width 31 height 22
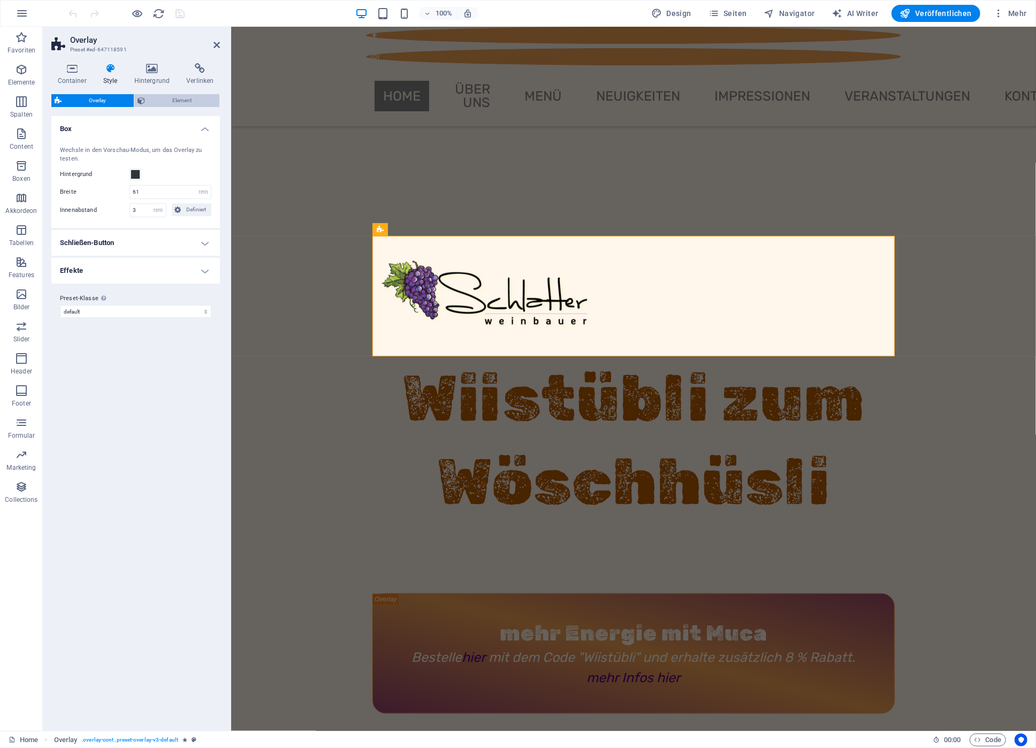
click at [152, 99] on span "Element" at bounding box center [182, 100] width 68 height 13
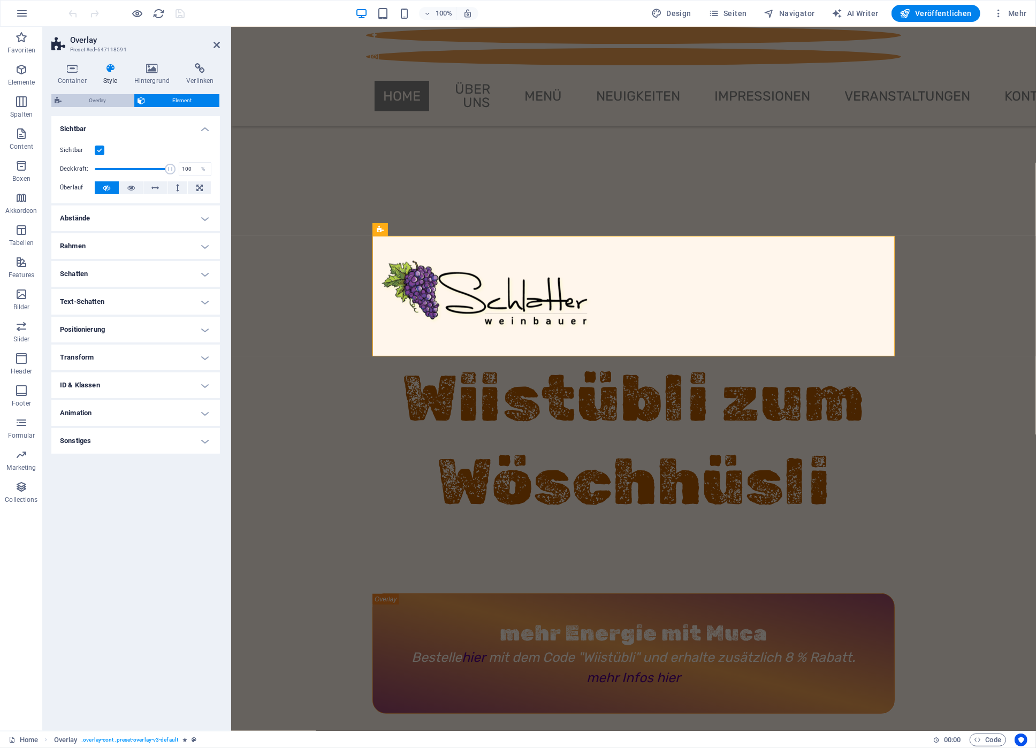
click at [118, 99] on span "Overlay" at bounding box center [98, 100] width 66 height 13
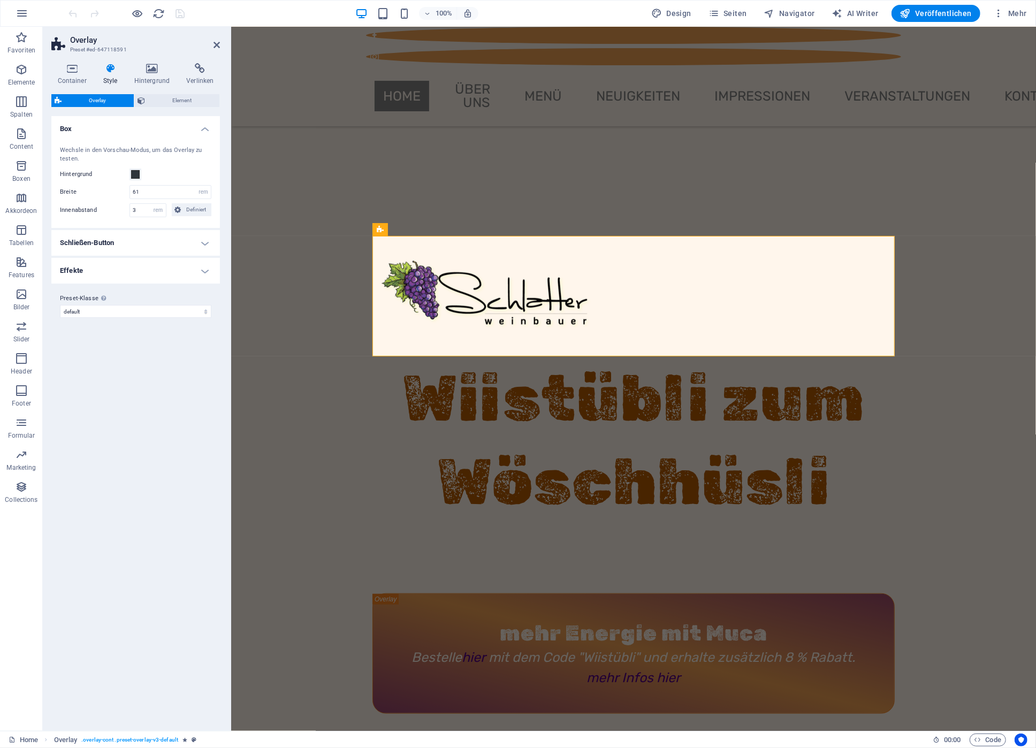
click at [199, 271] on h4 "Effekte" at bounding box center [135, 271] width 169 height 26
drag, startPoint x: 143, startPoint y: 314, endPoint x: 121, endPoint y: 313, distance: 22.5
click at [130, 313] on input "2" at bounding box center [170, 313] width 81 height 13
type input "3"
click at [139, 245] on h4 "Schließen-Button" at bounding box center [135, 243] width 169 height 26
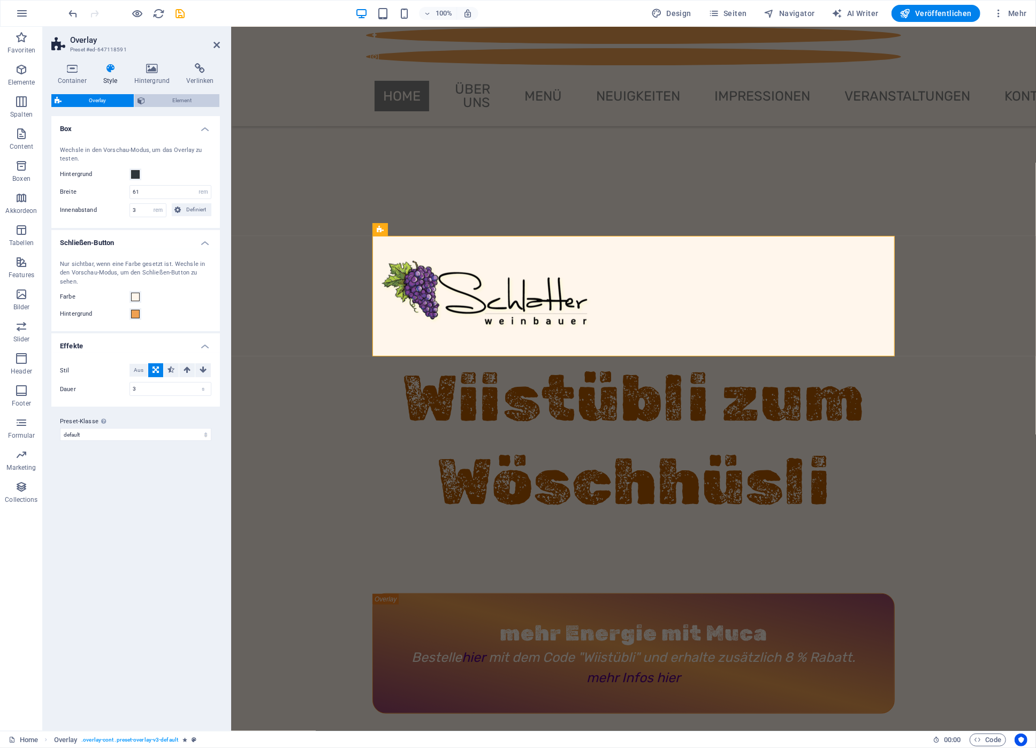
click at [154, 99] on span "Element" at bounding box center [182, 100] width 68 height 13
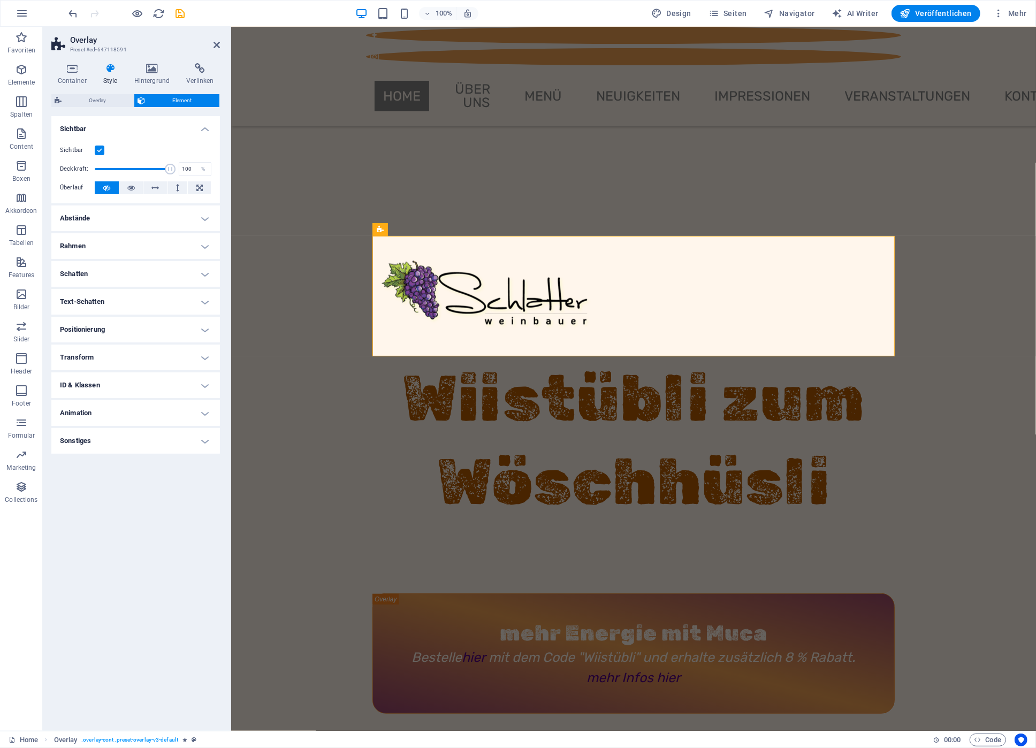
click at [137, 410] on h4 "Animation" at bounding box center [135, 413] width 169 height 26
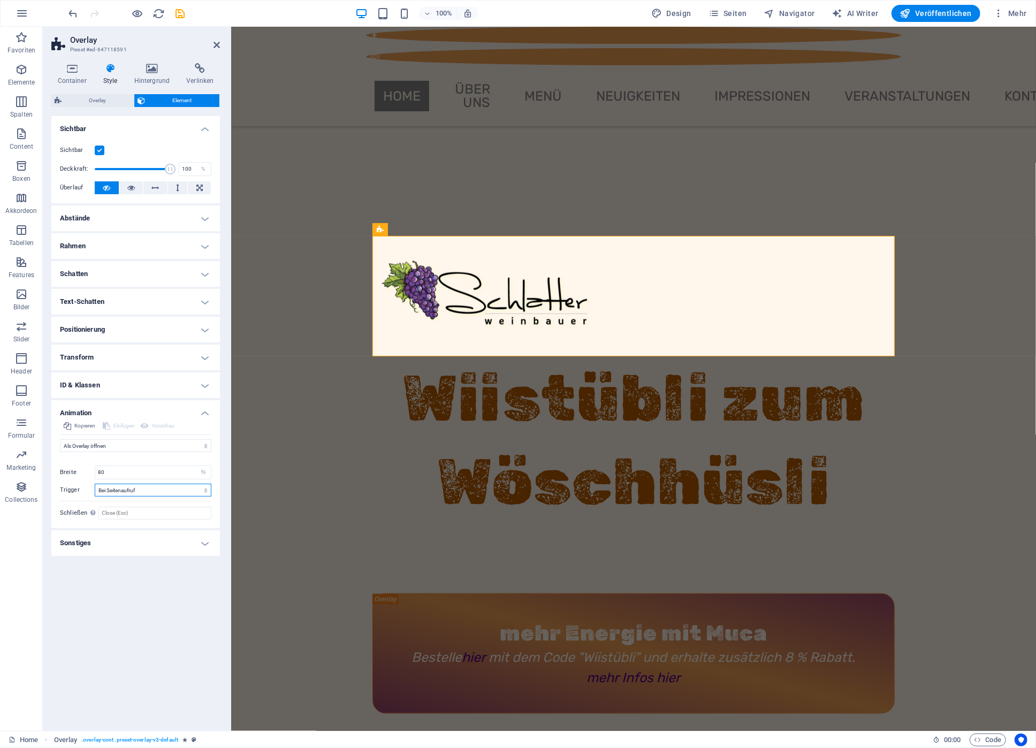
click at [95, 484] on select "Kein automatischer Auslöser Bei Seitenaufruf Element in Sichtbereich gescrollt" at bounding box center [153, 490] width 117 height 13
select select "scroll"
click option "Element in Sichtbereich gescrollt" at bounding box center [0, 0] width 0 height 0
click at [178, 11] on icon "save" at bounding box center [180, 13] width 12 height 12
checkbox input "false"
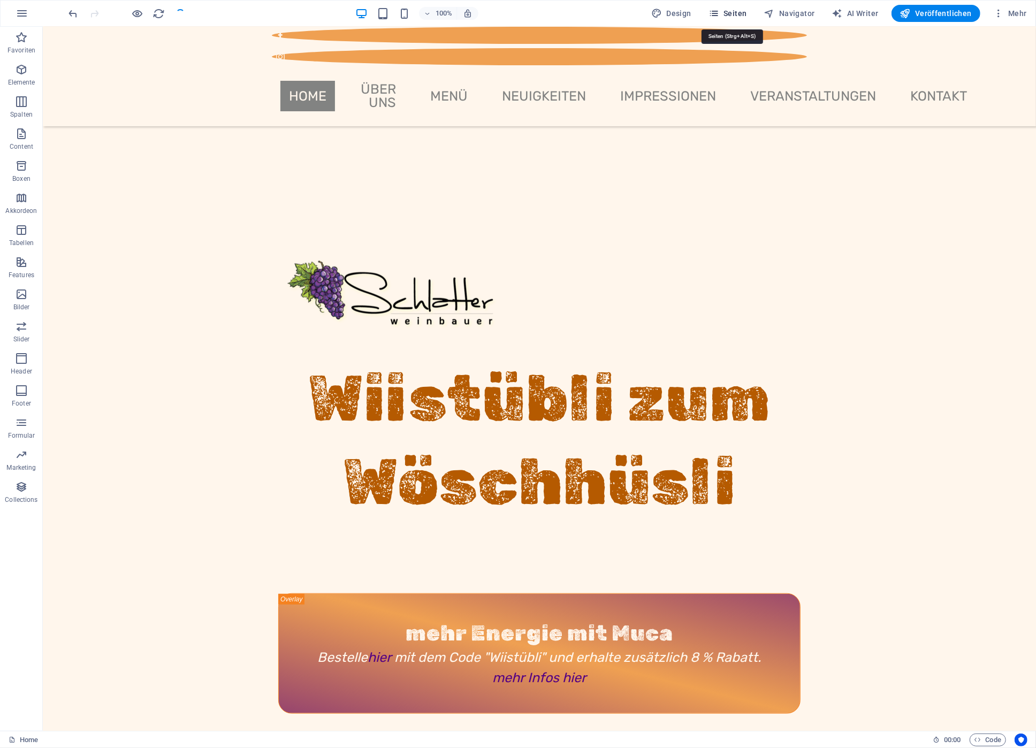
click at [734, 13] on span "Seiten" at bounding box center [727, 13] width 39 height 11
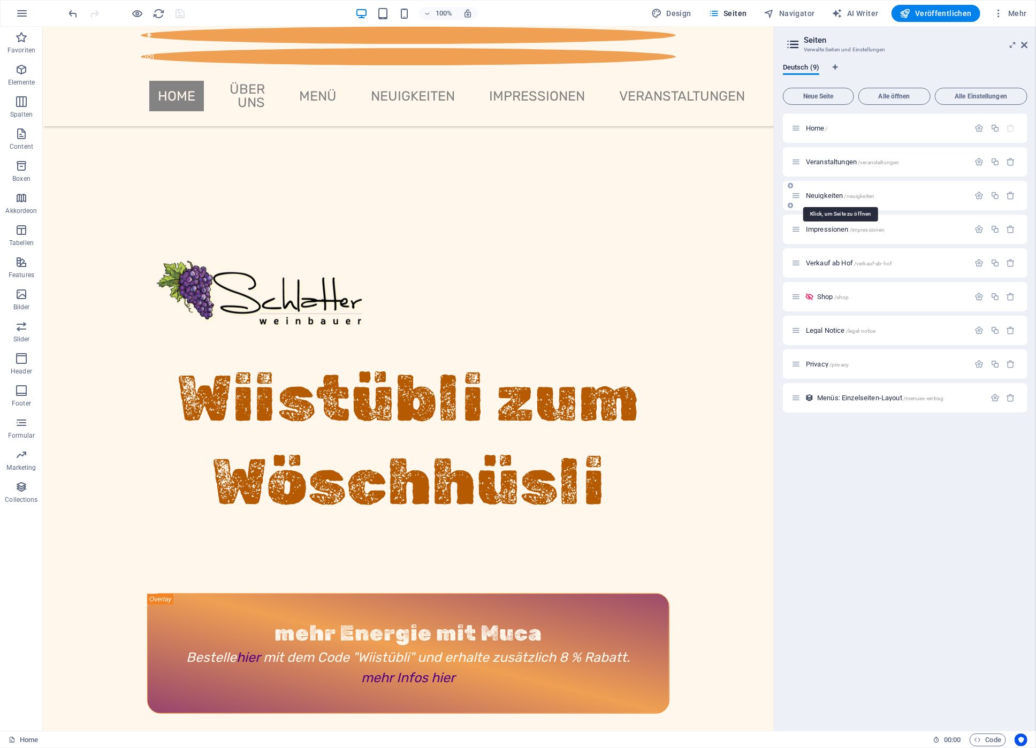
click at [828, 197] on span "Neuigkeiten /neuigkeiten" at bounding box center [840, 196] width 68 height 8
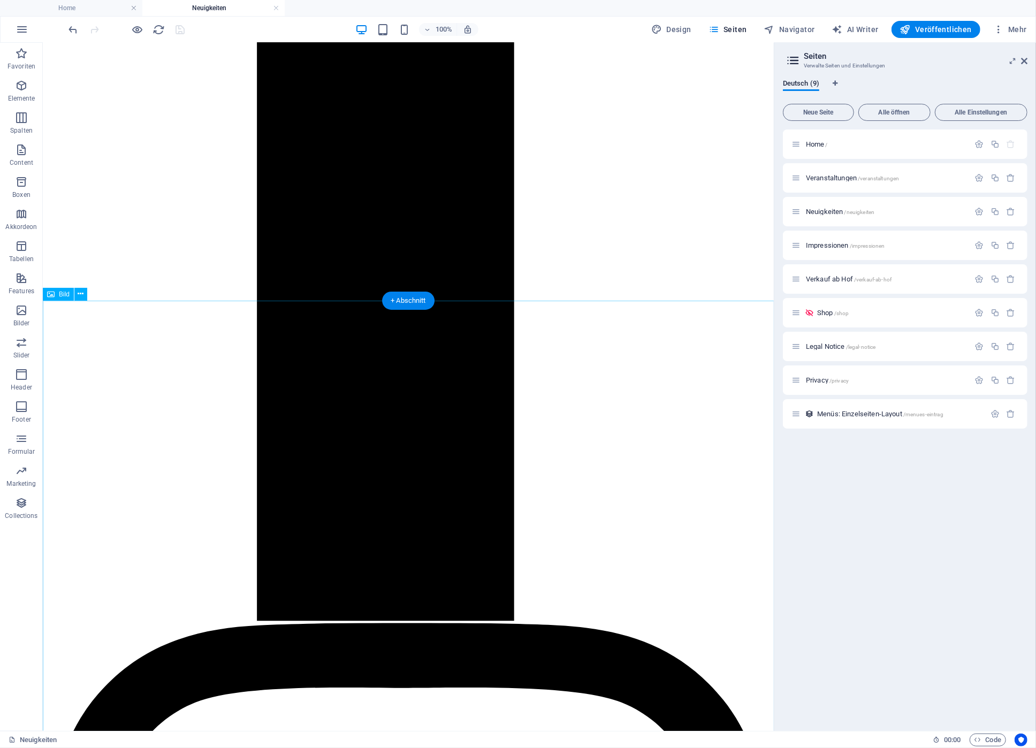
scroll to position [852, 0]
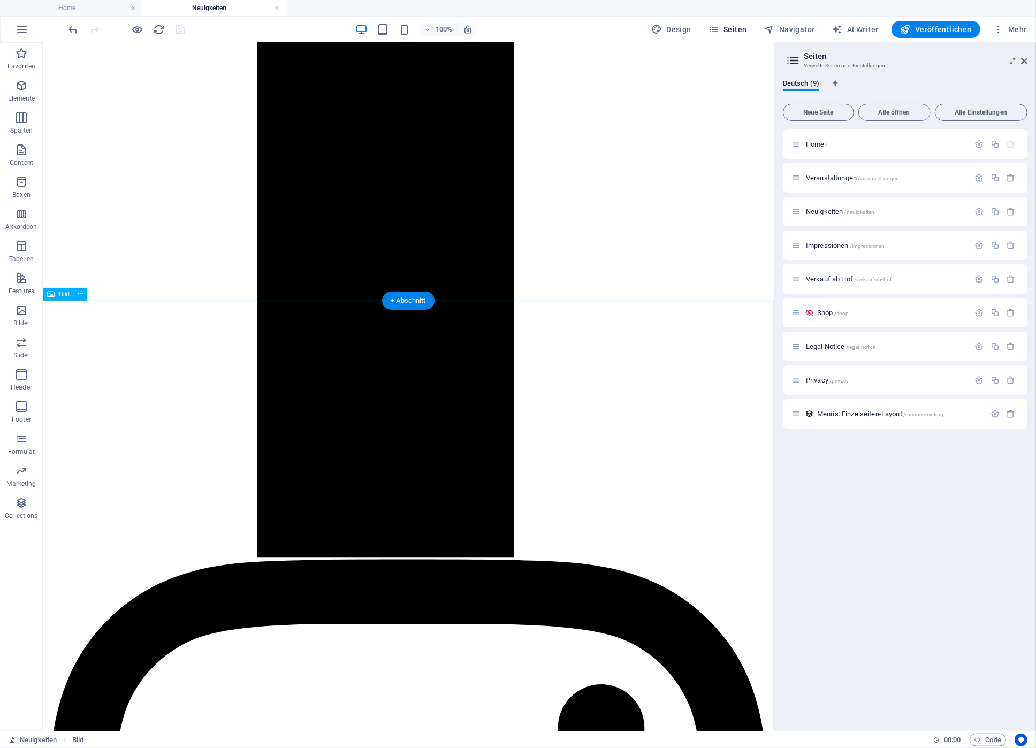
select select "%"
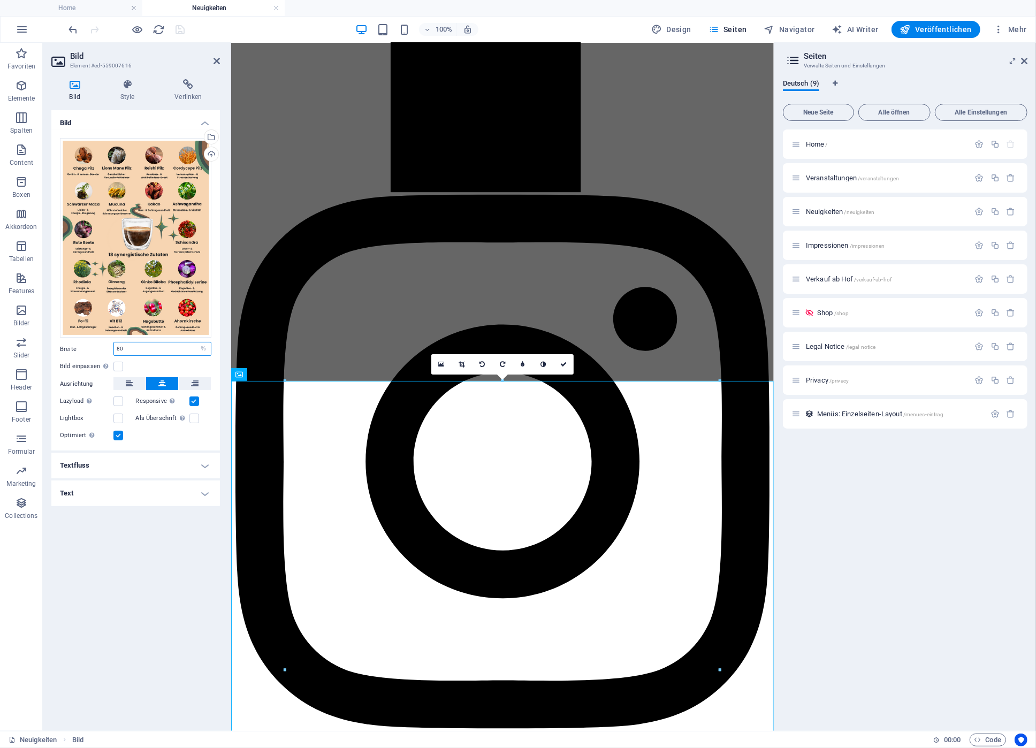
drag, startPoint x: 134, startPoint y: 351, endPoint x: 92, endPoint y: 347, distance: 41.9
click at [114, 347] on input "80" at bounding box center [162, 348] width 97 height 13
type input "90"
click at [177, 32] on icon "save" at bounding box center [180, 30] width 12 height 12
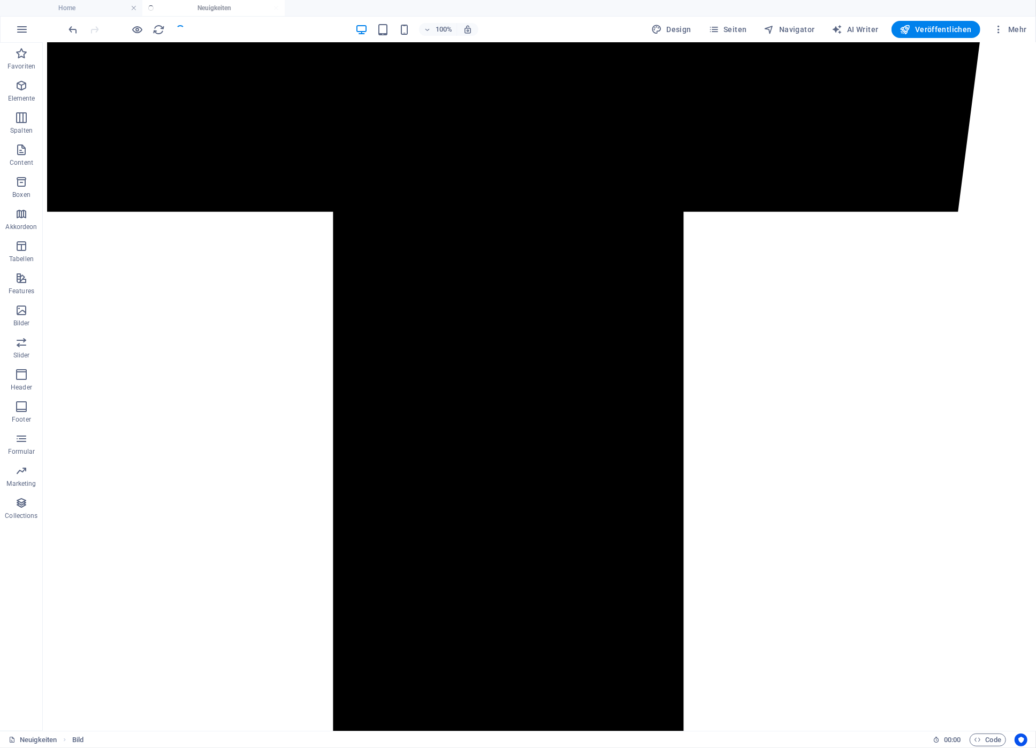
scroll to position [852, 0]
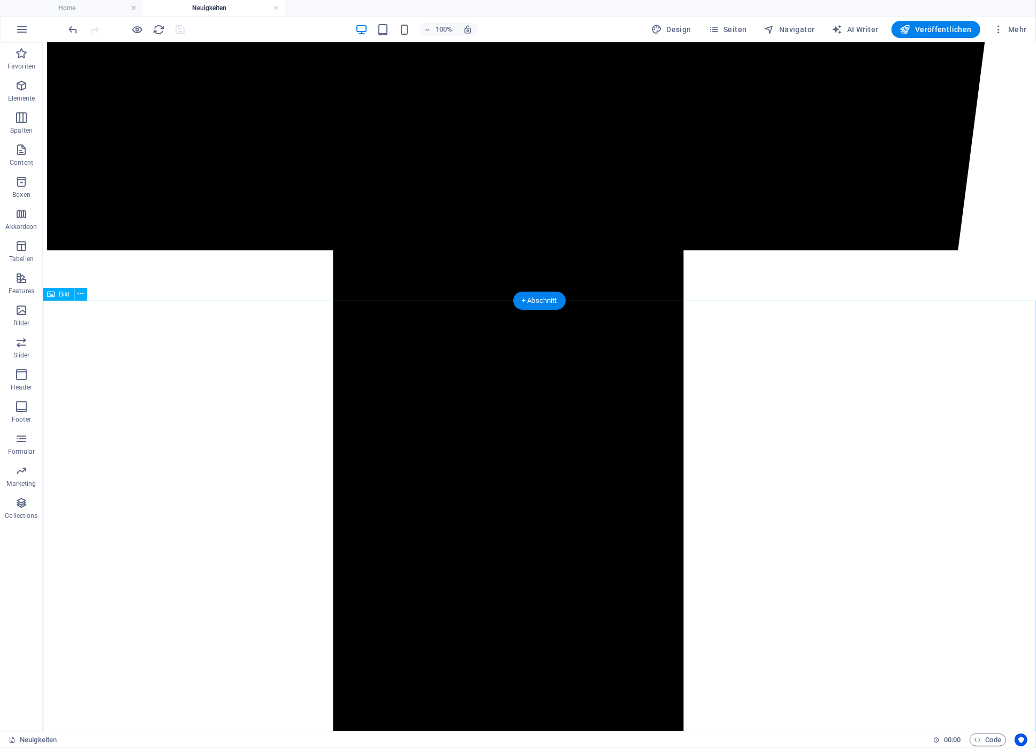
select select "%"
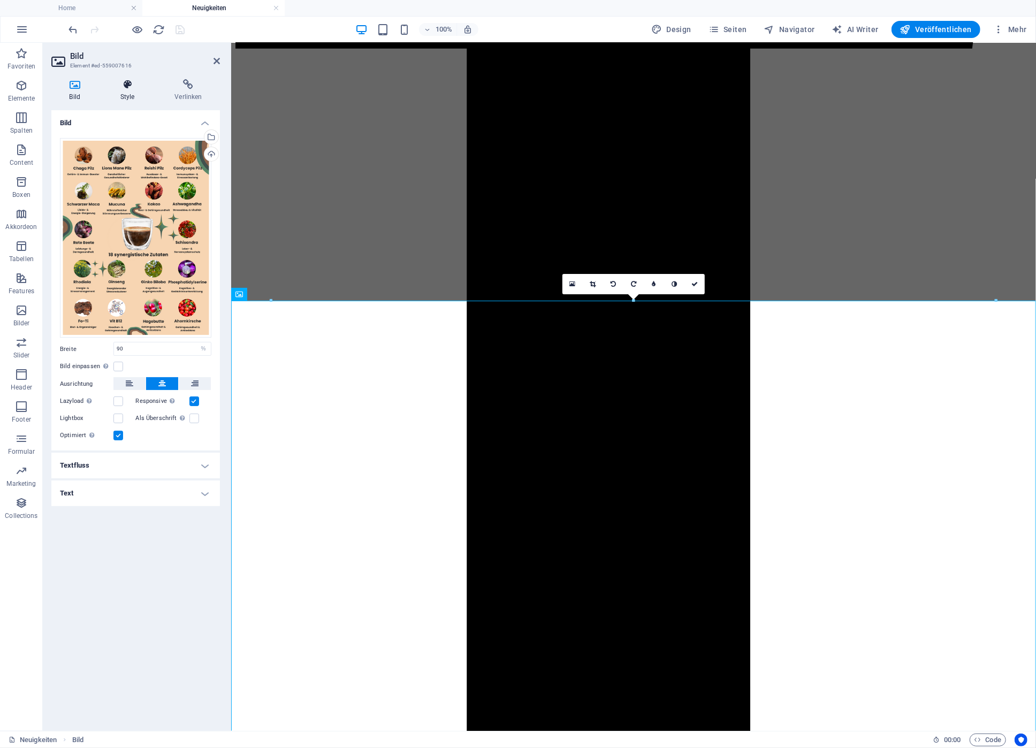
click at [127, 99] on h4 "Style" at bounding box center [129, 90] width 55 height 22
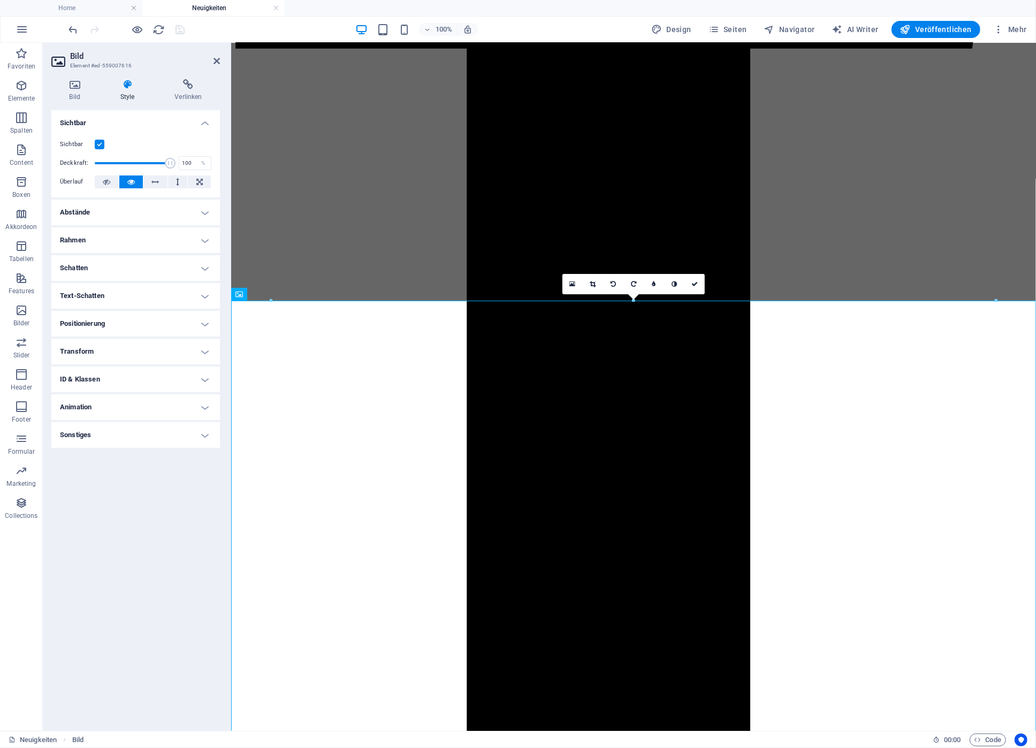
click at [122, 272] on h4 "Schatten" at bounding box center [135, 268] width 169 height 26
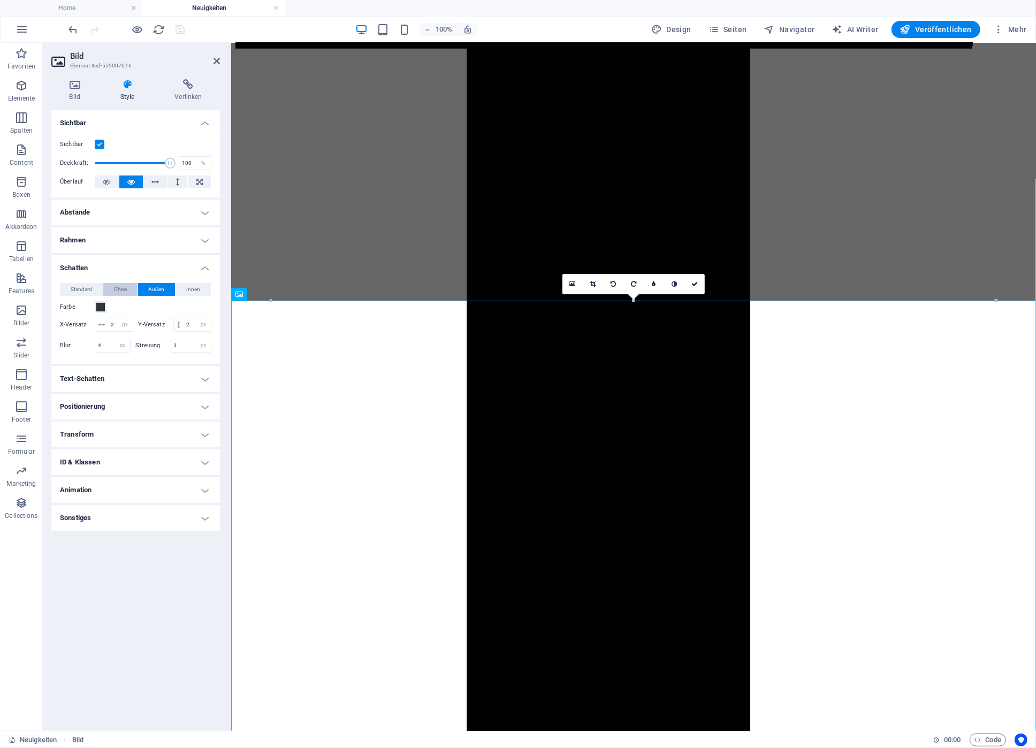
click at [121, 289] on span "Ohne" at bounding box center [120, 289] width 13 height 13
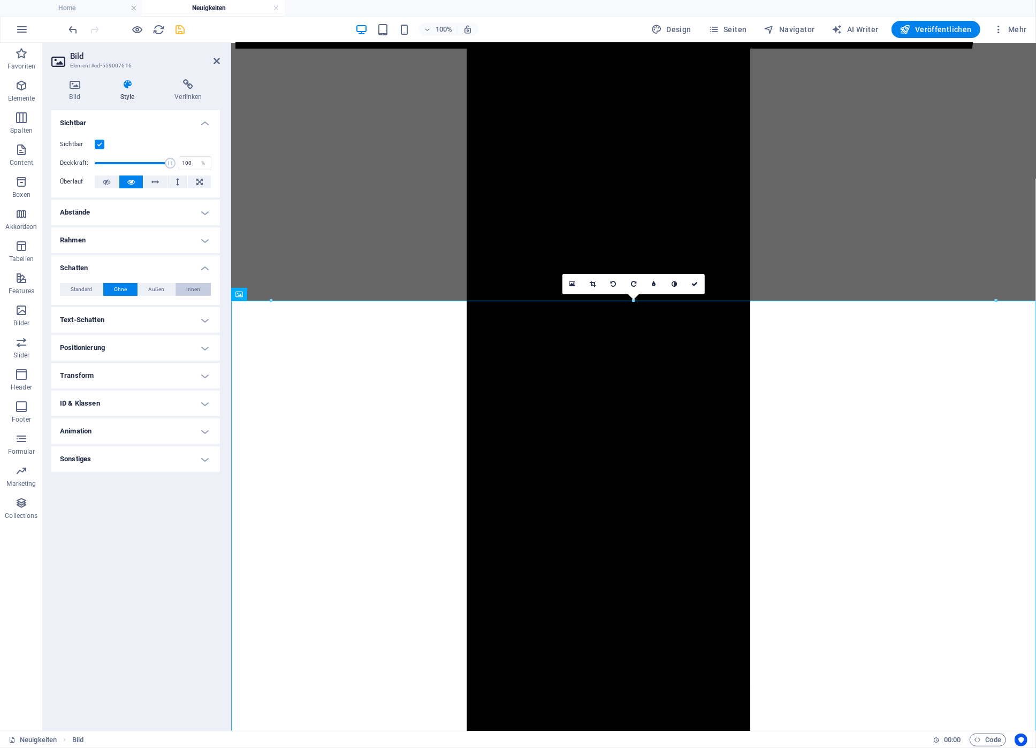
click at [188, 283] on div "Standard Ohne Außen Innen Farbe X-Versatz 0 px rem vh vw Y-Versatz 0 px rem vh …" at bounding box center [135, 289] width 169 height 30
click at [190, 287] on span "Innen" at bounding box center [193, 289] width 14 height 13
type input "rgba(0, 0, 0, 0.2)"
type input "2"
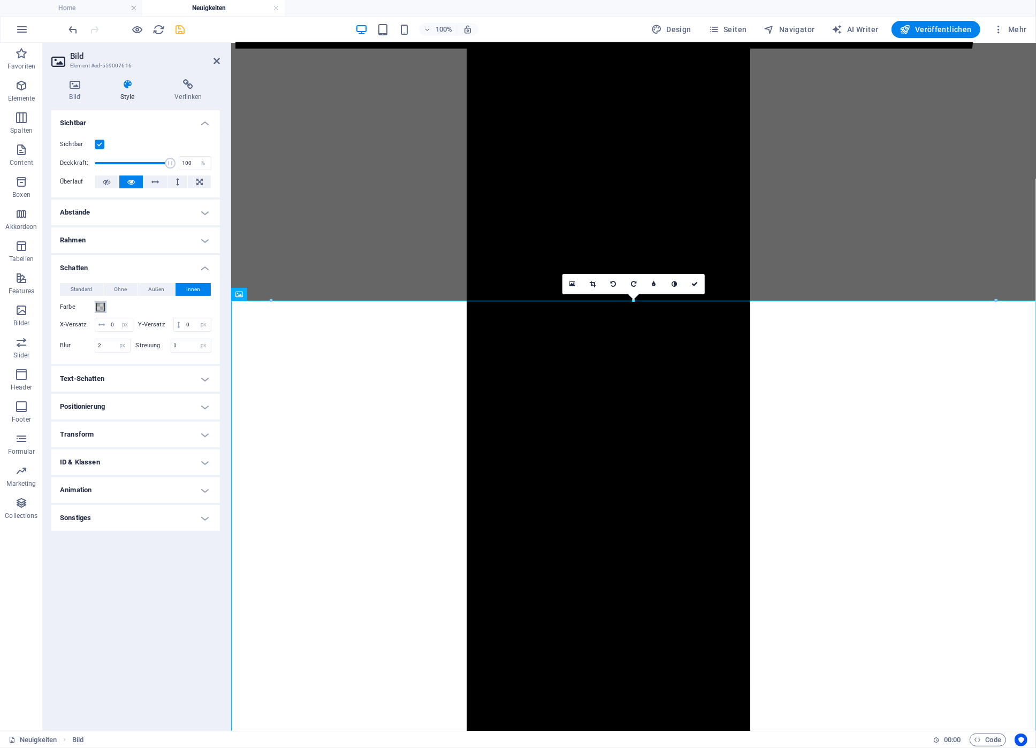
click at [98, 308] on span at bounding box center [100, 307] width 9 height 9
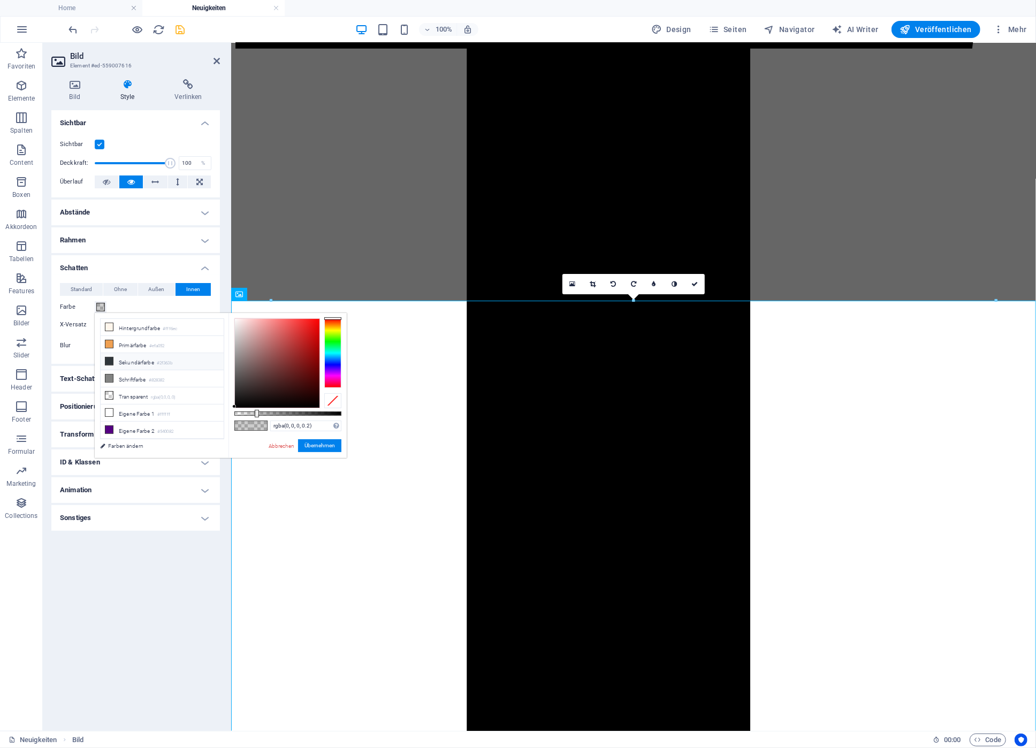
click at [120, 358] on li "Sekundärfarbe #2f363b" at bounding box center [162, 361] width 123 height 17
type input "#2f363b"
click at [124, 361] on li "Sekundärfarbe #2f363b" at bounding box center [162, 361] width 123 height 17
click at [318, 451] on button "Übernehmen" at bounding box center [319, 445] width 43 height 13
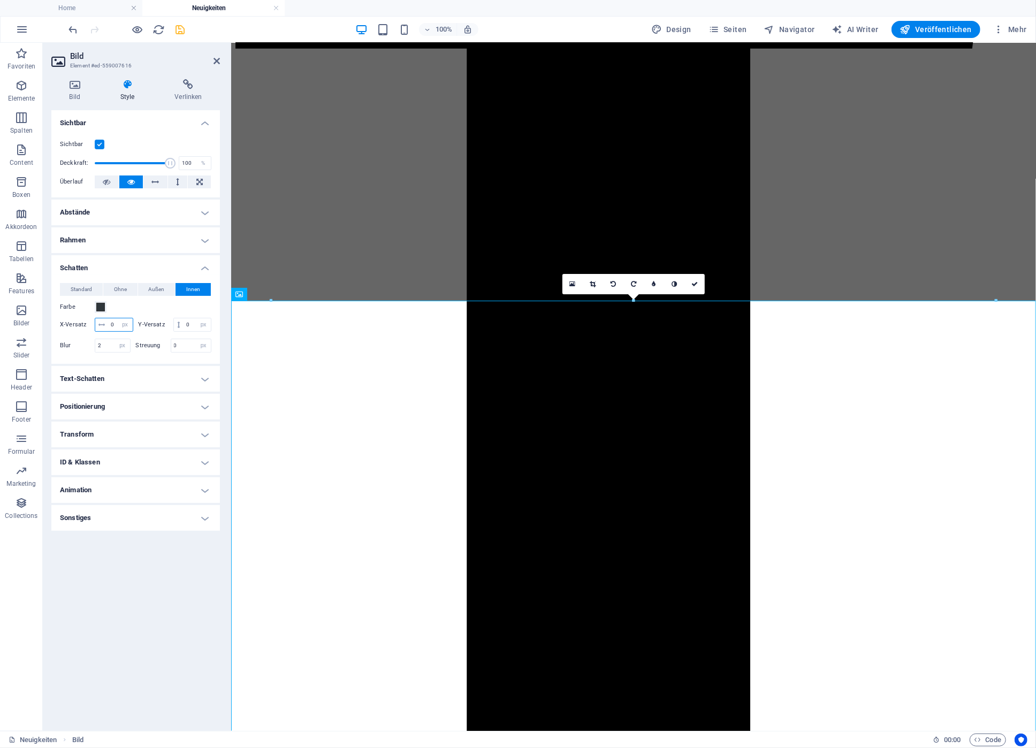
click at [110, 326] on input "0" at bounding box center [120, 324] width 25 height 13
drag, startPoint x: 114, startPoint y: 326, endPoint x: 109, endPoint y: 326, distance: 5.9
click at [109, 326] on input "0" at bounding box center [120, 324] width 25 height 13
type input "2"
drag, startPoint x: 190, startPoint y: 323, endPoint x: 184, endPoint y: 323, distance: 5.9
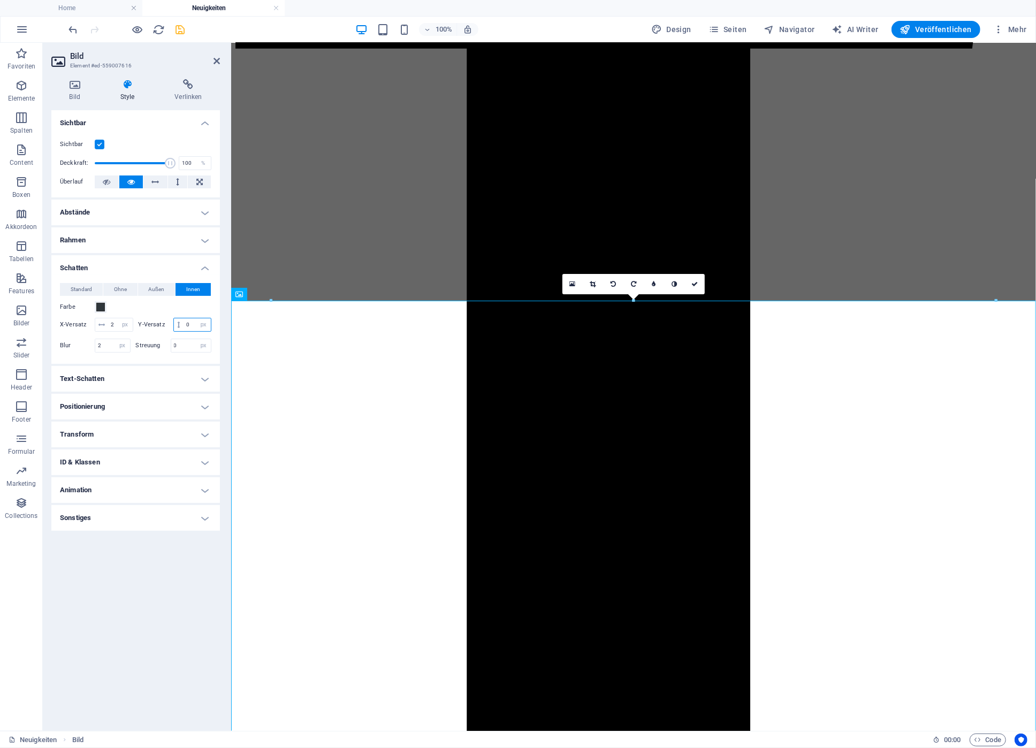
click at [184, 323] on input "0" at bounding box center [196, 324] width 27 height 13
type input "2"
click at [109, 342] on input "2" at bounding box center [112, 345] width 35 height 13
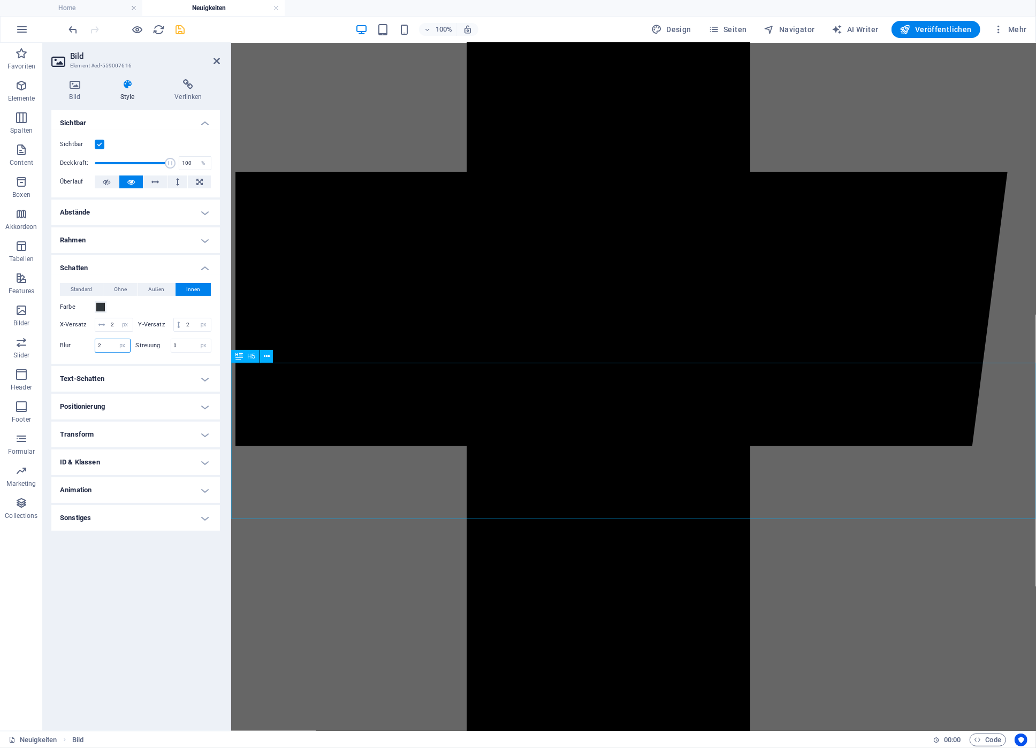
scroll to position [393, 0]
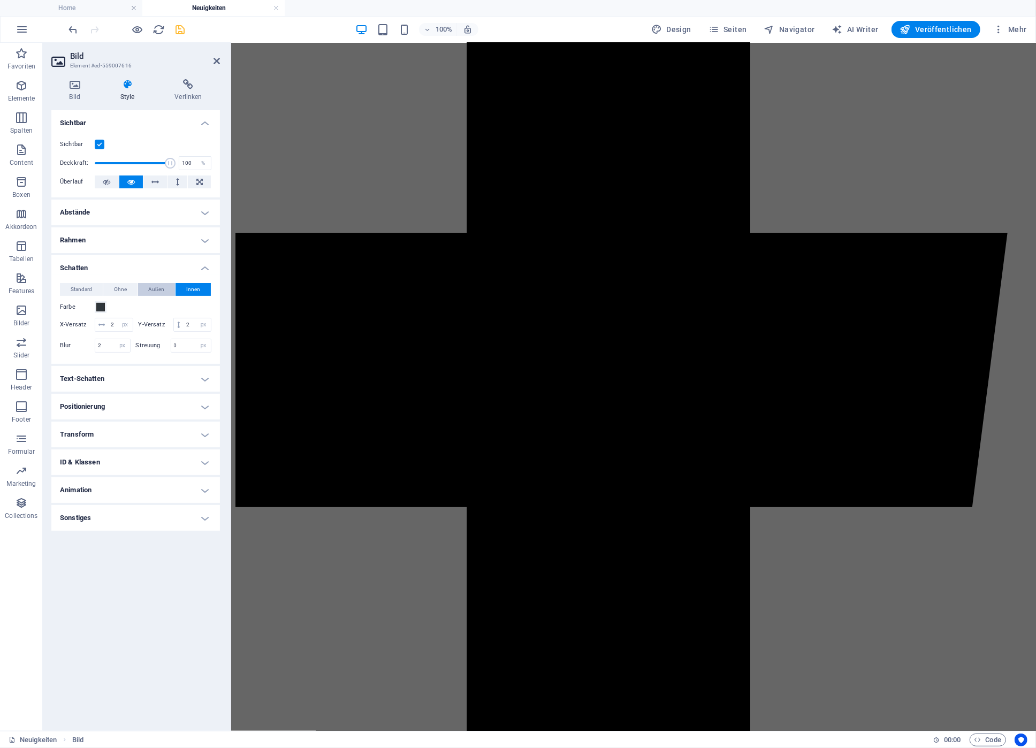
click at [164, 290] on span "Außen" at bounding box center [156, 289] width 16 height 13
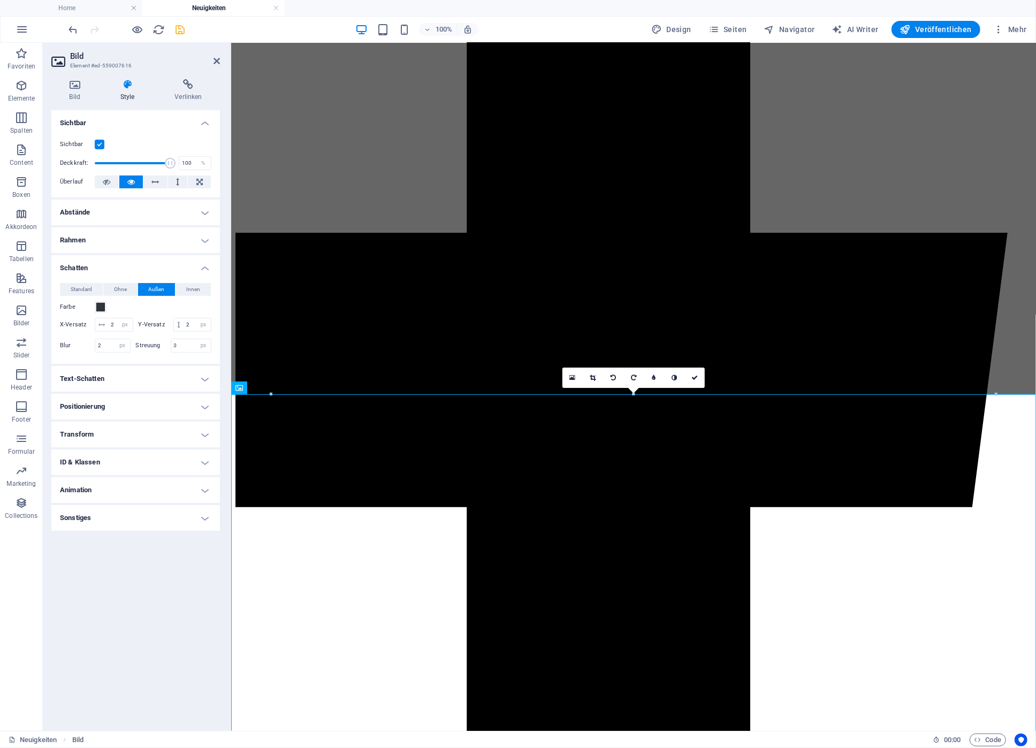
scroll to position [1248, 0]
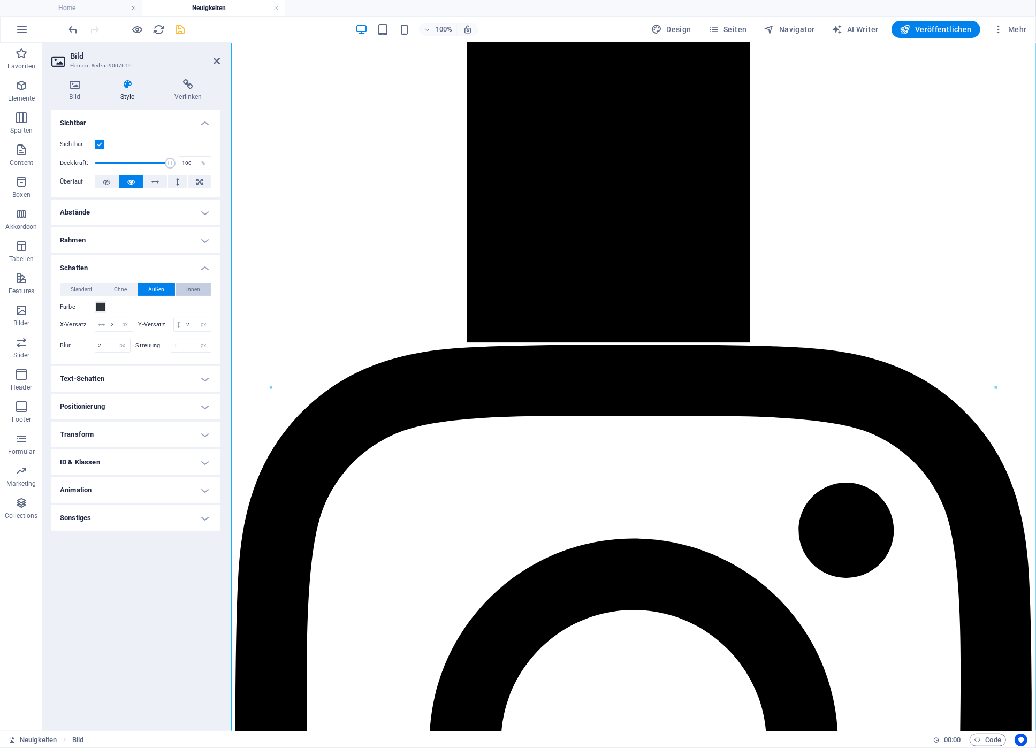
click at [190, 286] on span "Innen" at bounding box center [193, 289] width 14 height 13
click at [162, 287] on span "Außen" at bounding box center [156, 289] width 16 height 13
click at [122, 286] on span "Ohne" at bounding box center [120, 289] width 13 height 13
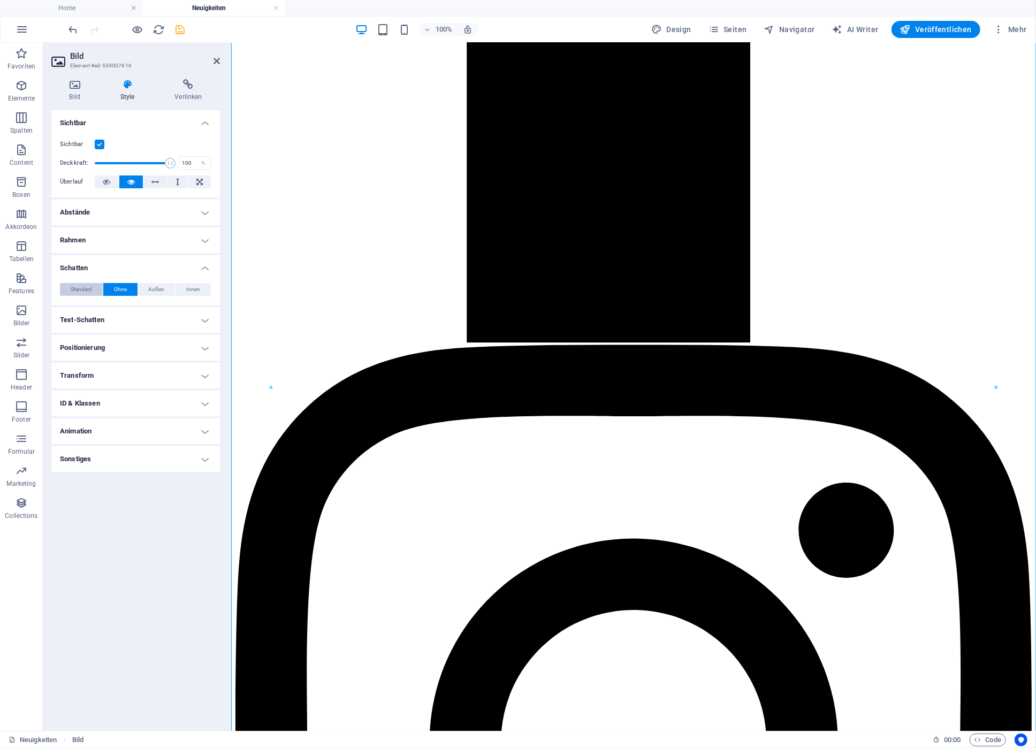
click at [83, 285] on span "Standard" at bounding box center [81, 289] width 21 height 13
click at [178, 29] on icon "save" at bounding box center [180, 30] width 12 height 12
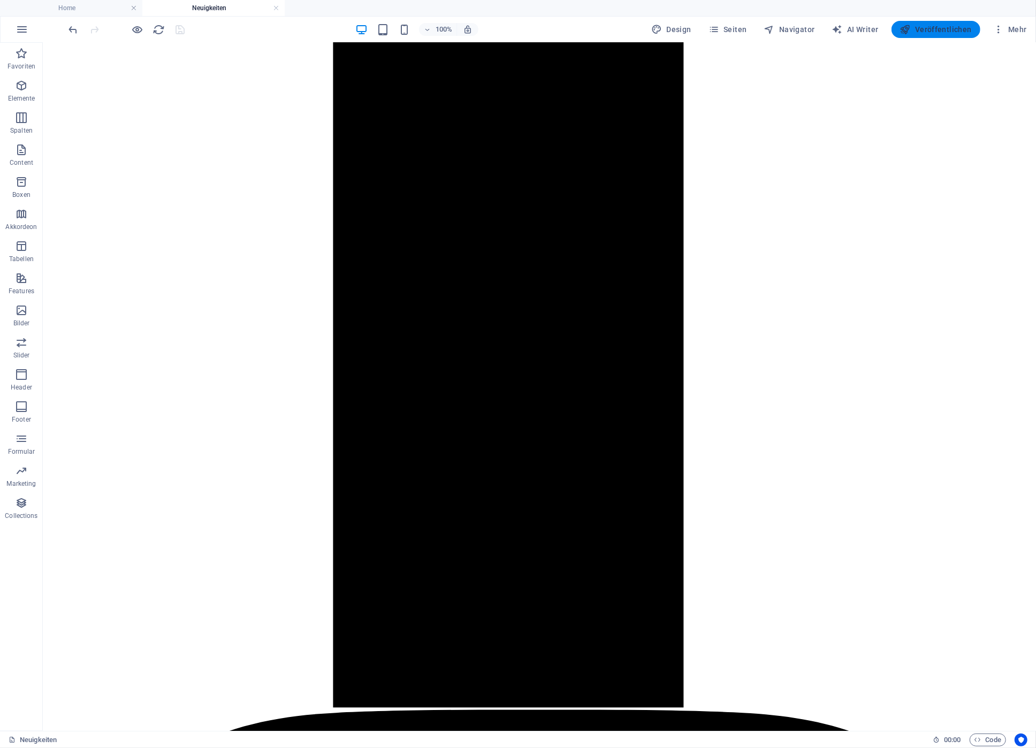
click at [928, 29] on span "Veröffentlichen" at bounding box center [936, 29] width 72 height 11
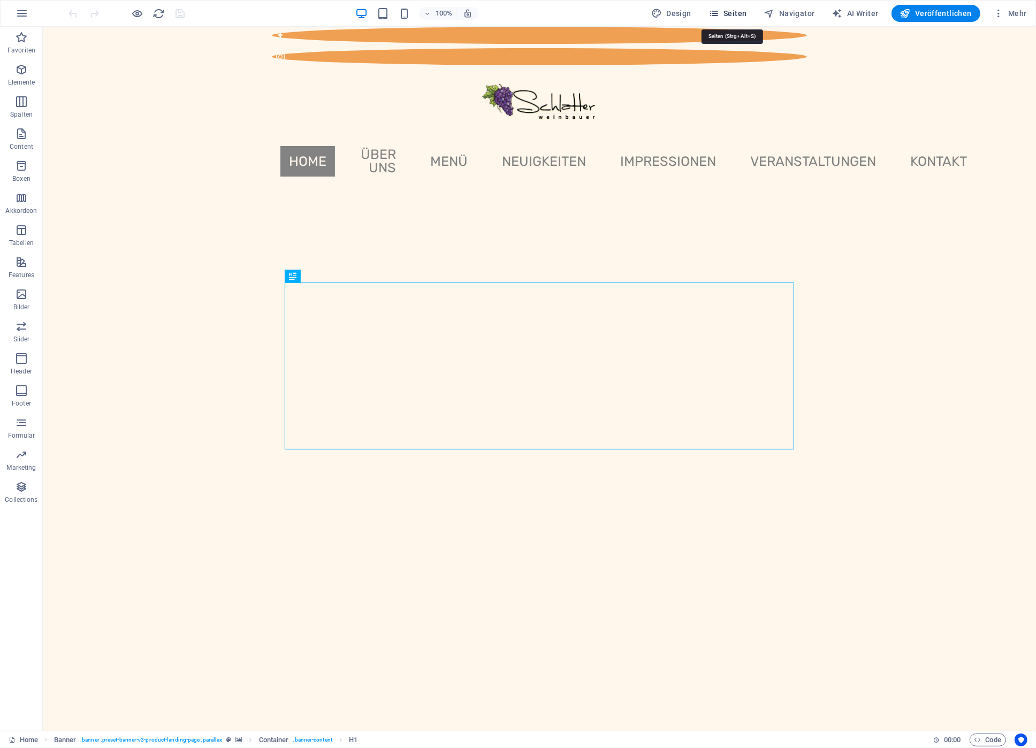
click at [727, 12] on span "Seiten" at bounding box center [727, 13] width 39 height 11
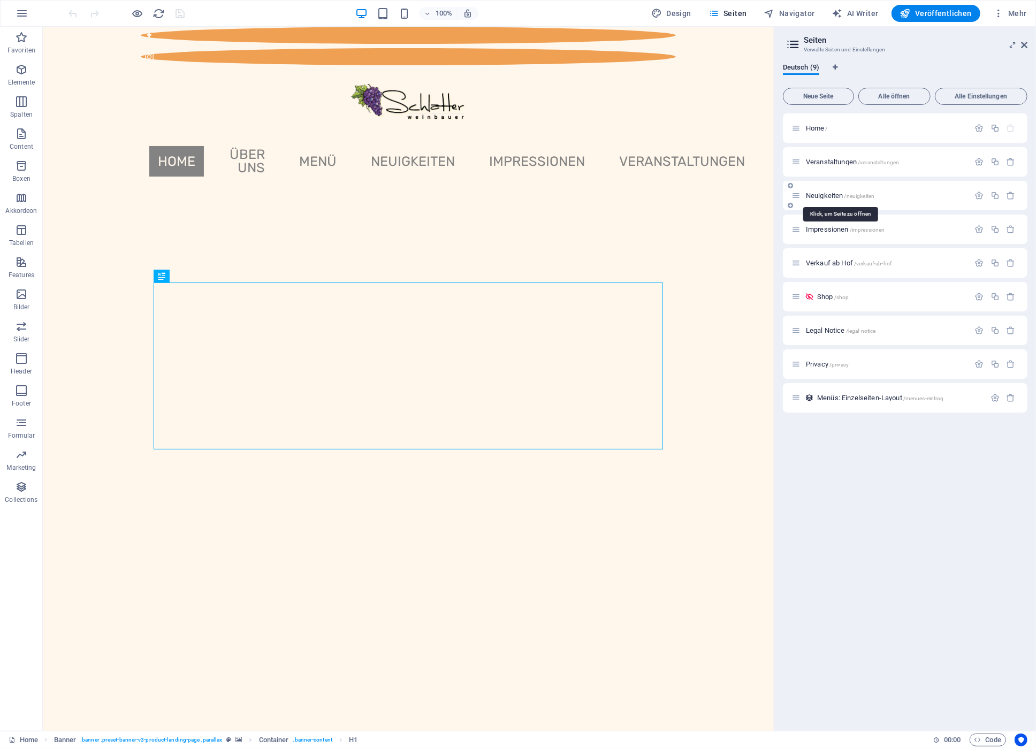
click at [836, 194] on span "Neuigkeiten /neuigkeiten" at bounding box center [840, 196] width 68 height 8
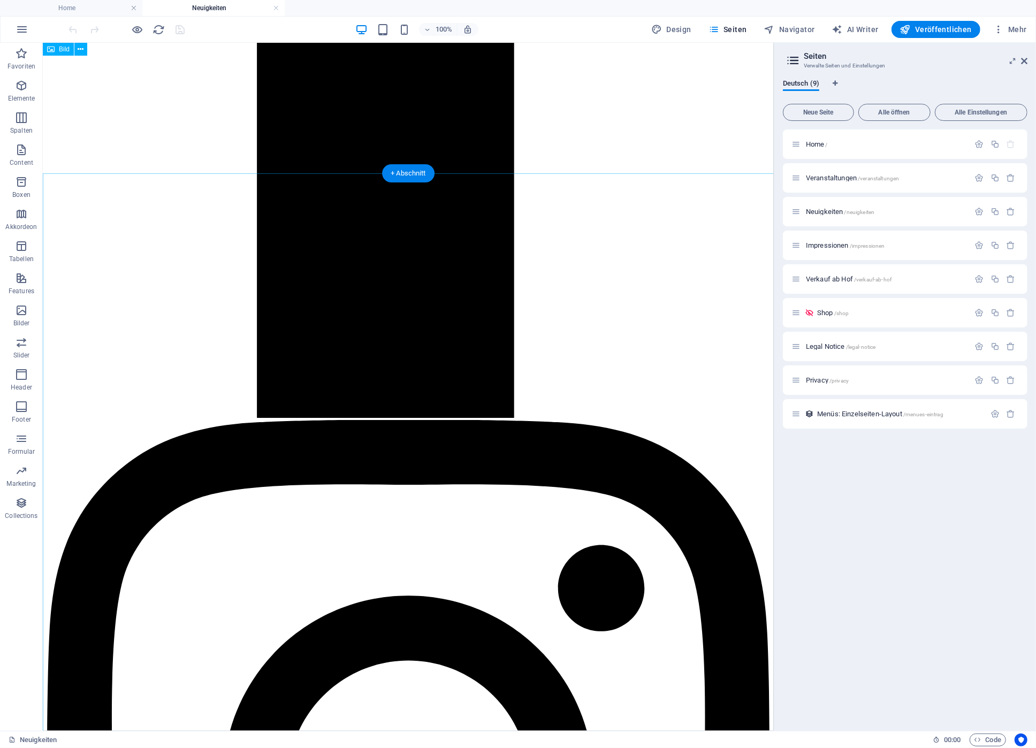
scroll to position [967, 0]
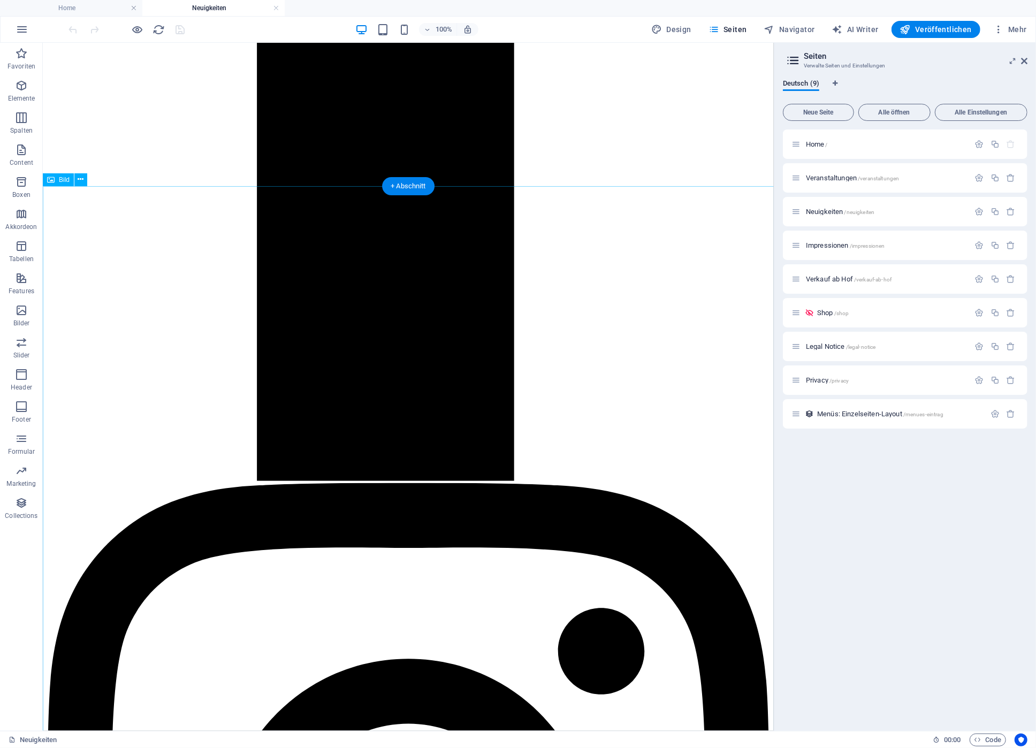
select select "%"
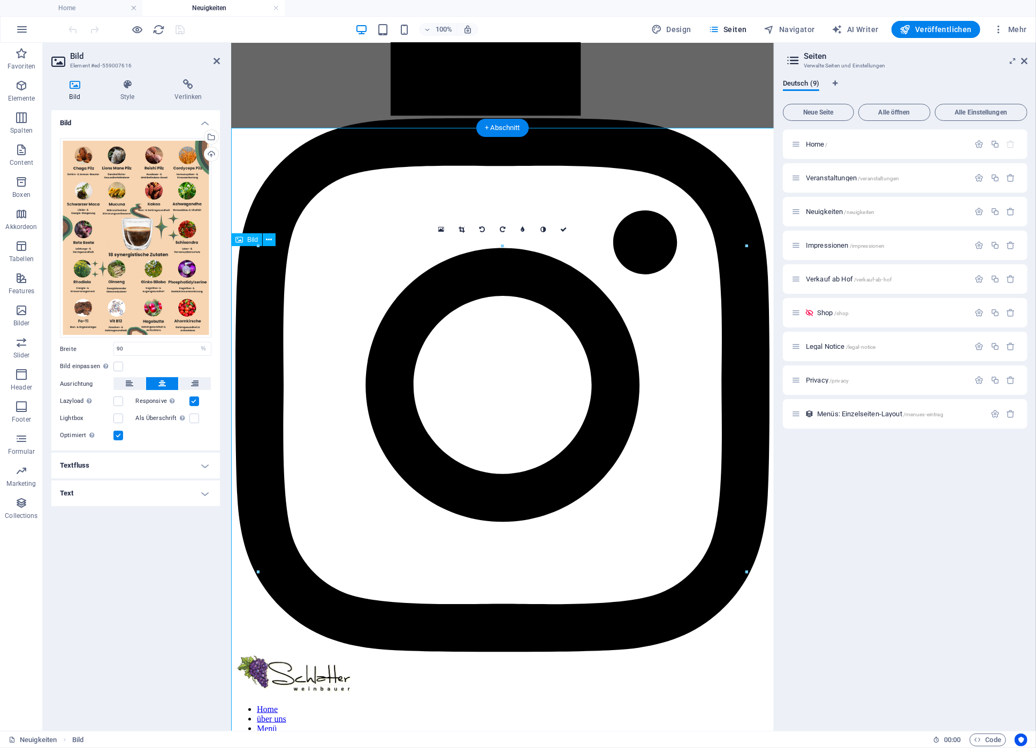
scroll to position [1025, 0]
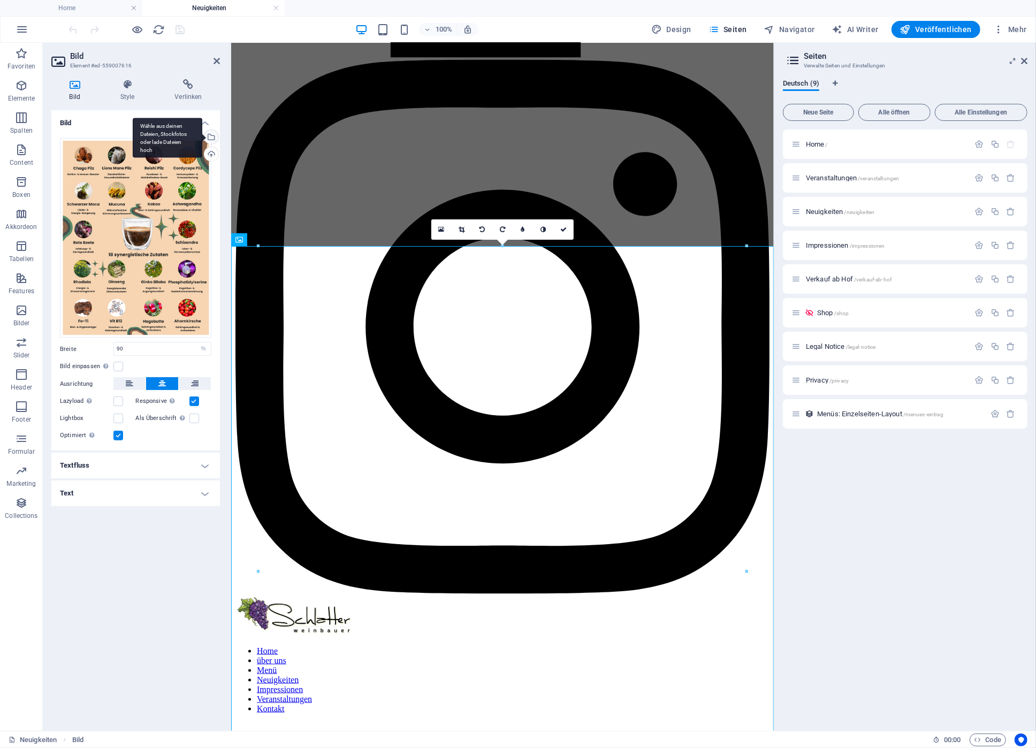
click at [212, 137] on div "Wähle aus deinen Dateien, Stockfotos oder lade Dateien hoch" at bounding box center [210, 138] width 16 height 16
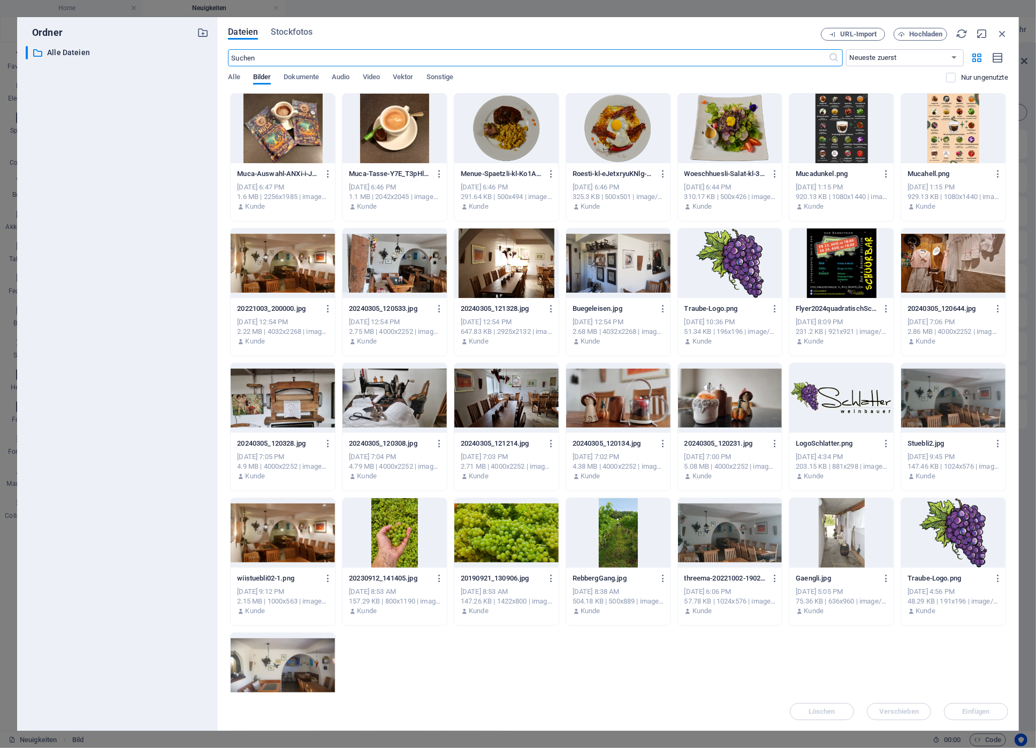
scroll to position [809, 0]
click at [836, 139] on div at bounding box center [841, 129] width 104 height 70
click at [836, 139] on div "1" at bounding box center [841, 129] width 104 height 70
click at [836, 139] on div at bounding box center [841, 129] width 104 height 70
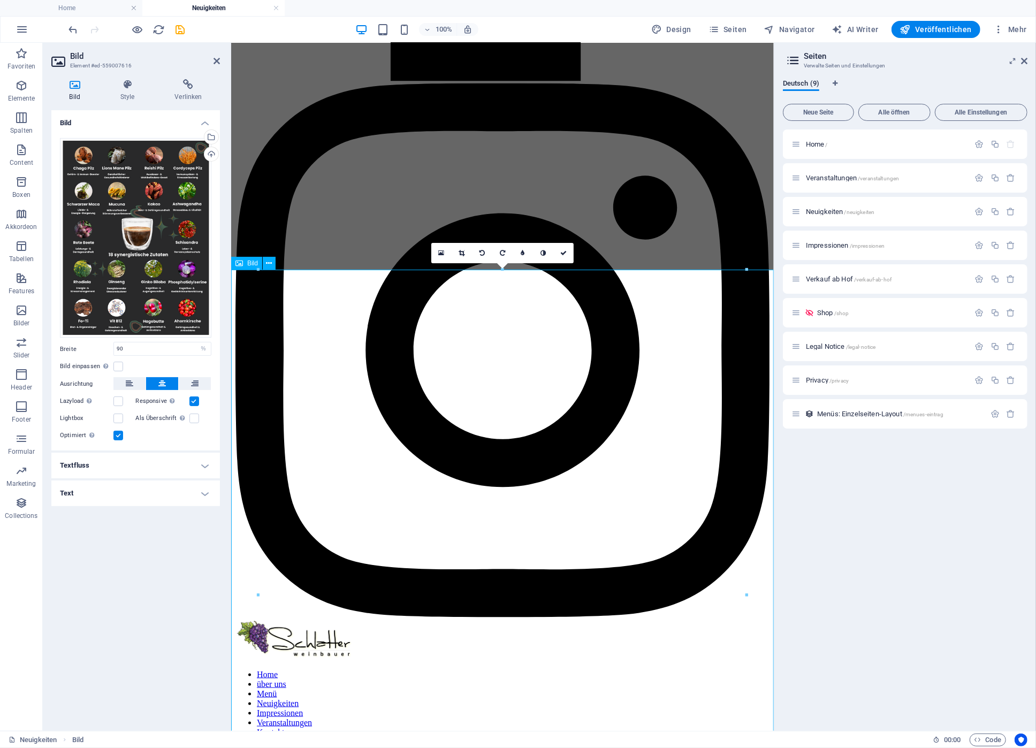
scroll to position [944, 0]
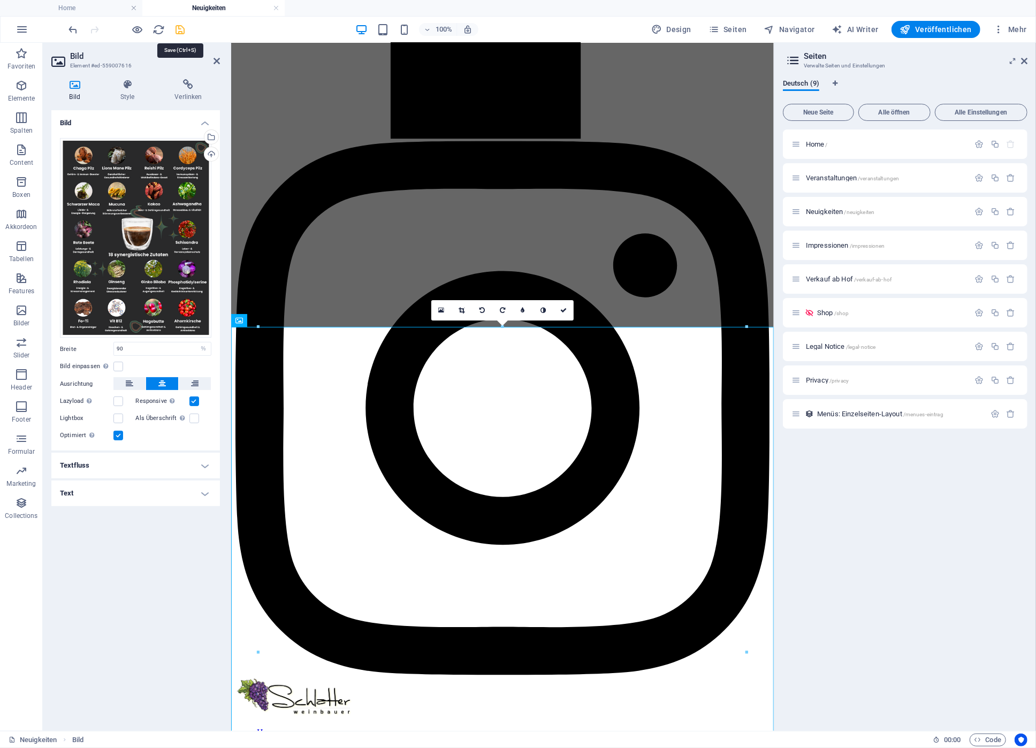
click at [184, 27] on icon "save" at bounding box center [180, 30] width 12 height 12
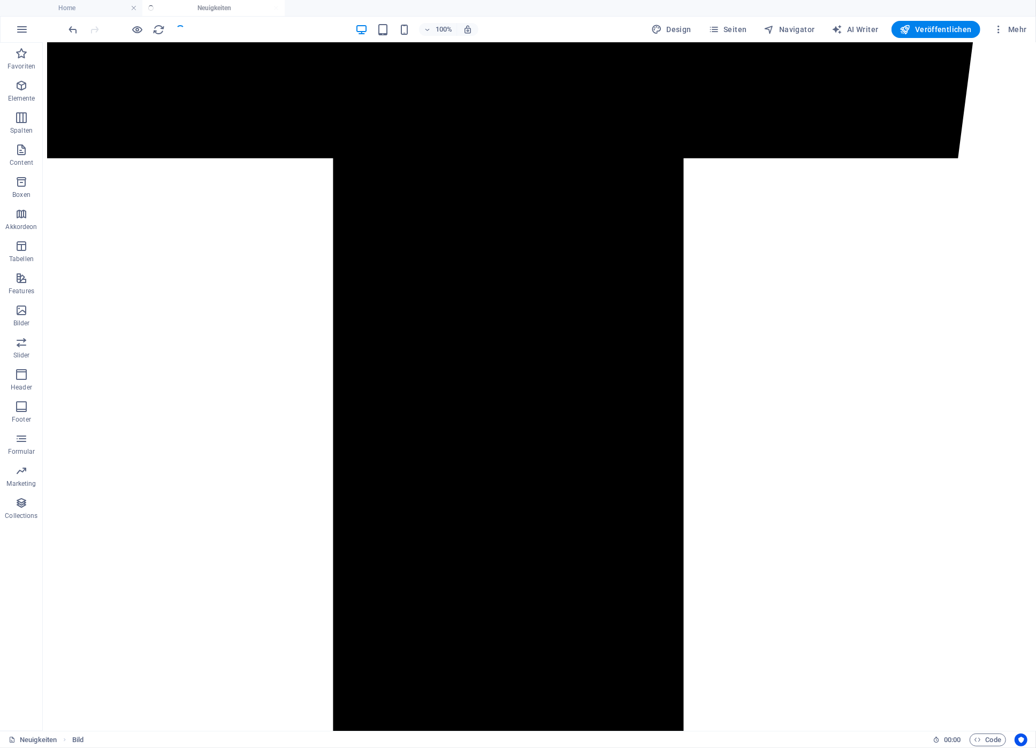
scroll to position [906, 0]
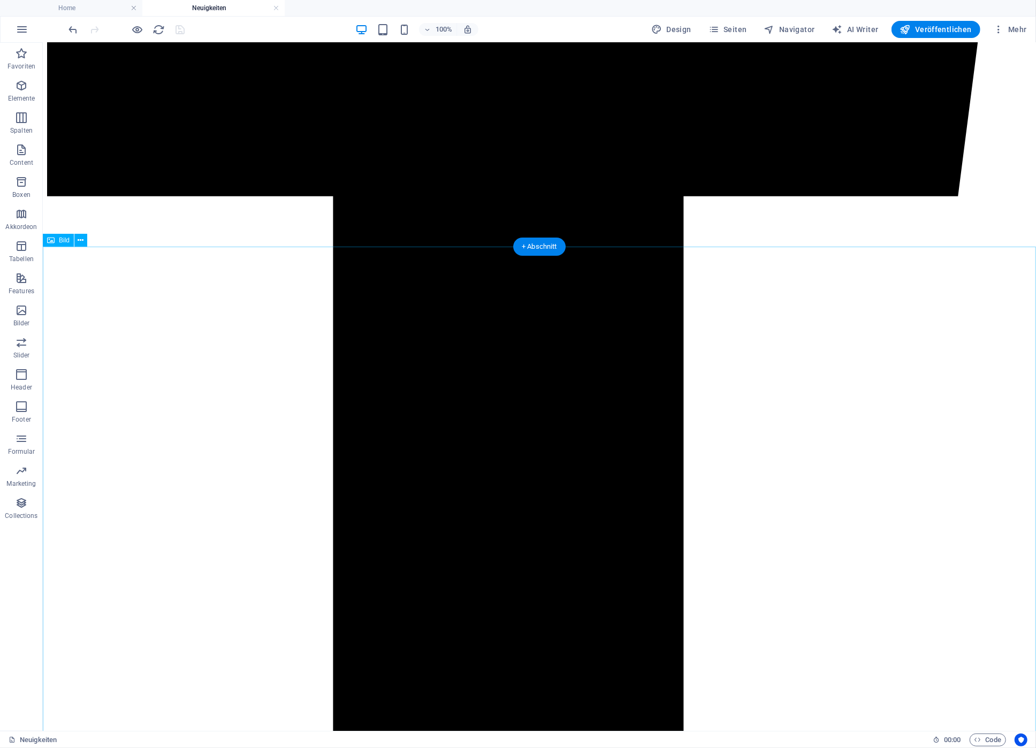
select select "%"
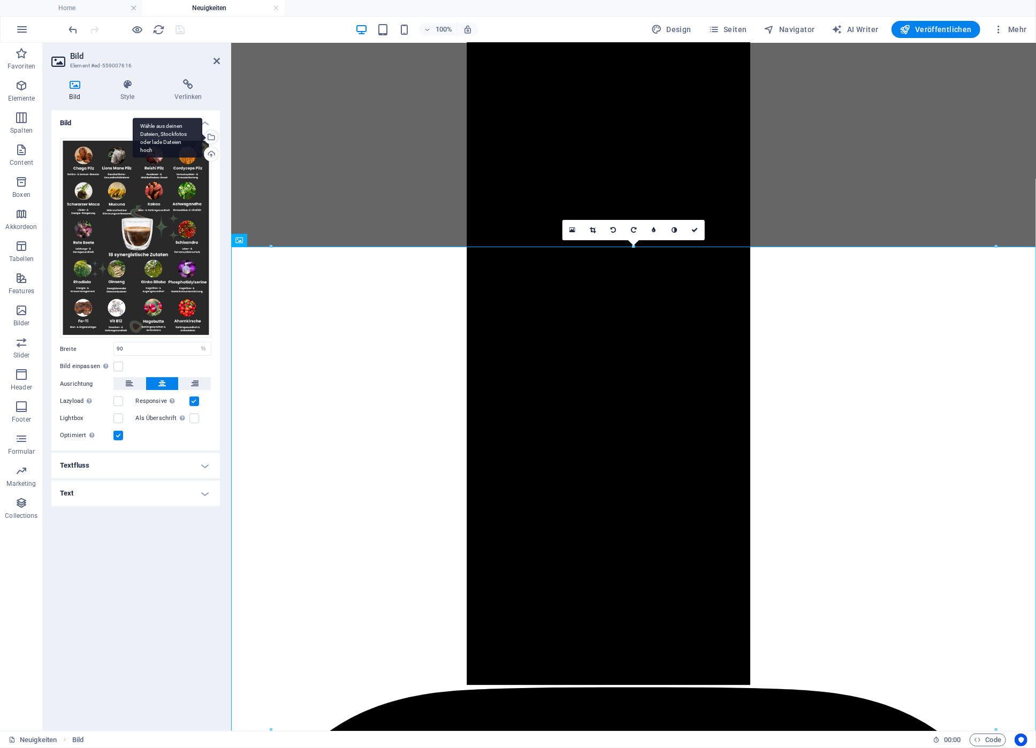
click at [202, 136] on div "Wähle aus deinen Dateien, Stockfotos oder lade Dateien hoch" at bounding box center [168, 138] width 70 height 40
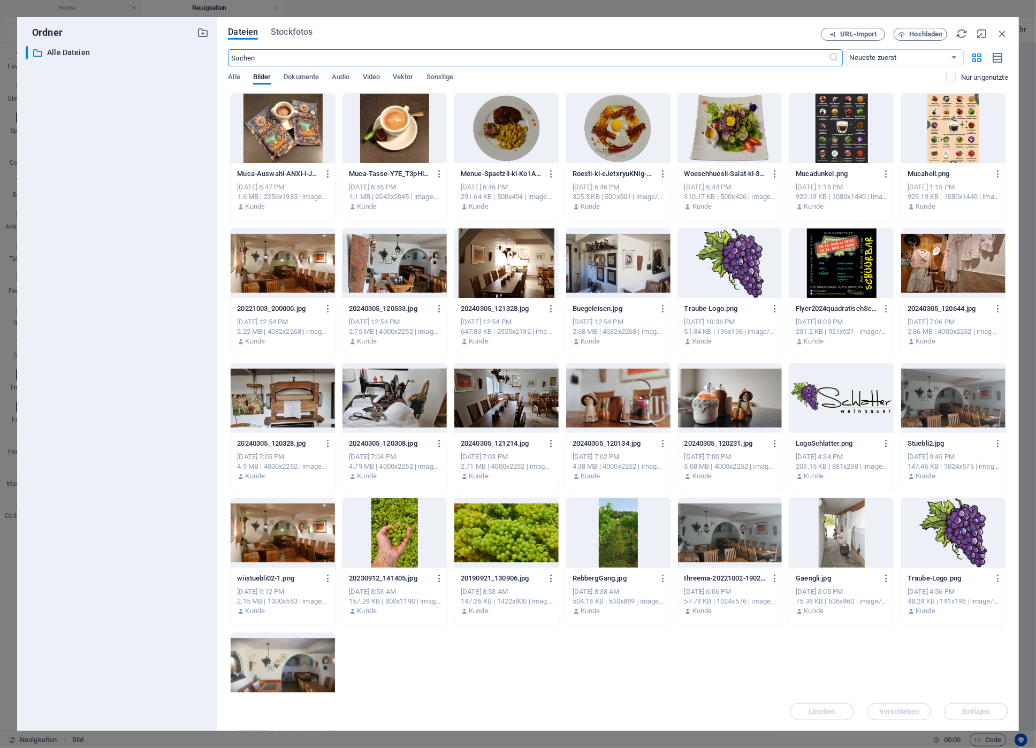
scroll to position [944, 0]
click at [970, 135] on div at bounding box center [953, 129] width 104 height 70
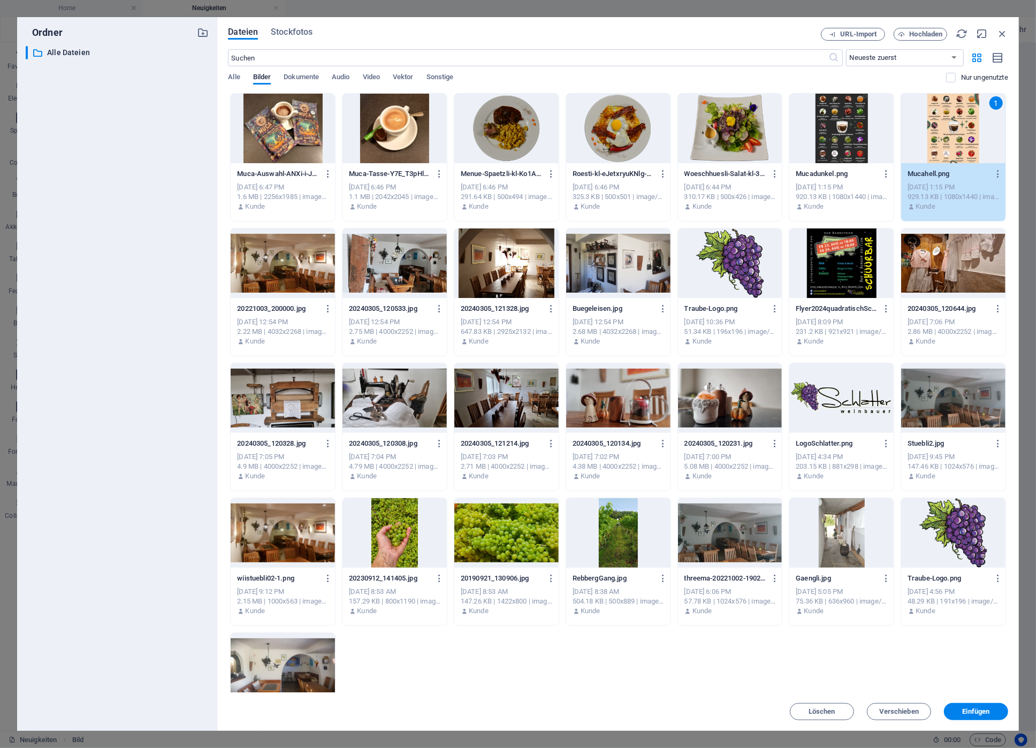
click at [970, 135] on div "1" at bounding box center [953, 129] width 104 height 70
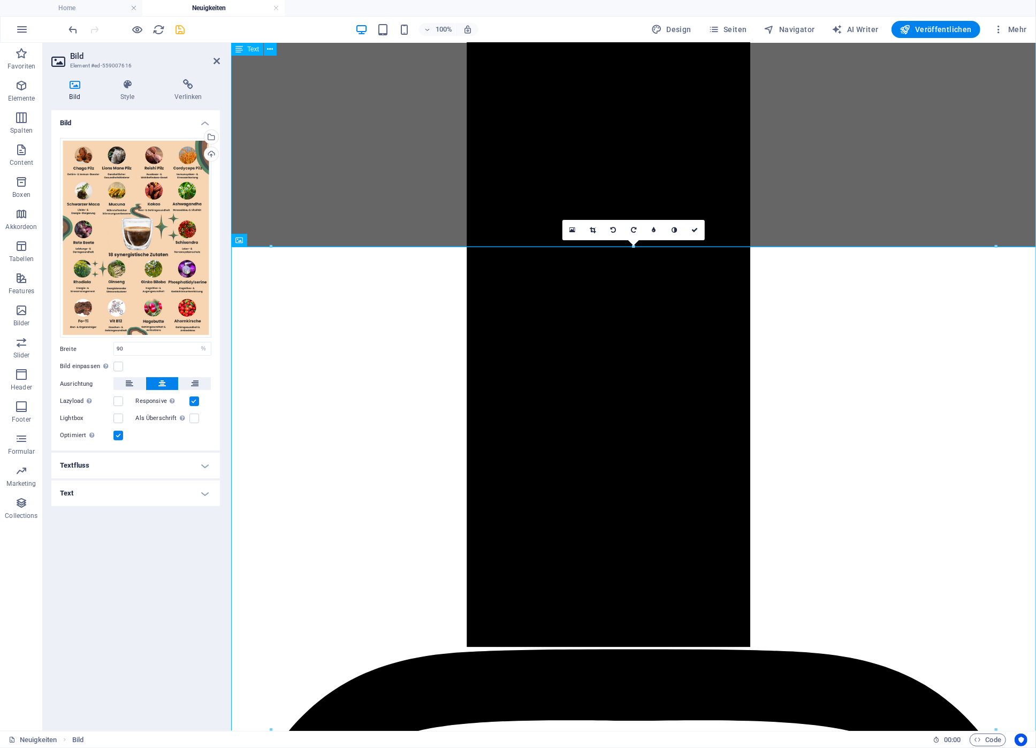
scroll to position [906, 0]
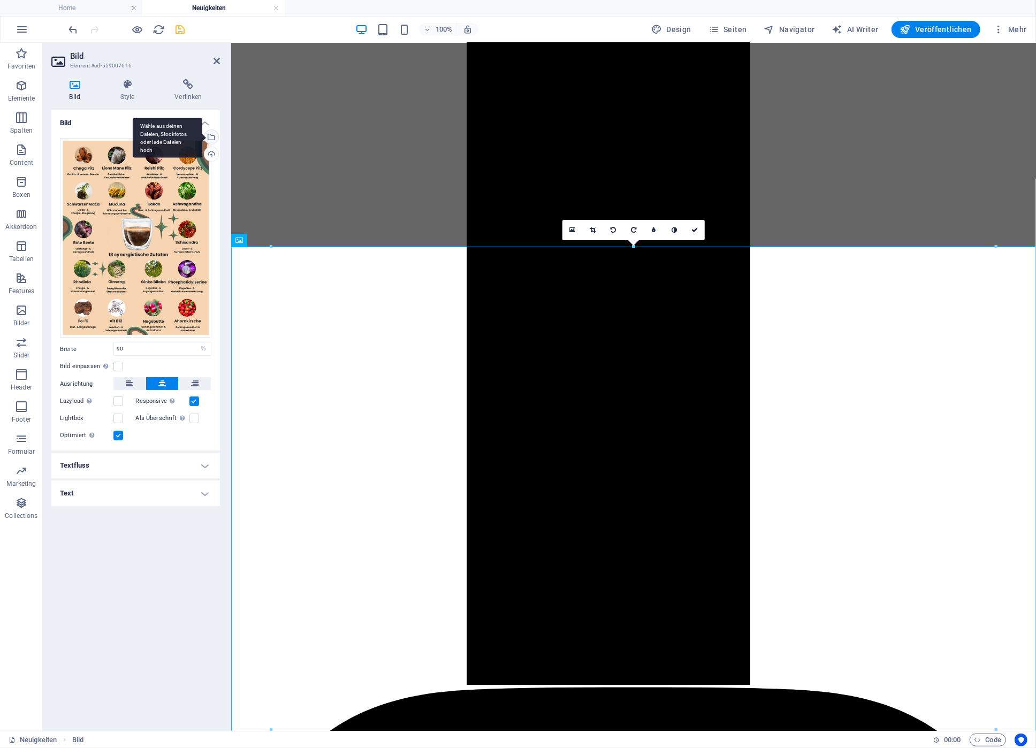
click at [202, 137] on div "Wähle aus deinen Dateien, Stockfotos oder lade Dateien hoch" at bounding box center [168, 138] width 70 height 40
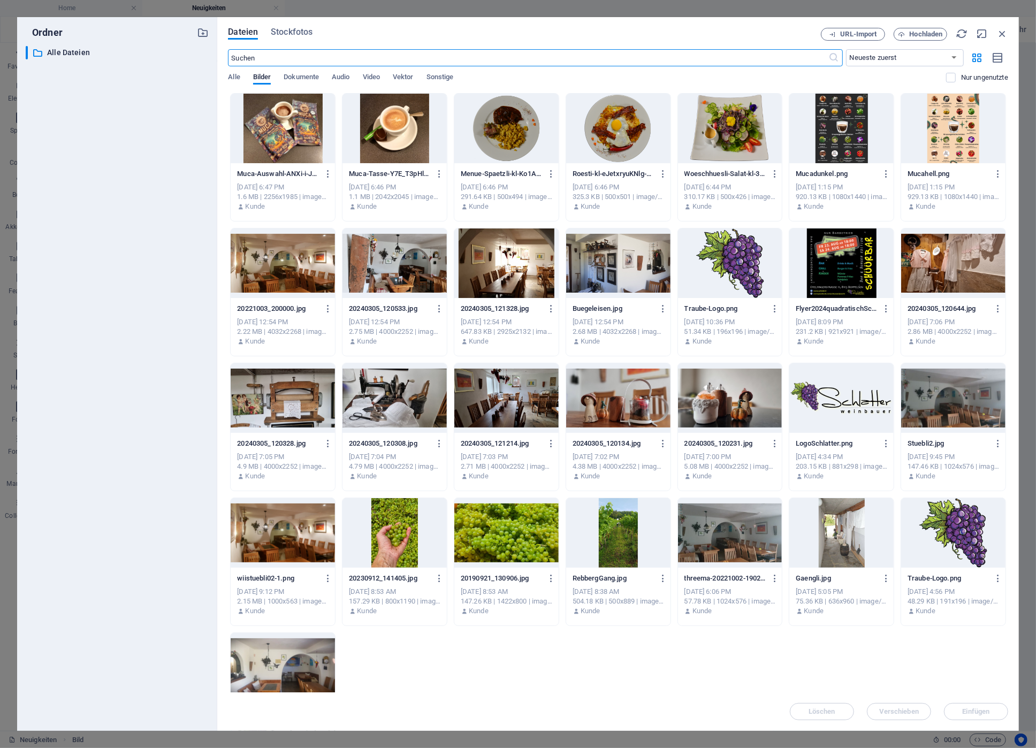
scroll to position [944, 0]
click at [845, 133] on div at bounding box center [841, 129] width 104 height 70
click at [845, 133] on div "1" at bounding box center [841, 129] width 104 height 70
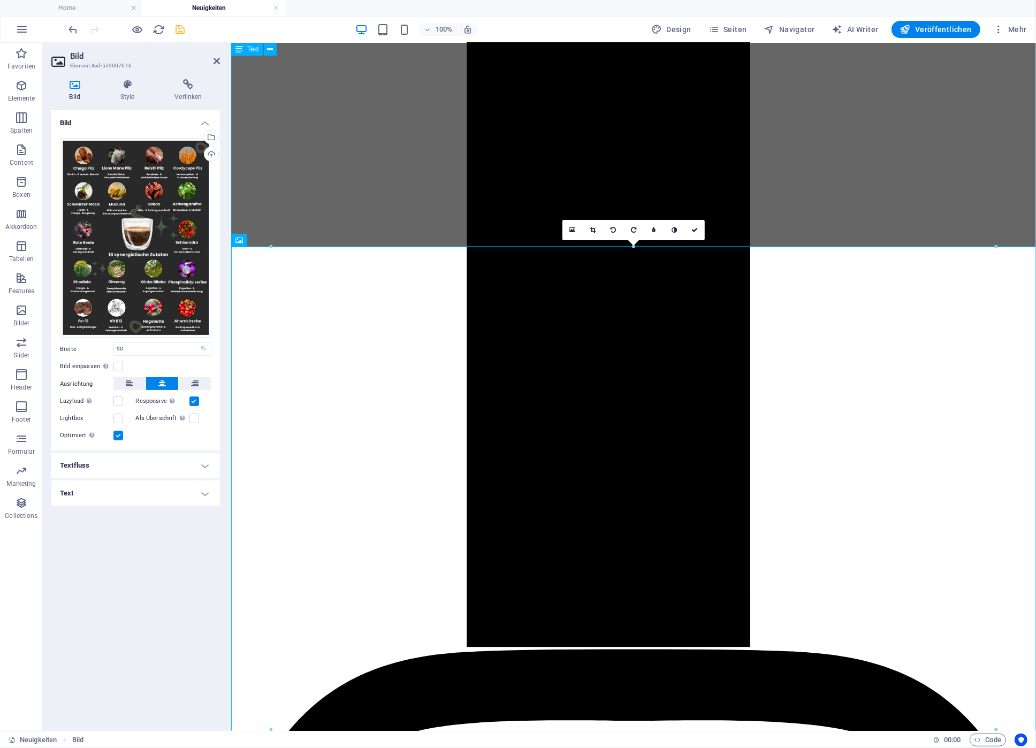
scroll to position [906, 0]
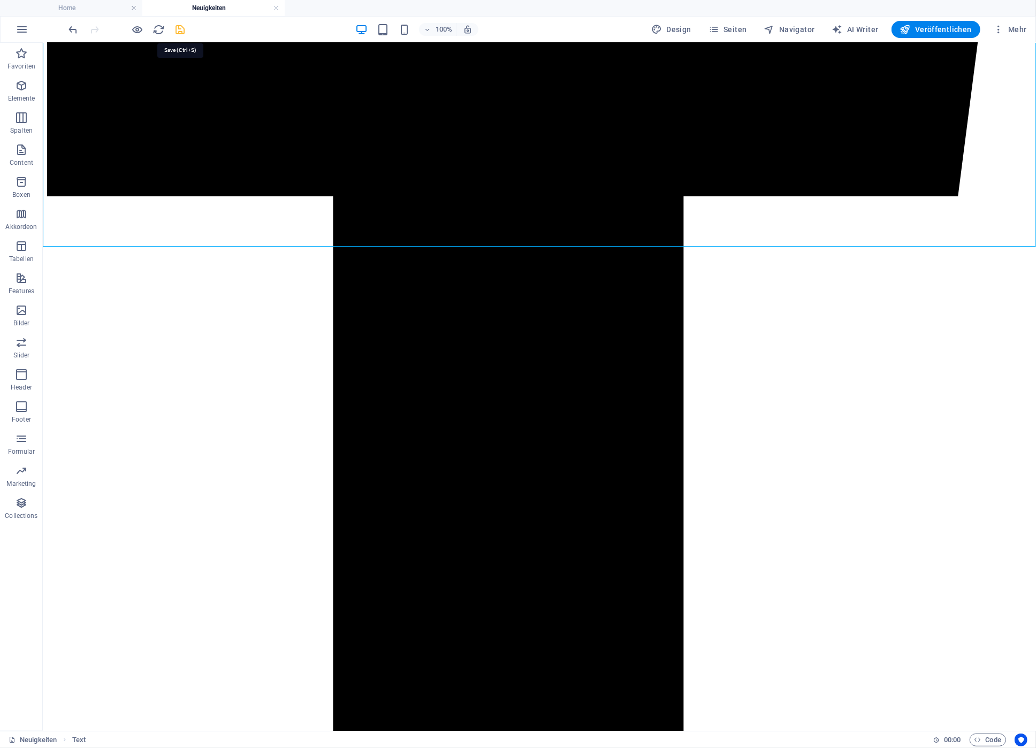
click at [181, 32] on icon "save" at bounding box center [180, 30] width 12 height 12
click at [933, 30] on span "Veröffentlichen" at bounding box center [936, 29] width 72 height 11
